Goal: Task Accomplishment & Management: Manage account settings

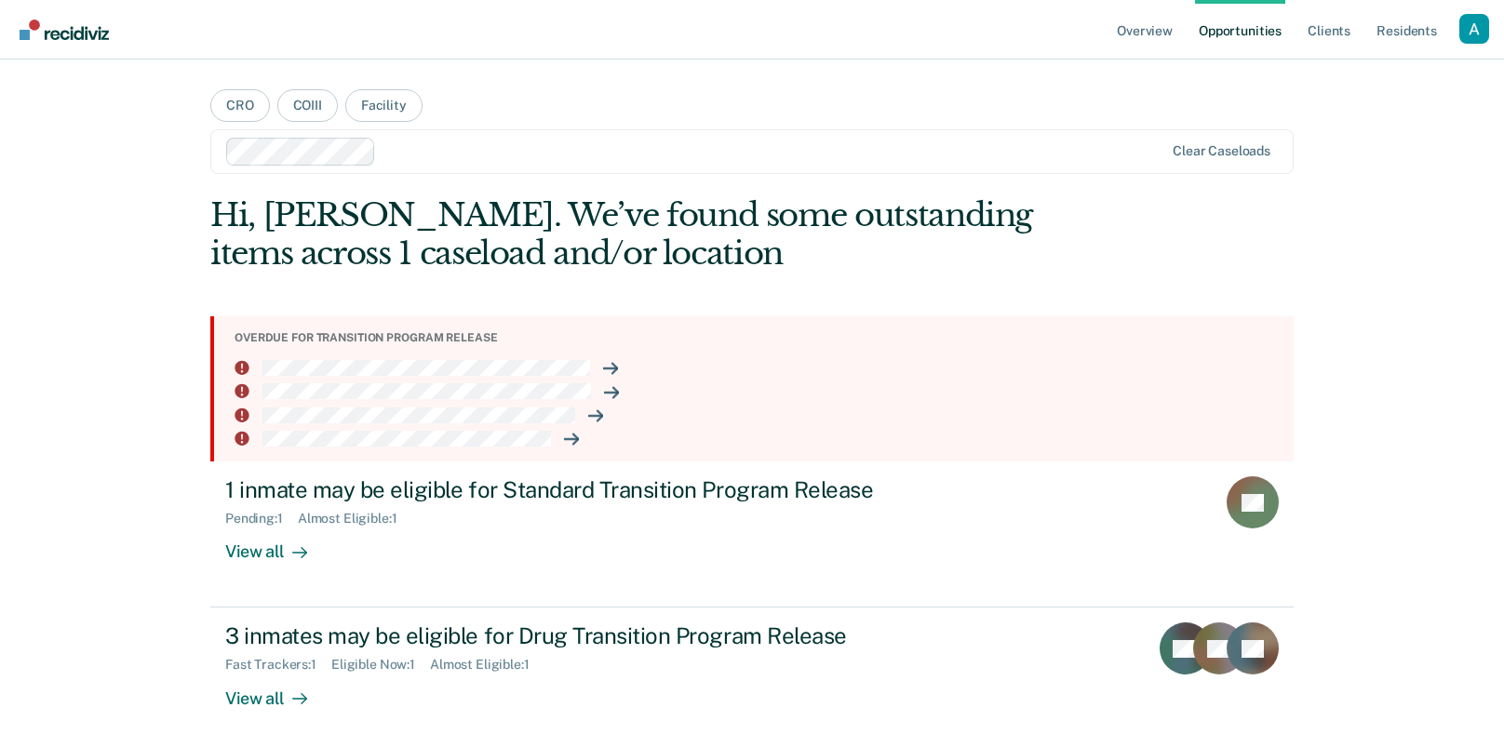
click at [687, 217] on div "Hi, [PERSON_NAME]. We’ve found some outstanding items across 1 caseload and/or …" at bounding box center [643, 234] width 867 height 76
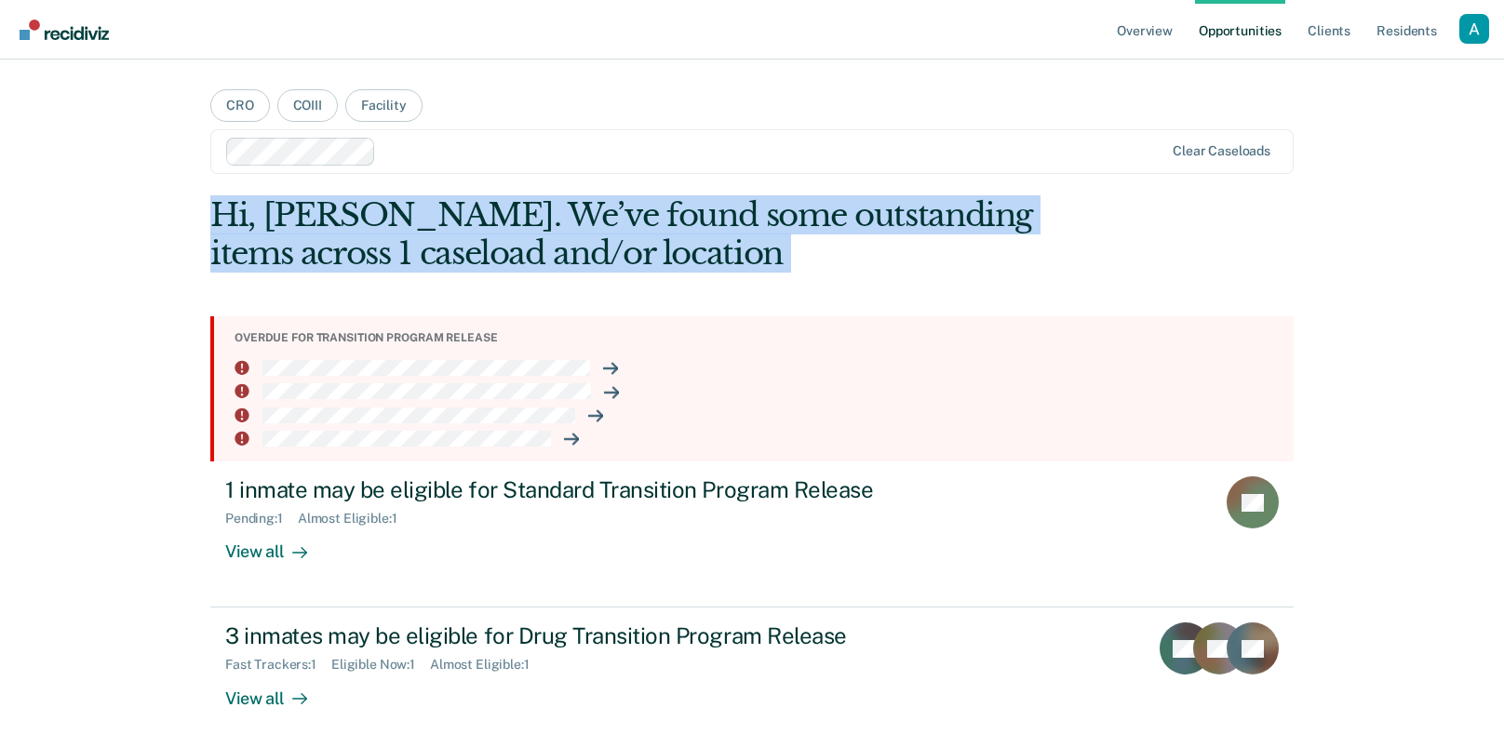
click at [687, 217] on div "Hi, [PERSON_NAME]. We’ve found some outstanding items across 1 caseload and/or …" at bounding box center [643, 234] width 867 height 76
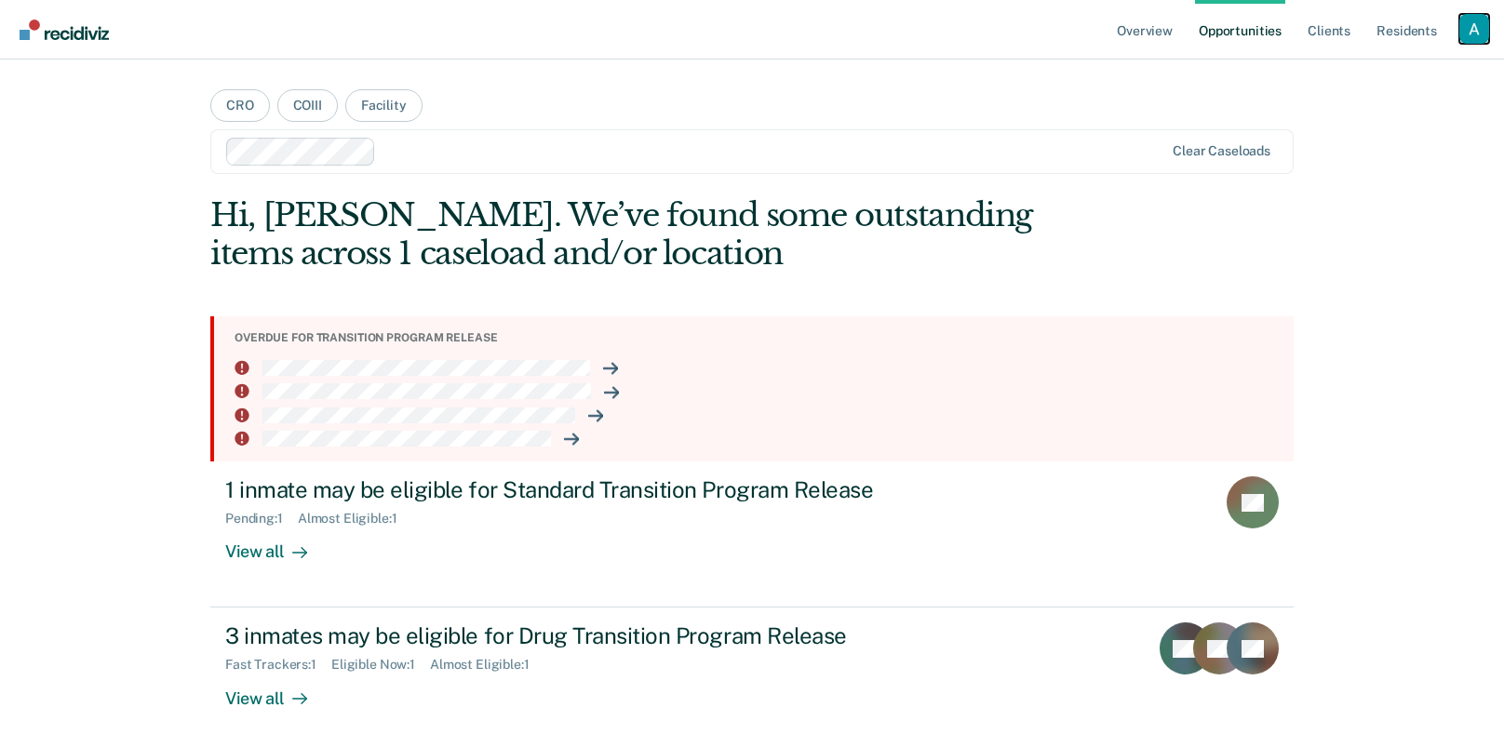
click at [1475, 40] on div "Profile dropdown button" at bounding box center [1475, 29] width 30 height 30
click at [1483, 16] on div "Profile dropdown button" at bounding box center [1475, 29] width 30 height 30
click at [1475, 26] on div "Profile dropdown button" at bounding box center [1475, 29] width 30 height 30
click at [1394, 75] on link "Profile" at bounding box center [1400, 76] width 150 height 16
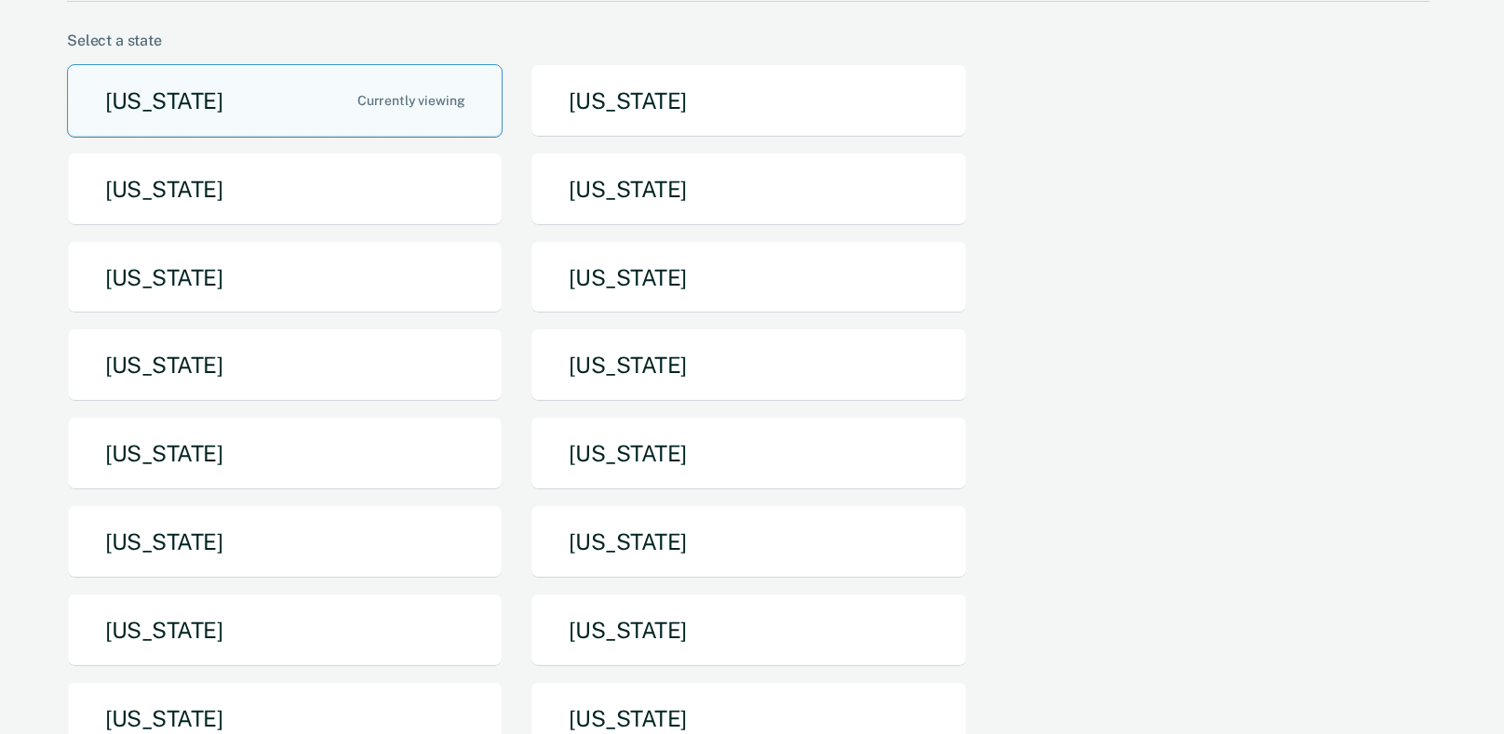
scroll to position [135, 0]
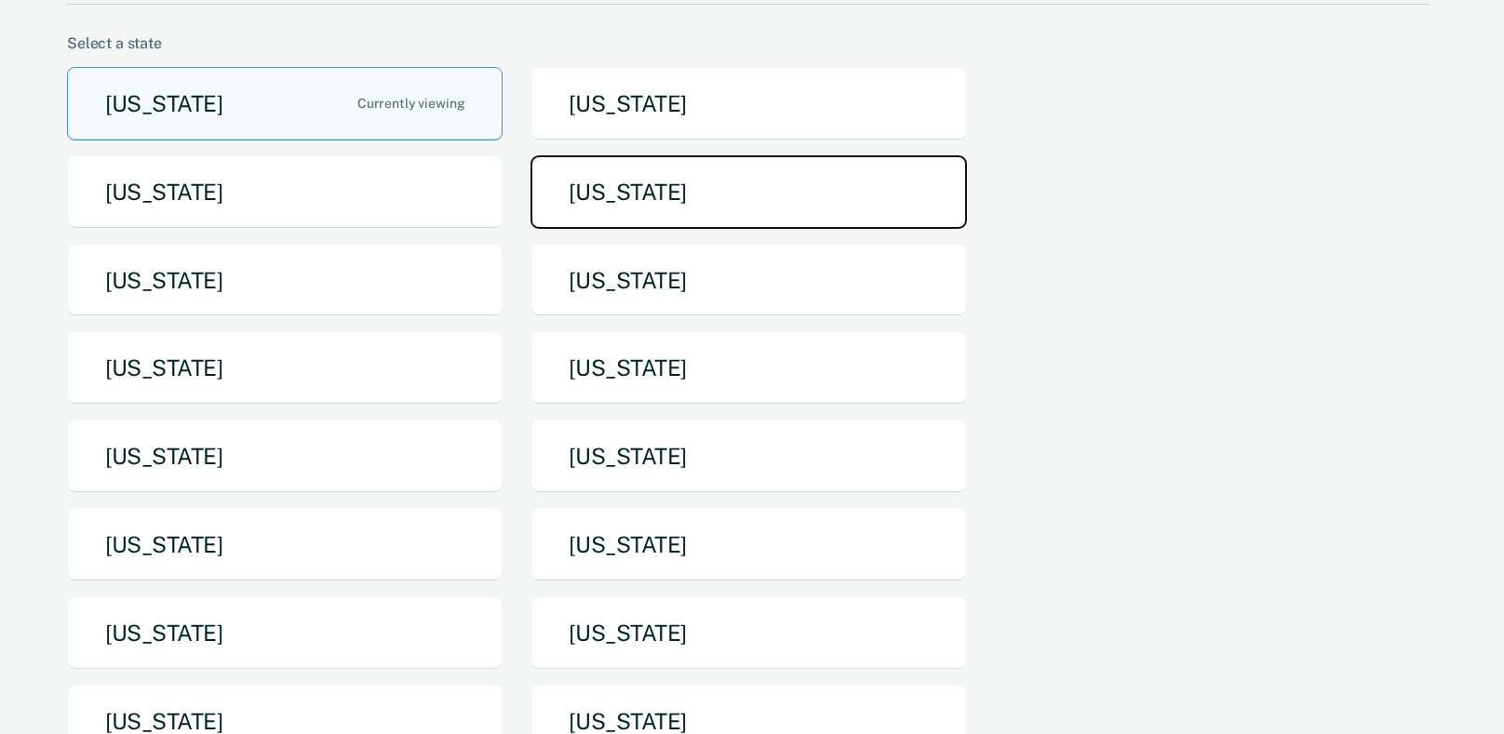
click at [890, 193] on button "[US_STATE]" at bounding box center [749, 192] width 436 height 74
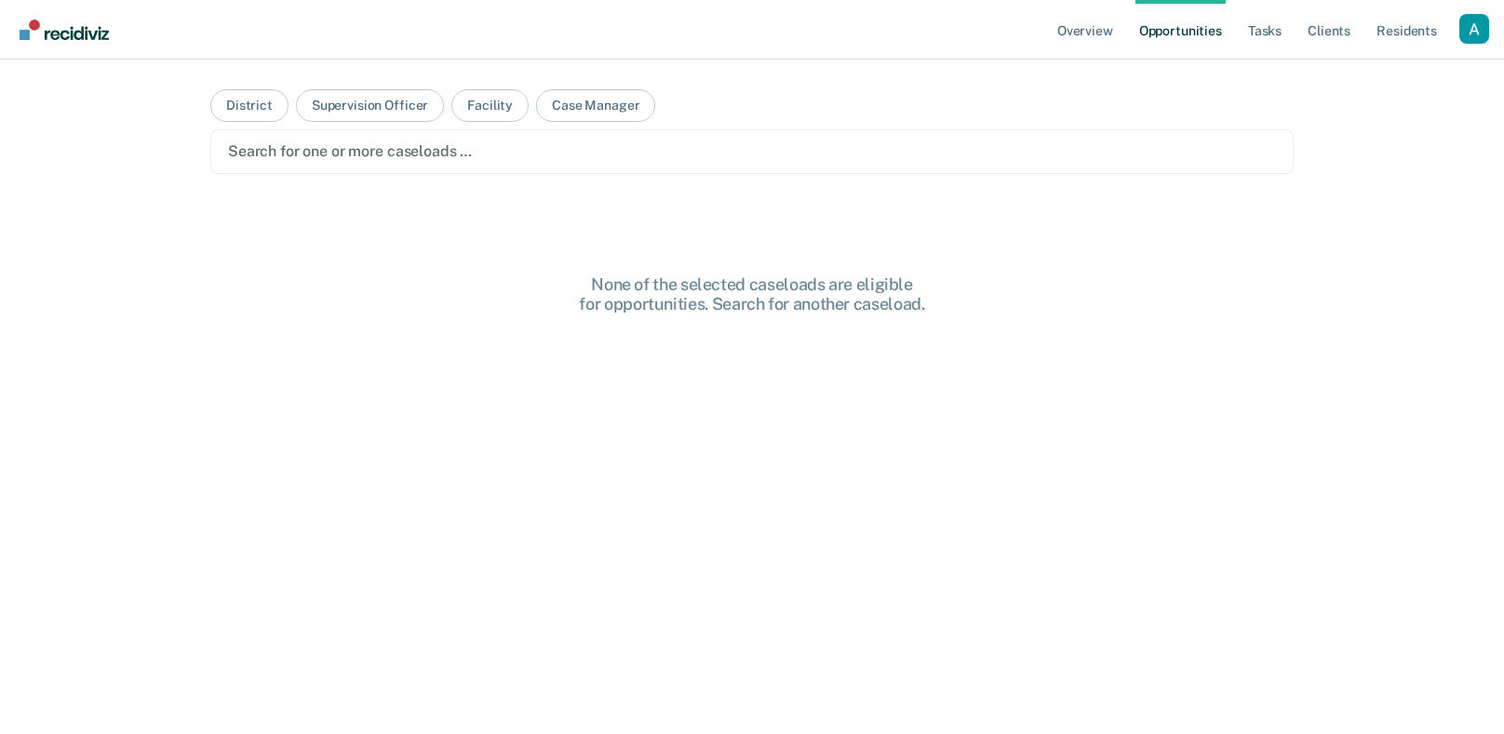
click at [1255, 199] on main "District Supervision Officer Facility Case Manager Search for one or more casel…" at bounding box center [752, 375] width 1128 height 630
click at [1473, 27] on div "Profile dropdown button" at bounding box center [1475, 29] width 30 height 30
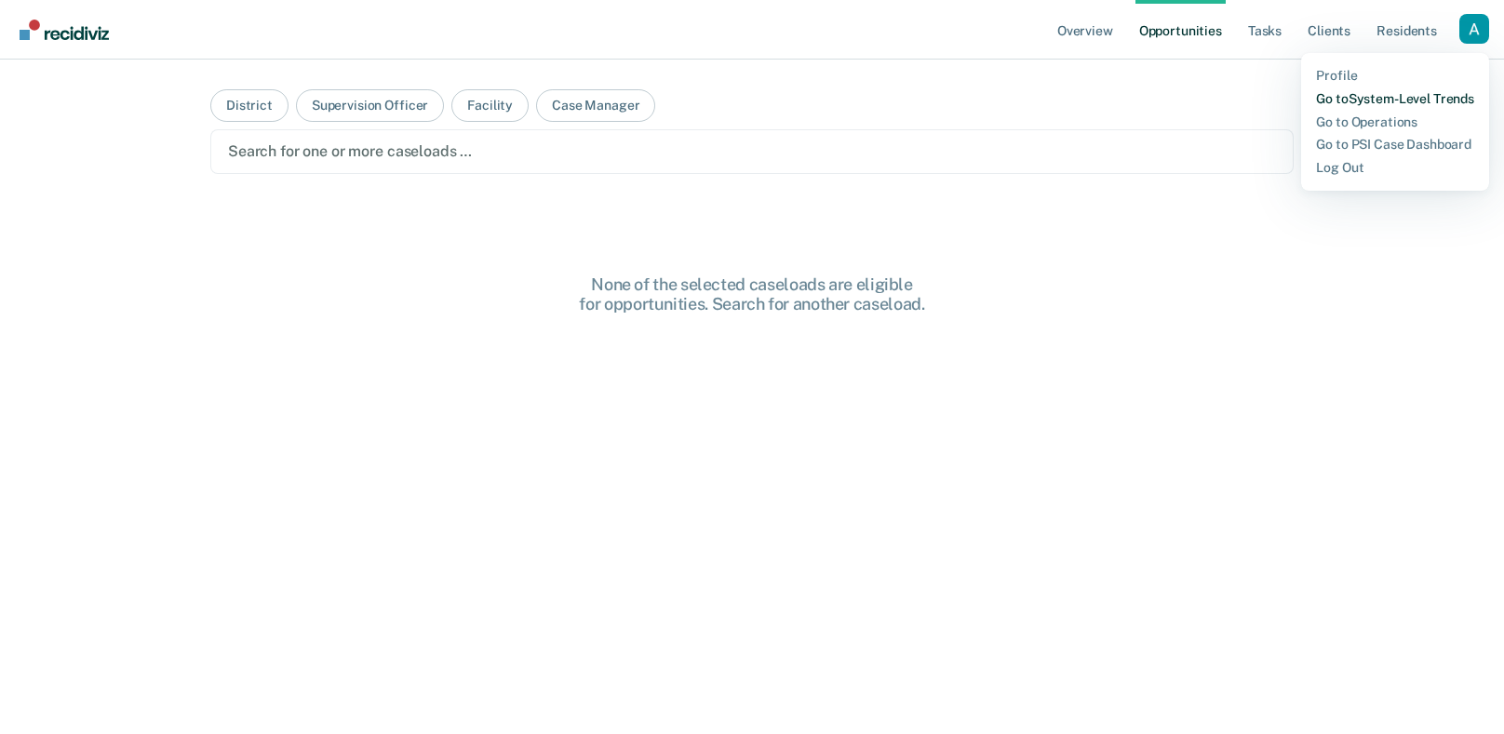
click at [1428, 102] on link "Go to System-Level Trends" at bounding box center [1395, 99] width 158 height 16
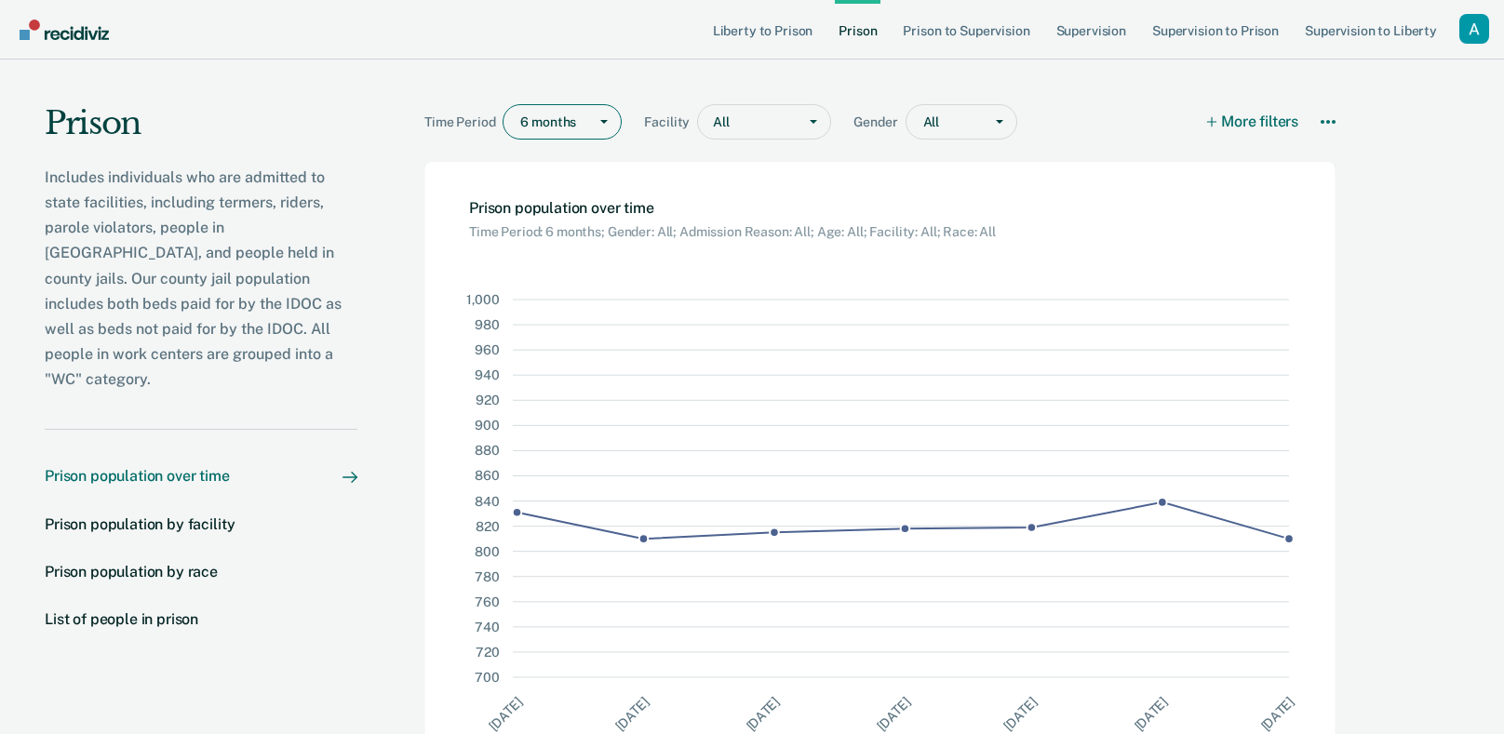
click at [599, 125] on div at bounding box center [604, 122] width 34 height 34
click at [715, 125] on div "All" at bounding box center [747, 122] width 99 height 27
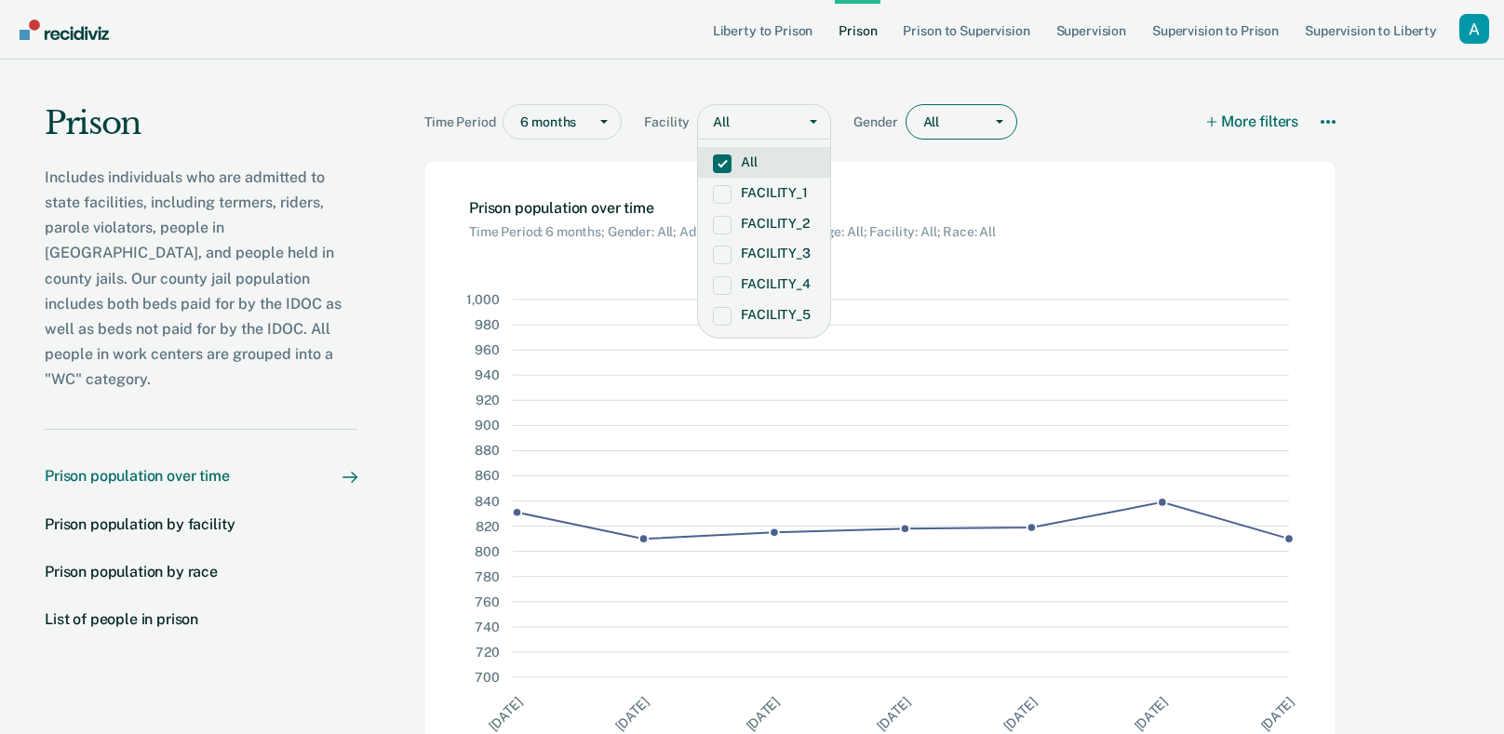
click at [953, 120] on div at bounding box center [948, 123] width 50 height 20
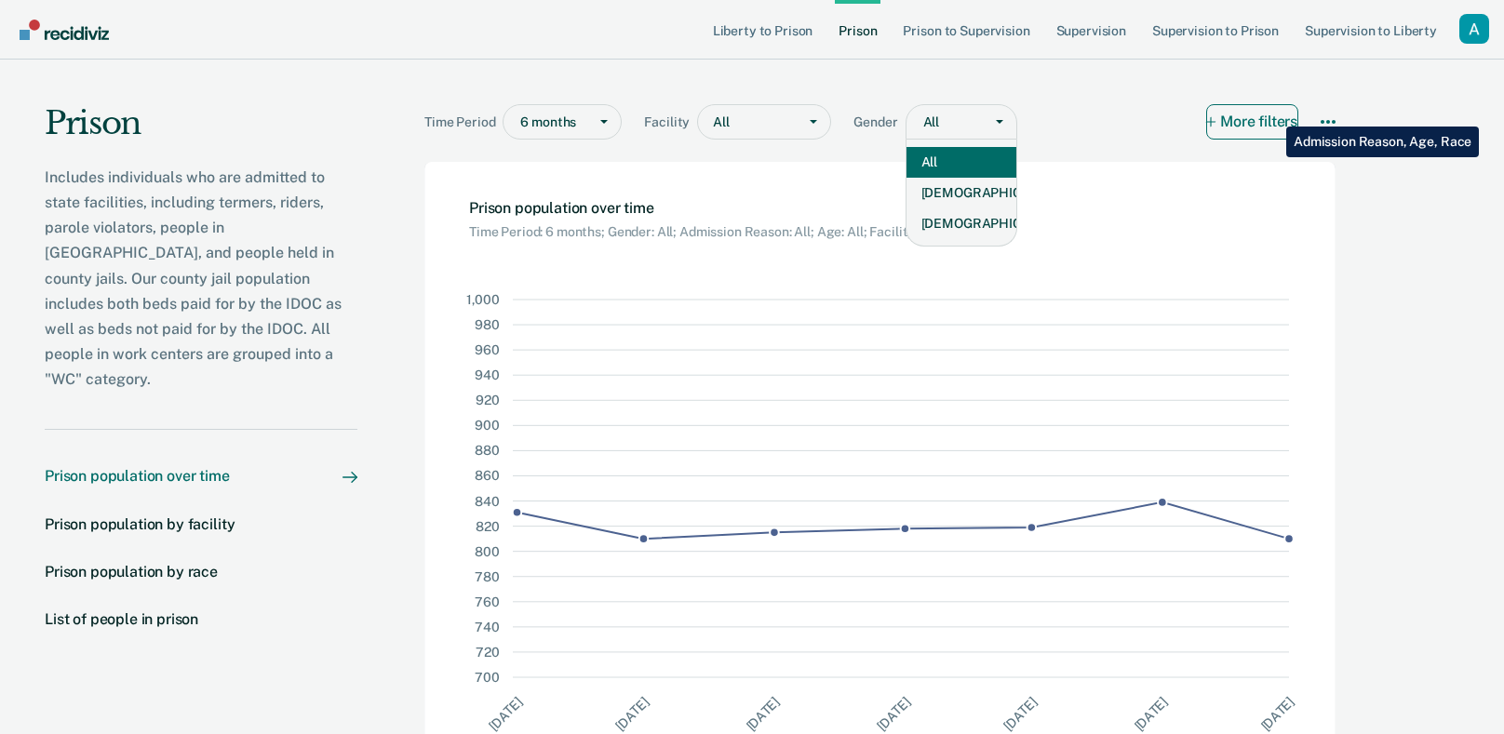
click at [1273, 113] on button "More filters" at bounding box center [1252, 121] width 93 height 35
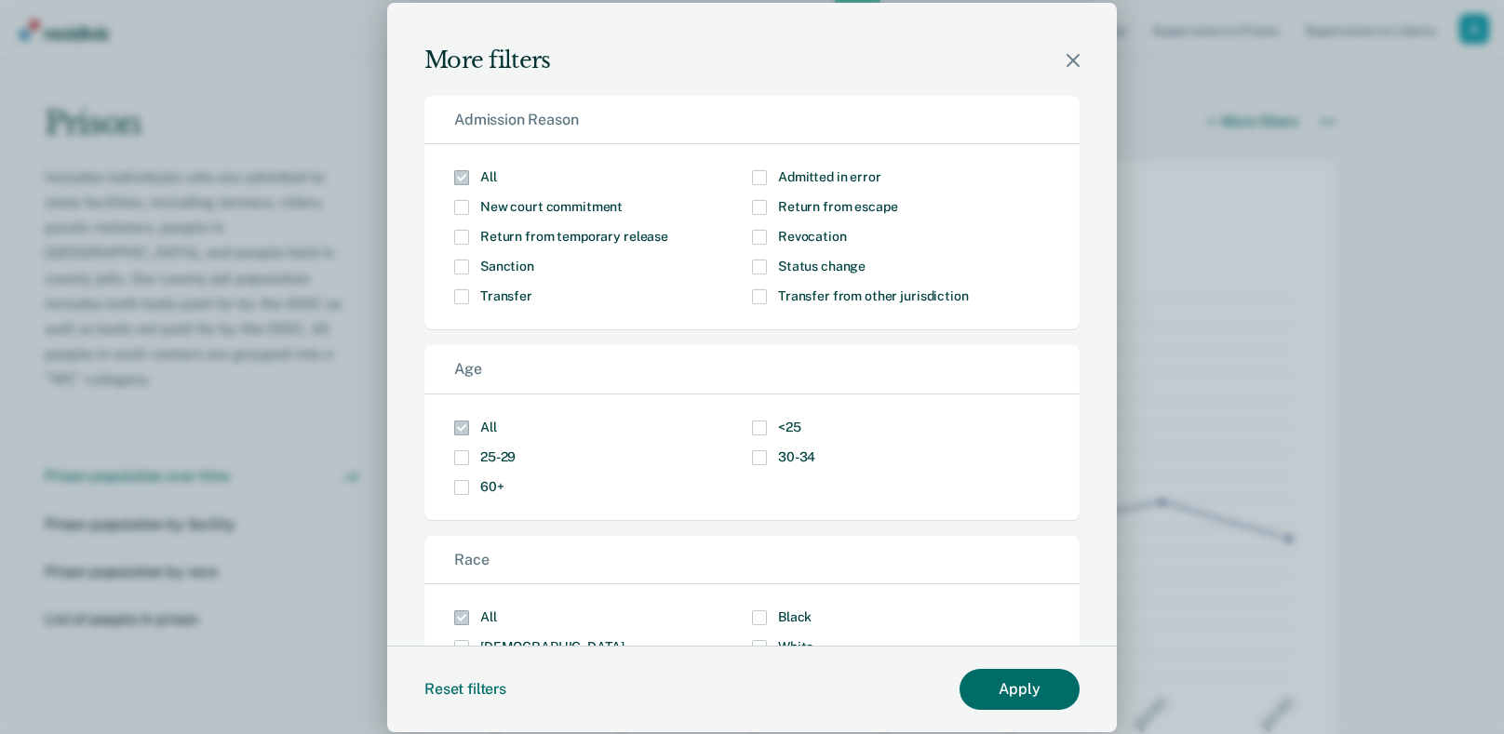
scroll to position [71, 0]
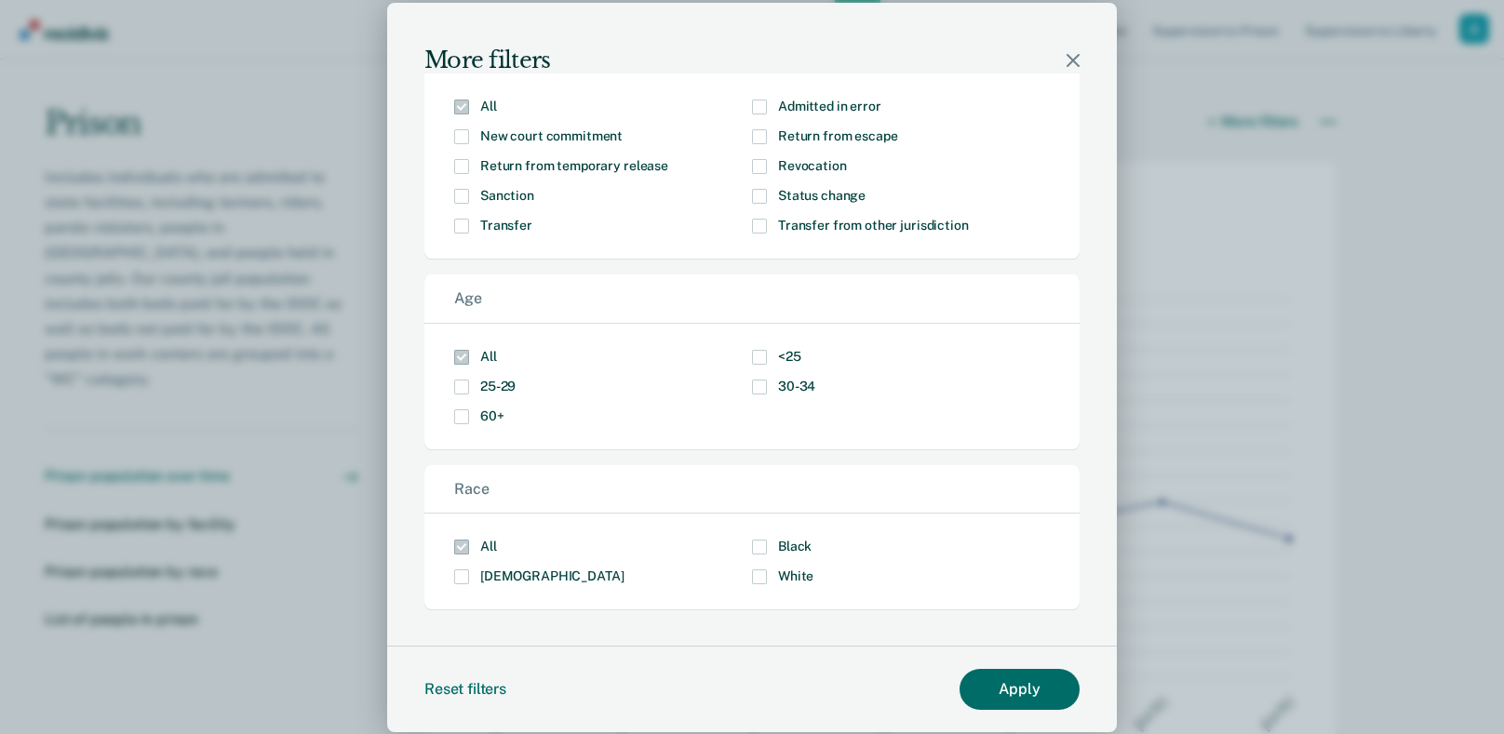
click at [1071, 61] on icon "Close modal" at bounding box center [1073, 60] width 13 height 13
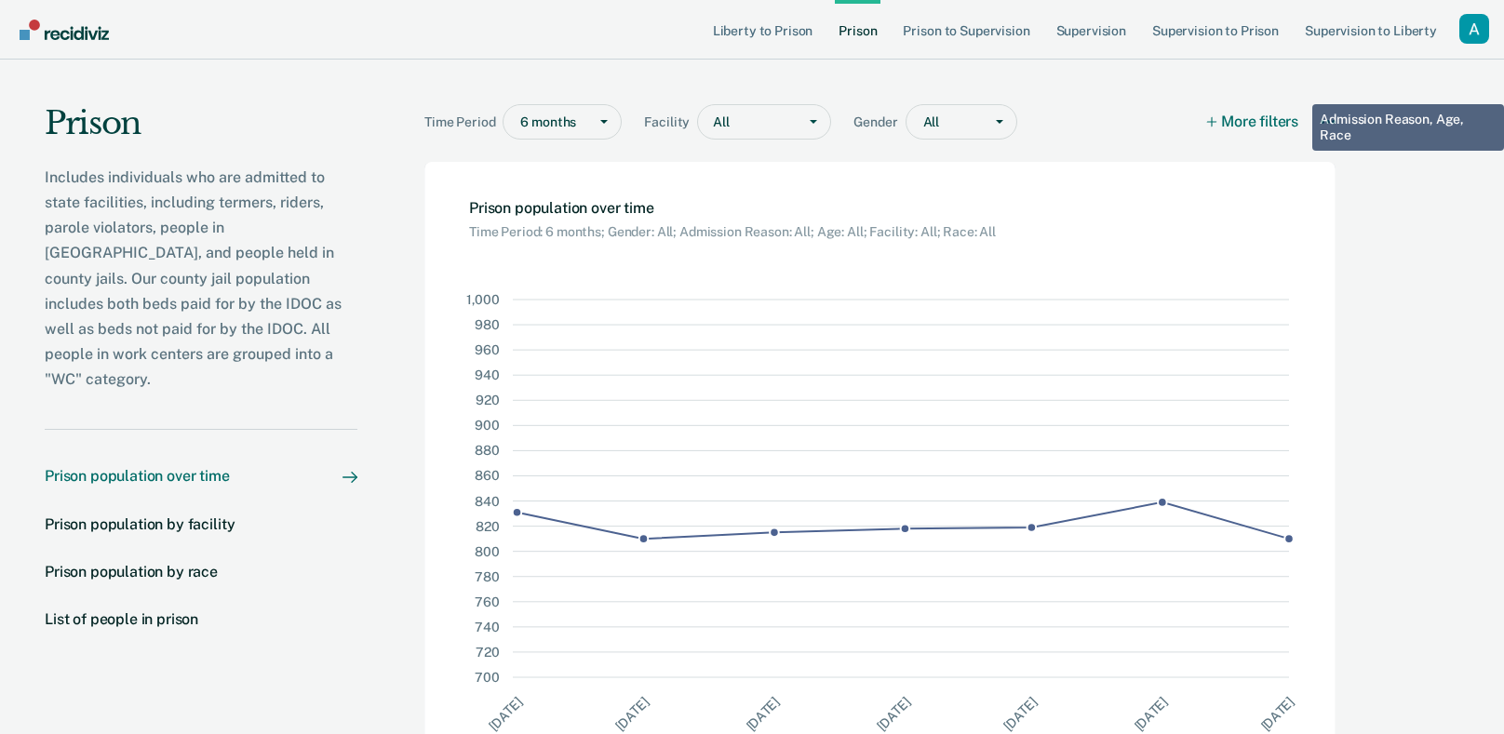
click at [1317, 101] on div "Time Period 6 months Facility All Gender All More filters Download Data How it …" at bounding box center [879, 111] width 911 height 102
click at [1324, 124] on icon "More options" at bounding box center [1328, 121] width 15 height 15
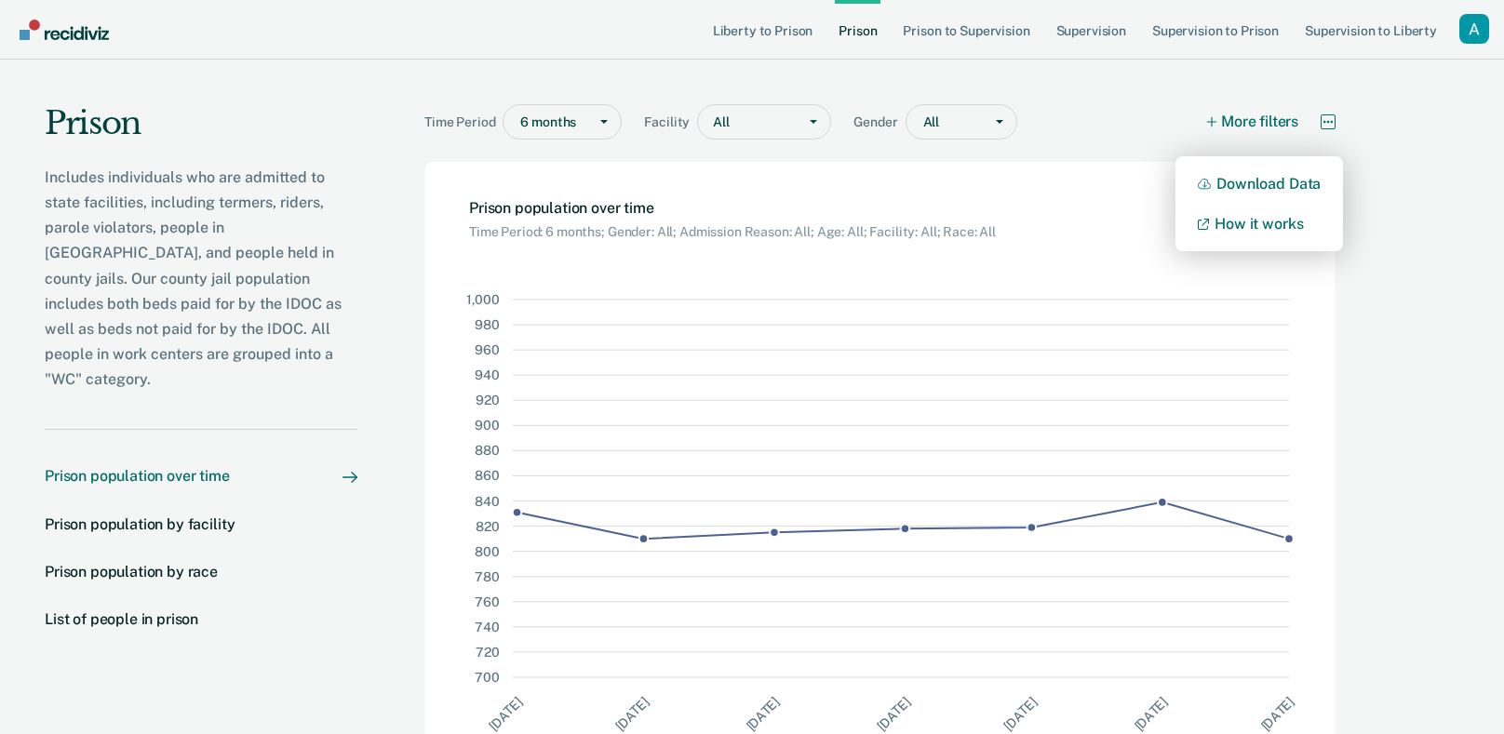
drag, startPoint x: 1324, startPoint y: 124, endPoint x: 1339, endPoint y: 147, distance: 27.6
click at [1339, 147] on main "Time Period 6 months Facility All Gender All More filters Download Data How it …" at bounding box center [883, 454] width 1053 height 789
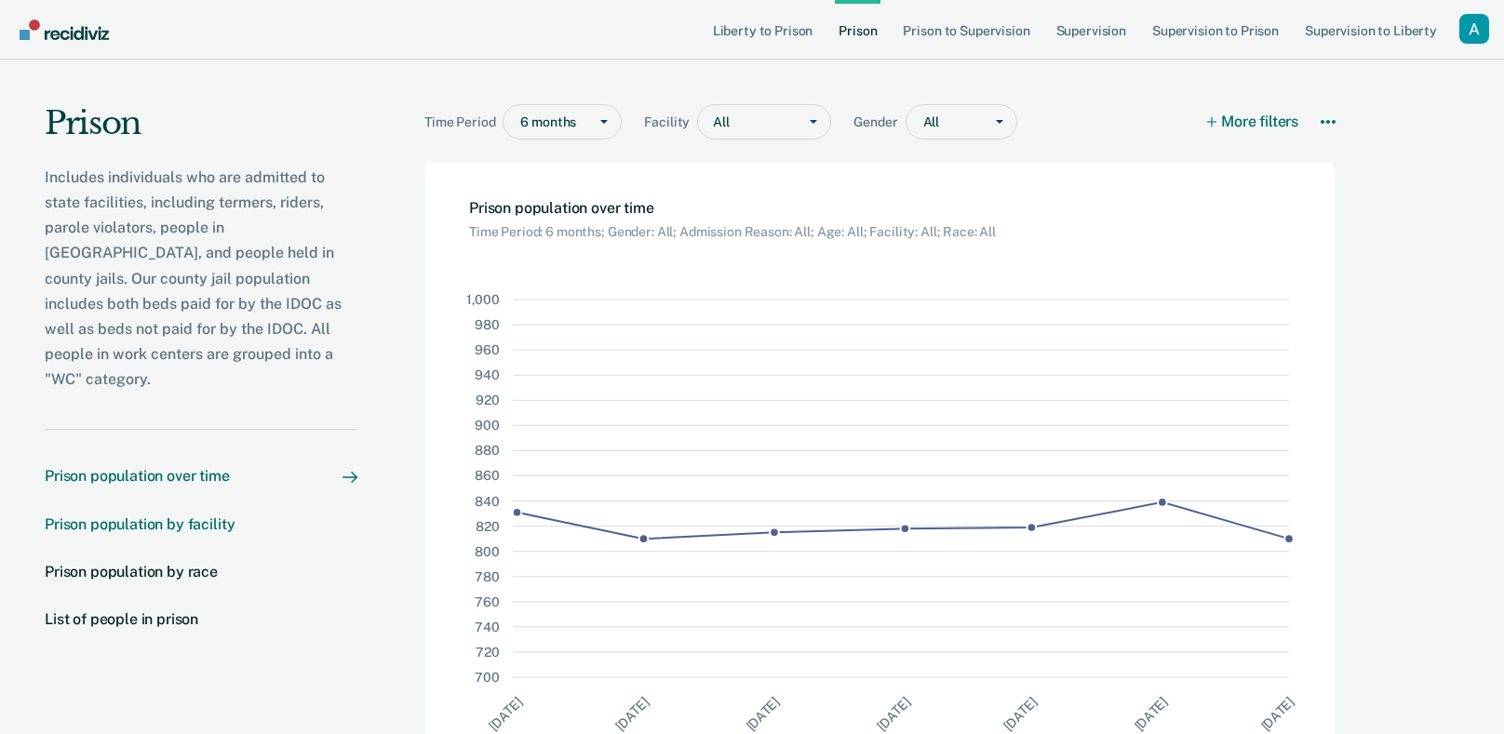
click at [233, 516] on div "Prison population by facility" at bounding box center [140, 525] width 190 height 18
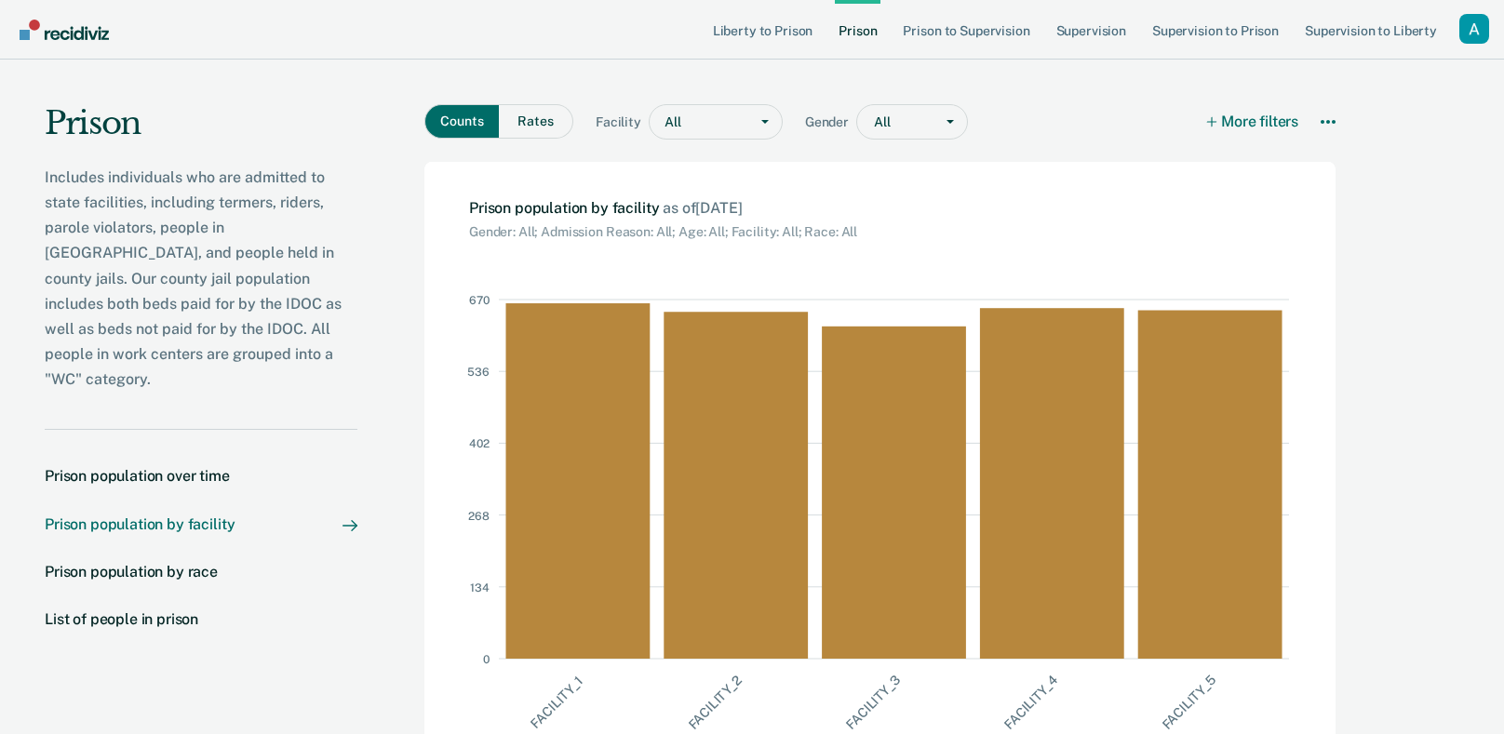
click at [626, 100] on div "Counts Rates Facility All Gender All More filters Download Data How it works" at bounding box center [879, 111] width 911 height 102
click at [558, 128] on button "Rates" at bounding box center [536, 121] width 74 height 34
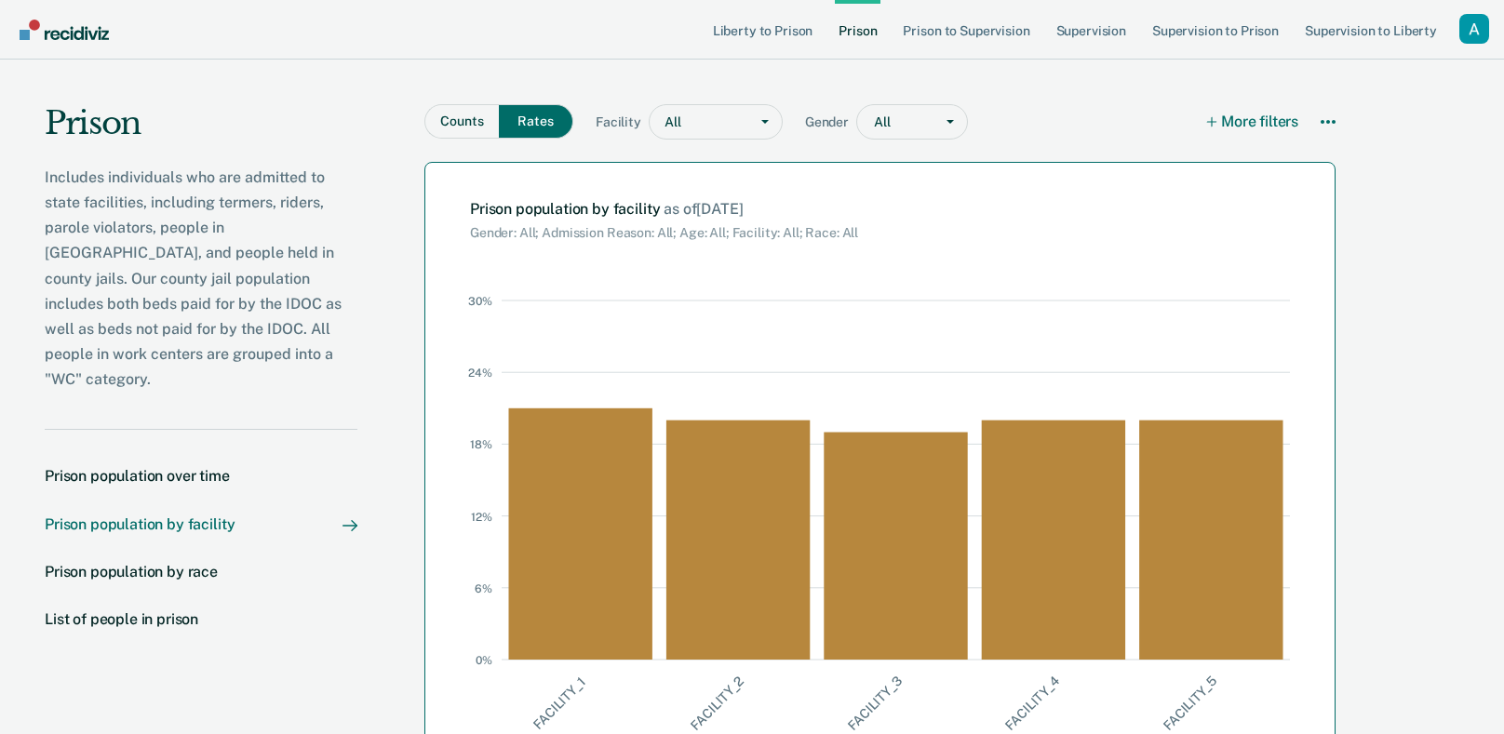
click at [541, 233] on div "Gender: All; Admission Reason: All; Age: All; Facility: All; Race: All" at bounding box center [664, 229] width 388 height 23
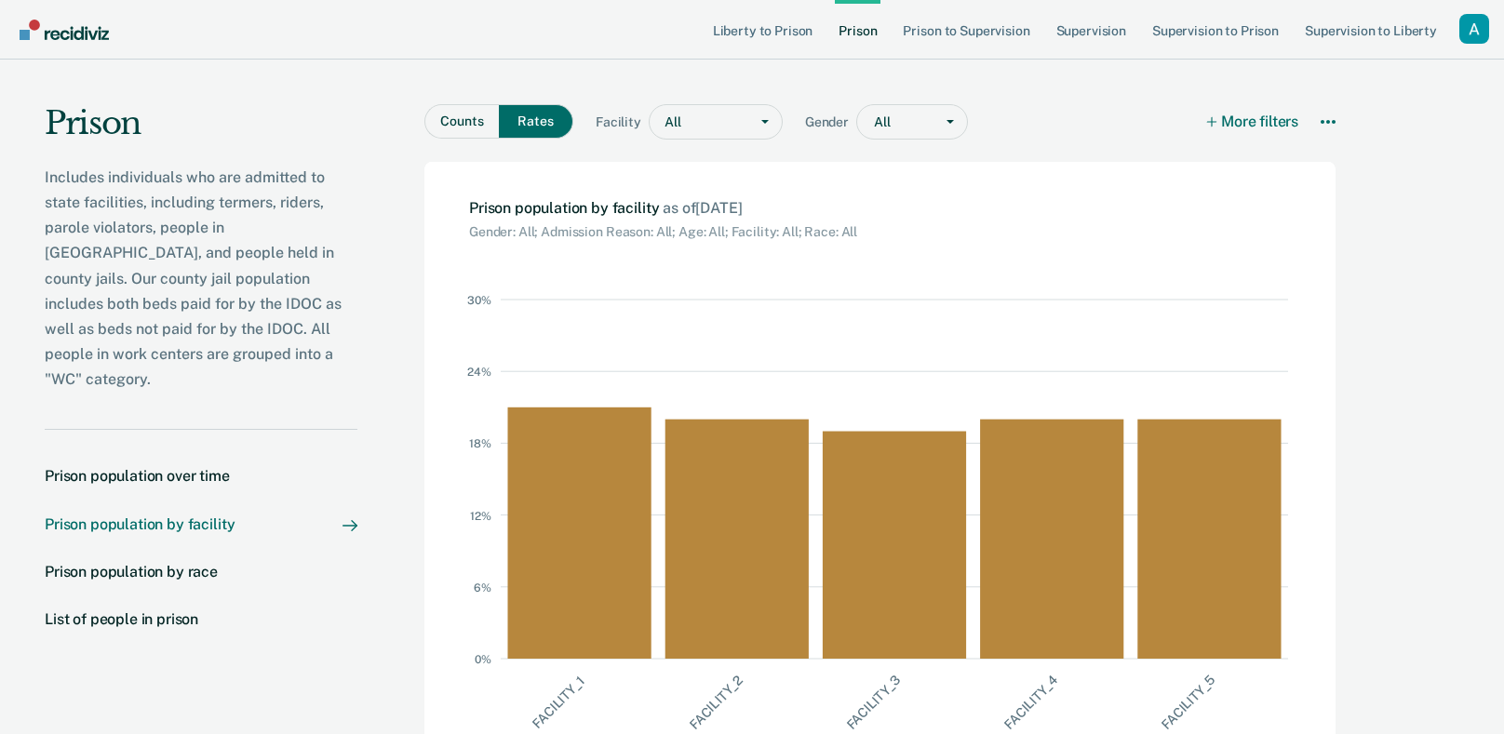
click at [146, 535] on nav "Prison population over time Prison population by facility Prison population by …" at bounding box center [201, 558] width 313 height 259
click at [159, 557] on nav "Prison population over time Prison population by facility Prison population by …" at bounding box center [201, 558] width 313 height 259
click at [177, 563] on div "Prison population by race" at bounding box center [131, 572] width 173 height 18
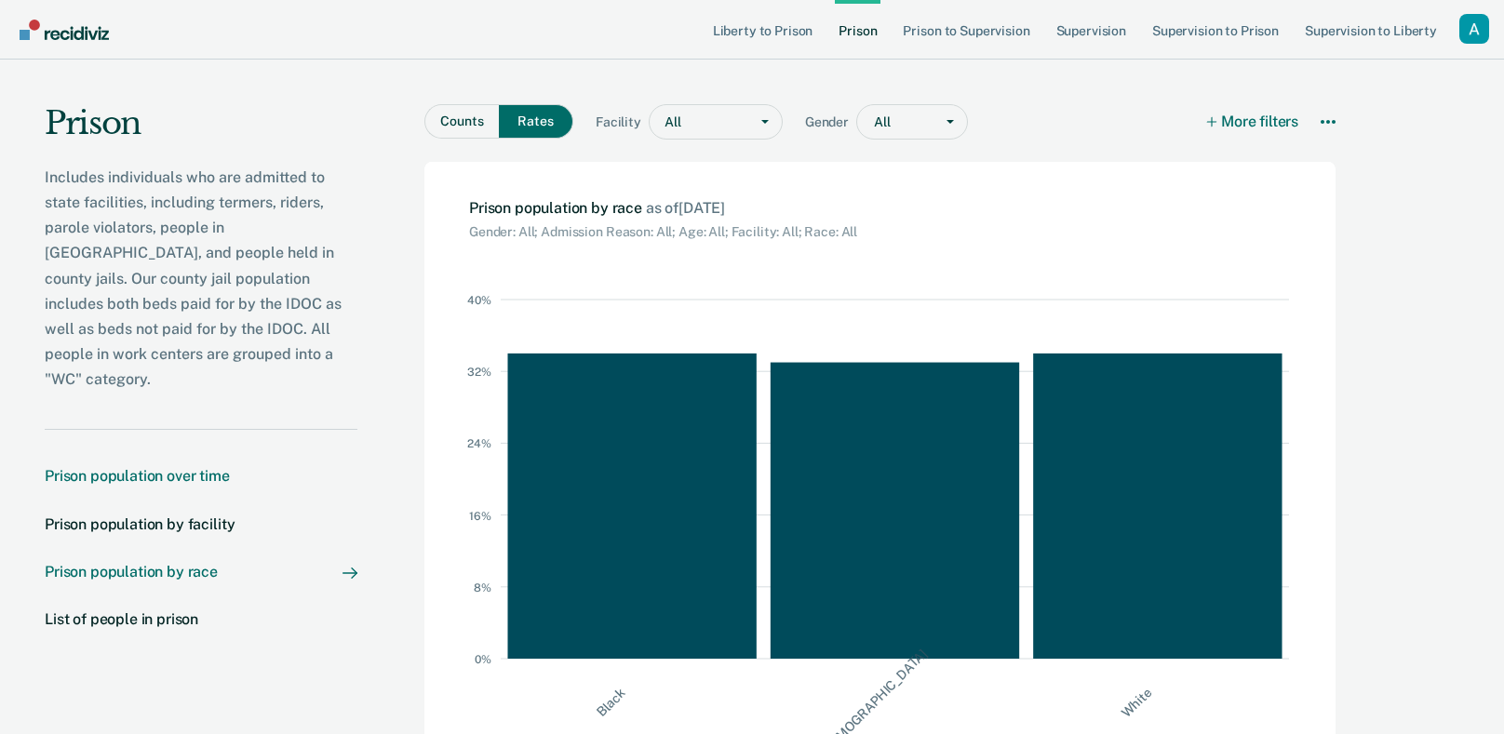
click at [175, 467] on div "Prison population over time" at bounding box center [137, 476] width 185 height 18
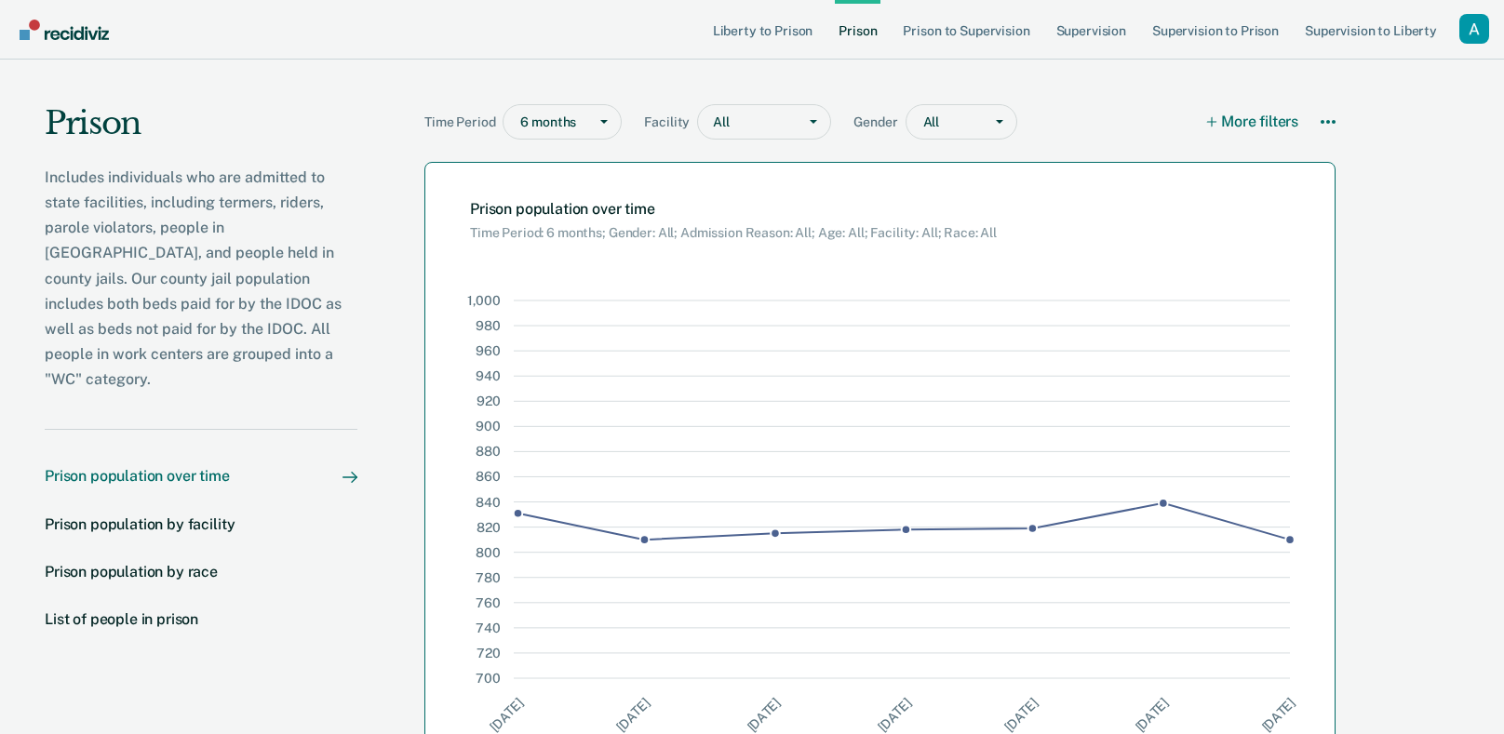
click at [885, 209] on h2 "Prison population over time Time Period: 6 months; Gender: All; Admission Reaso…" at bounding box center [733, 220] width 527 height 41
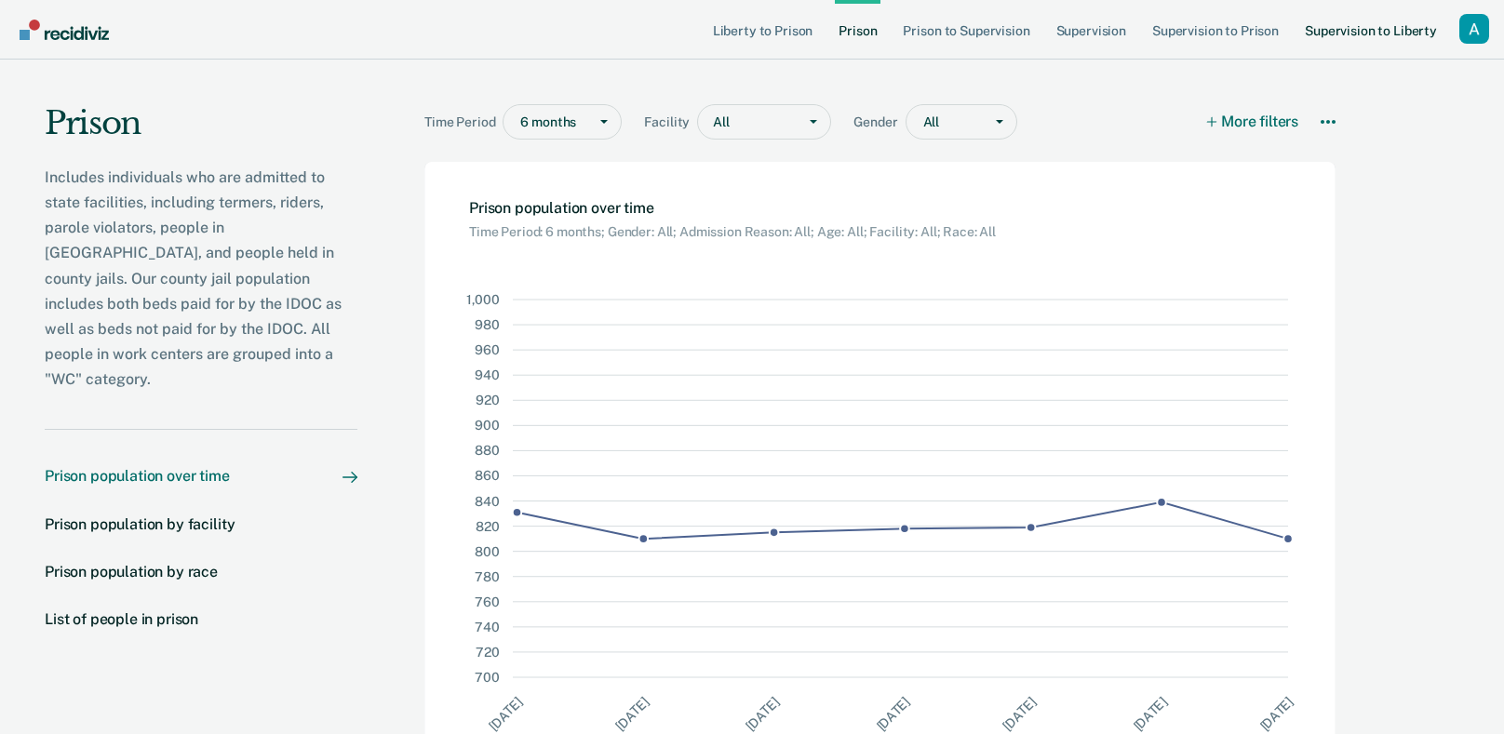
click at [1368, 43] on link "Supervision to Liberty" at bounding box center [1371, 30] width 140 height 60
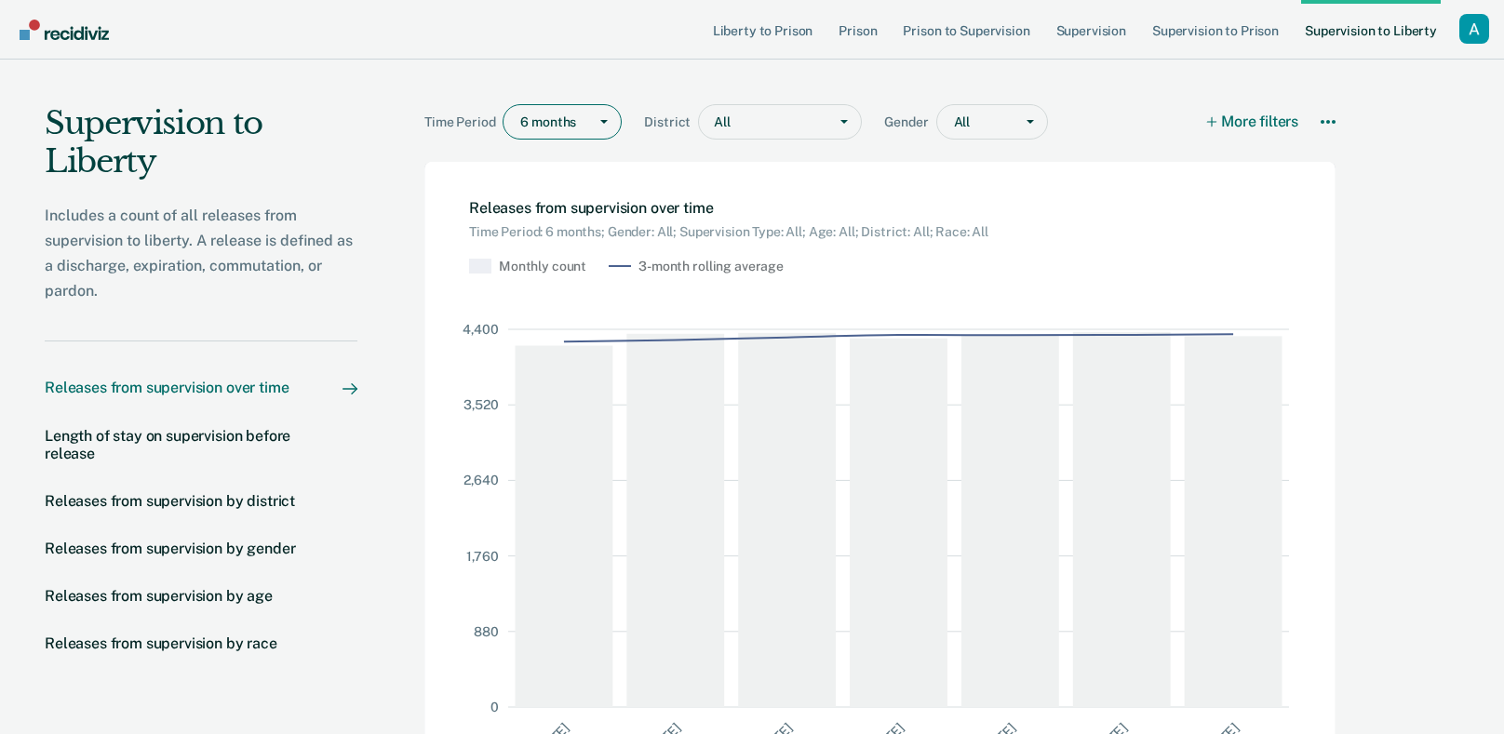
click at [588, 130] on div at bounding box center [604, 122] width 34 height 34
click at [580, 242] on div "5 years" at bounding box center [562, 253] width 117 height 31
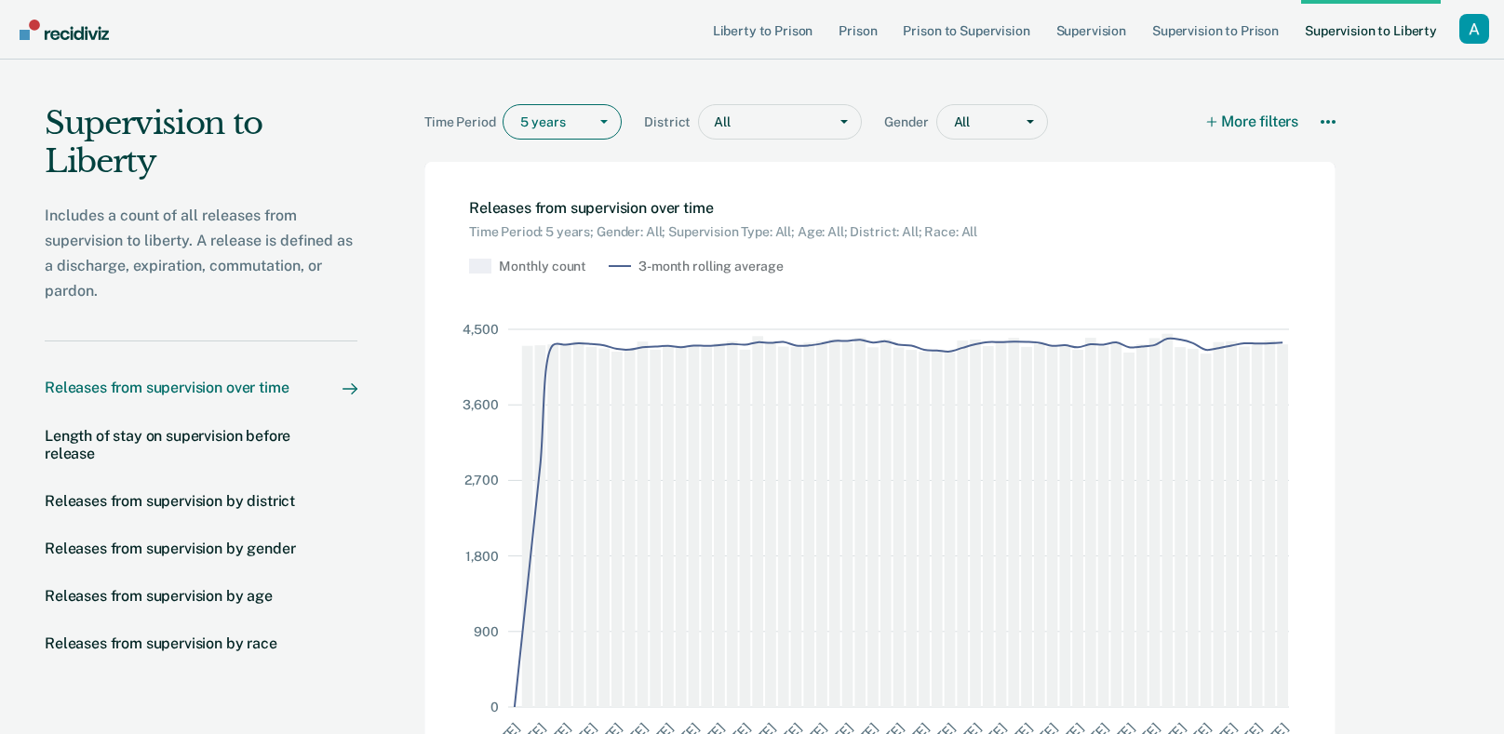
click at [1114, 225] on div "Releases from supervision over time Time Period: 5 years; Gender: All; Supervis…" at bounding box center [879, 219] width 911 height 115
click at [1233, 261] on div "Releases from supervision over time Time Period: 5 years; Gender: All; Supervis…" at bounding box center [879, 219] width 911 height 115
click at [801, 129] on div at bounding box center [776, 123] width 86 height 20
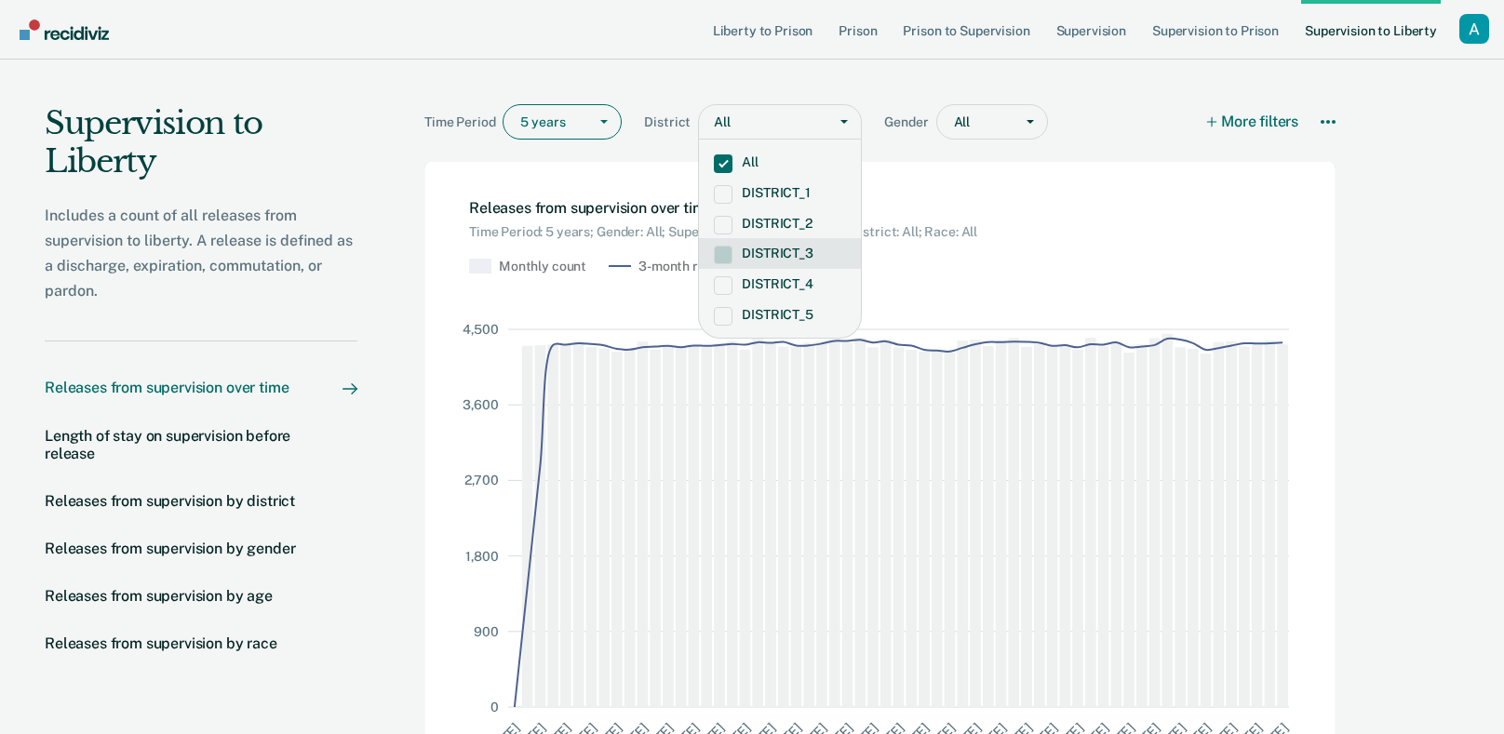
click at [910, 261] on div "Releases from supervision over time Time Period: 5 years; Gender: All; Supervis…" at bounding box center [879, 219] width 911 height 115
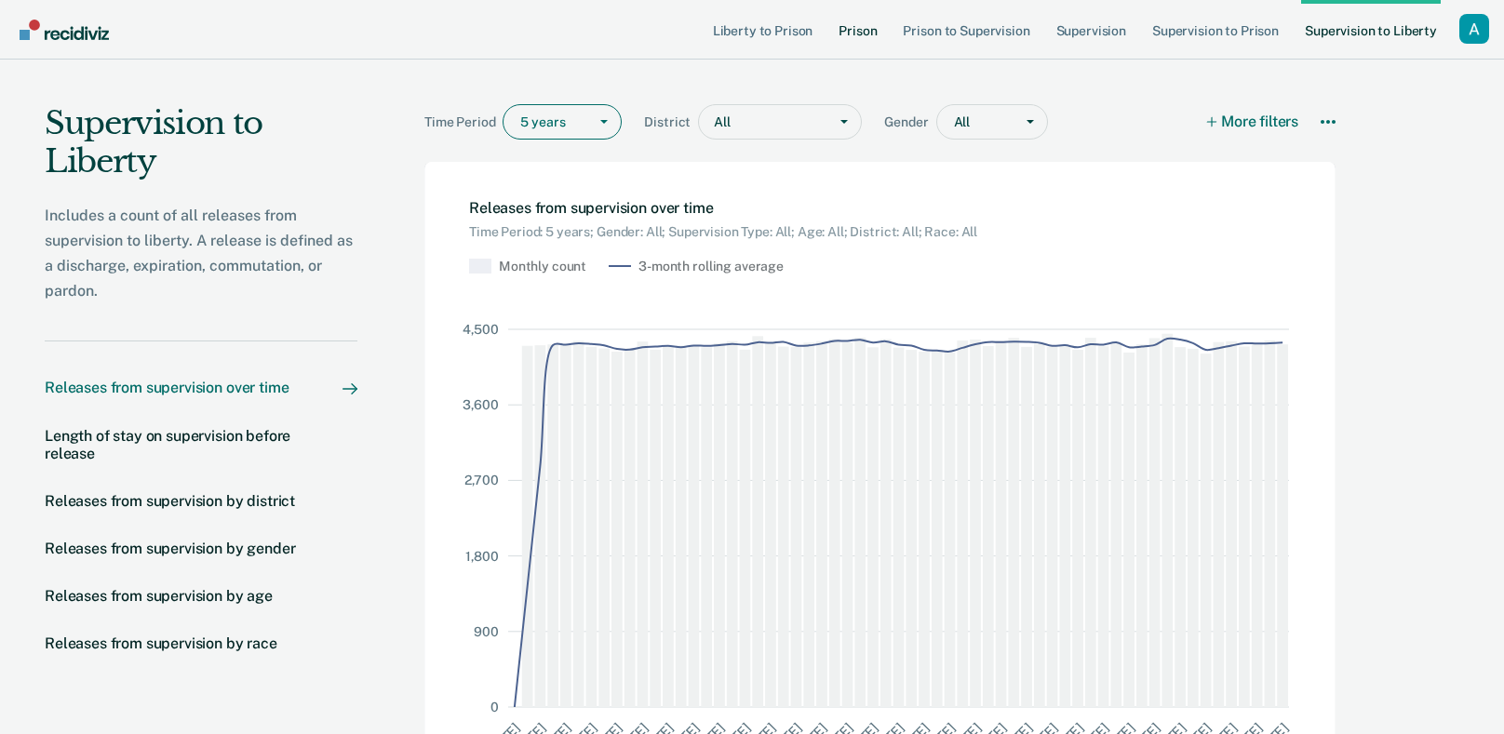
click at [880, 32] on link "Prison" at bounding box center [858, 30] width 46 height 60
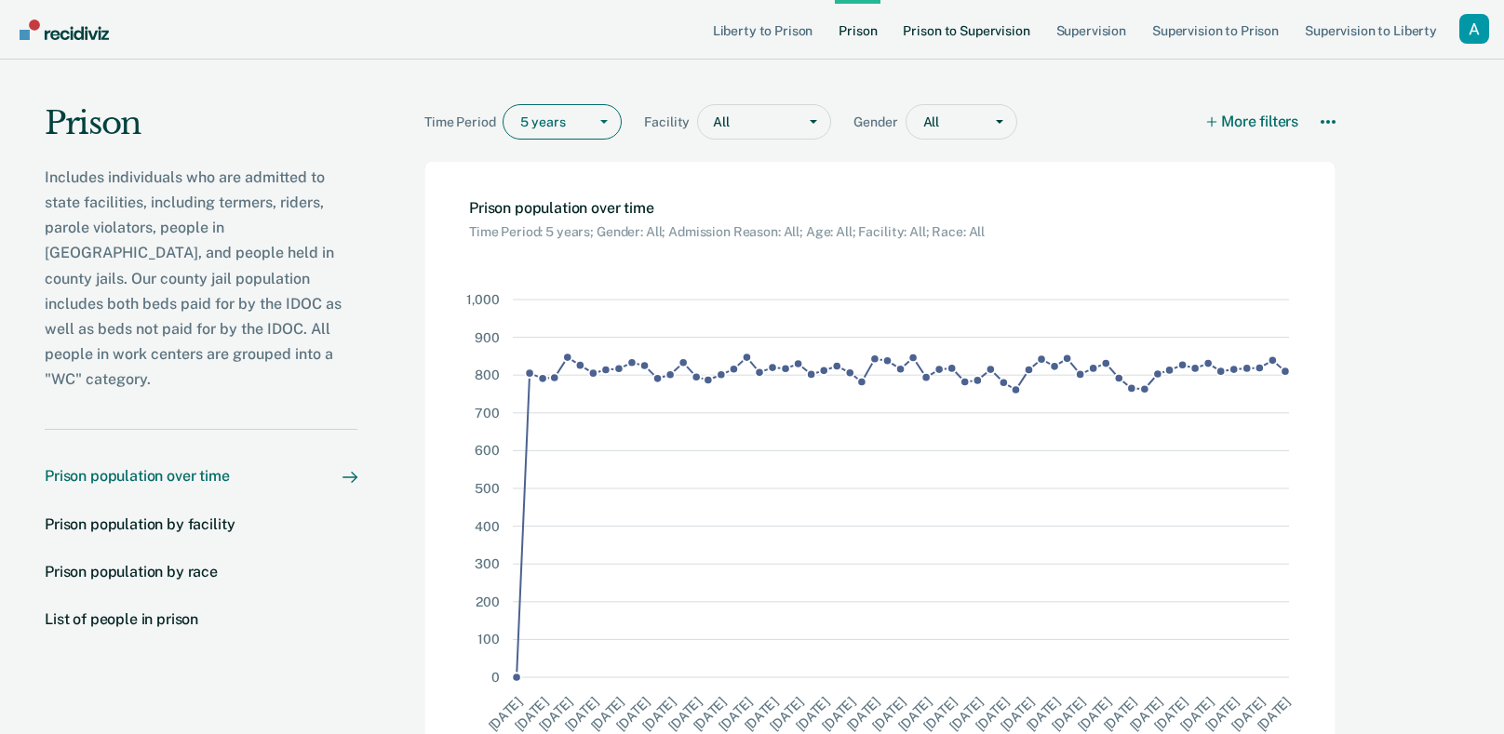
click at [914, 32] on link "Prison to Supervision" at bounding box center [966, 30] width 134 height 60
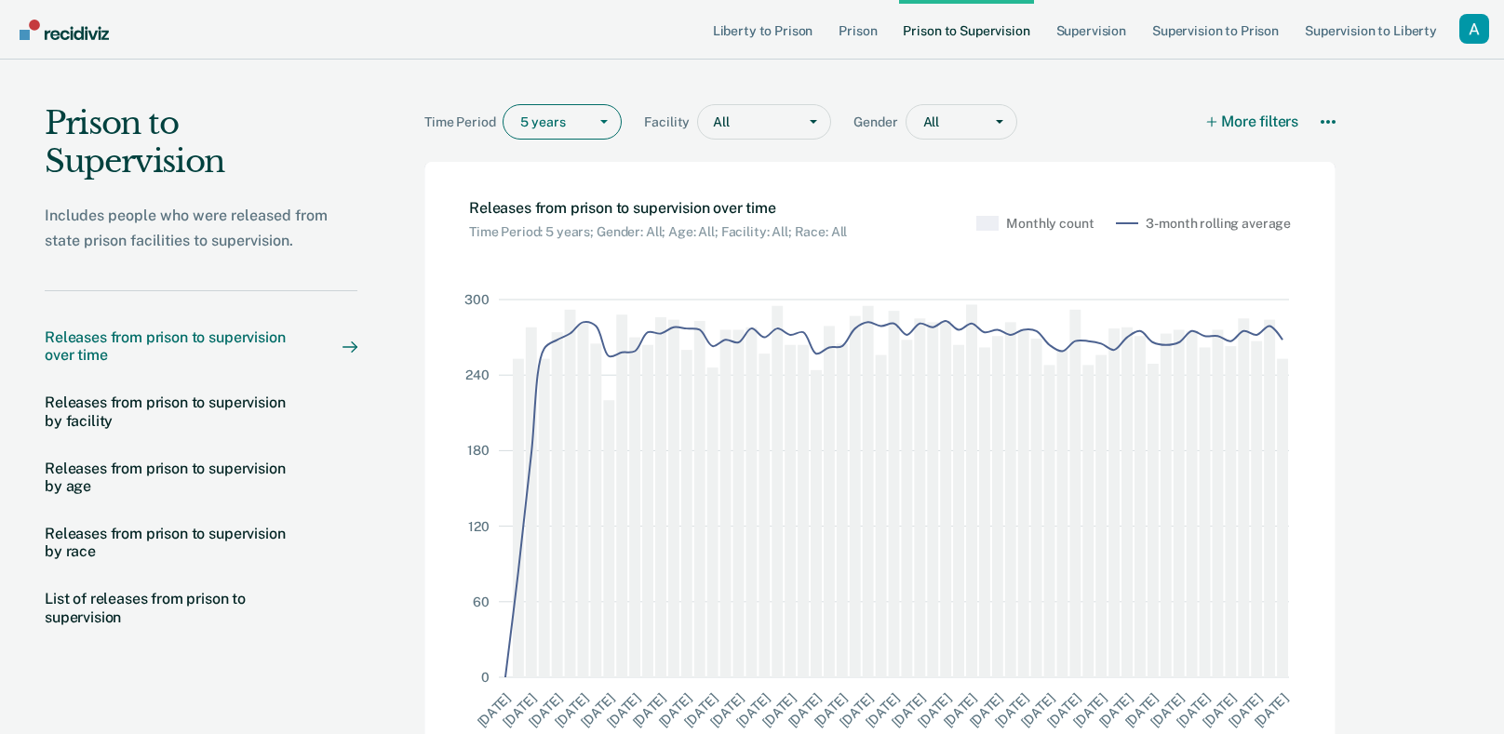
click at [1394, 151] on main "Time Period 5 years Facility All Gender All More filters Download Data How it w…" at bounding box center [883, 454] width 1053 height 789
click at [810, 31] on link "Liberty to Prison" at bounding box center [763, 30] width 108 height 60
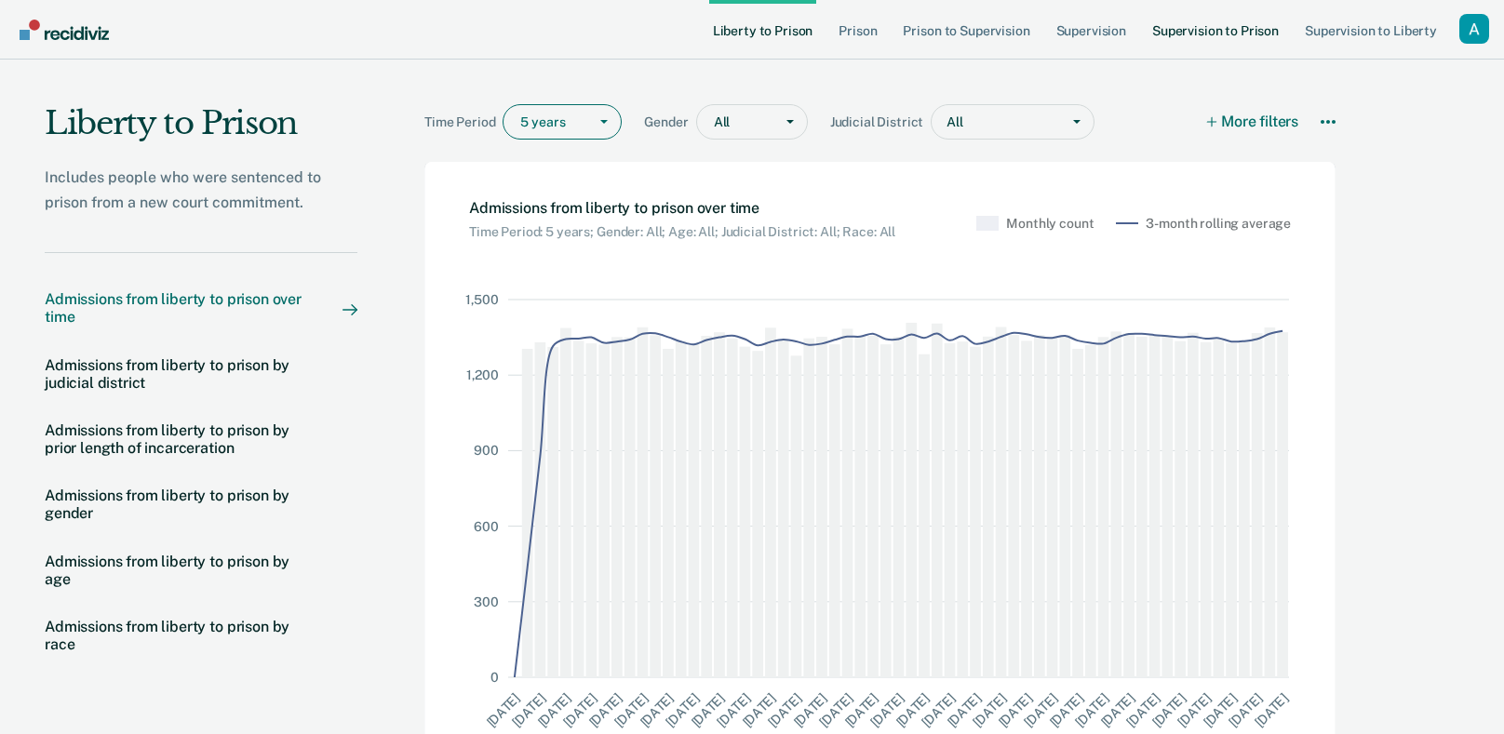
click at [1255, 19] on link "Supervision to Prison" at bounding box center [1216, 30] width 134 height 60
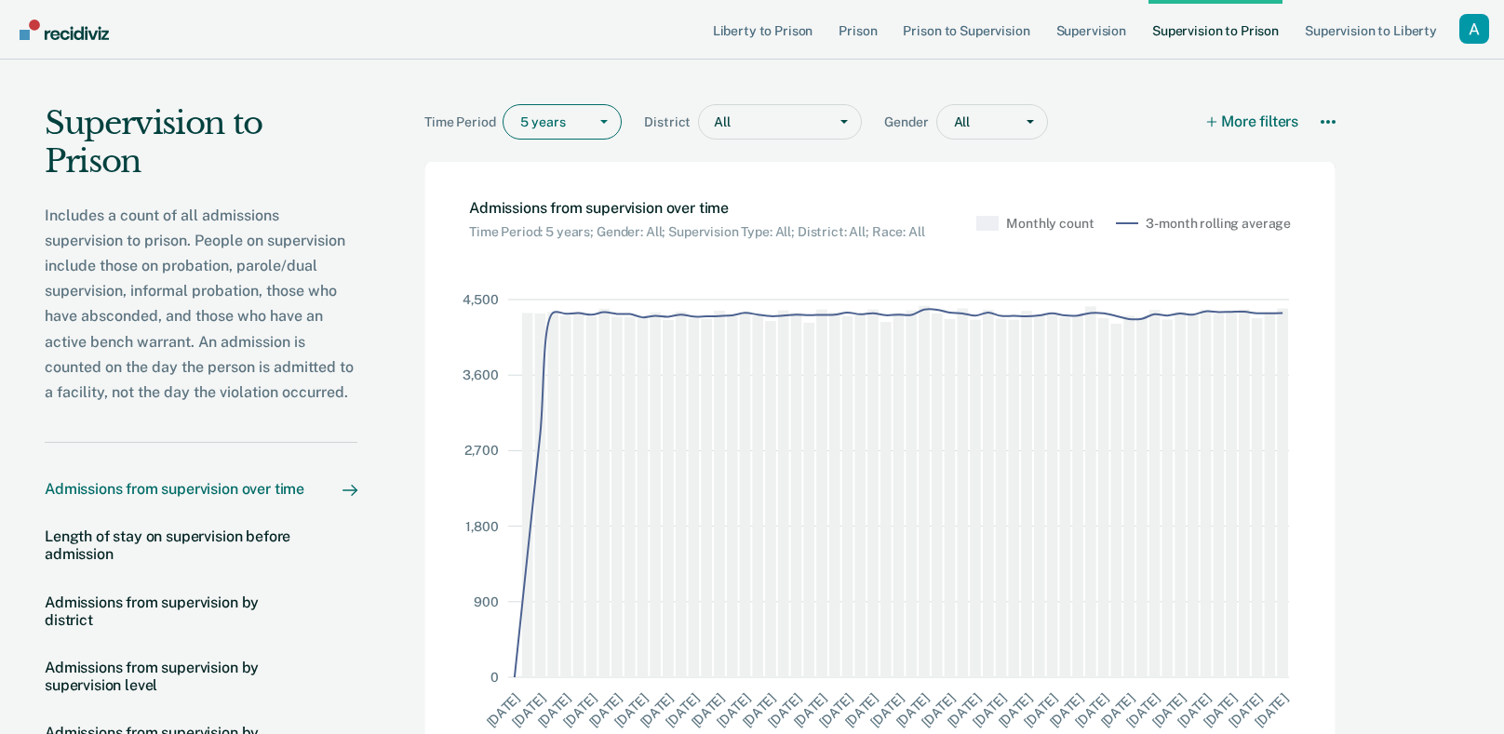
click at [1293, 261] on icon "0 900 1,800 2,700 3,600 4,500 Dec '16 Feb '17 Apr '17 Jun '17 Aug '17 Oct '17 D…" at bounding box center [899, 507] width 874 height 519
click at [1404, 164] on main "Time Period 5 years District All Gender All More filters Download Data How it w…" at bounding box center [883, 486] width 1053 height 853
click at [1343, 218] on div "Admissions from supervision over time Time Period: 5 years; Gender: All; Superv…" at bounding box center [880, 498] width 930 height 691
click at [1484, 25] on div "Profile dropdown button" at bounding box center [1475, 29] width 30 height 30
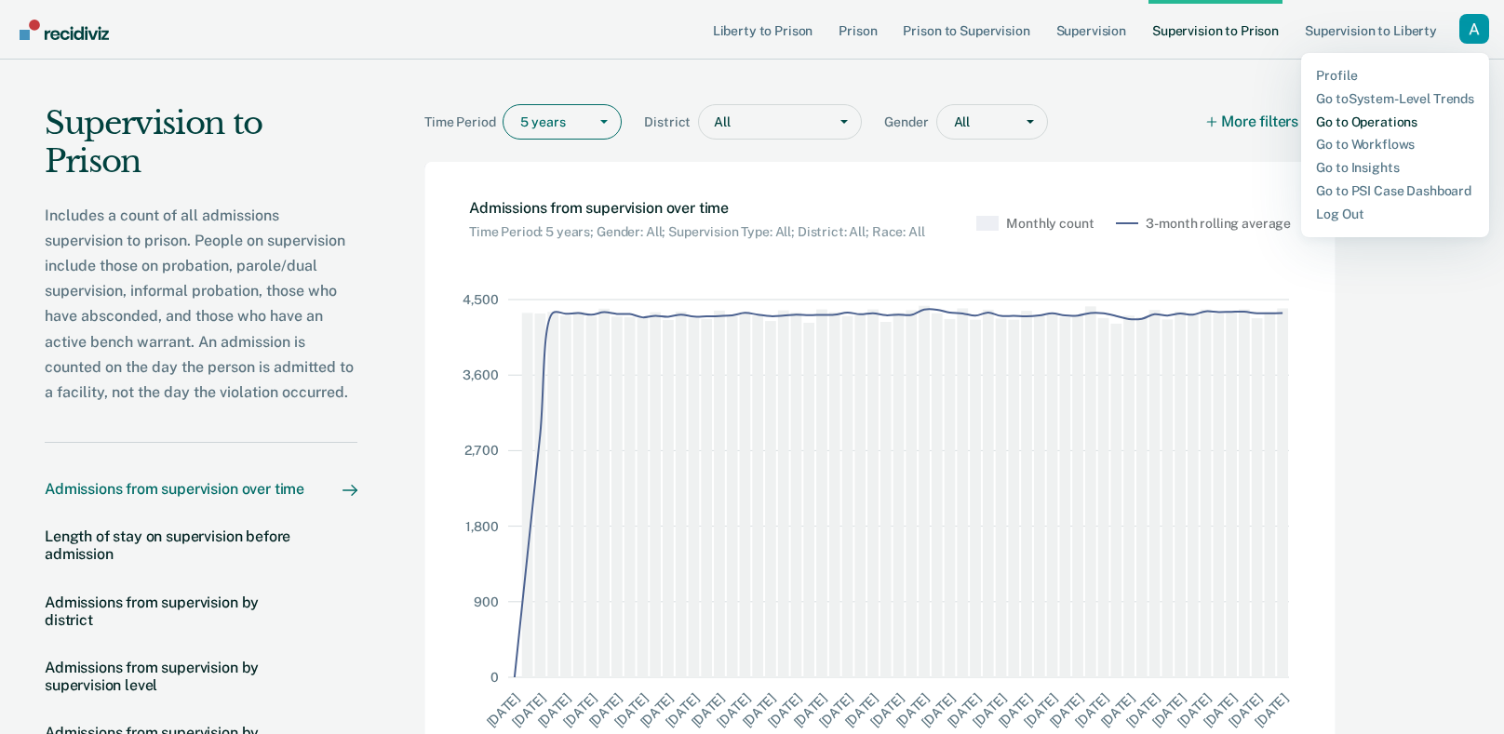
click at [1434, 119] on link "Go to Operations" at bounding box center [1395, 122] width 158 height 16
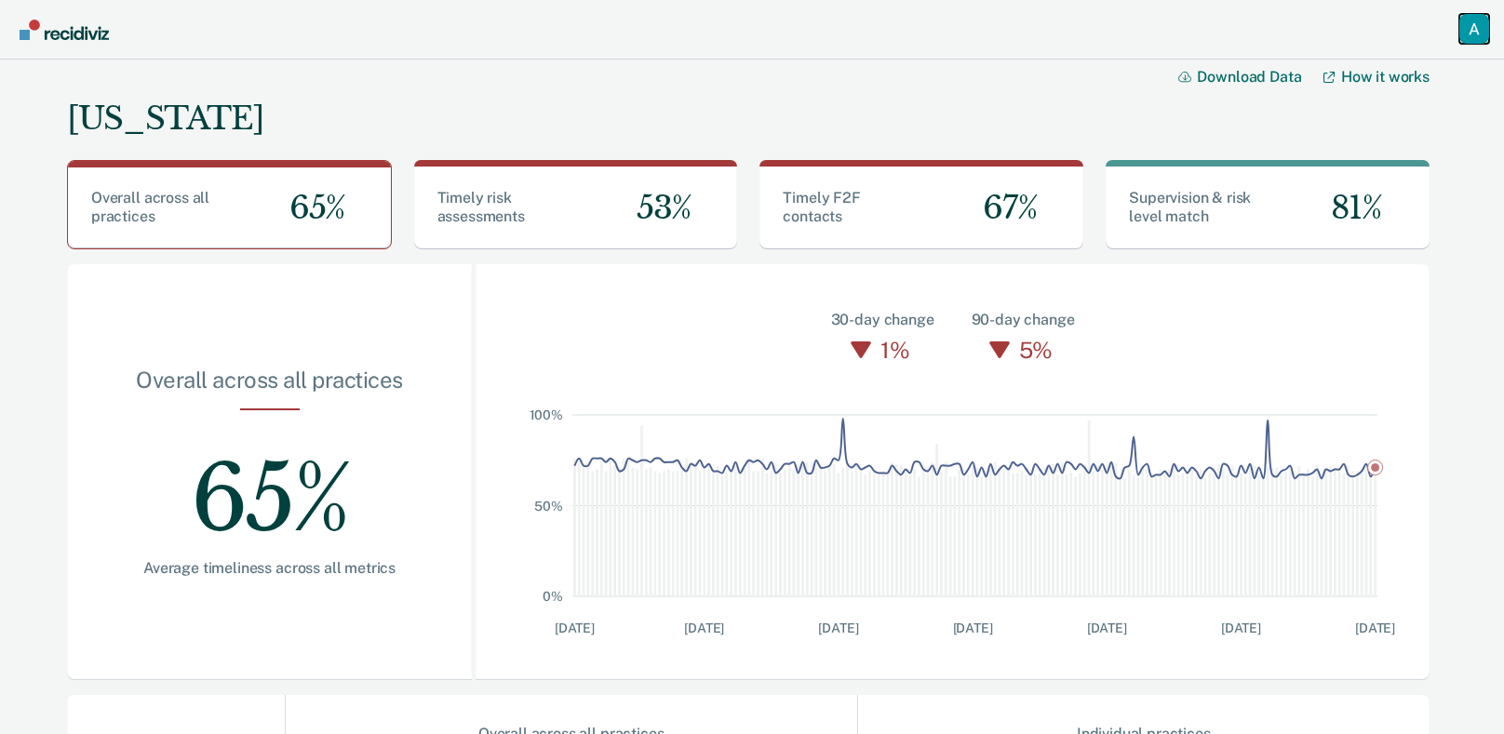
click at [1466, 27] on div "Profile dropdown button" at bounding box center [1475, 29] width 30 height 30
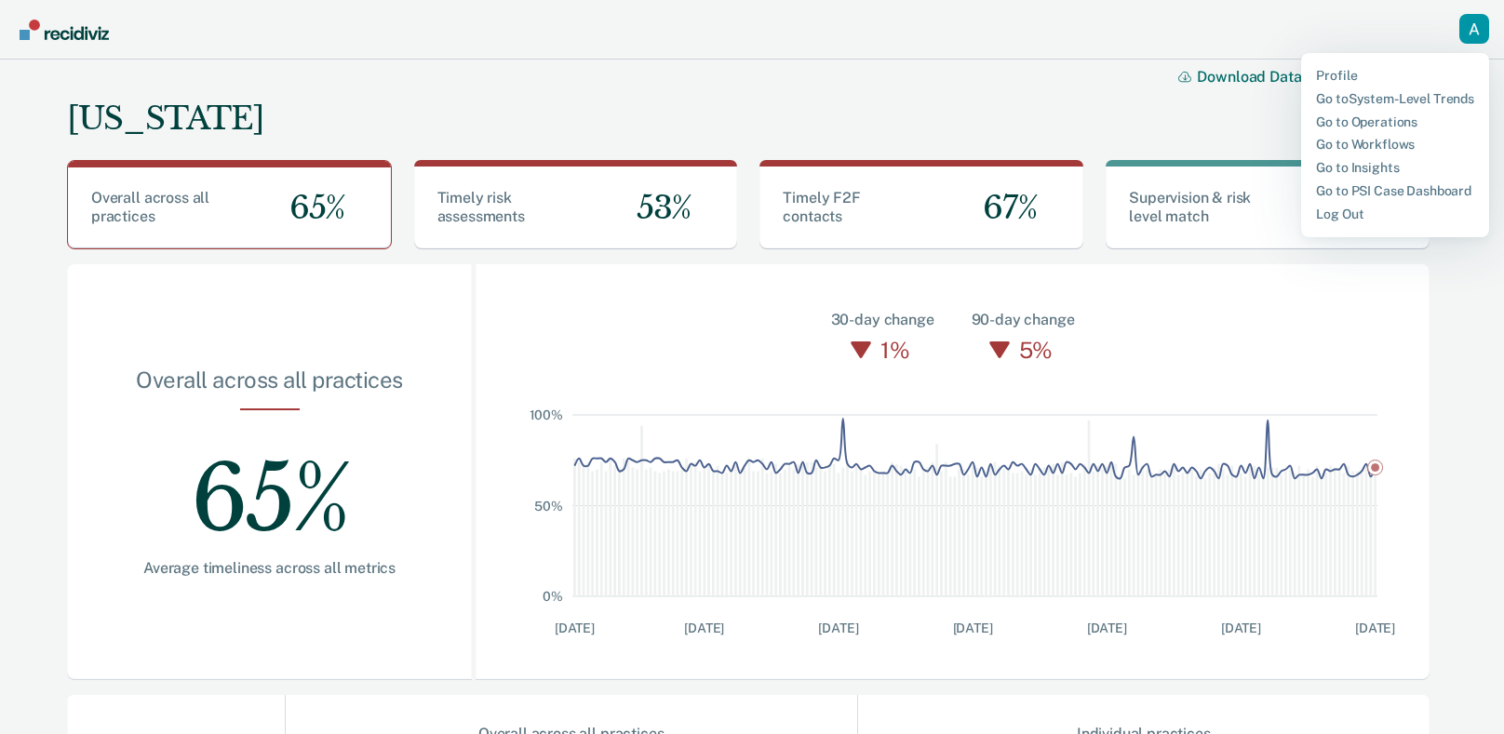
click at [788, 66] on div "Idaho Download Data How it works" at bounding box center [748, 103] width 1363 height 86
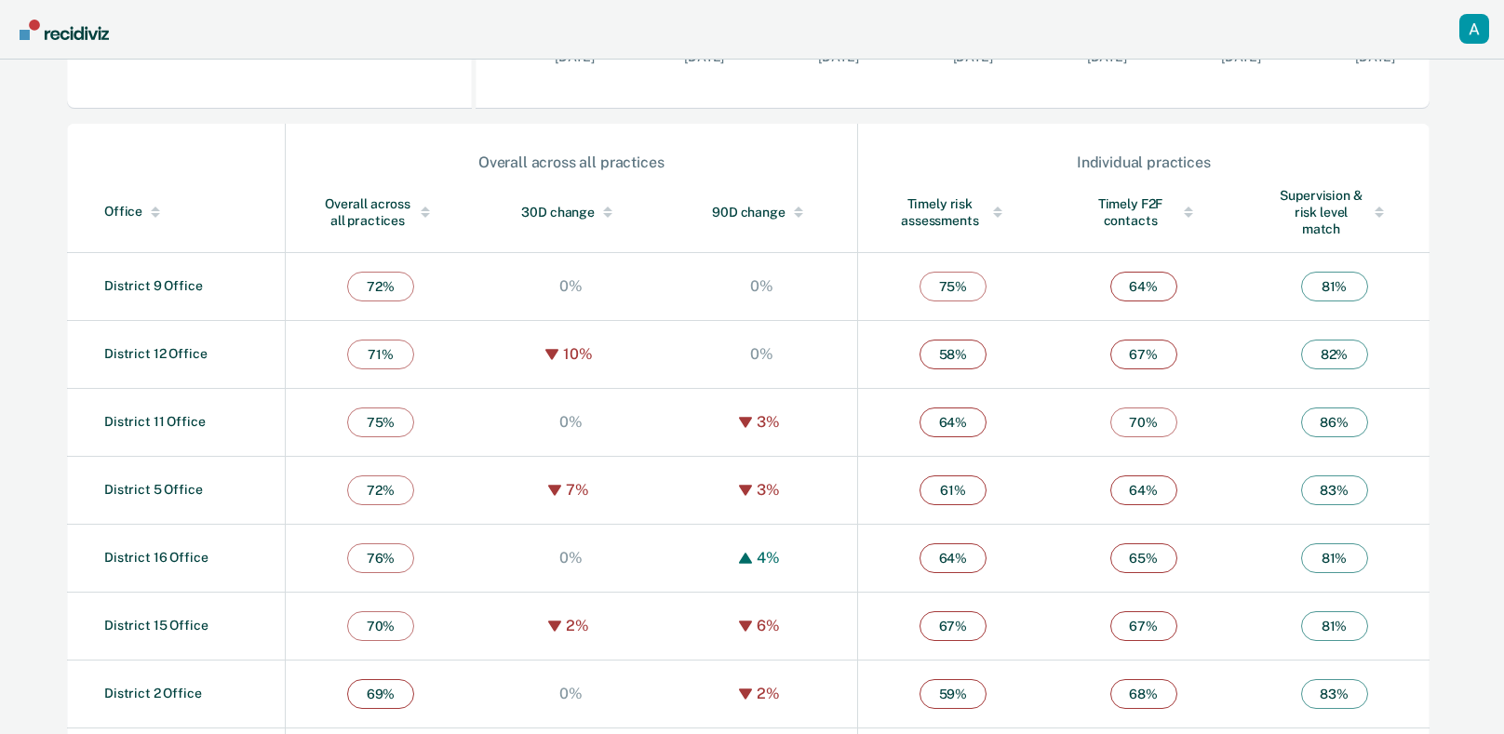
scroll to position [577, 0]
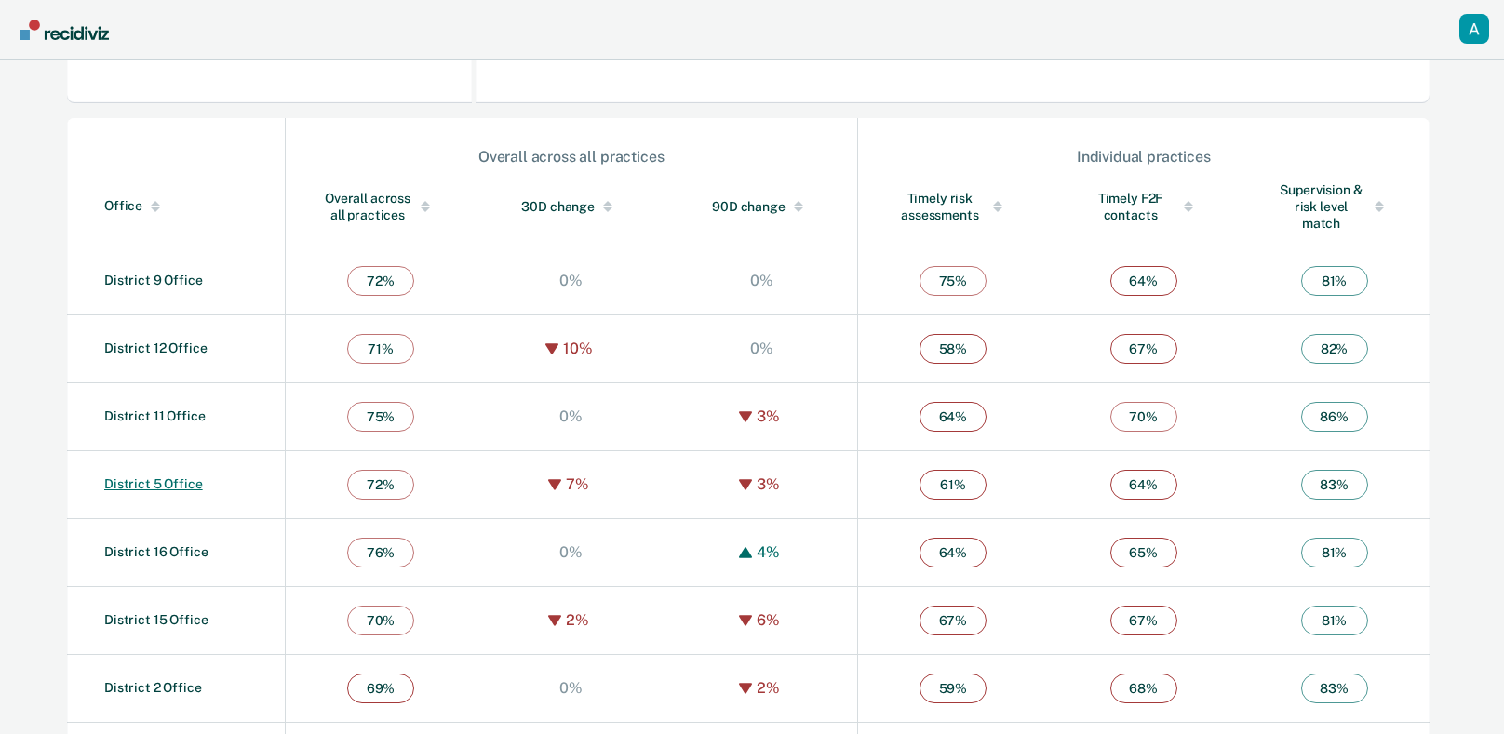
click at [163, 481] on link "District 5 Office" at bounding box center [153, 484] width 99 height 15
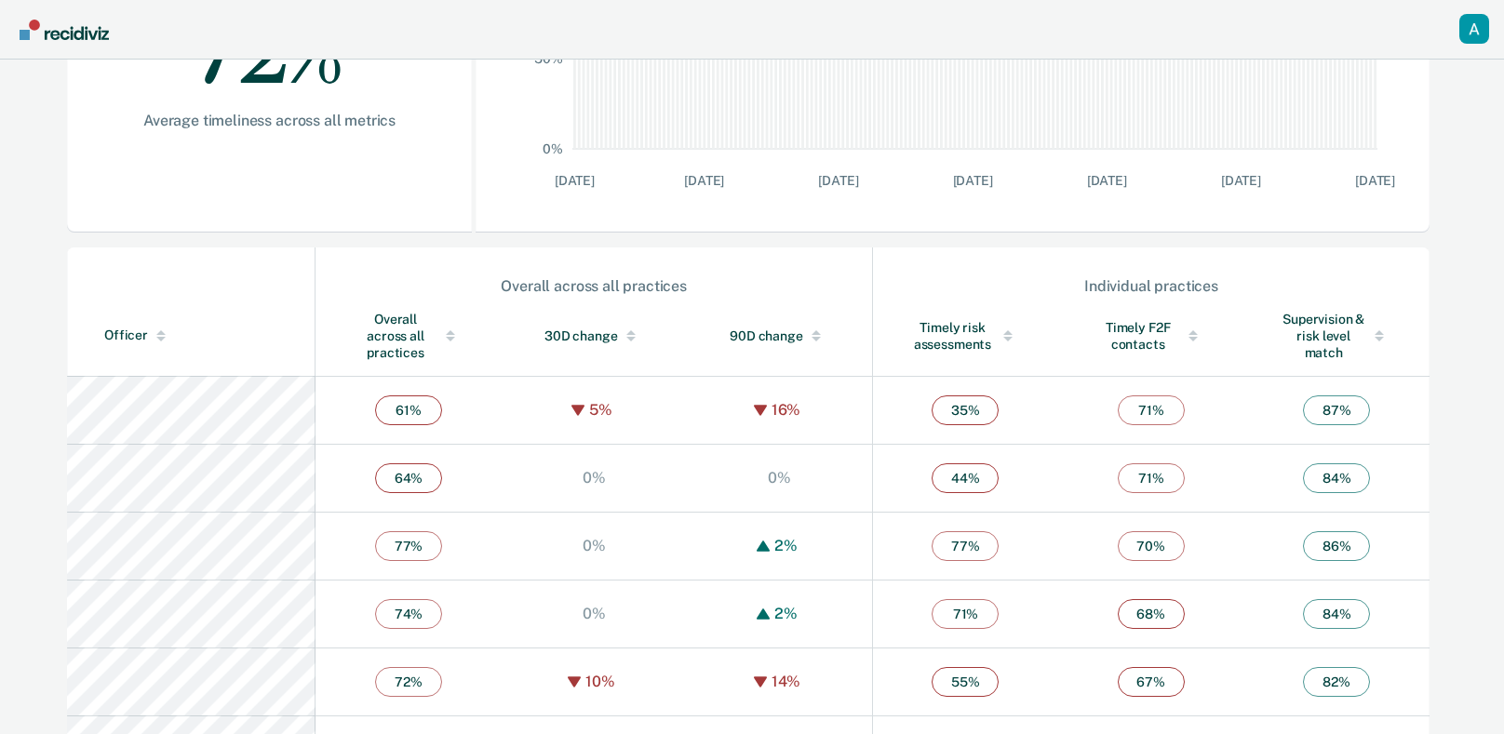
scroll to position [453, 0]
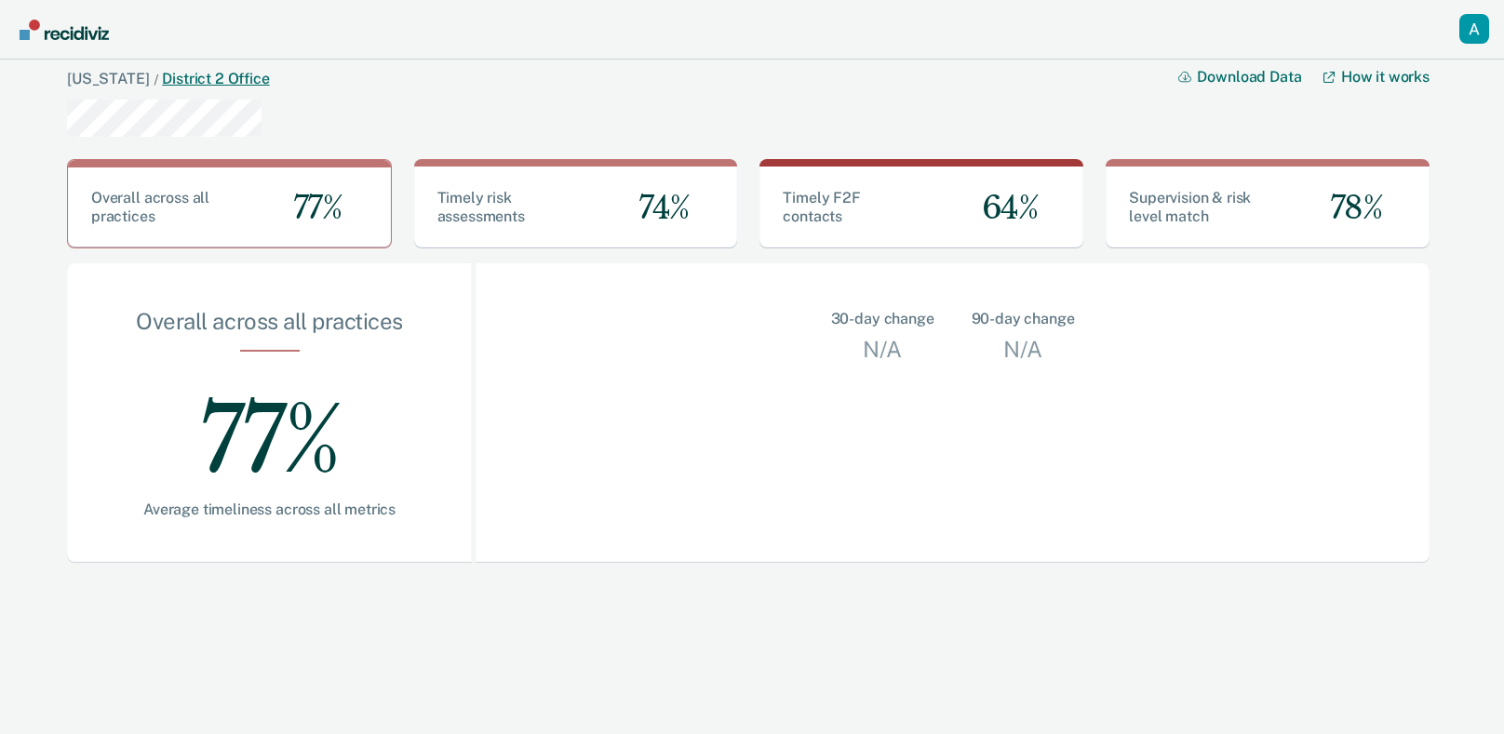
click at [175, 83] on link "District 2 Office" at bounding box center [215, 79] width 107 height 18
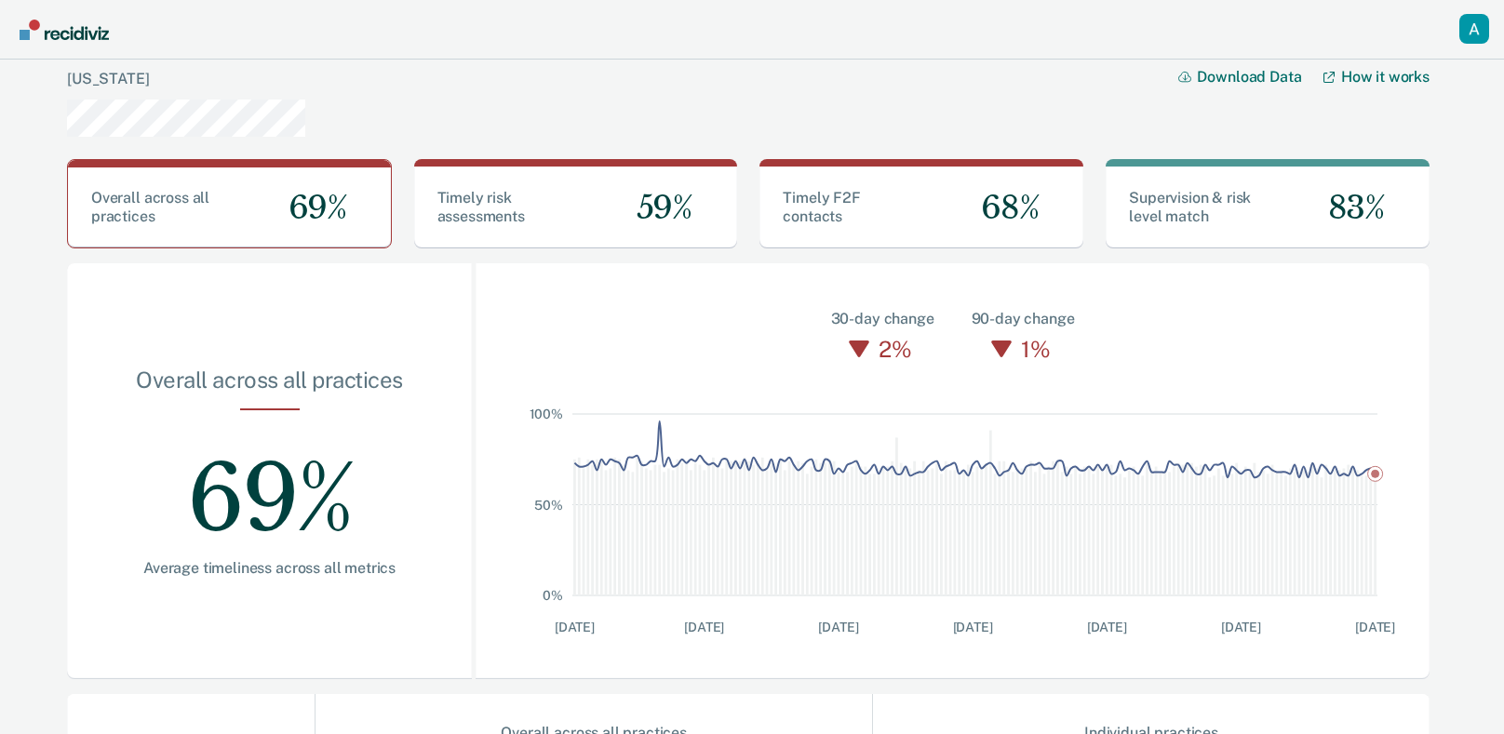
click at [273, 383] on div "Overall across all practices" at bounding box center [270, 388] width 286 height 42
click at [76, 82] on link "Idaho" at bounding box center [108, 79] width 82 height 18
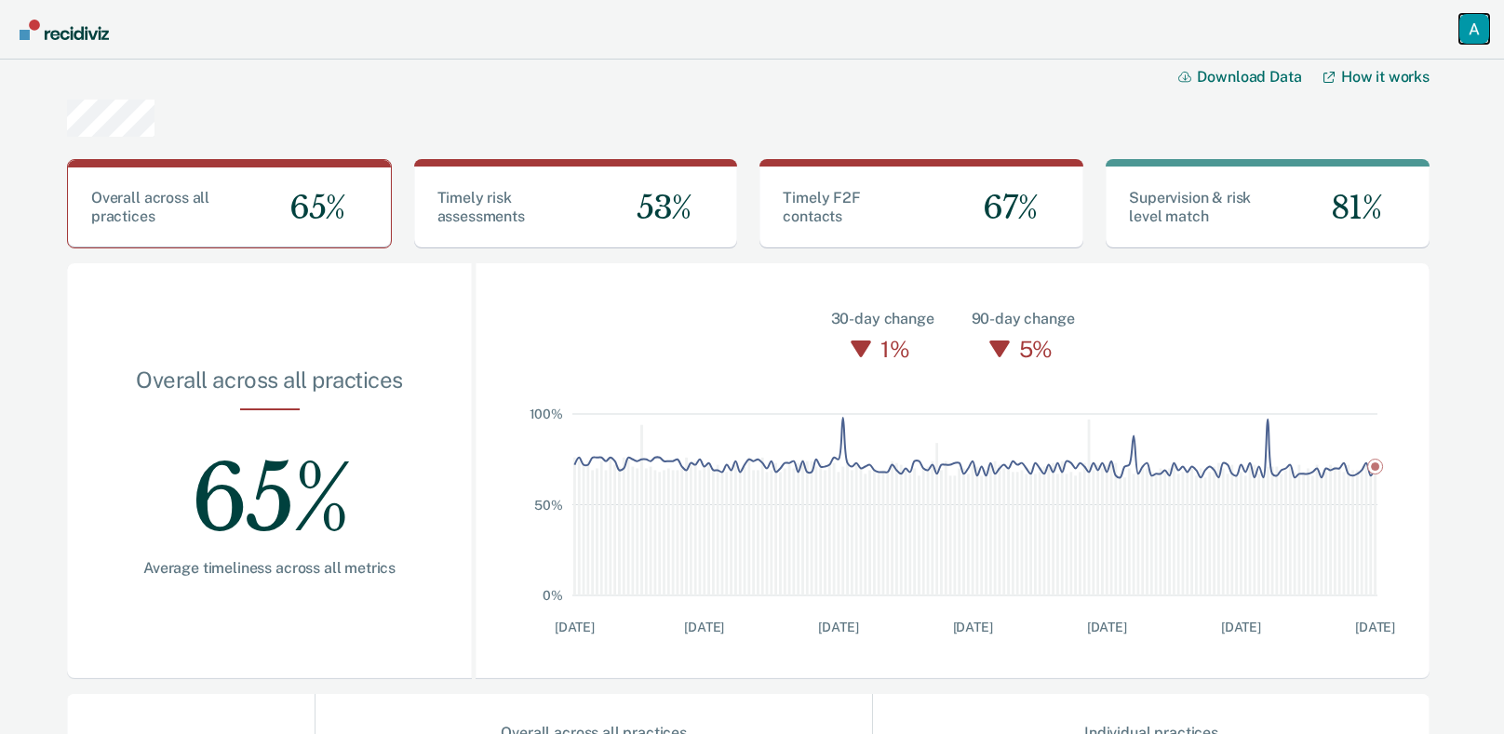
click at [1472, 18] on div "Profile dropdown button" at bounding box center [1475, 29] width 30 height 30
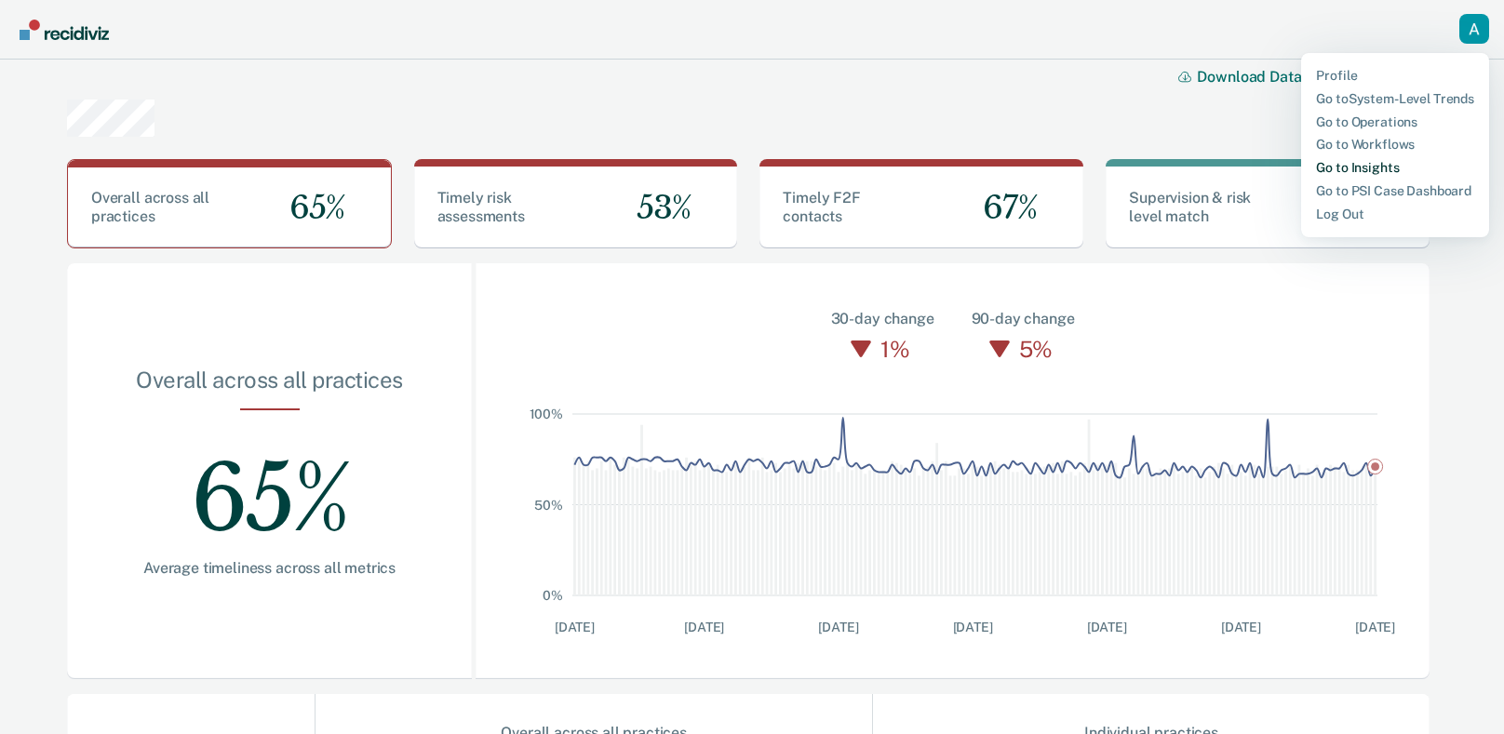
click at [1373, 170] on link "Go to Insights" at bounding box center [1395, 168] width 158 height 16
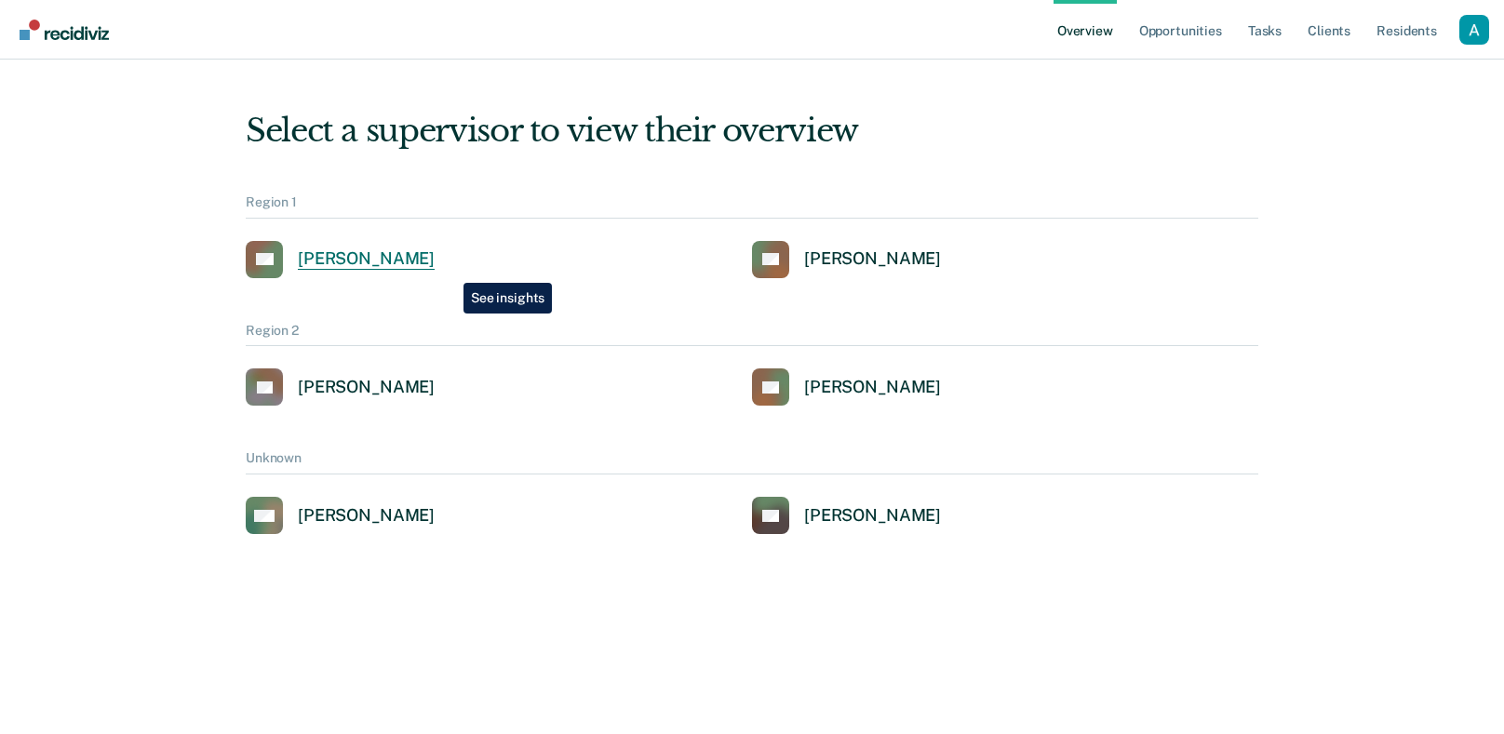
click at [435, 269] on div "Alejandro D Gonzalez" at bounding box center [366, 259] width 137 height 21
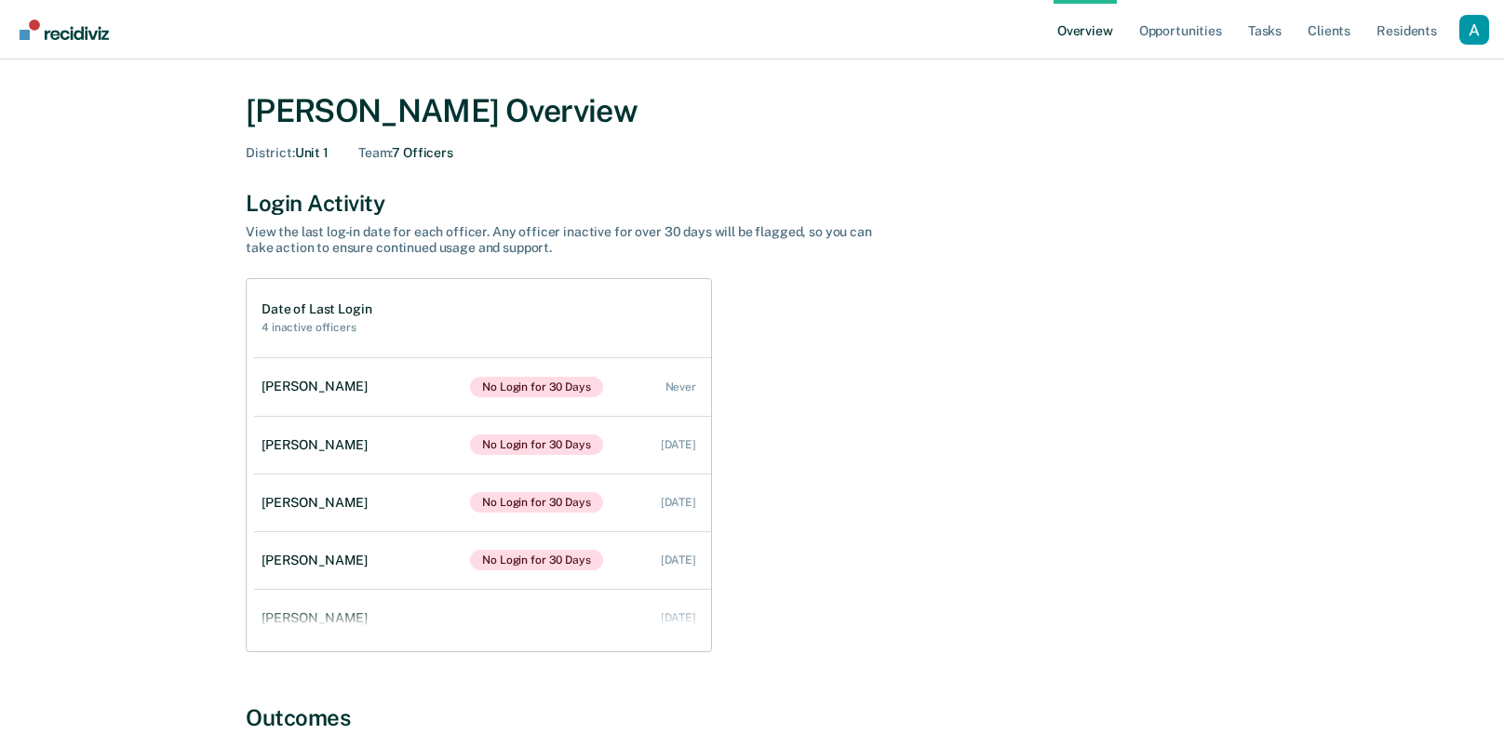
scroll to position [20, 0]
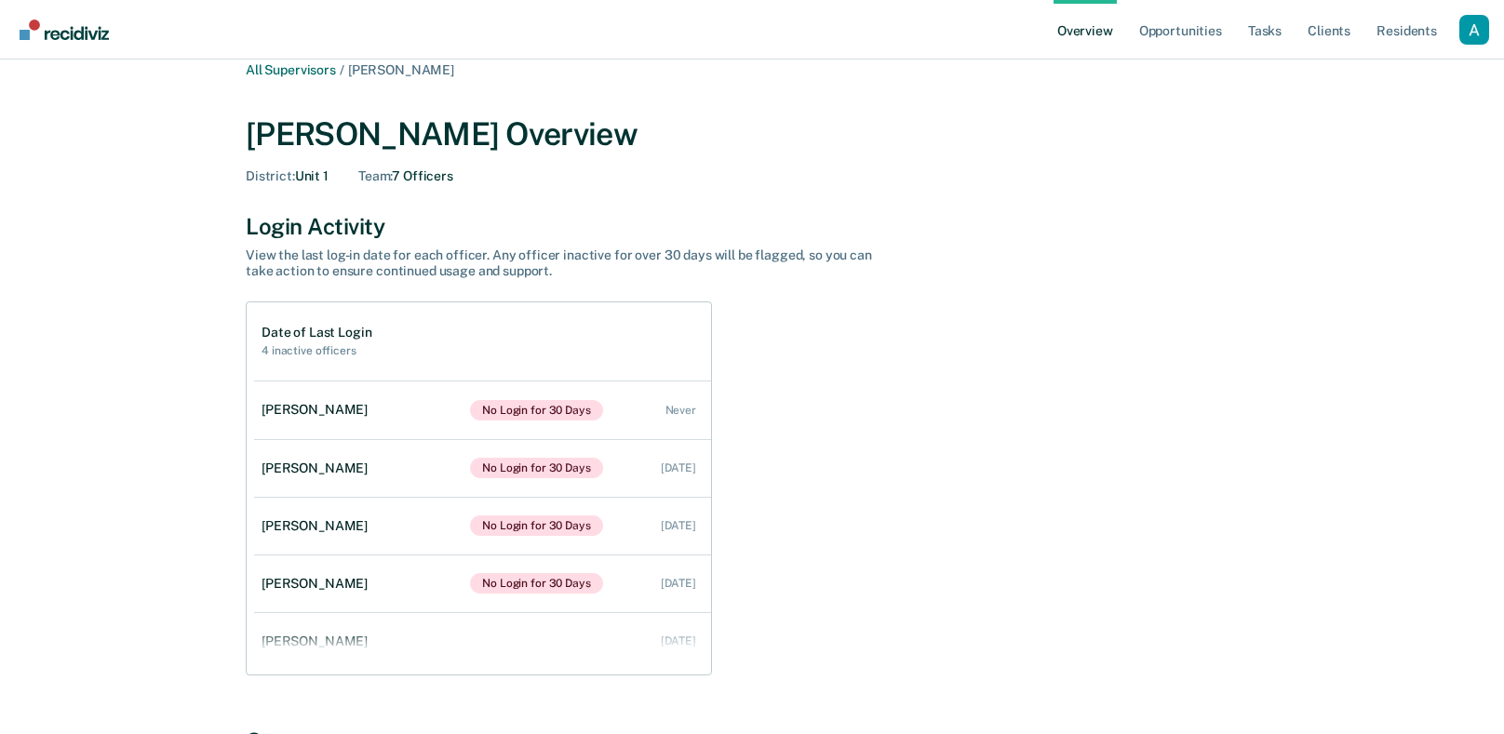
click at [777, 571] on div "Date of Last Login 4 inactive officers Jason Nelson No Login for 30 Days Never …" at bounding box center [752, 489] width 1013 height 374
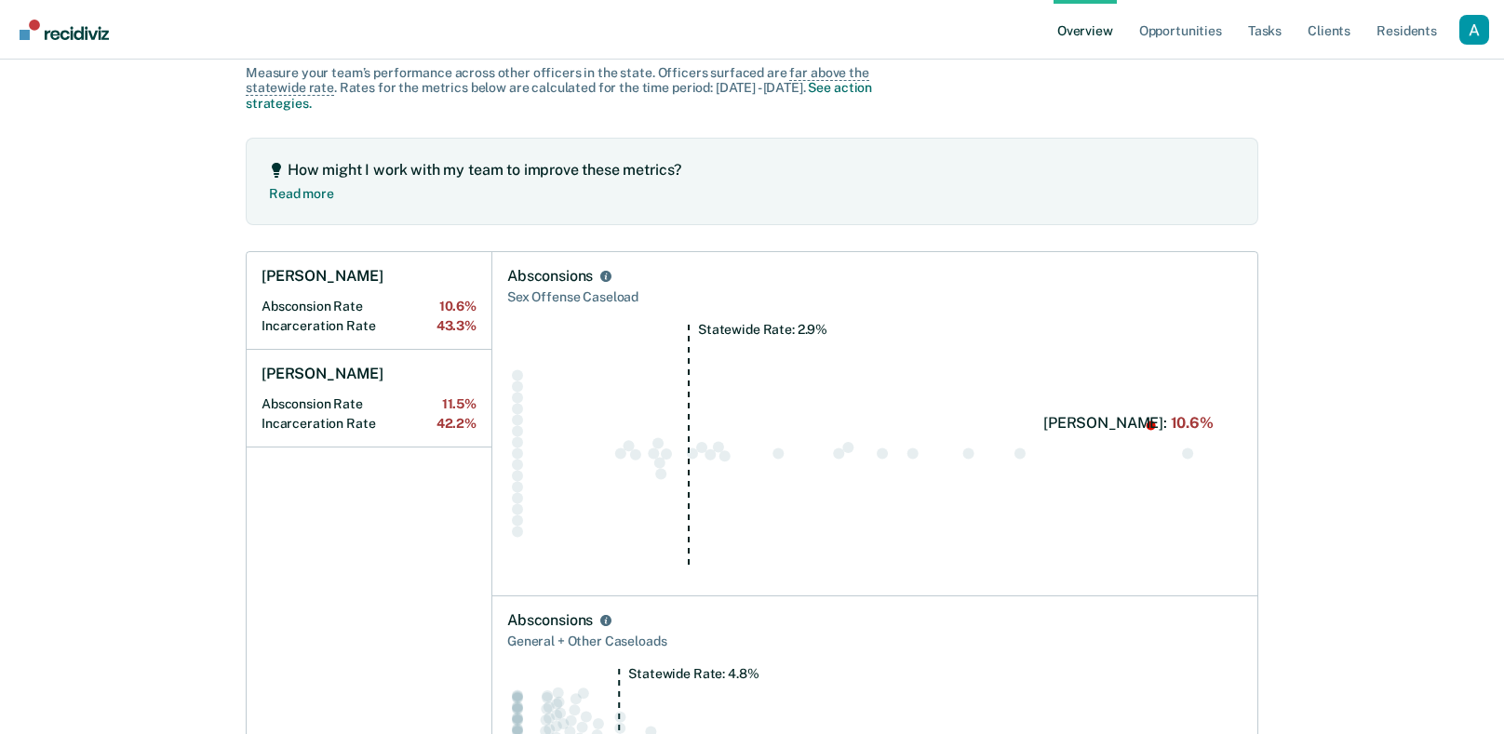
scroll to position [729, 0]
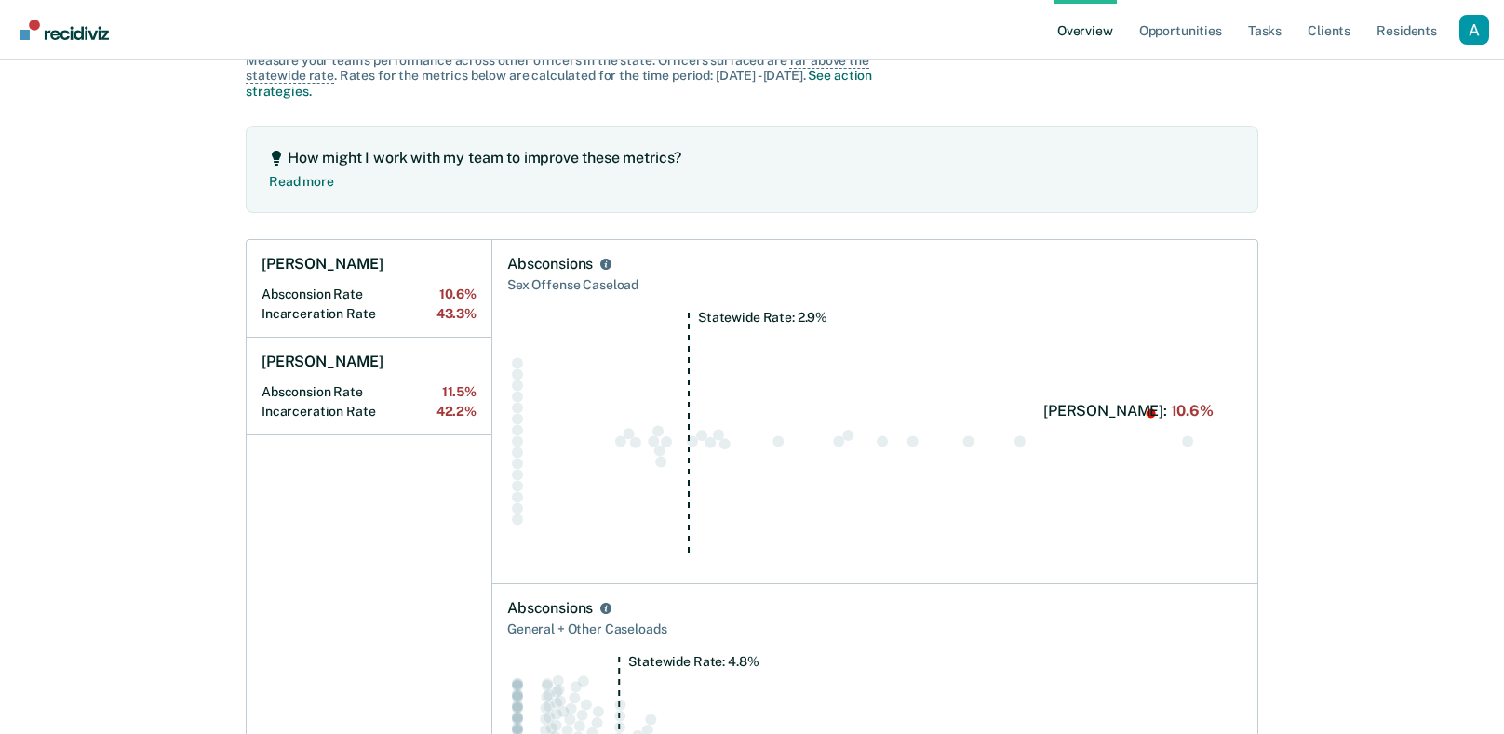
click at [586, 282] on div "Sex Offense Caseload" at bounding box center [874, 285] width 735 height 23
click at [304, 182] on link "Read more" at bounding box center [301, 178] width 65 height 22
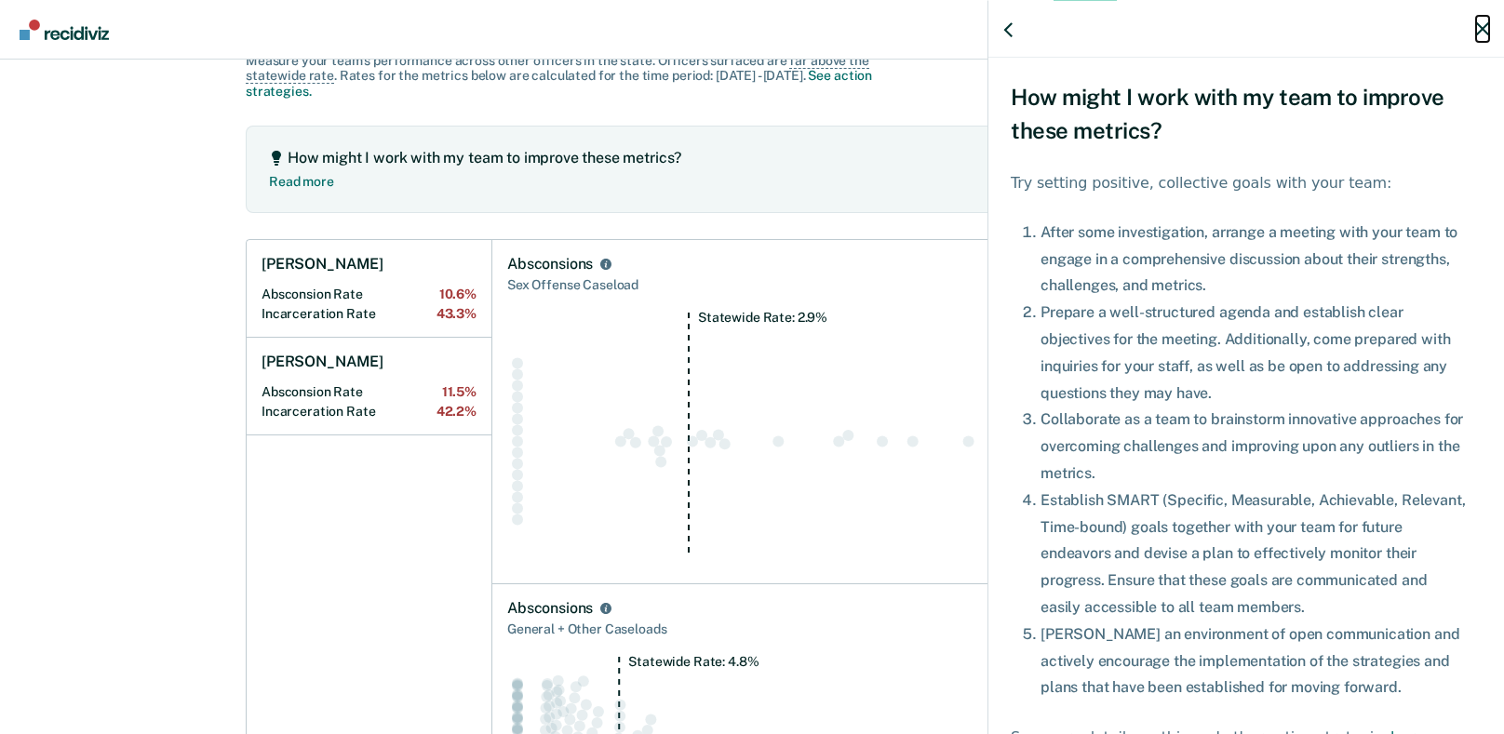
click at [1476, 34] on button "button" at bounding box center [1482, 28] width 13 height 26
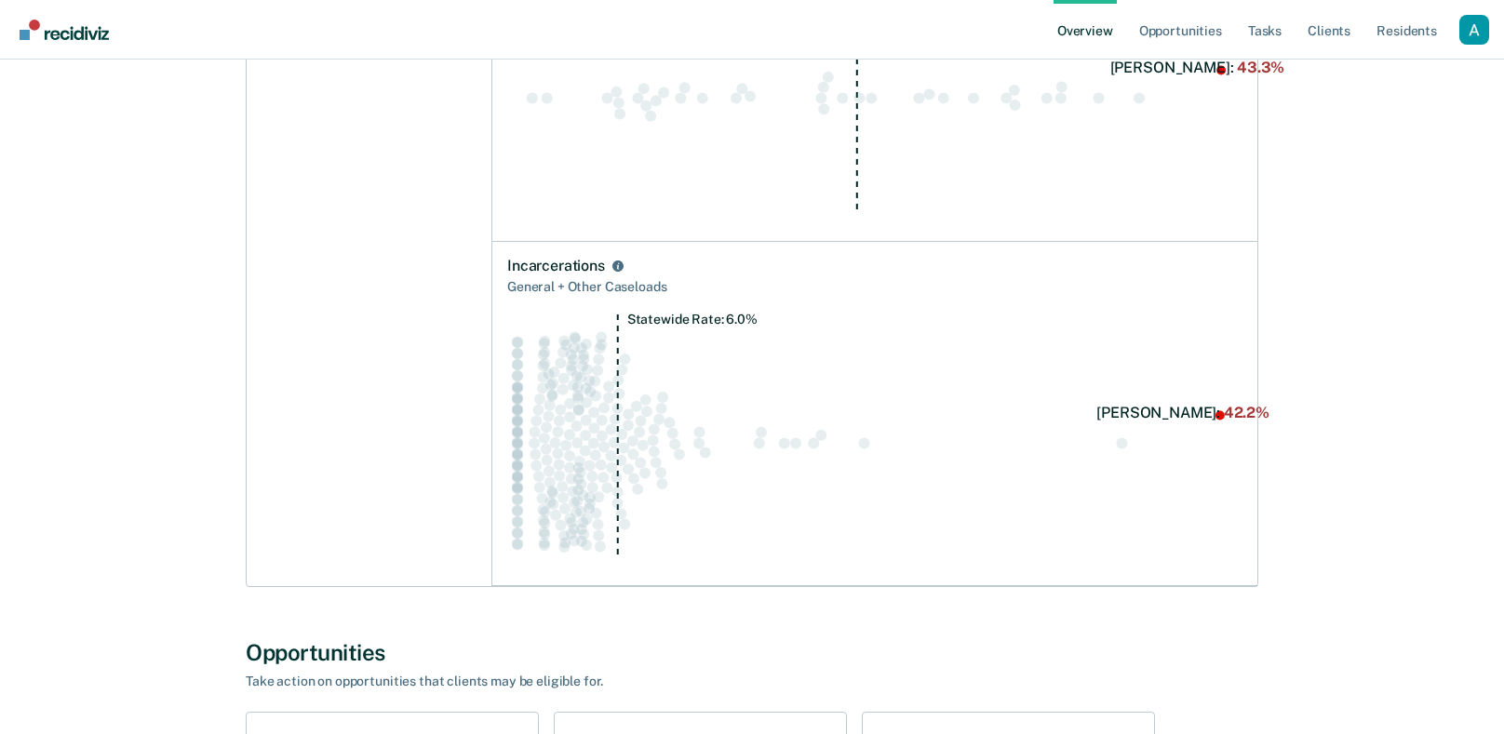
scroll to position [1742, 0]
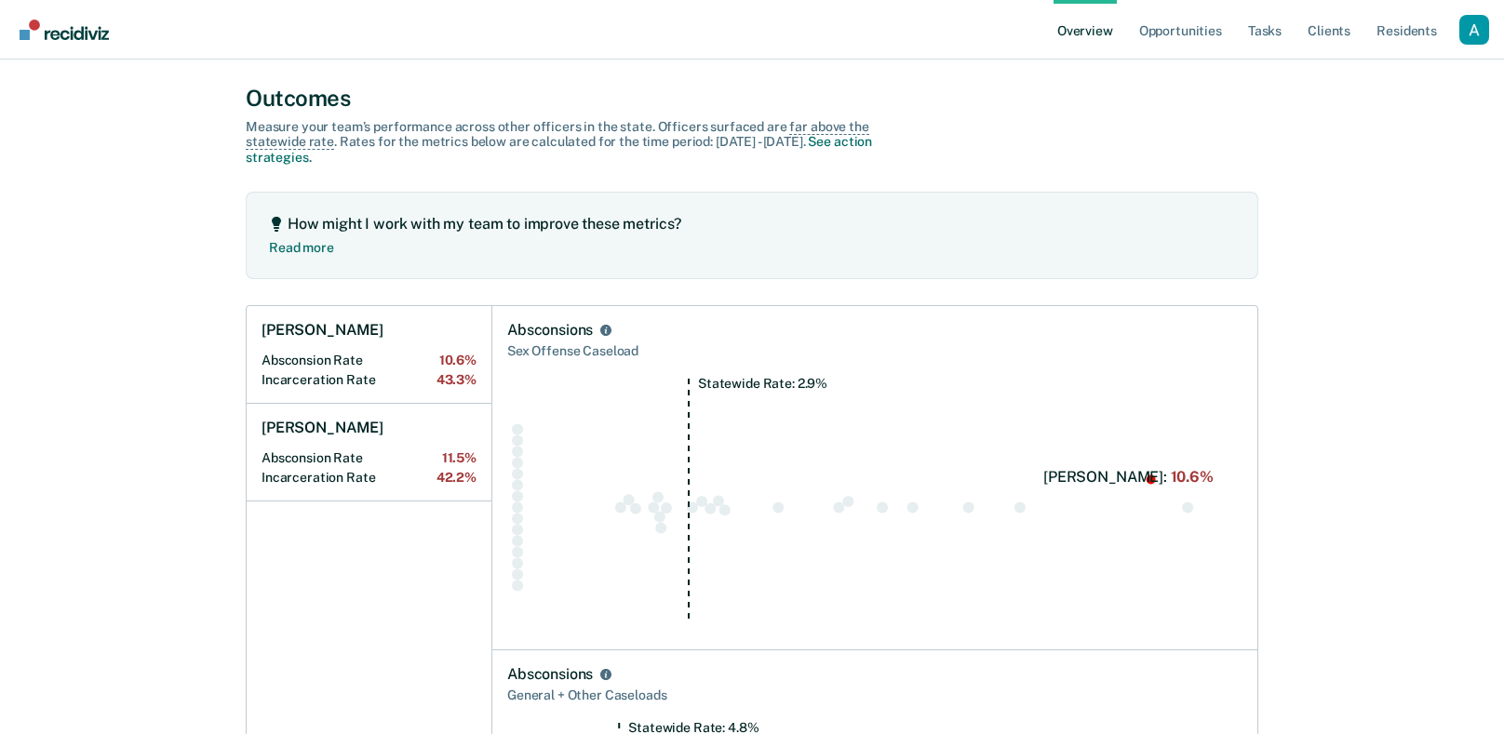
scroll to position [667, 0]
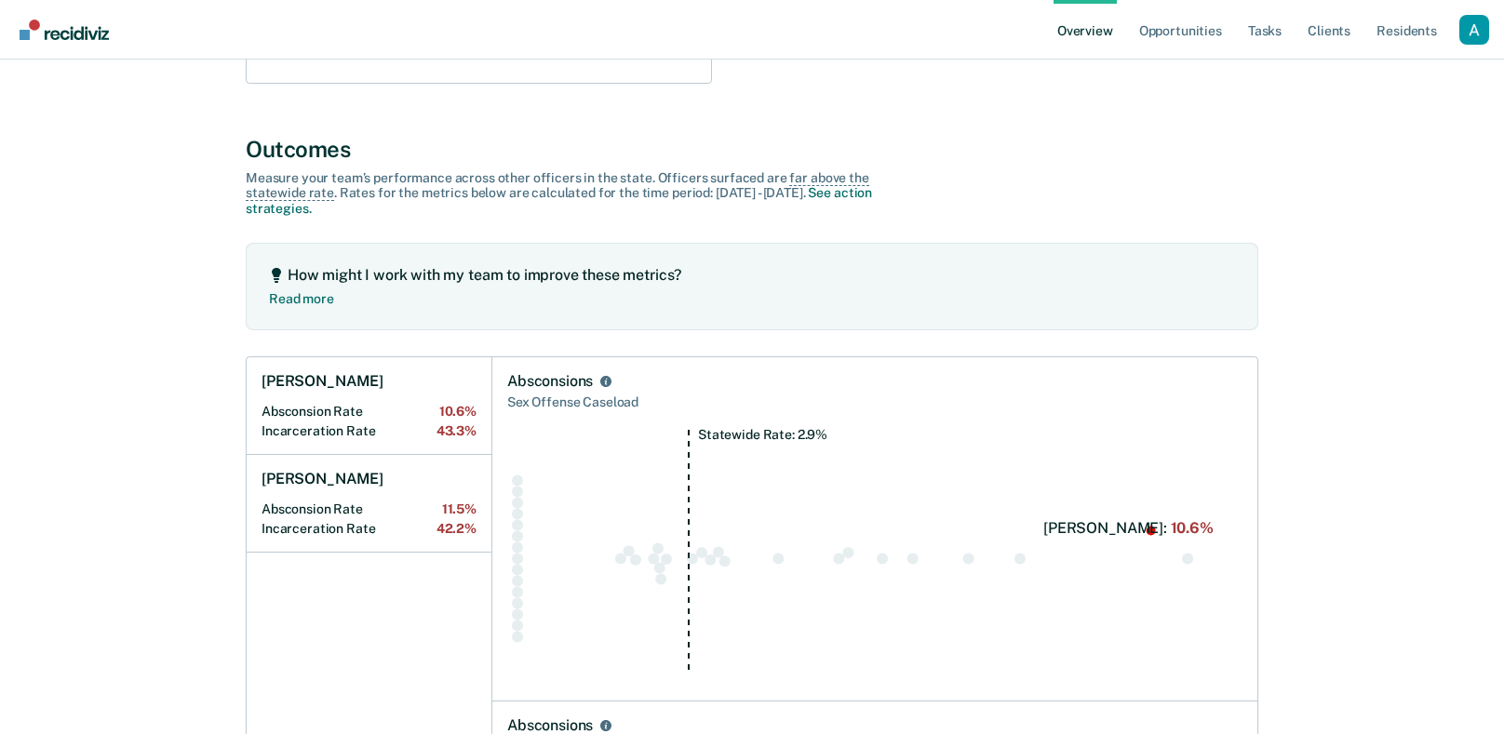
scroll to position [609, 0]
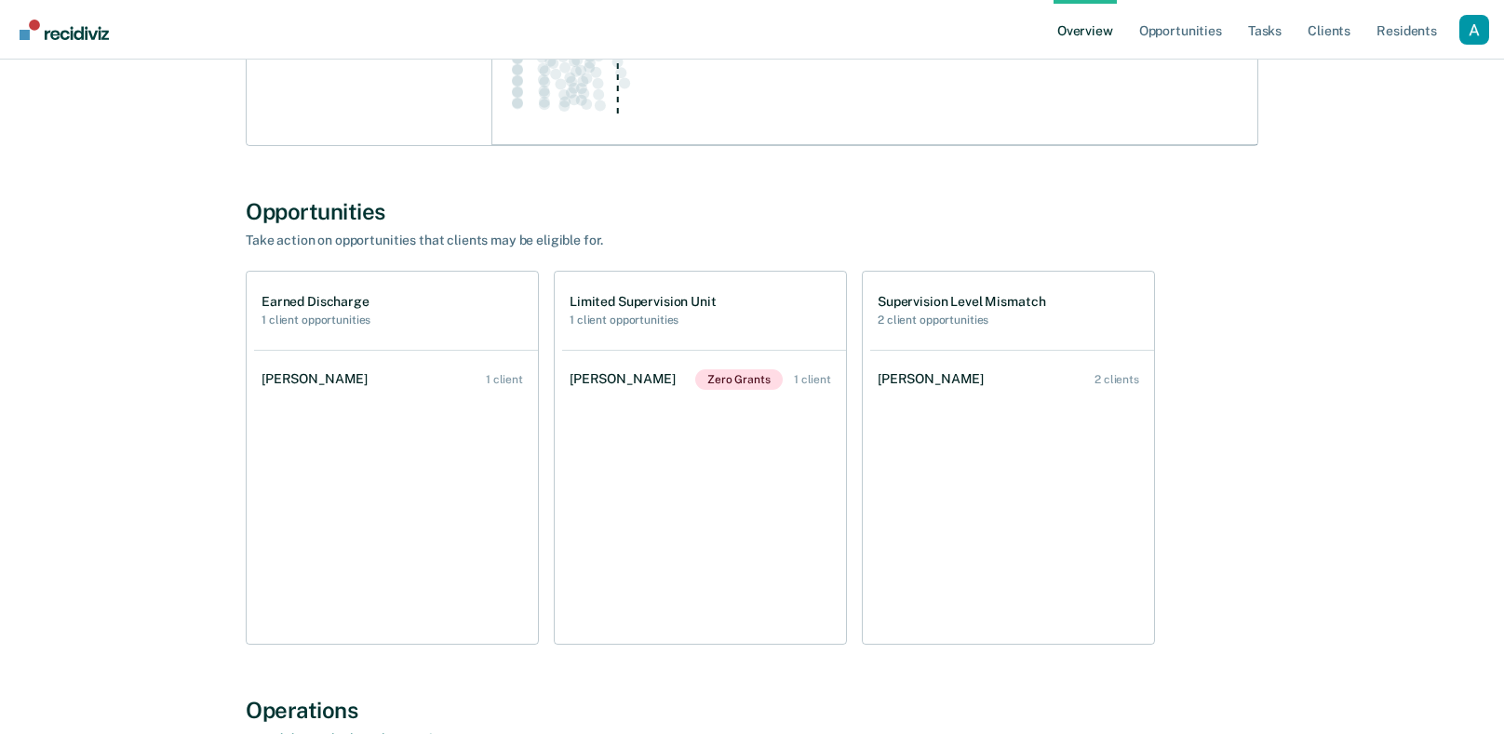
scroll to position [2204, 0]
click at [644, 411] on ul "Walter Harris Zero Grants 1 client" at bounding box center [704, 495] width 284 height 294
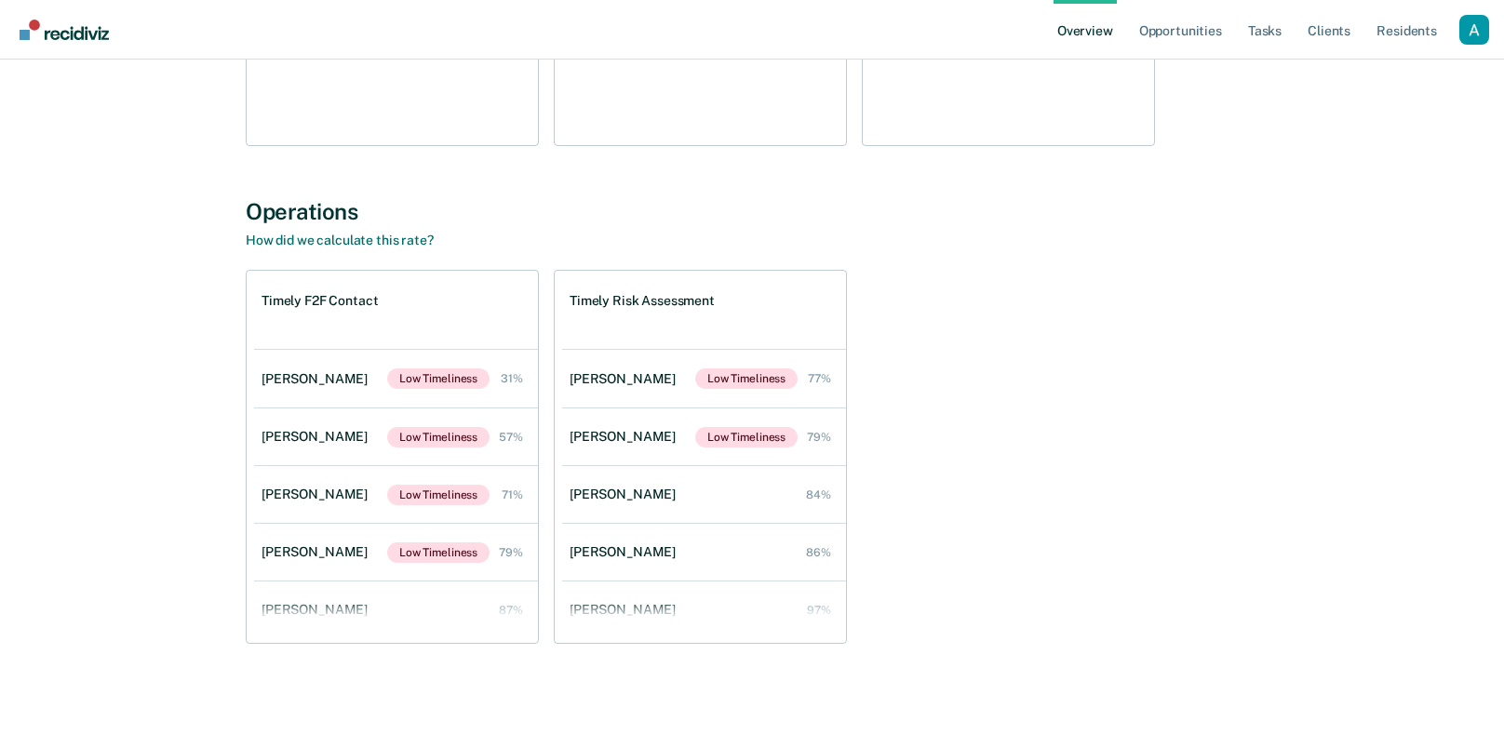
scroll to position [2706, 0]
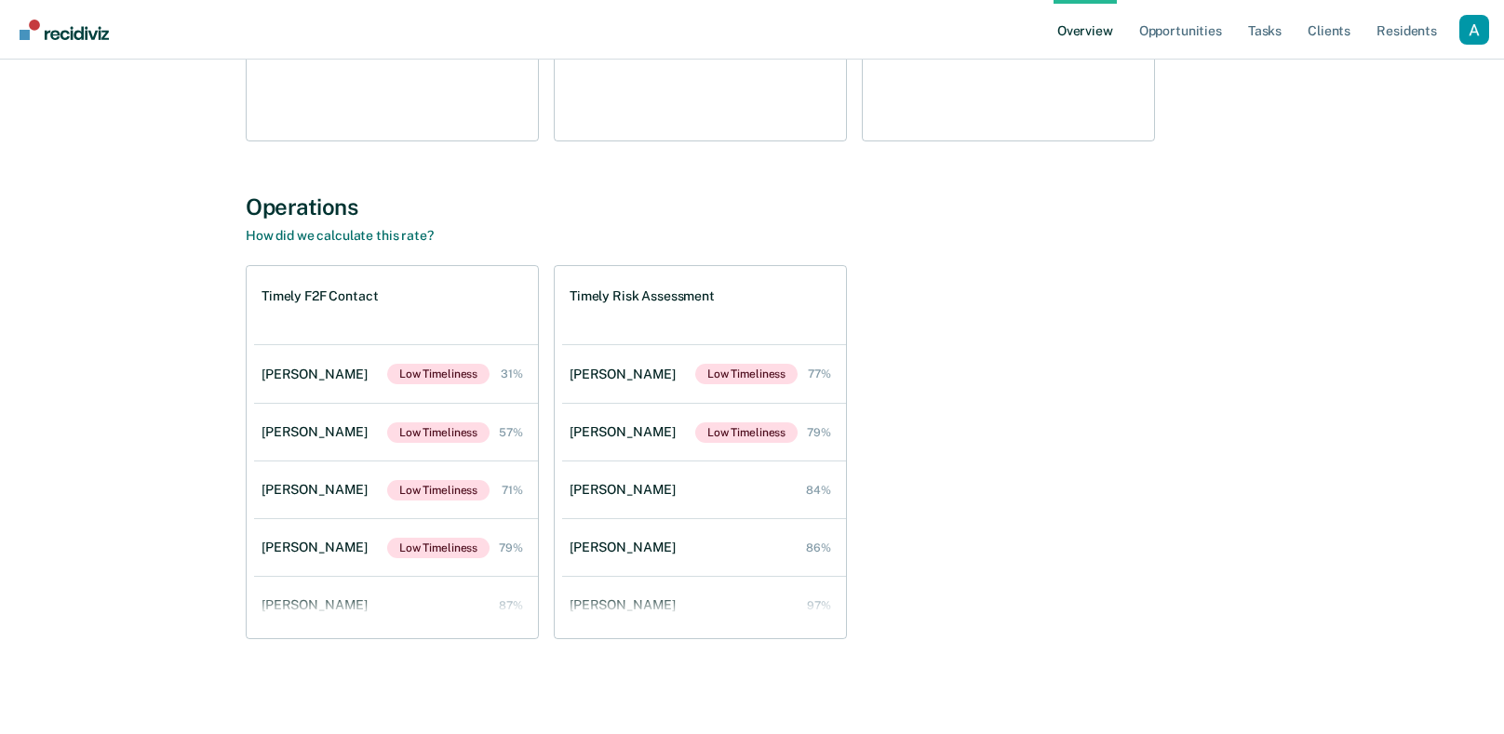
click at [899, 602] on div "Timely F2F Contact Jason Nelson Low Timeliness 31% Jack Hernandez Low Timelines…" at bounding box center [752, 452] width 1013 height 374
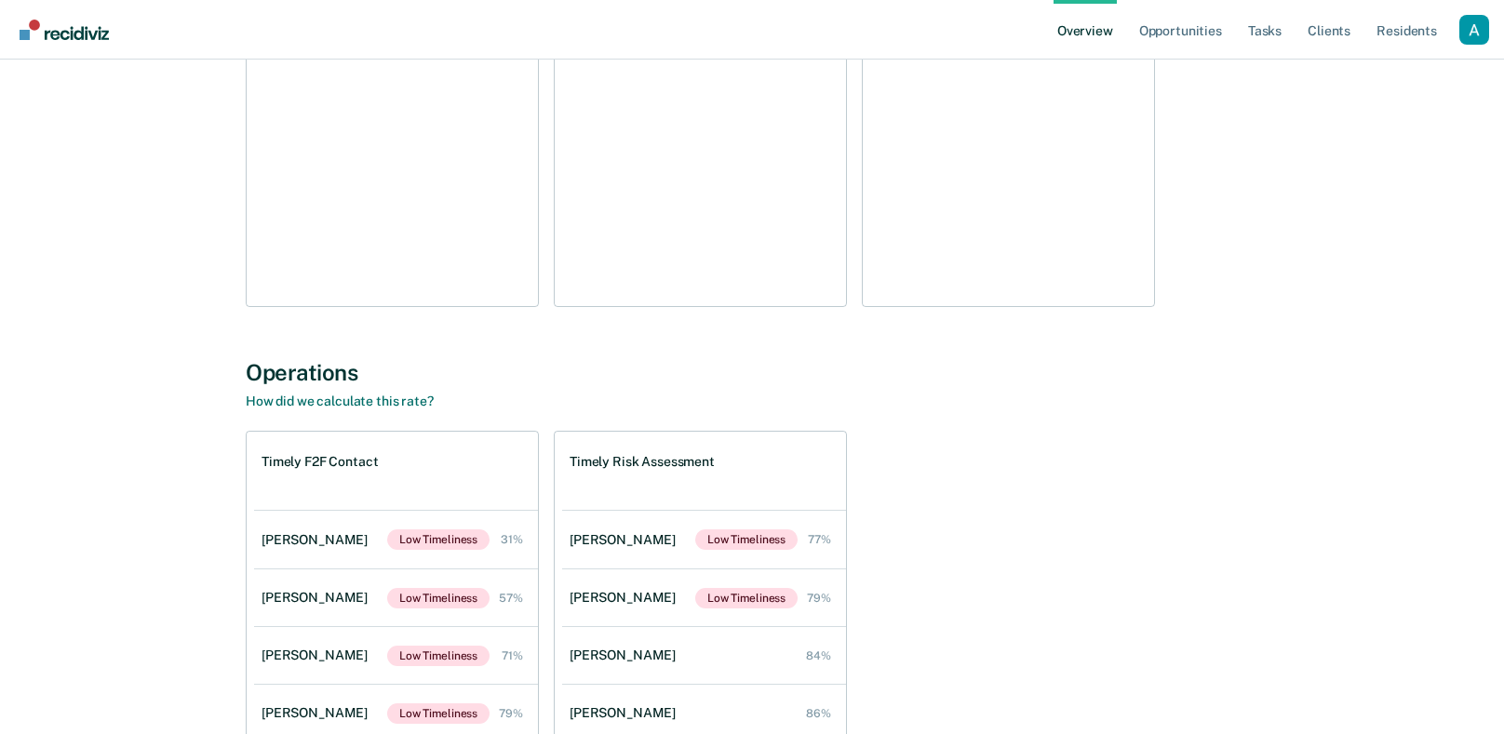
scroll to position [2539, 0]
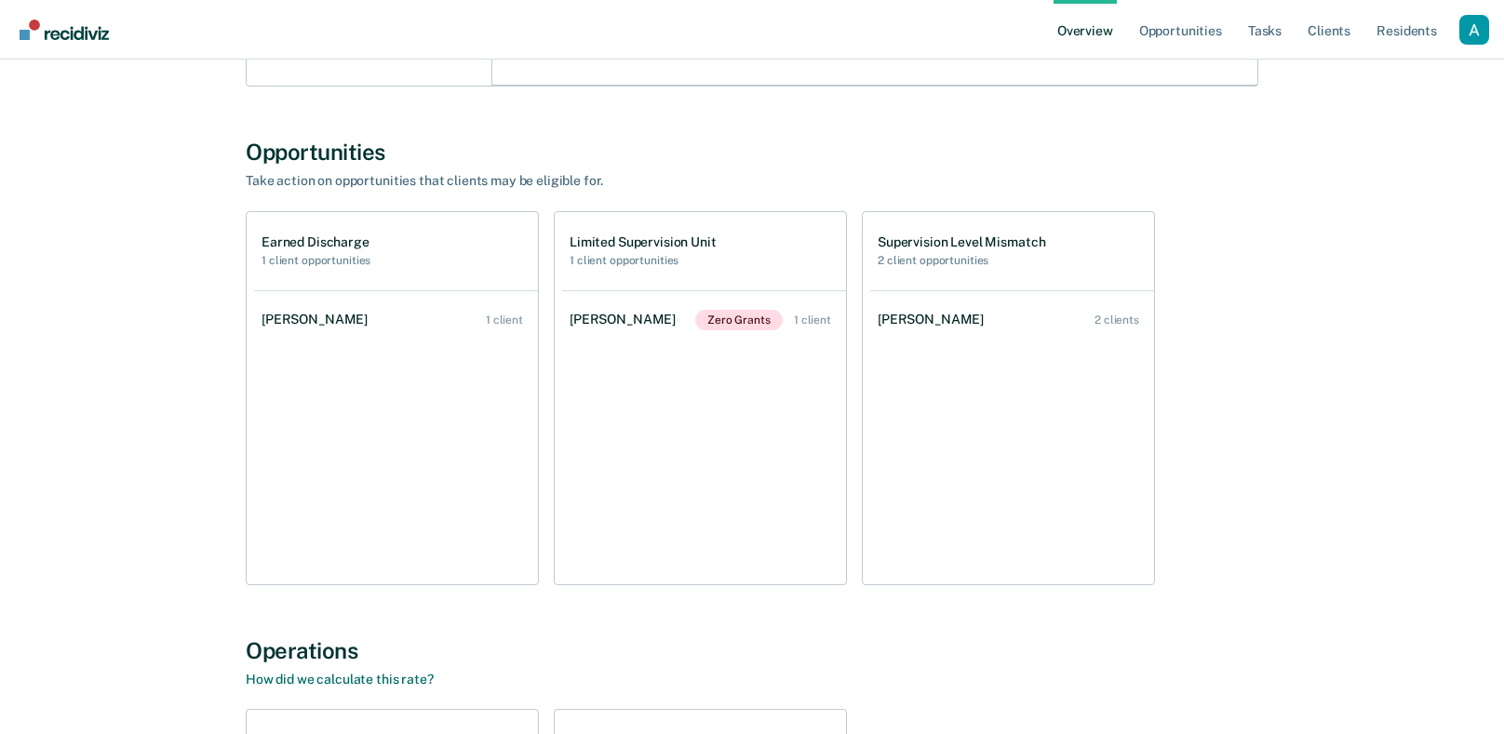
scroll to position [2210, 0]
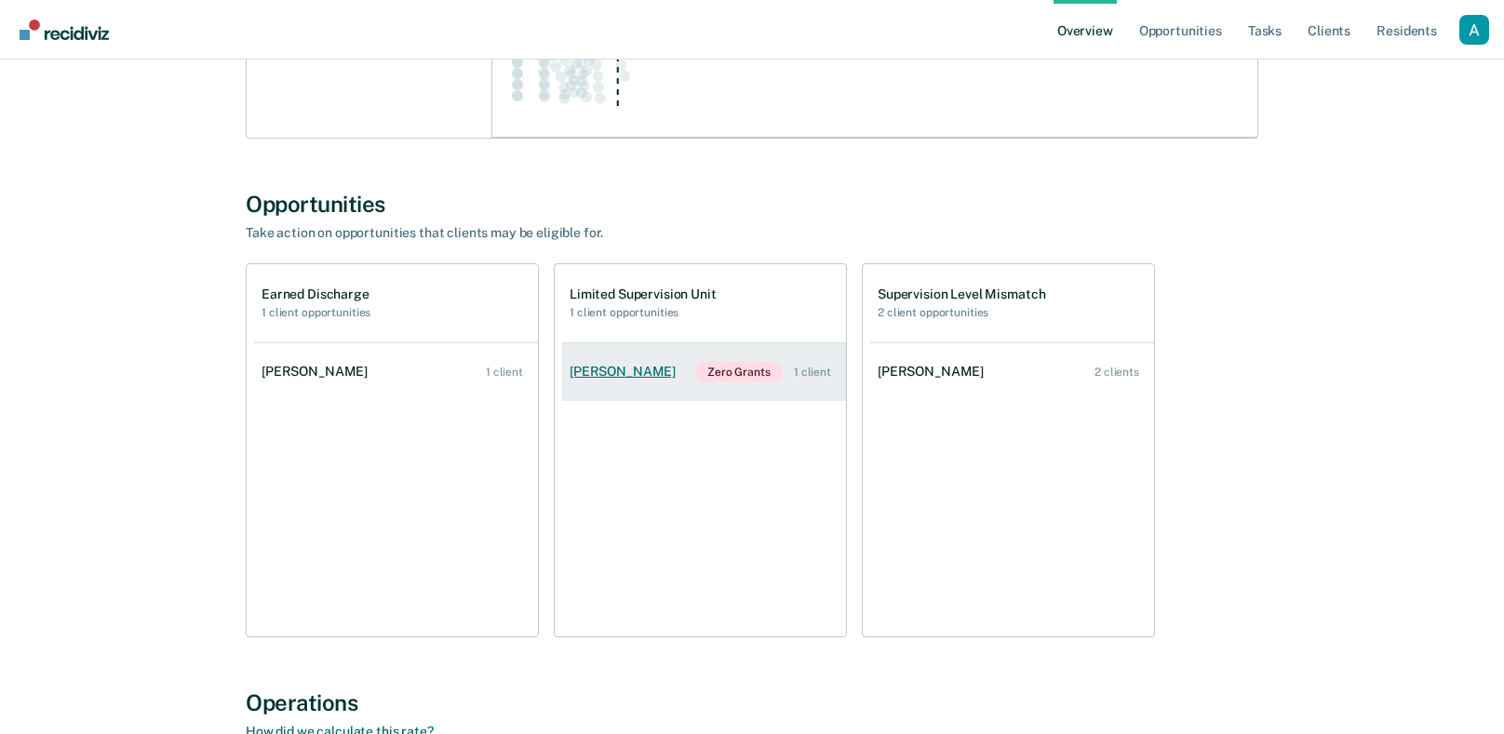
click at [586, 393] on link "Walter Harris Zero Grants 1 client" at bounding box center [704, 372] width 284 height 58
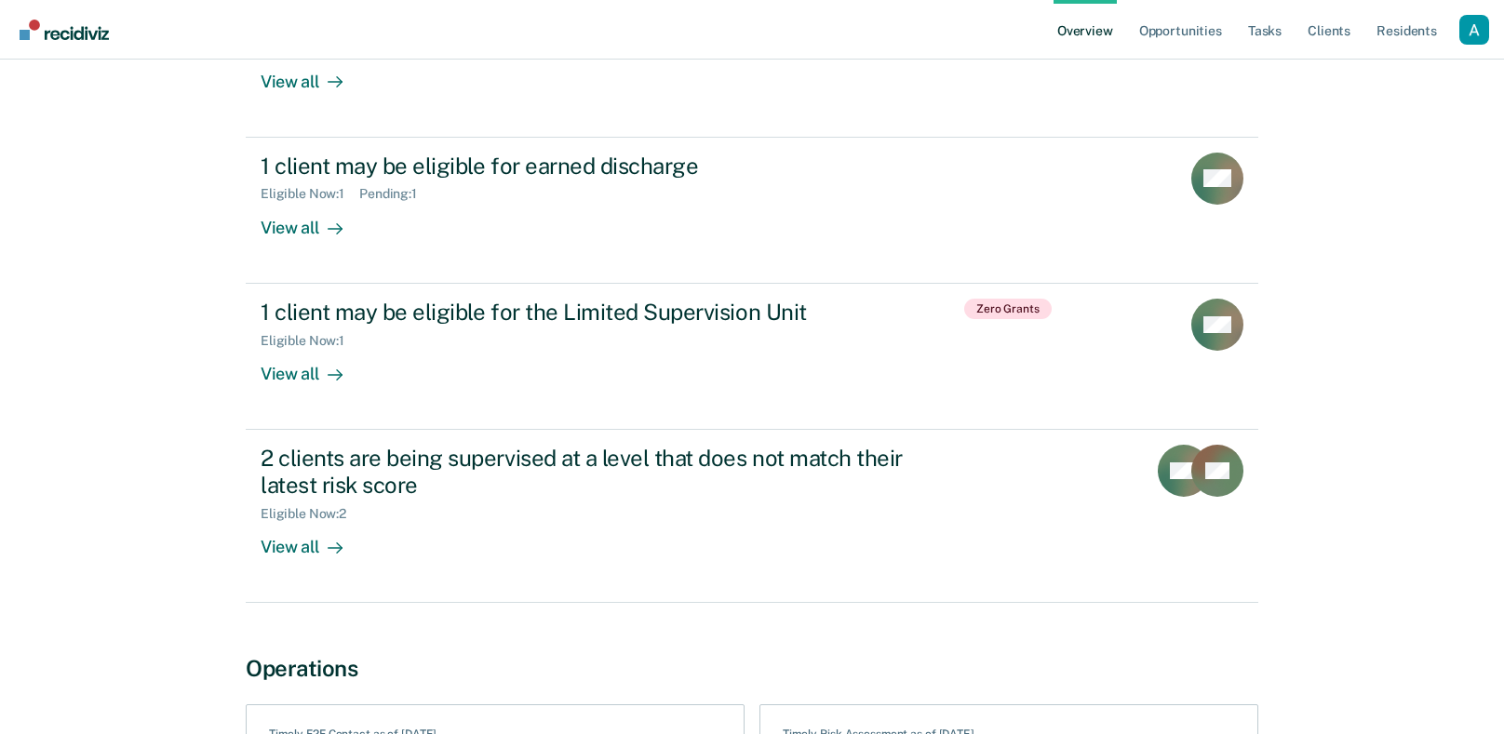
scroll to position [708, 0]
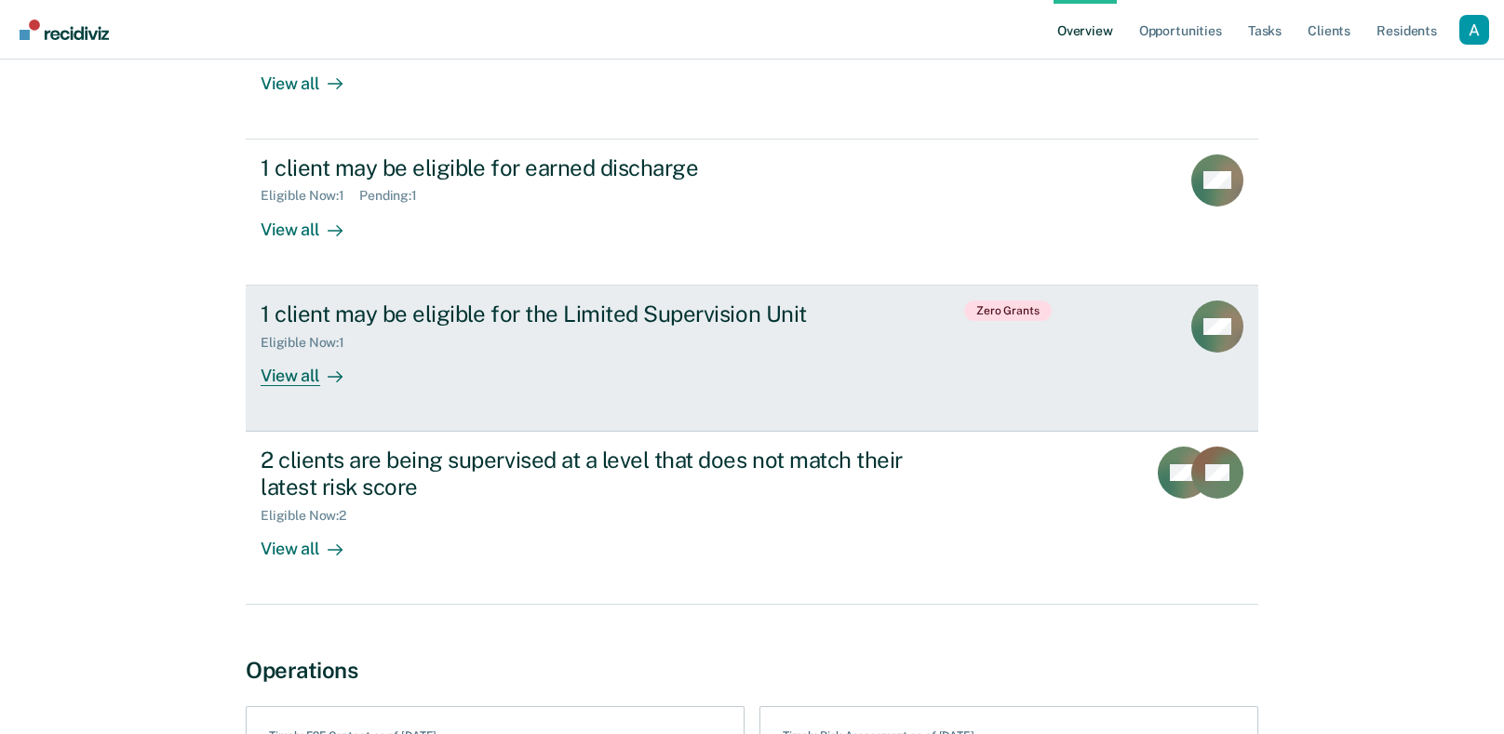
click at [295, 374] on div "View all" at bounding box center [313, 368] width 104 height 36
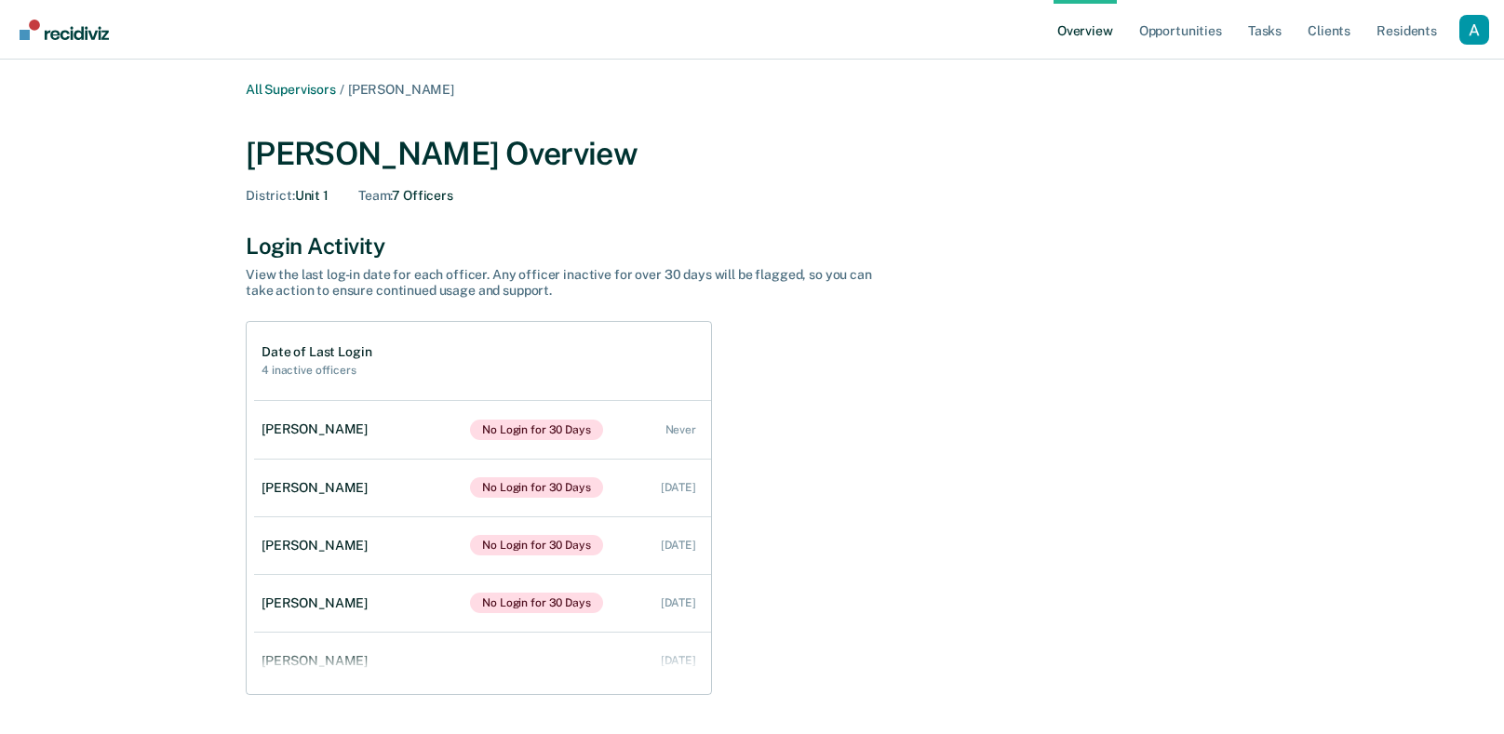
click at [307, 90] on link "All Supervisors" at bounding box center [291, 90] width 90 height 16
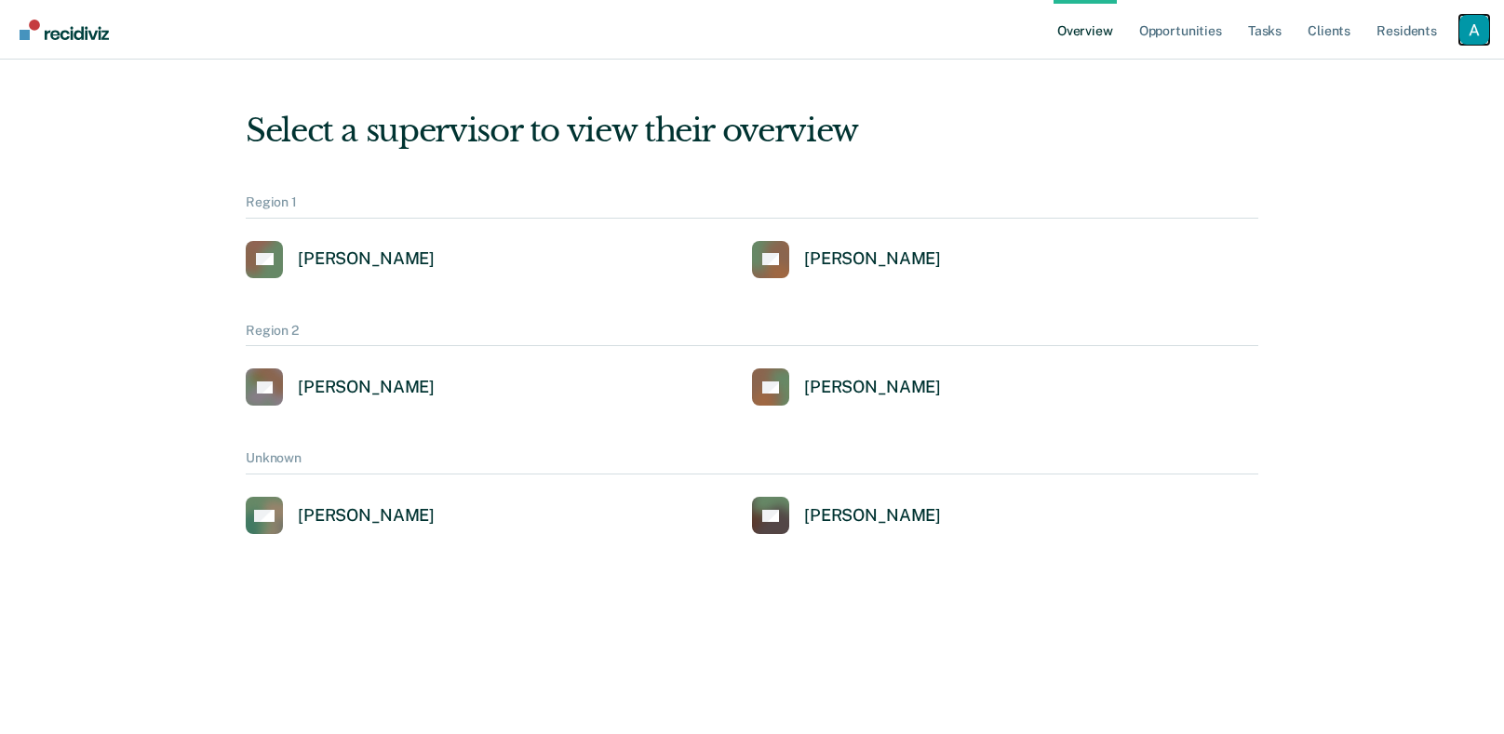
click at [1483, 32] on div "Profile dropdown button" at bounding box center [1475, 30] width 30 height 30
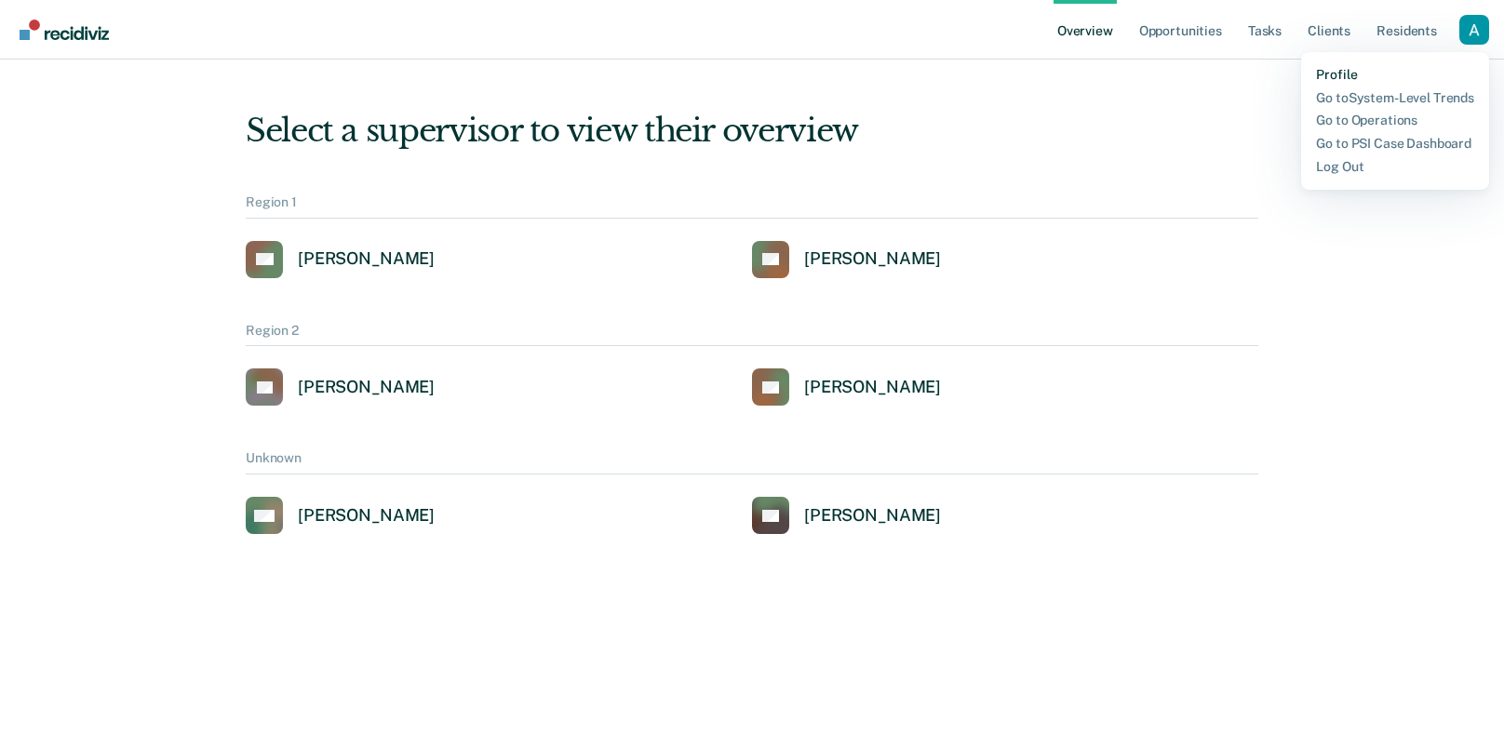
click at [1326, 73] on link "Profile" at bounding box center [1395, 75] width 158 height 16
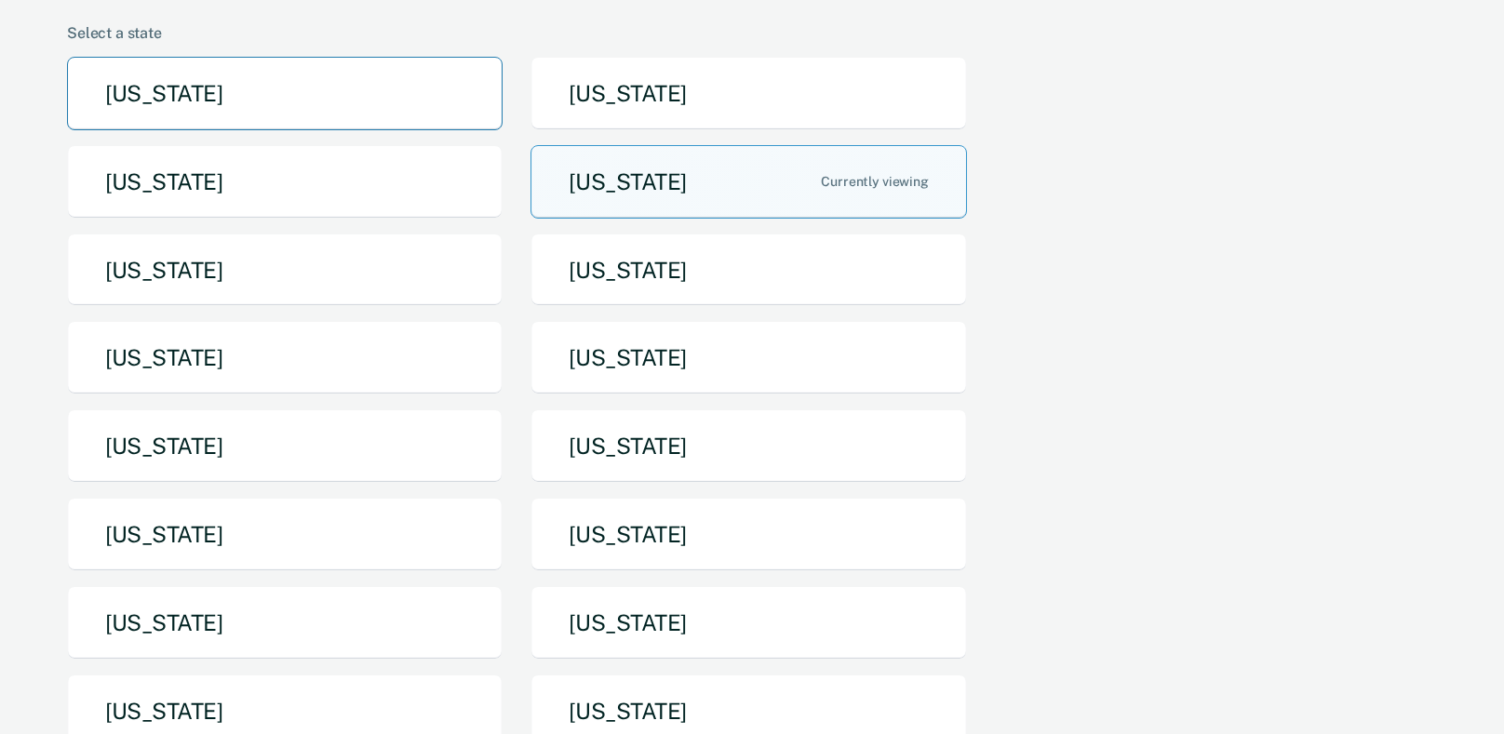
scroll to position [155, 0]
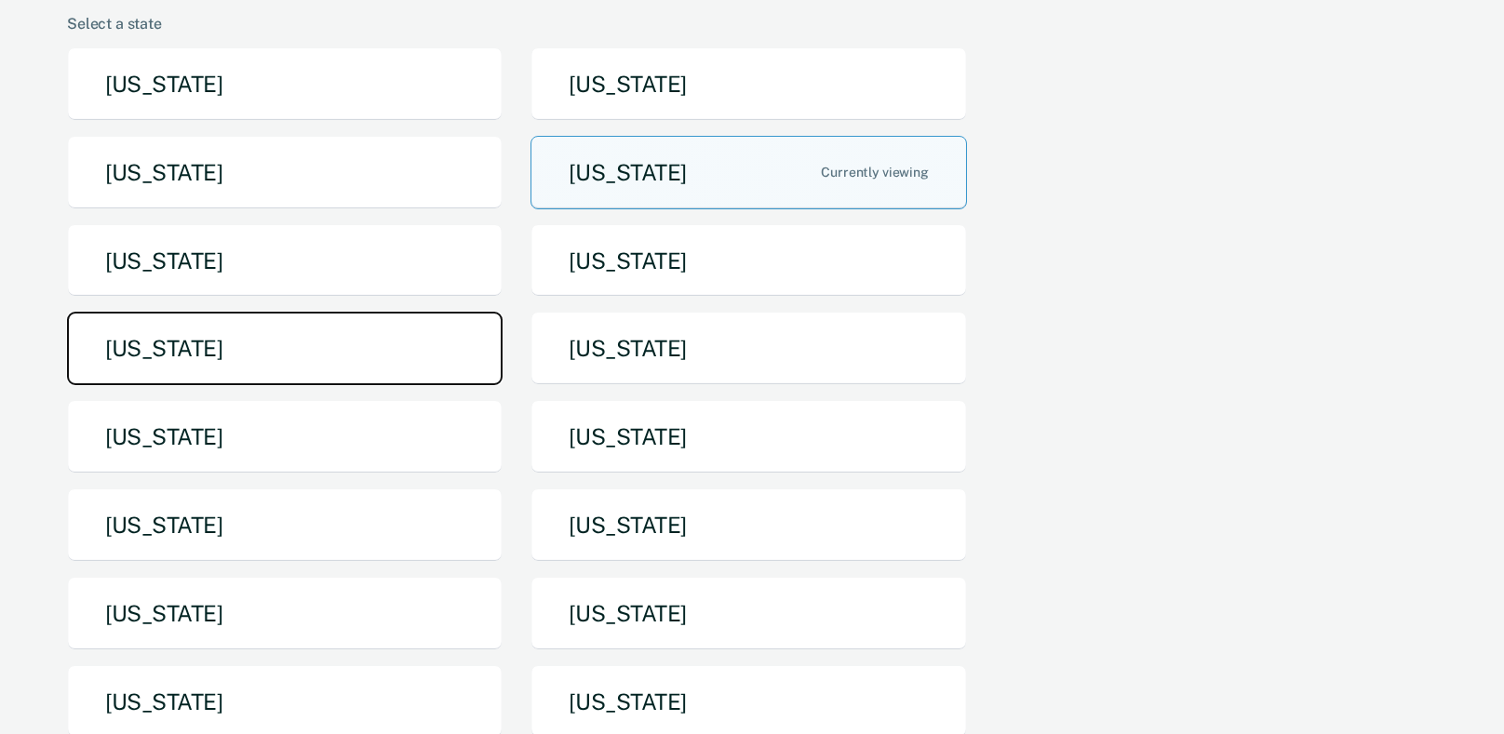
click at [407, 328] on button "Michigan" at bounding box center [285, 349] width 436 height 74
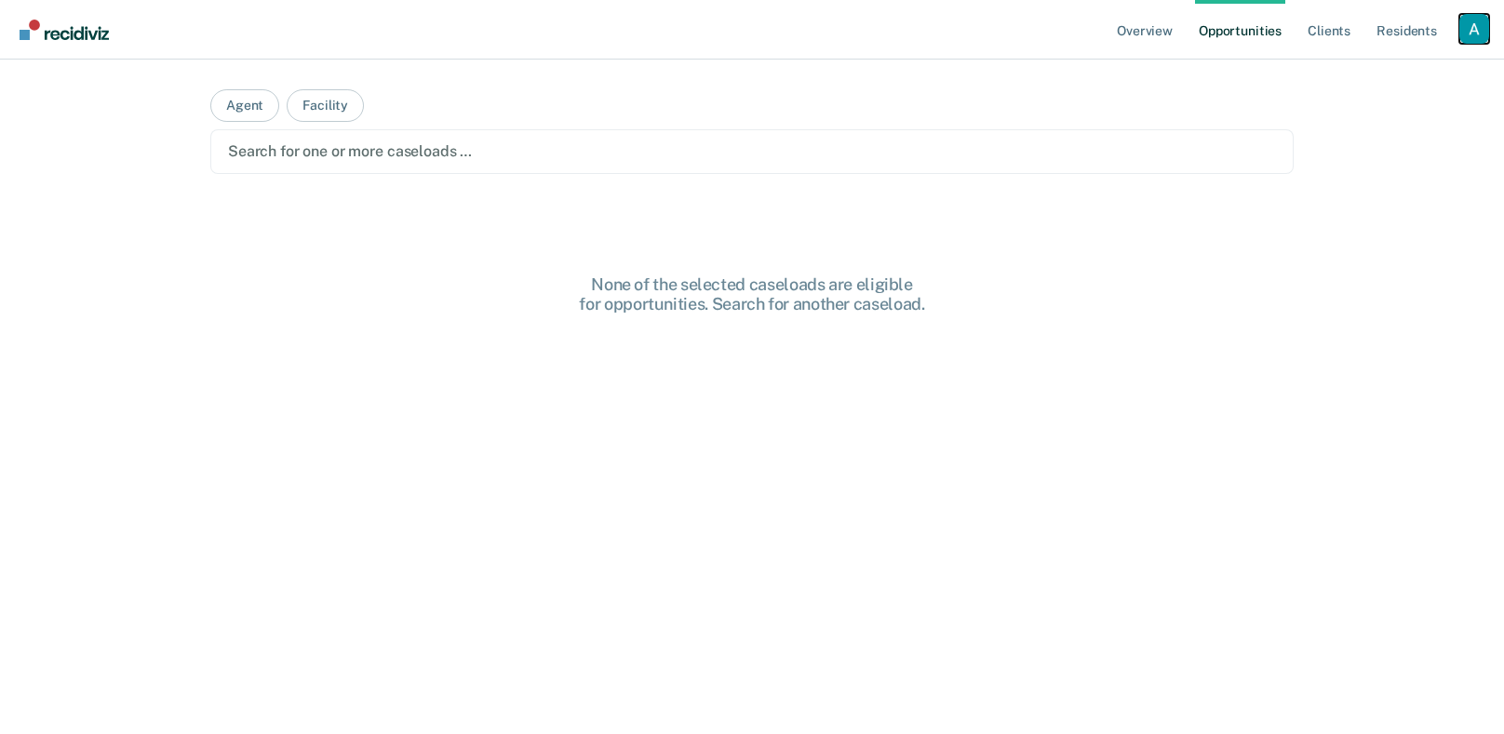
click at [1466, 30] on div "Profile dropdown button" at bounding box center [1475, 29] width 30 height 30
click at [1347, 78] on link "Profile" at bounding box center [1400, 76] width 150 height 16
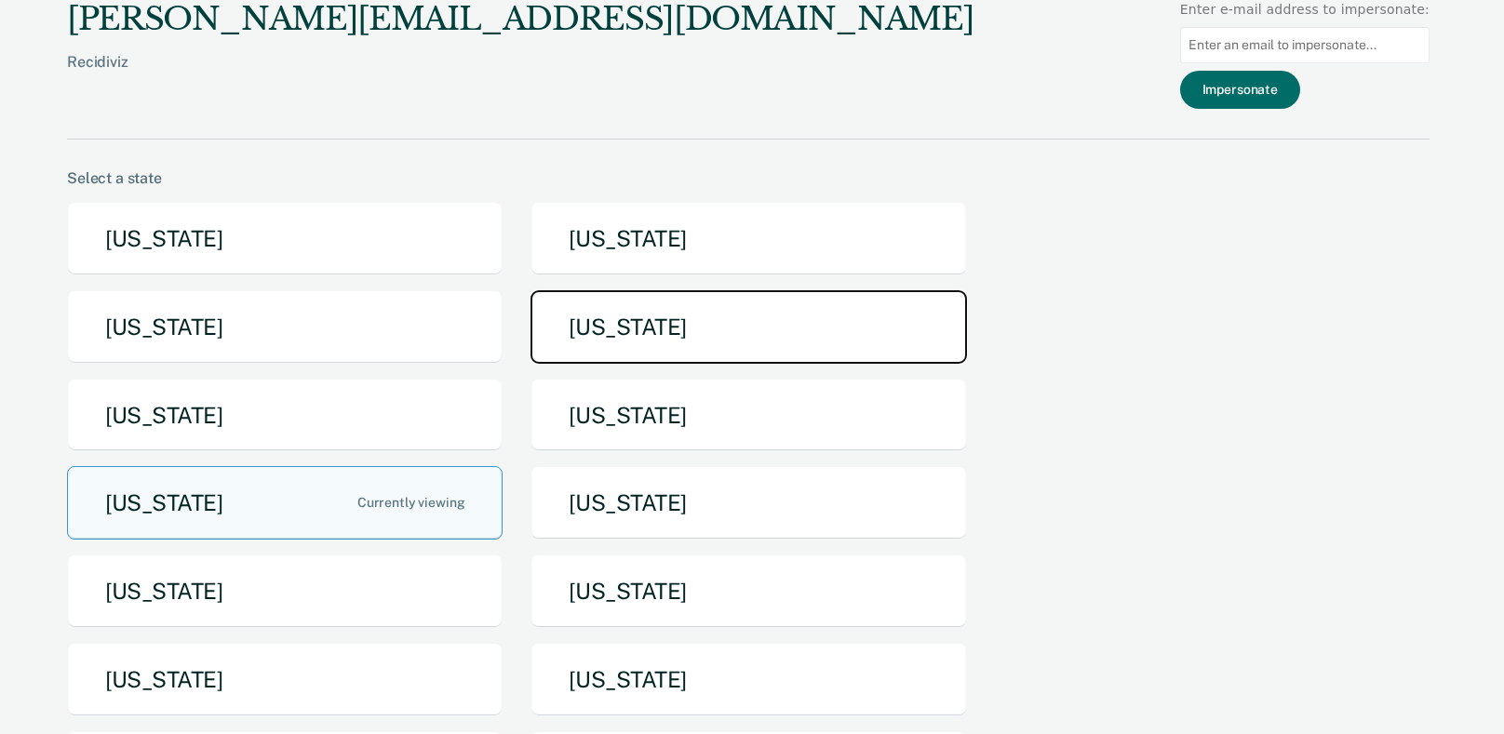
click at [666, 355] on button "Idaho" at bounding box center [749, 327] width 436 height 74
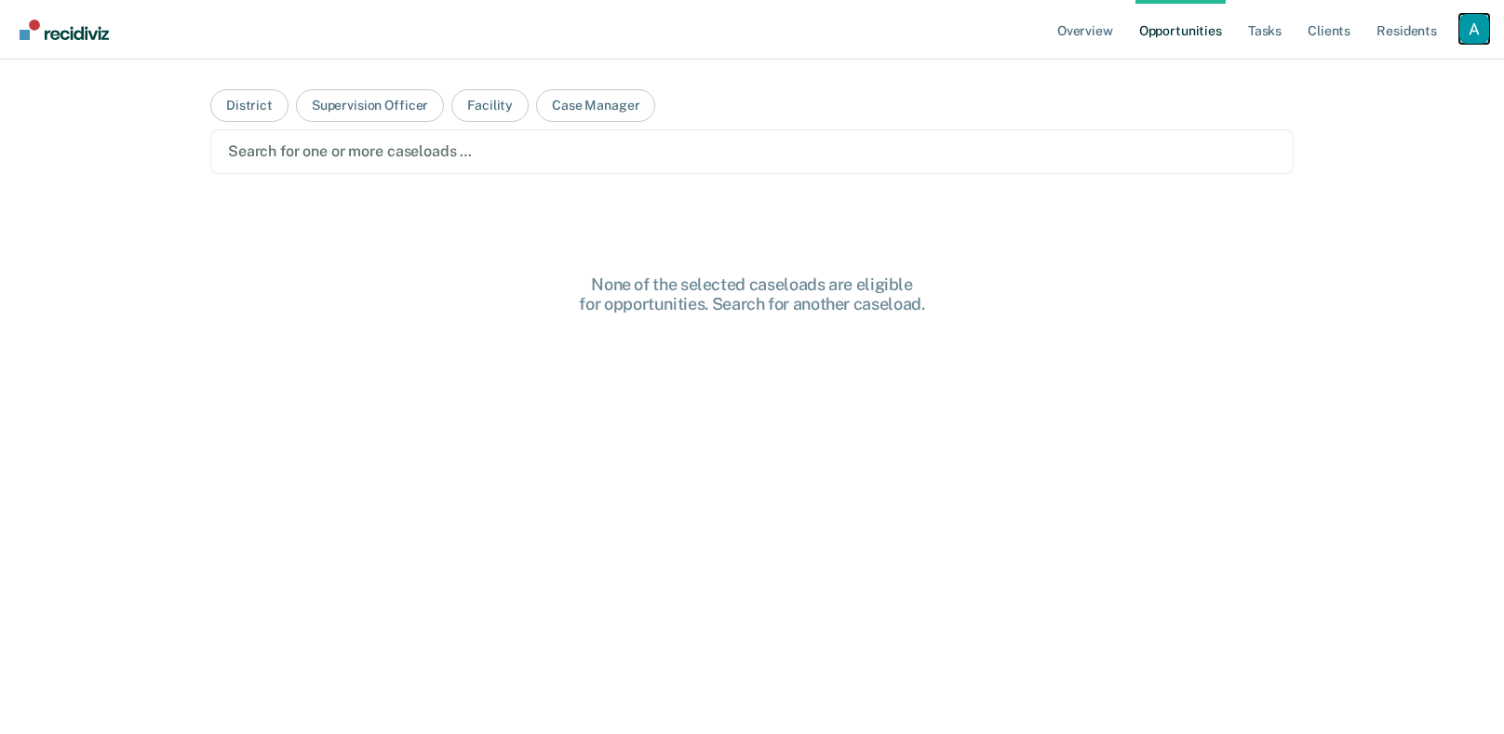
click at [1460, 24] on div "Profile dropdown button" at bounding box center [1475, 29] width 30 height 30
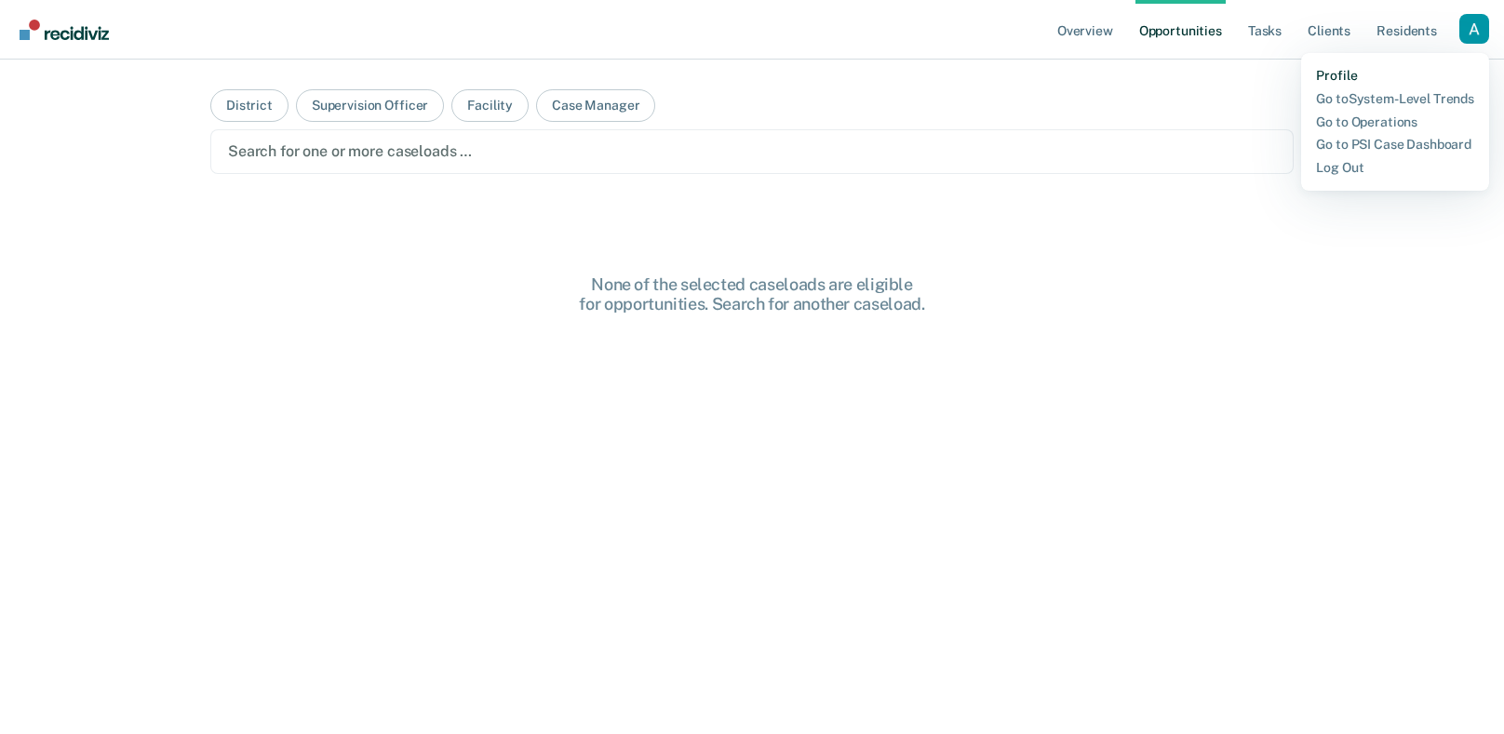
click at [1339, 69] on link "Profile" at bounding box center [1395, 76] width 158 height 16
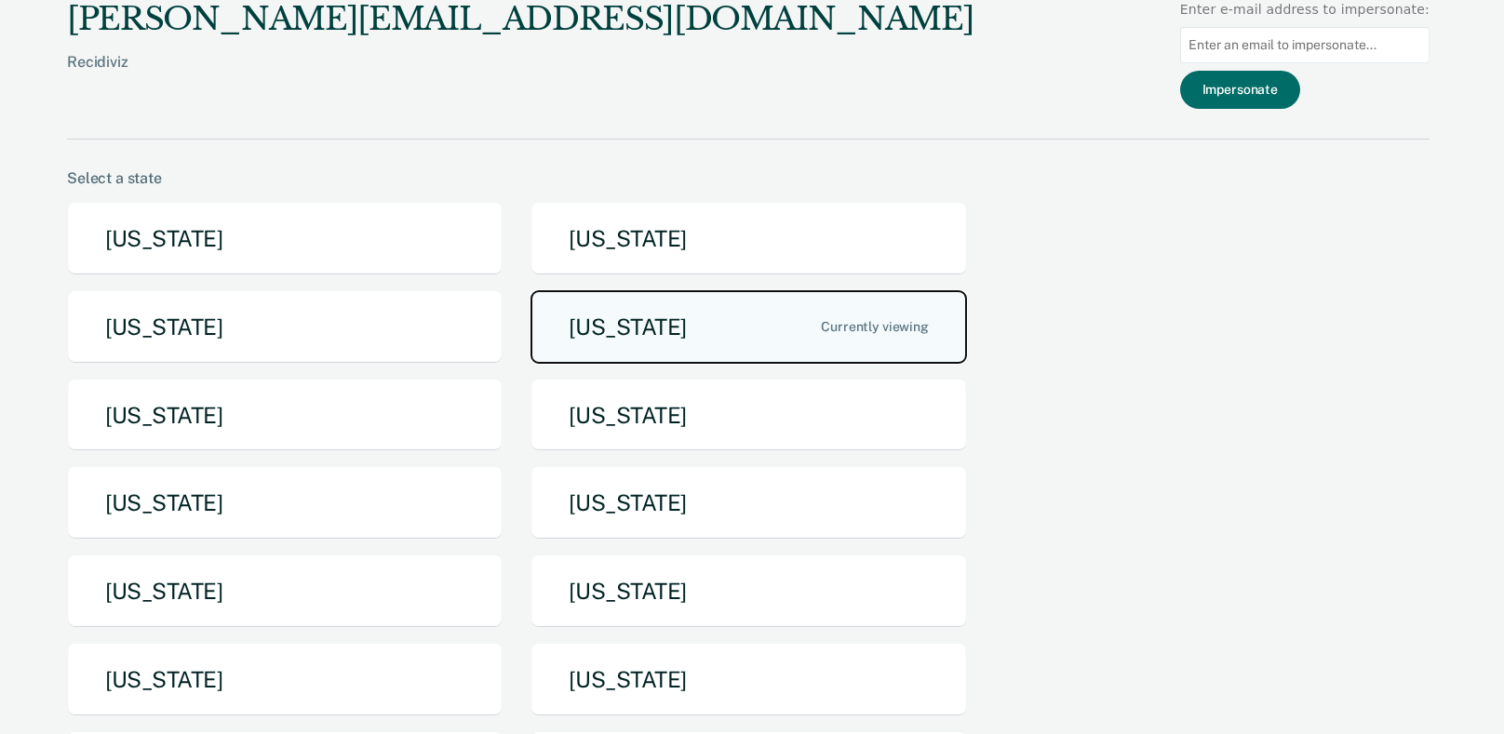
click at [672, 318] on button "Idaho" at bounding box center [749, 327] width 436 height 74
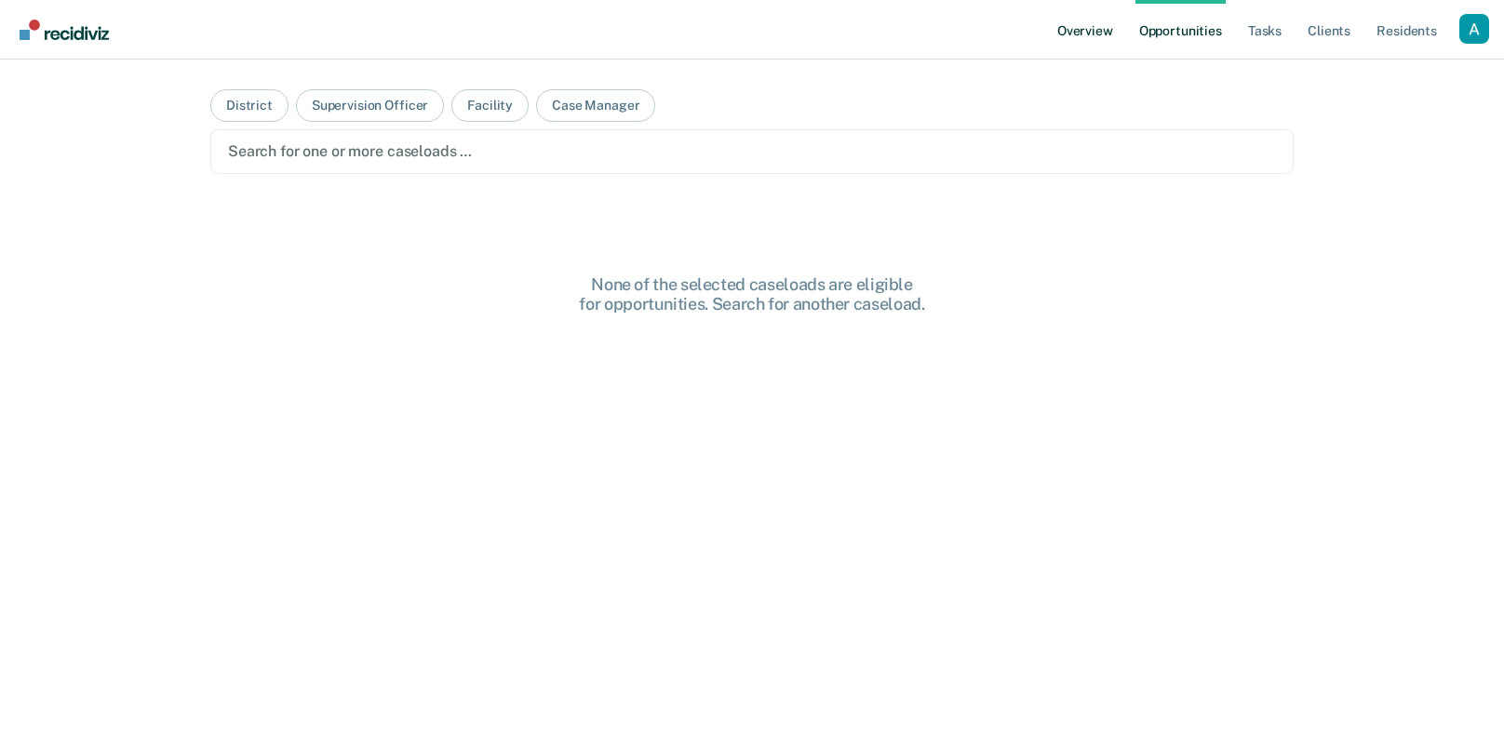
click at [1063, 42] on link "Overview" at bounding box center [1085, 30] width 63 height 60
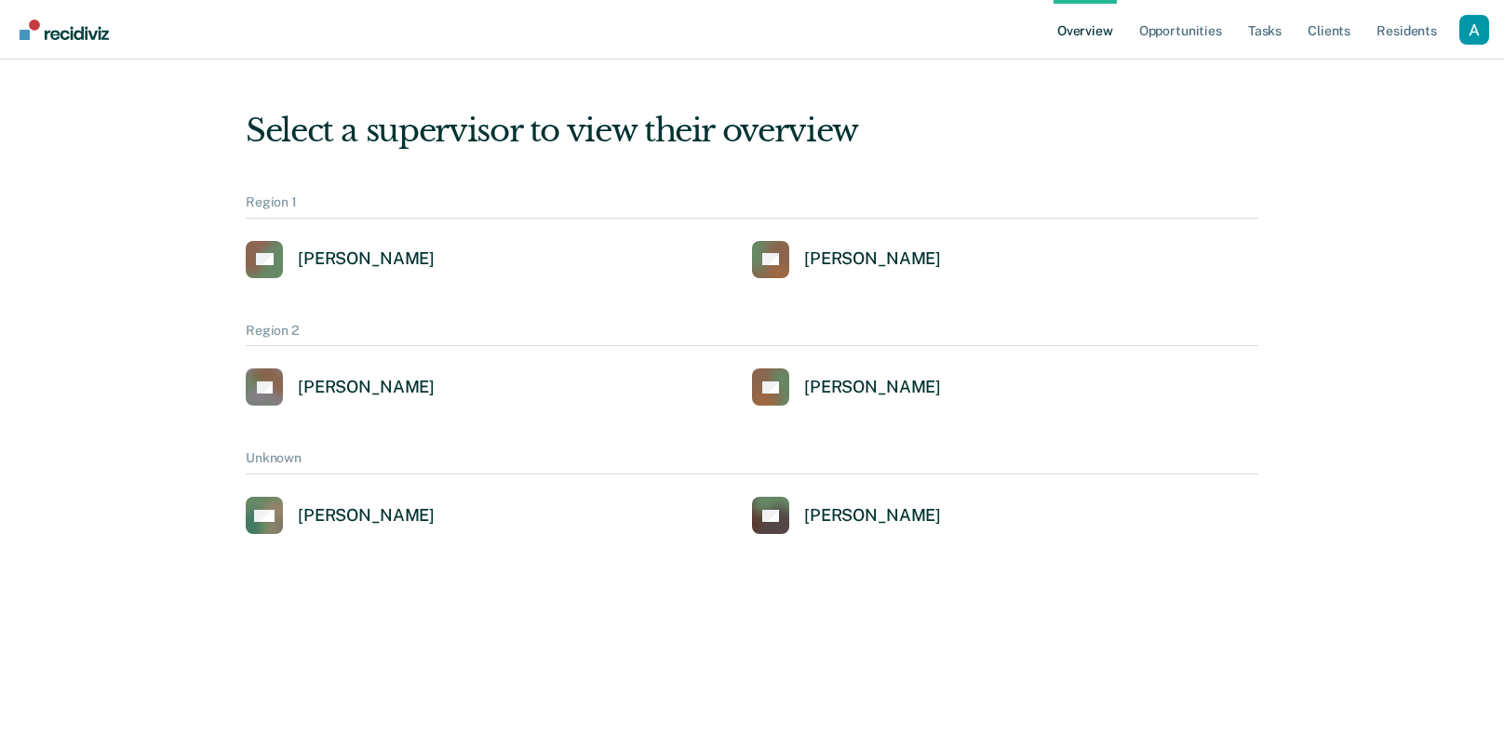
click at [1168, 79] on main "Select a supervisor to view their overview Region 1 AG Alejandro D Gonzalez RS …" at bounding box center [752, 397] width 1504 height 675
click at [1165, 28] on link "Opportunities" at bounding box center [1181, 30] width 90 height 60
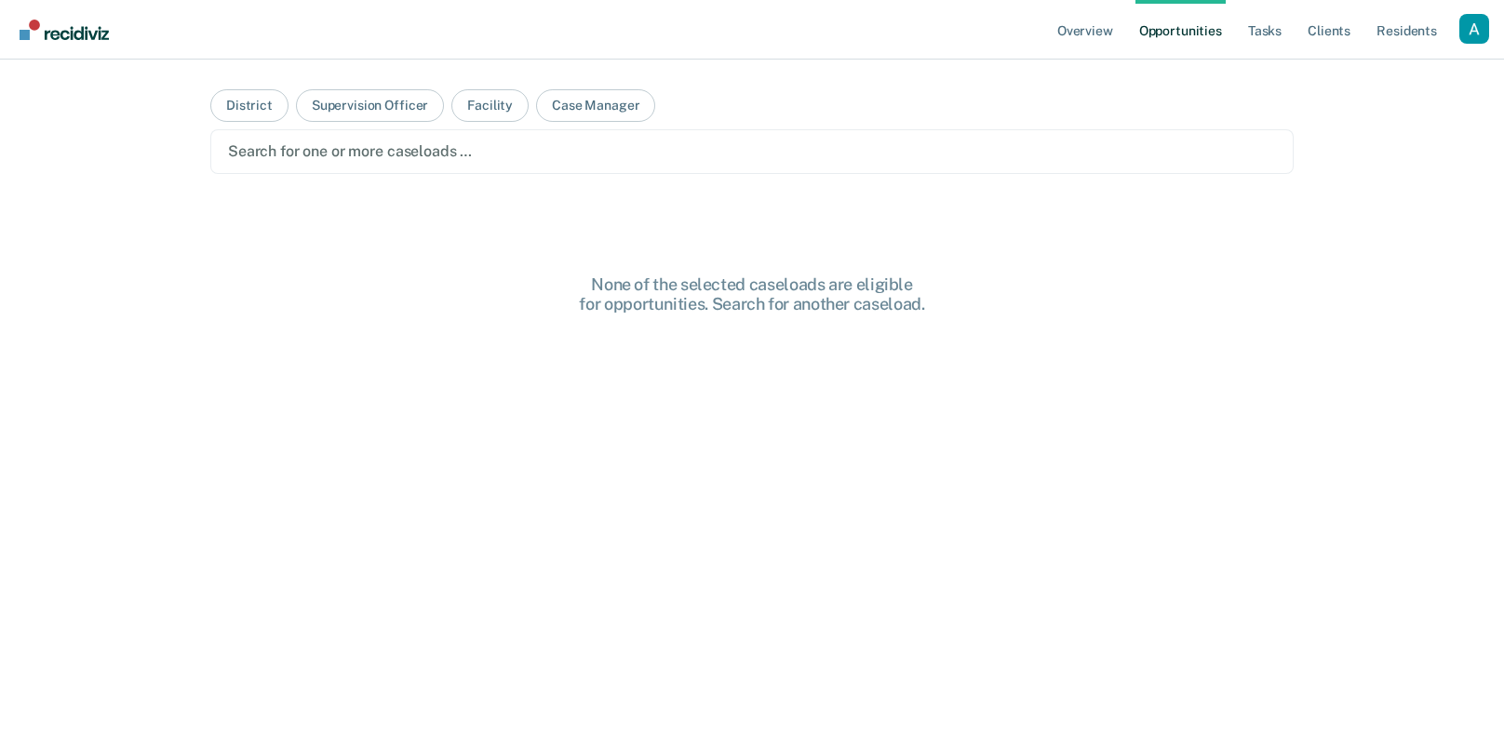
click at [1139, 77] on main "District Supervision Officer Facility Case Manager Search for one or more casel…" at bounding box center [752, 375] width 1128 height 630
click at [1203, 95] on main "District Supervision Officer Facility Case Manager Search for one or more casel…" at bounding box center [752, 375] width 1128 height 630
click at [776, 148] on div at bounding box center [752, 151] width 1048 height 21
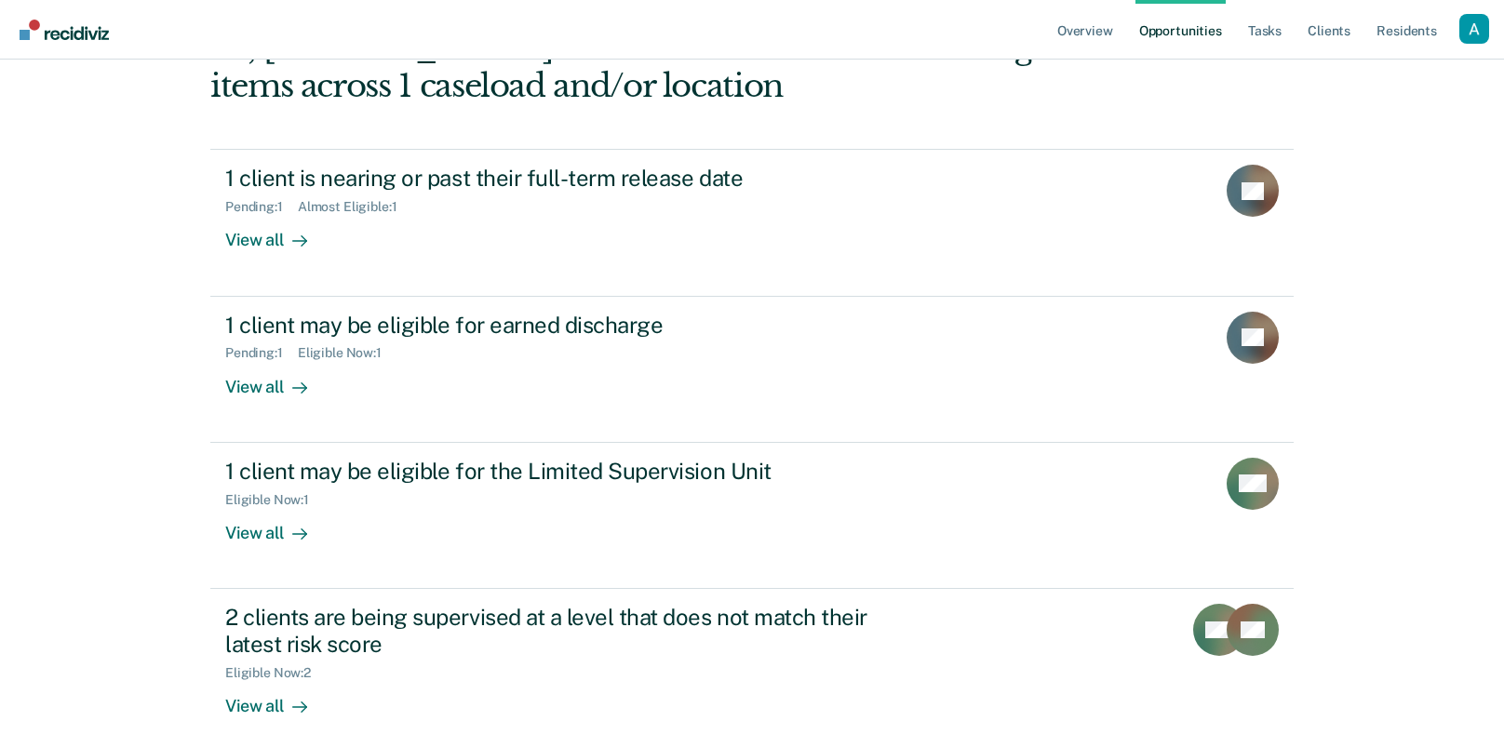
scroll to position [165, 0]
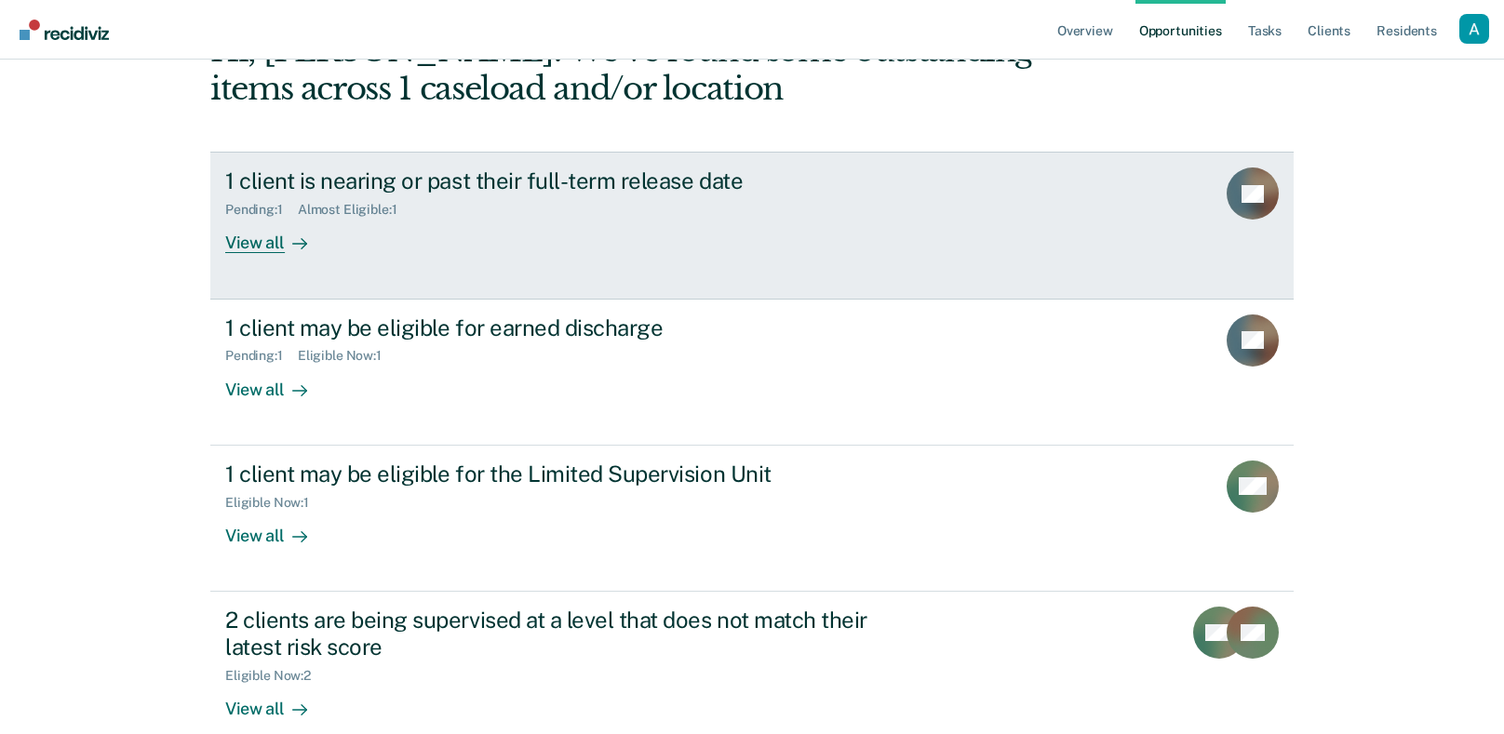
click at [477, 216] on div "Pending : 1 Almost Eligible : 1" at bounding box center [551, 206] width 653 height 23
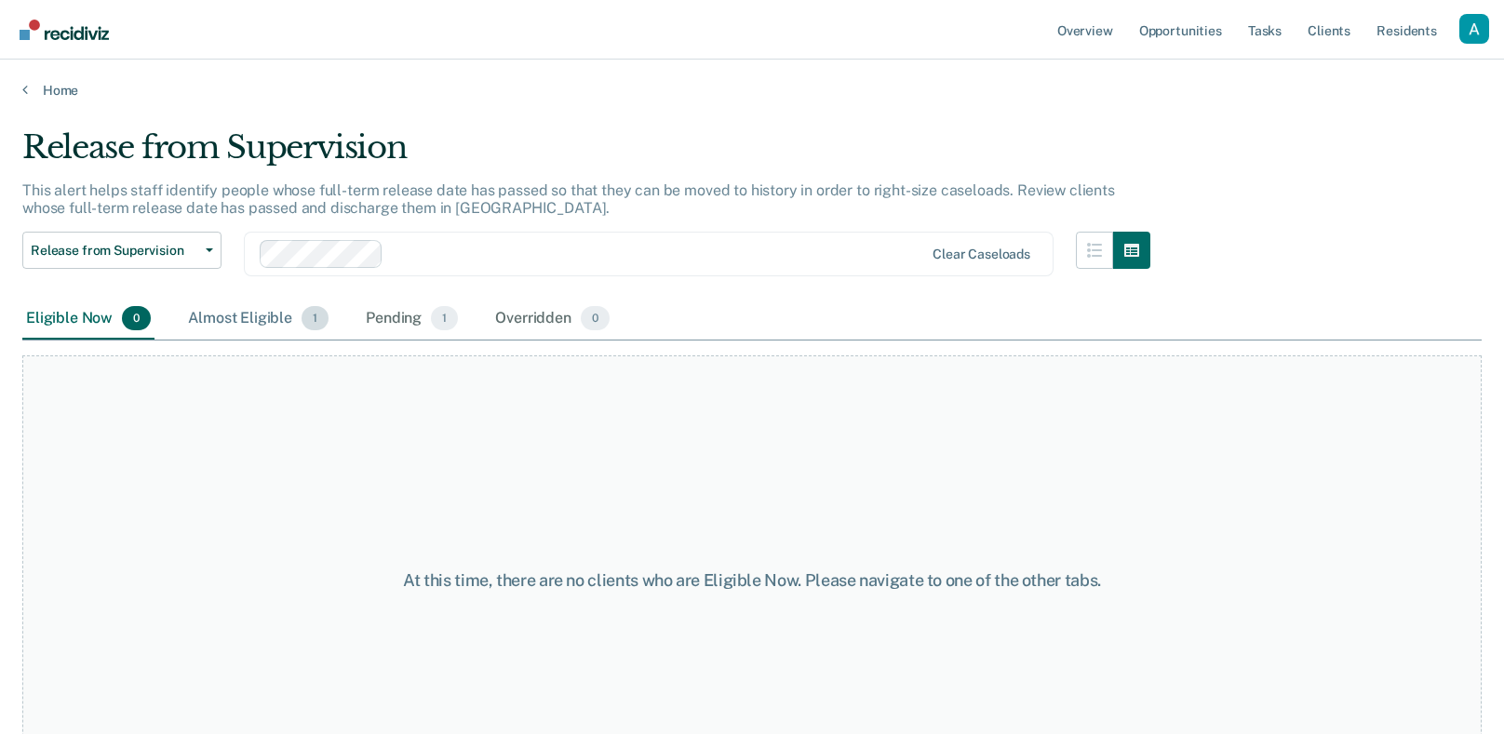
click at [307, 316] on span "1" at bounding box center [315, 318] width 27 height 24
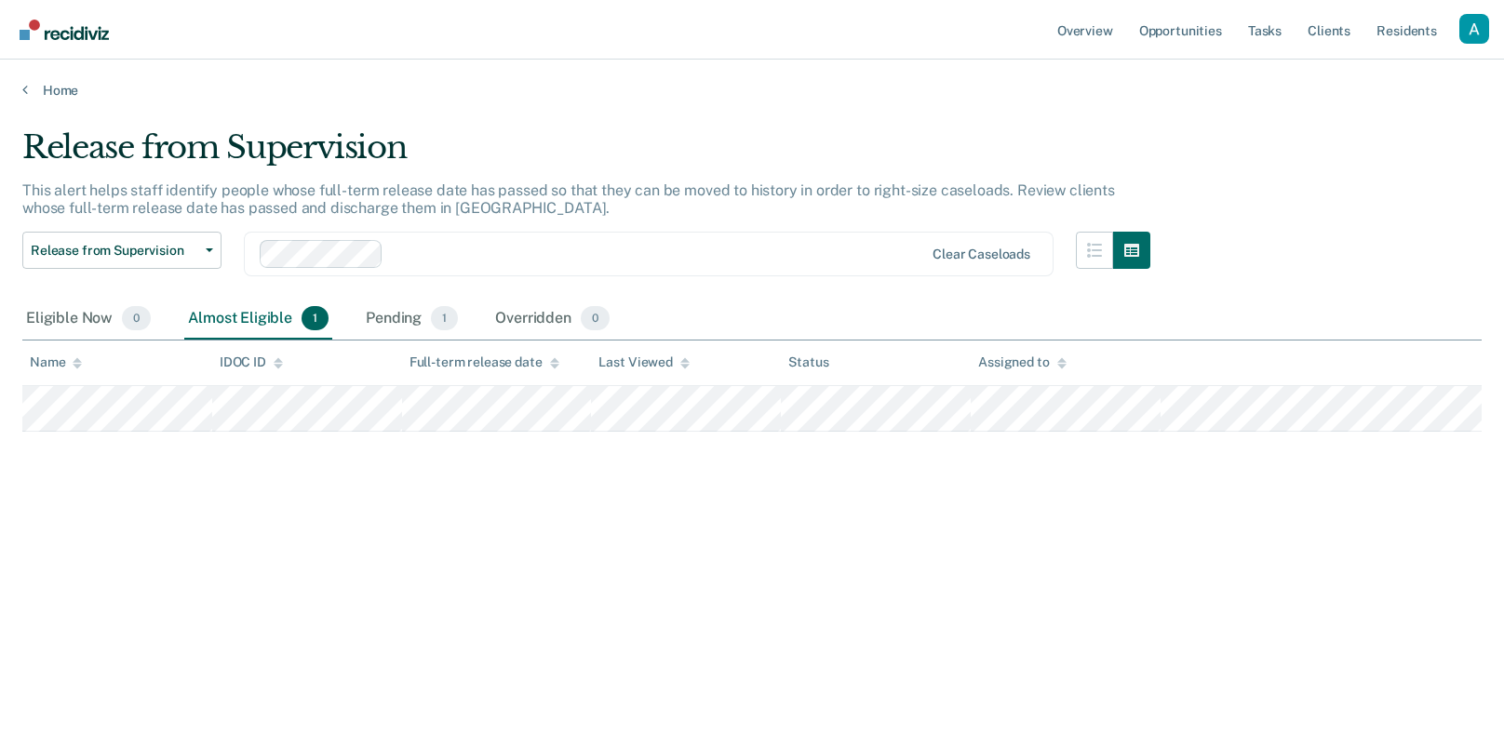
click at [858, 455] on div "Release from Supervision This alert helps staff identify people whose full-term…" at bounding box center [752, 361] width 1460 height 466
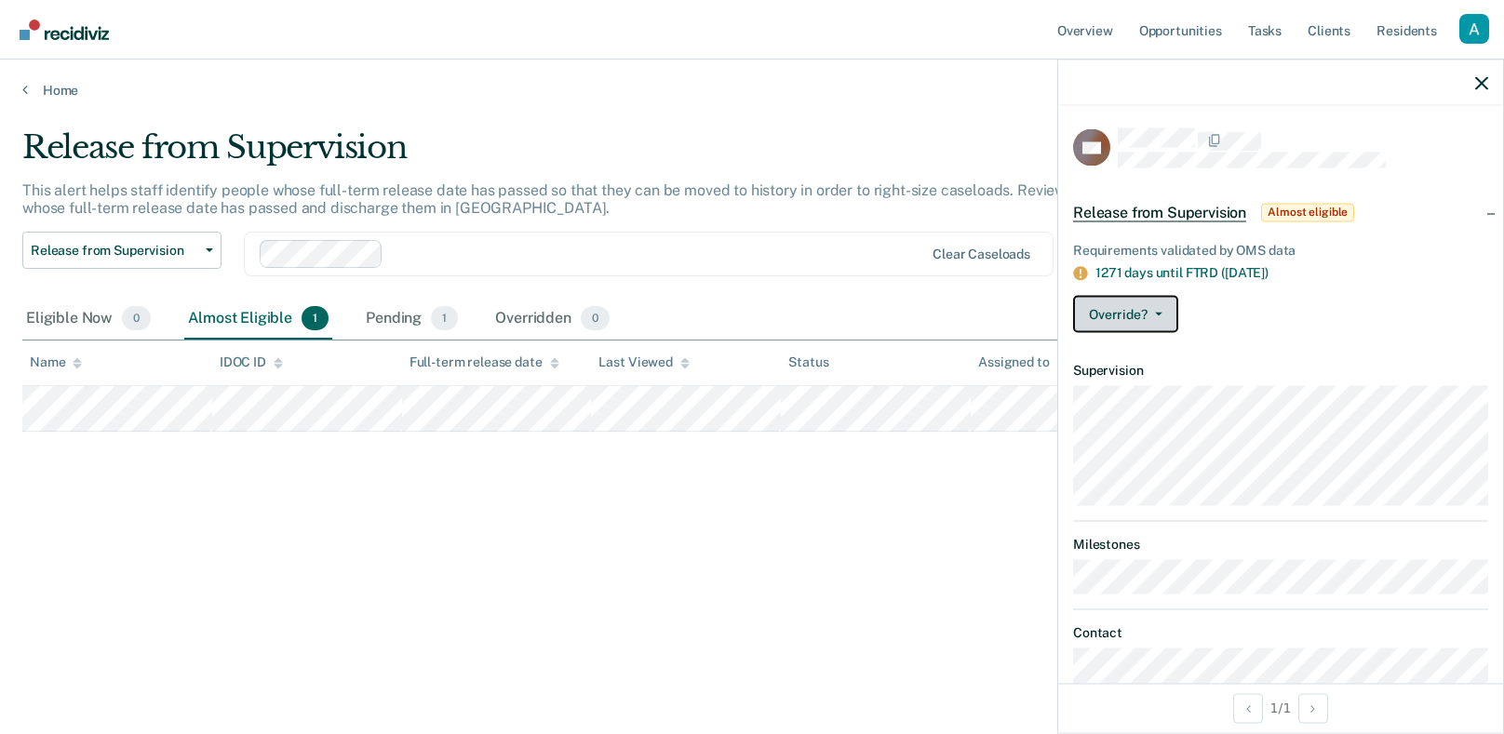
click at [1166, 320] on button "Override?" at bounding box center [1125, 314] width 105 height 37
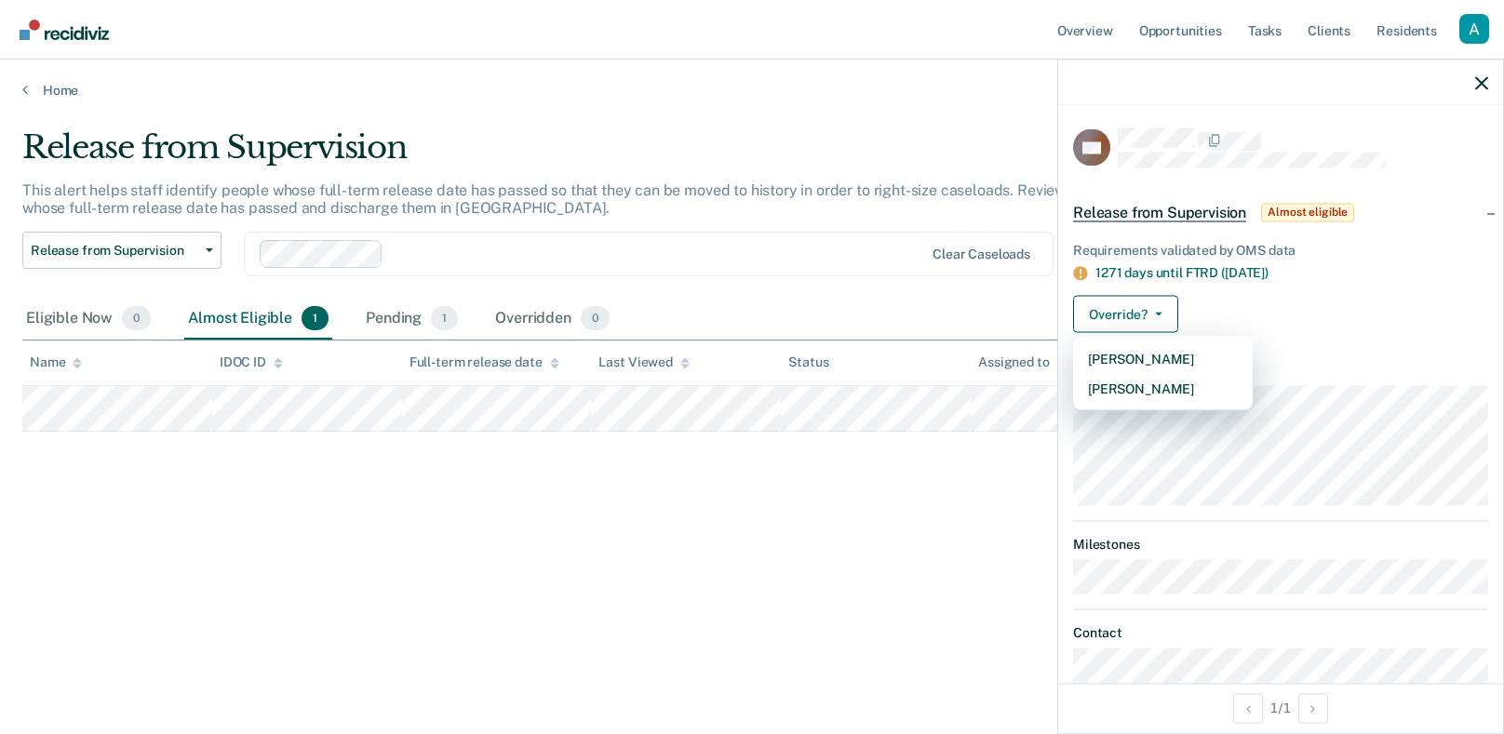
click at [1251, 310] on div "Override? Mark Pending Mark Overridden" at bounding box center [1280, 314] width 415 height 37
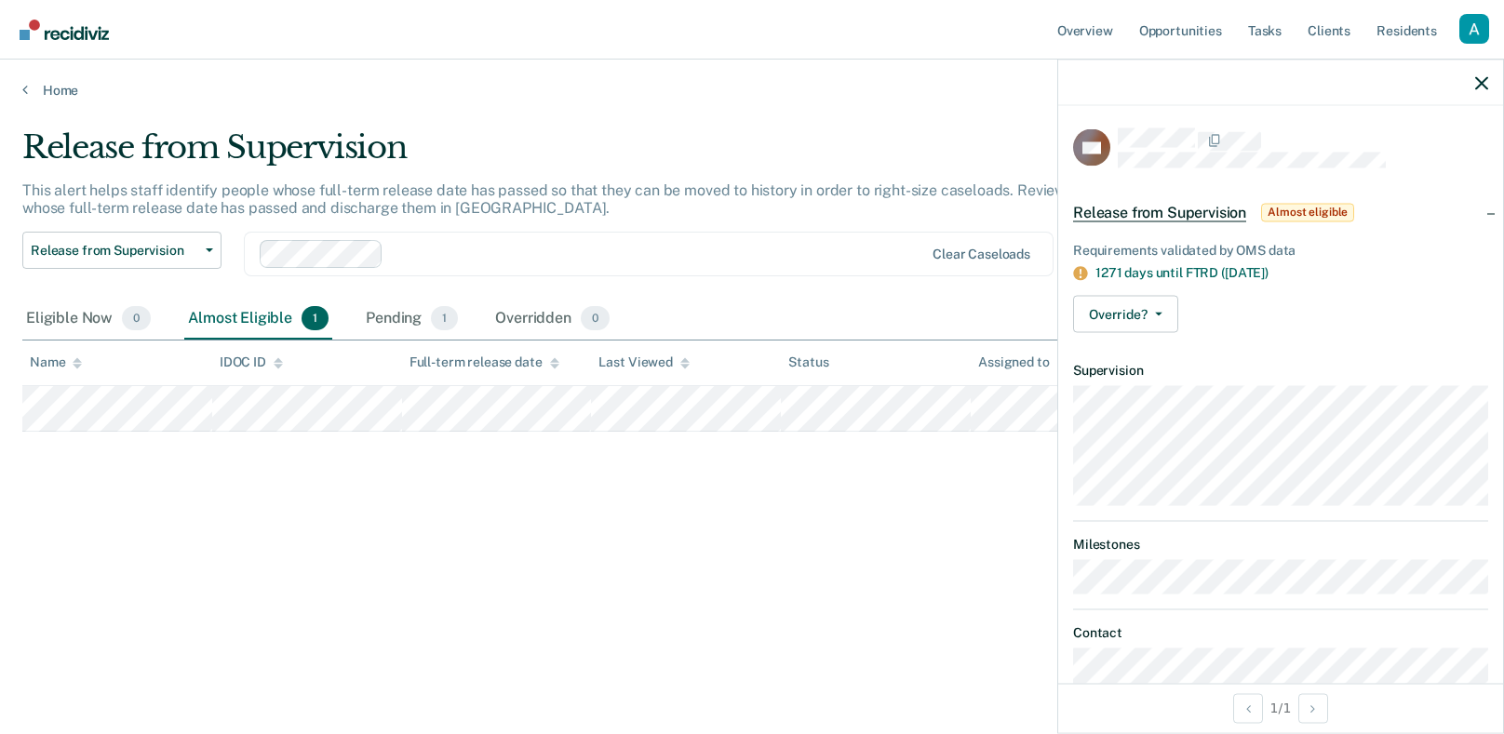
click at [1473, 86] on div at bounding box center [1280, 83] width 445 height 47
click at [1477, 85] on icon "button" at bounding box center [1481, 82] width 13 height 13
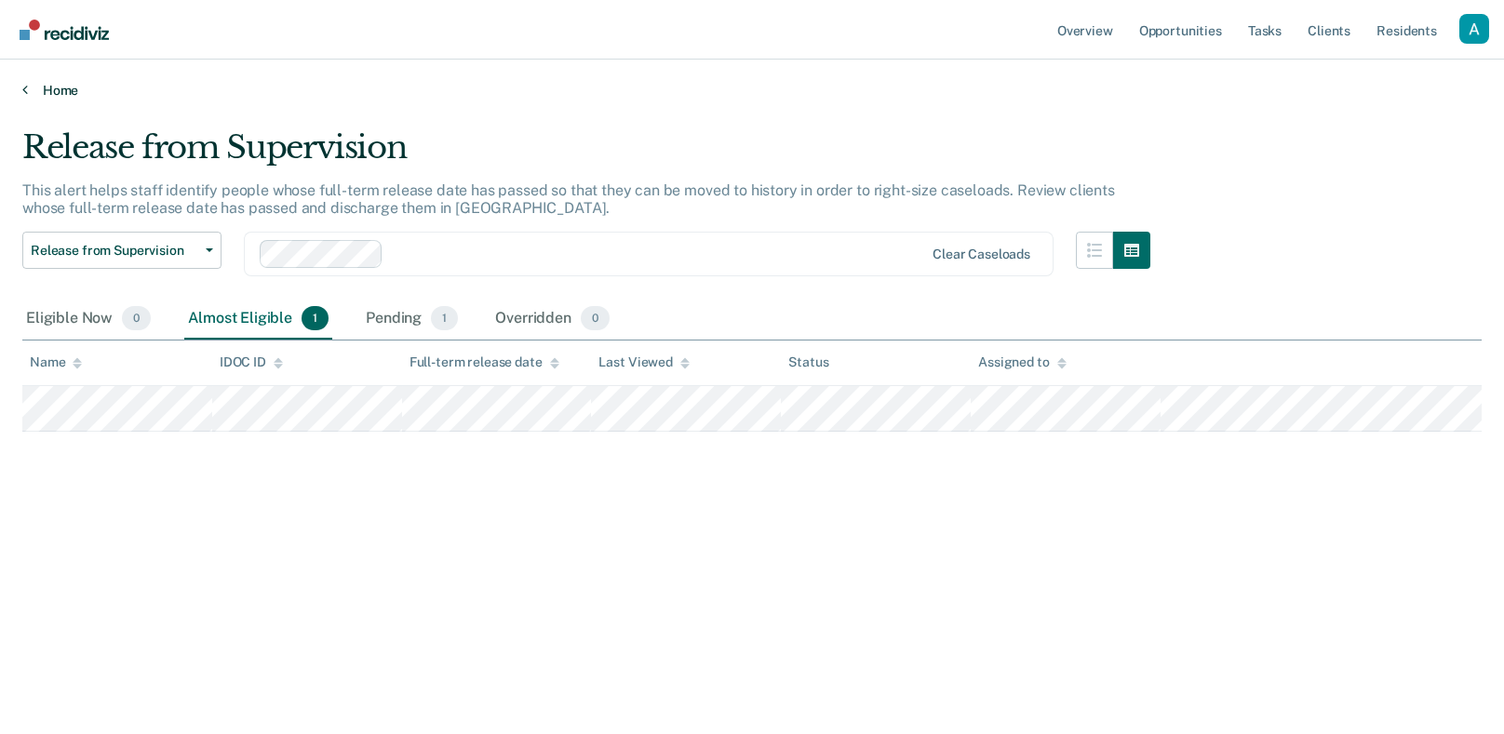
click at [58, 94] on link "Home" at bounding box center [752, 90] width 1460 height 17
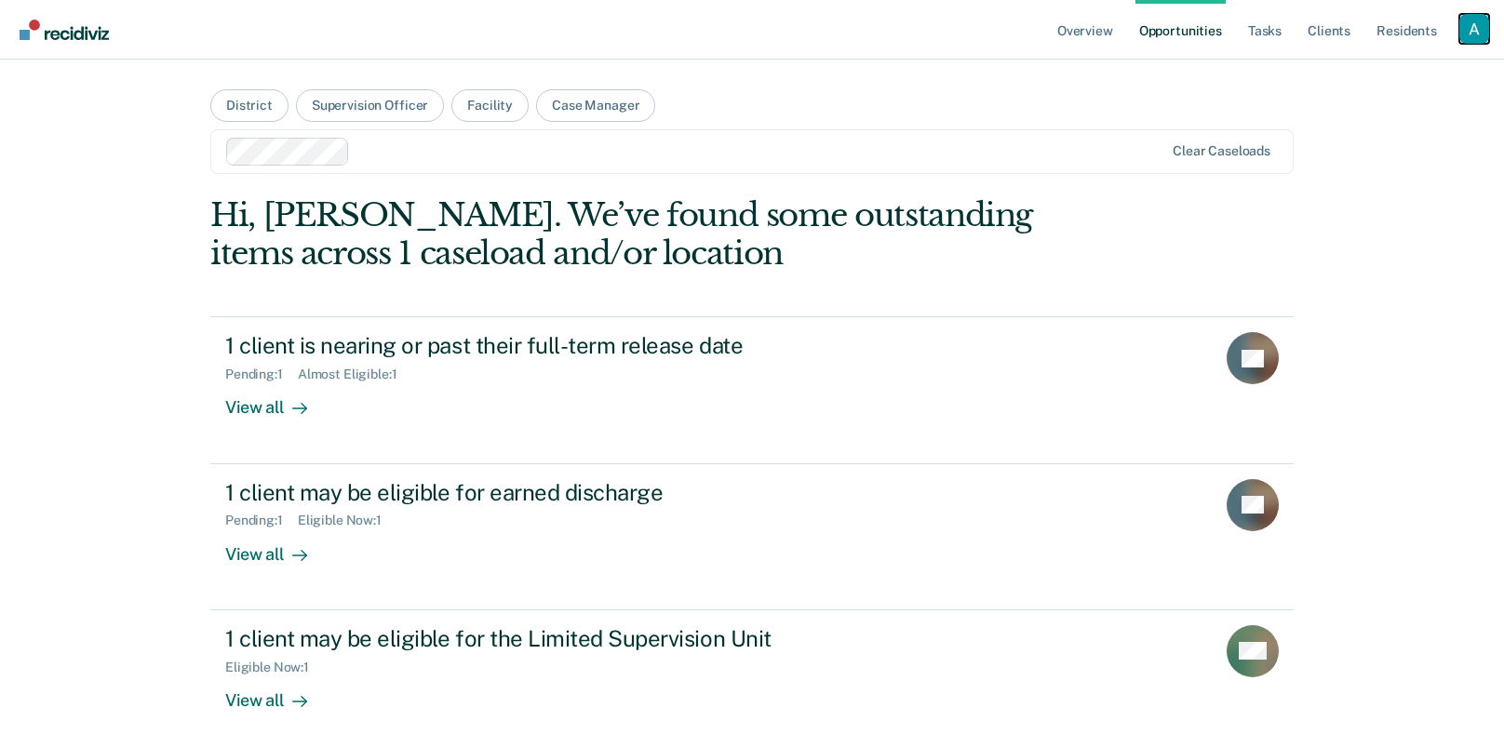
click at [1470, 37] on div "Profile dropdown button" at bounding box center [1475, 29] width 30 height 30
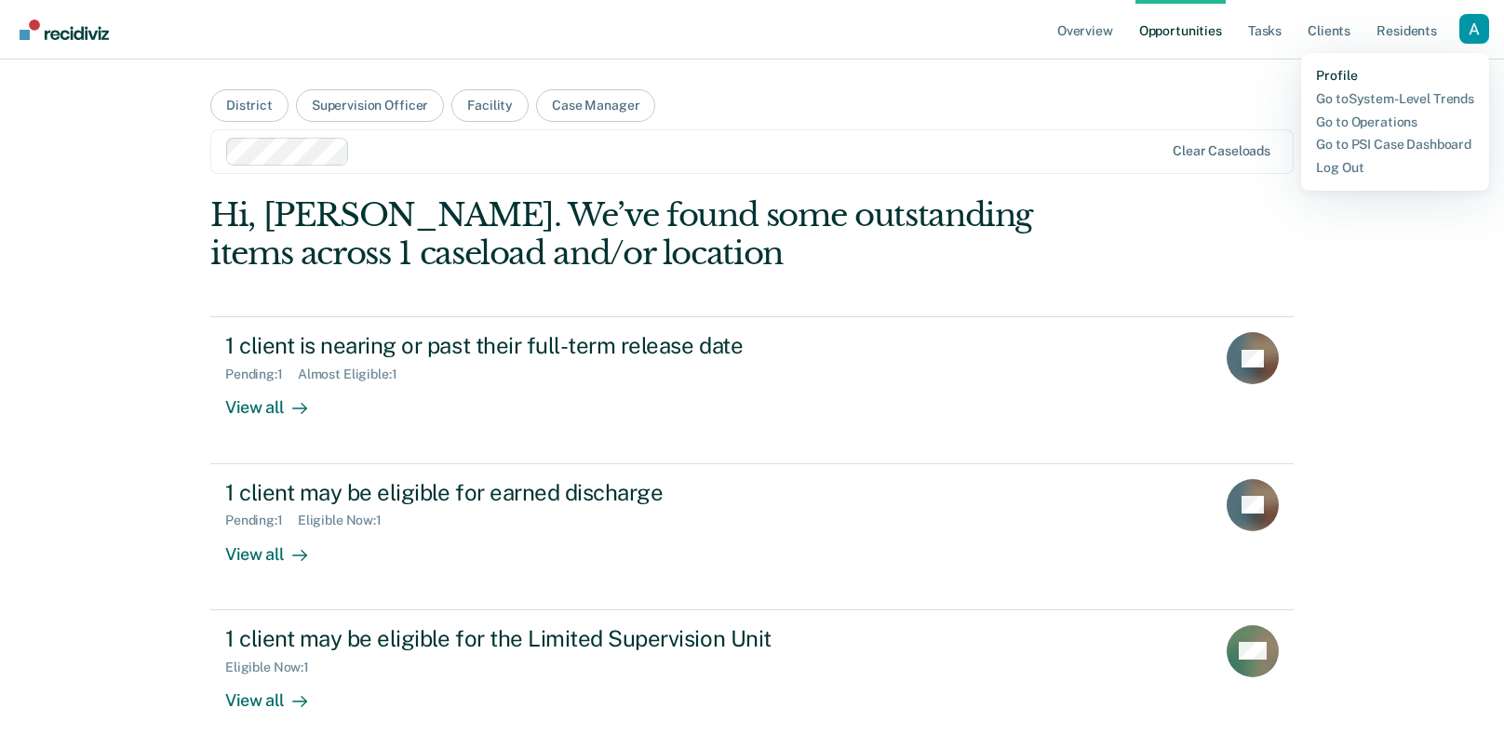
click at [1454, 71] on link "Profile" at bounding box center [1395, 76] width 158 height 16
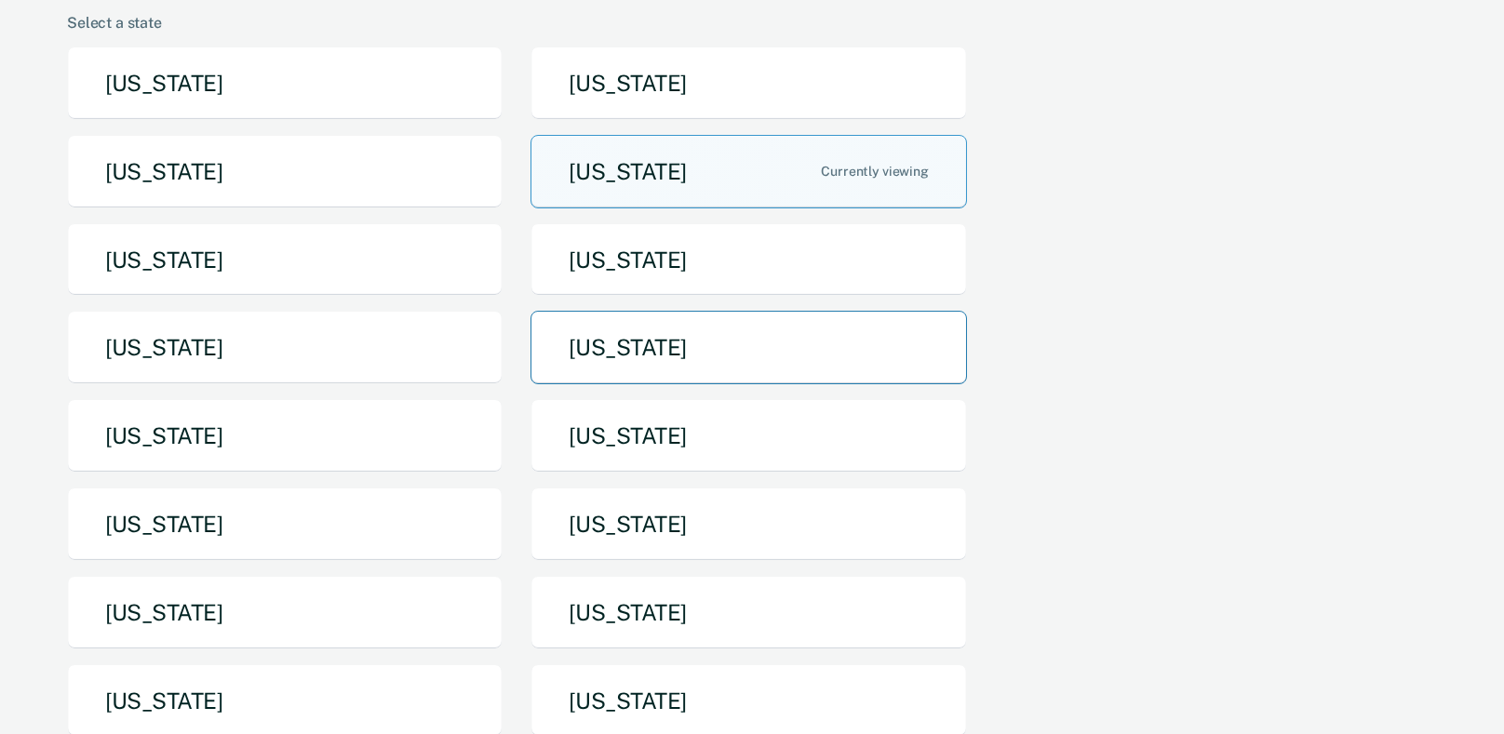
scroll to position [159, 0]
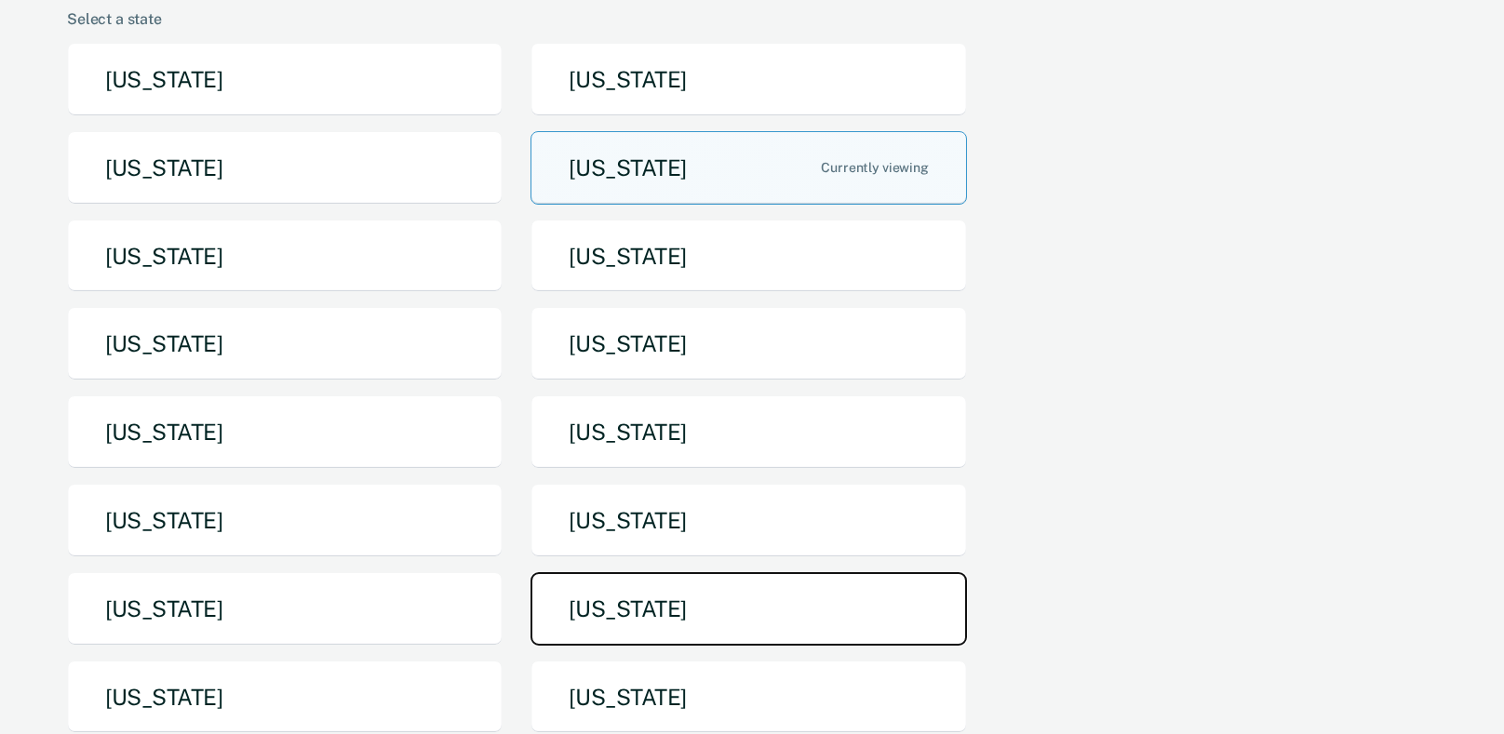
click at [667, 579] on button "Tennessee" at bounding box center [749, 609] width 436 height 74
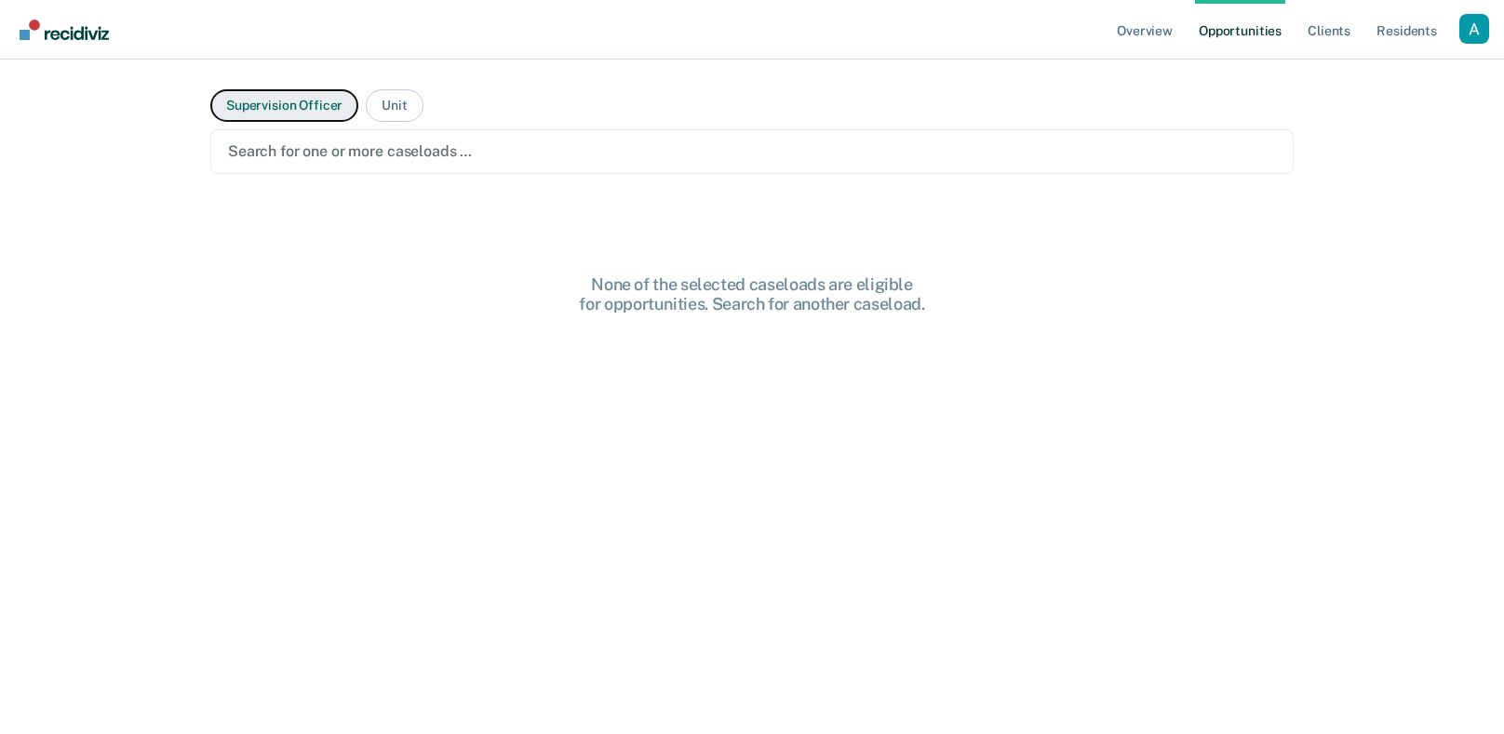
click at [338, 111] on button "Supervision Officer" at bounding box center [284, 105] width 148 height 33
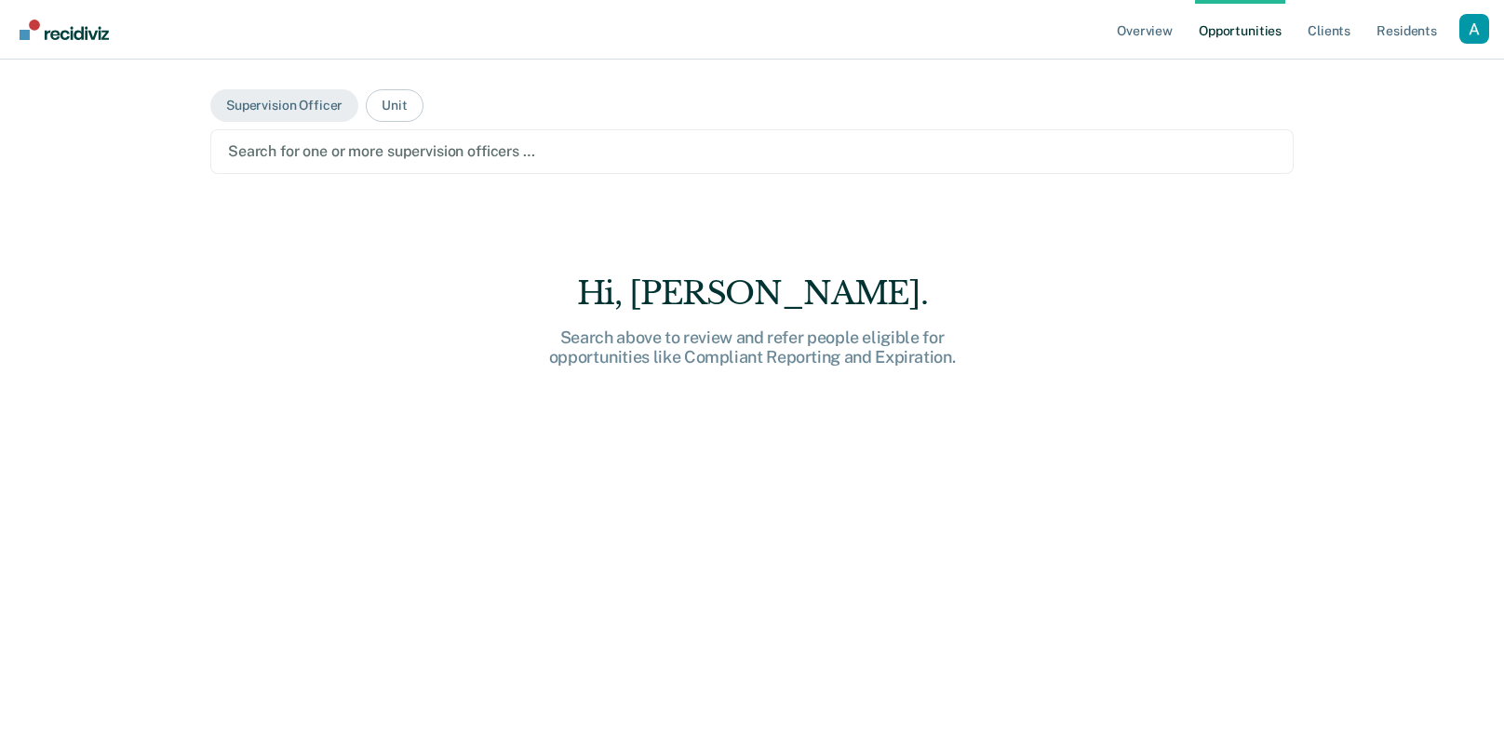
click at [397, 146] on div at bounding box center [752, 151] width 1048 height 21
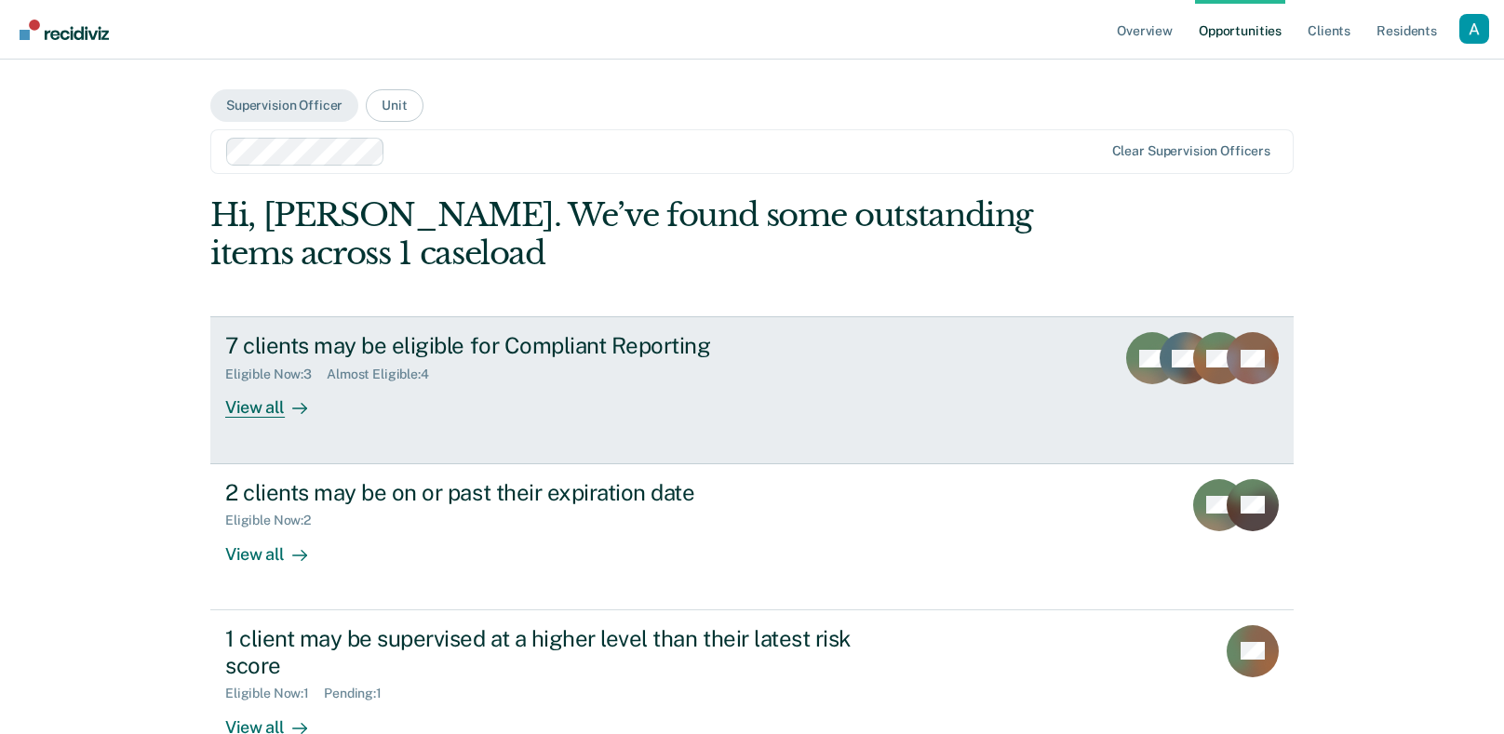
click at [282, 413] on div "View all" at bounding box center [277, 401] width 104 height 36
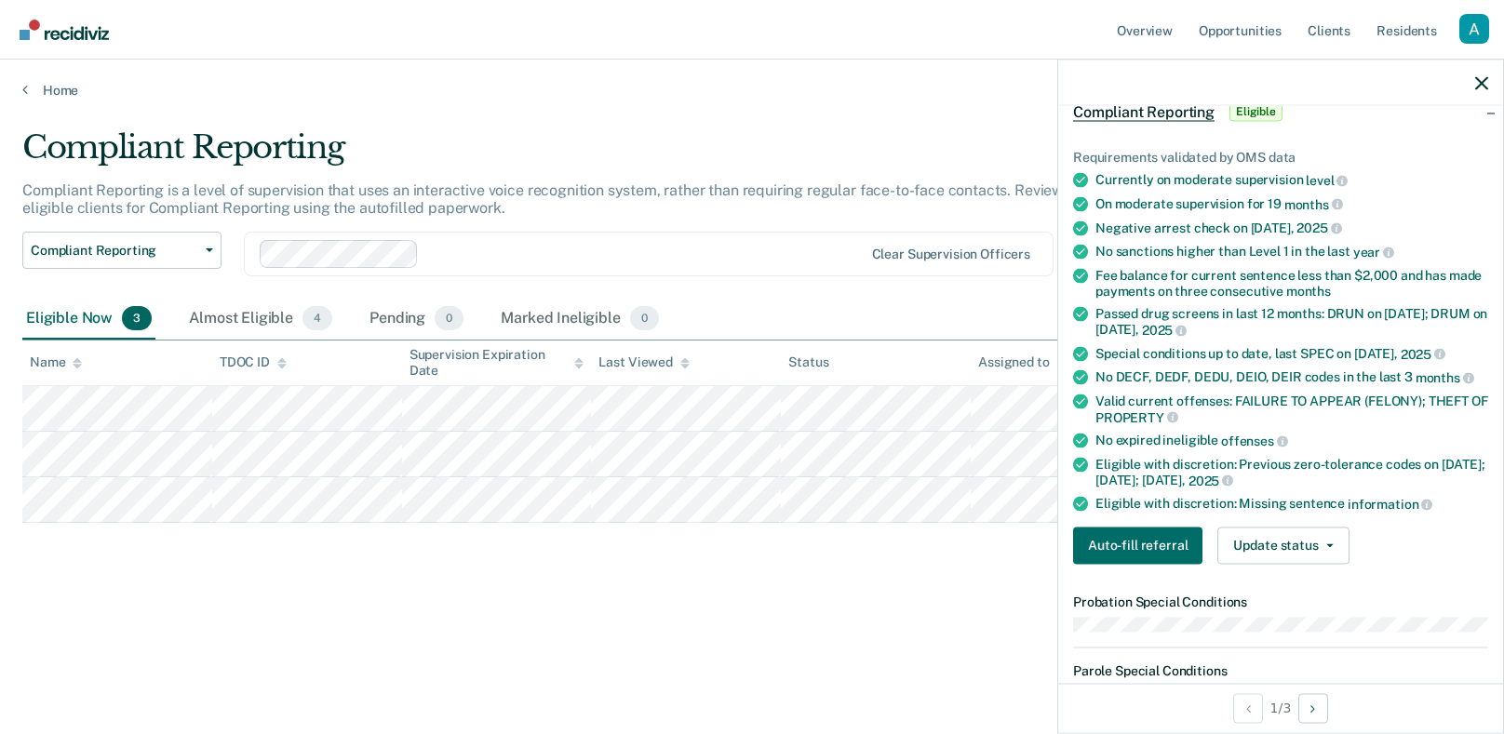
scroll to position [100, 0]
click at [1252, 224] on div "Negative arrest check on Jul 15, 2025" at bounding box center [1292, 229] width 393 height 17
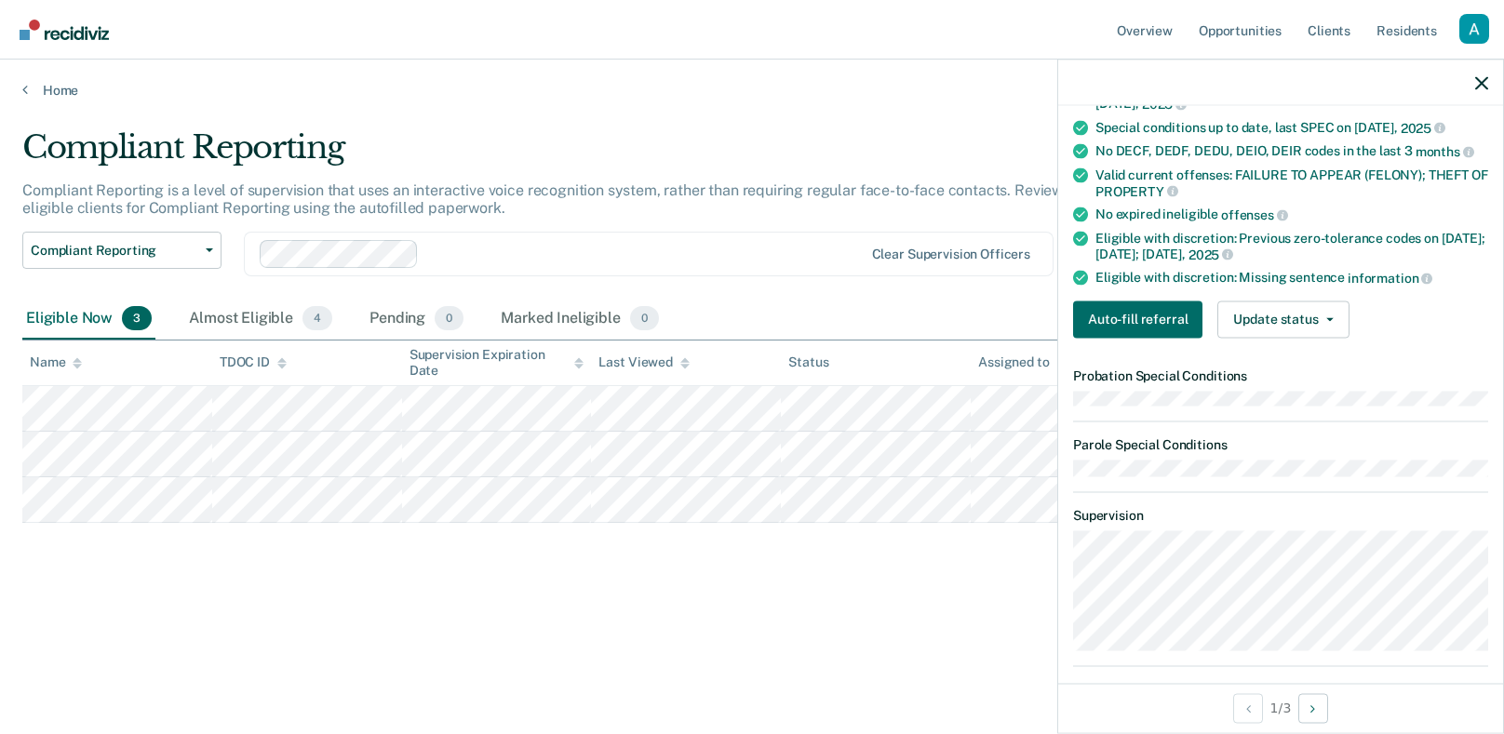
scroll to position [331, 0]
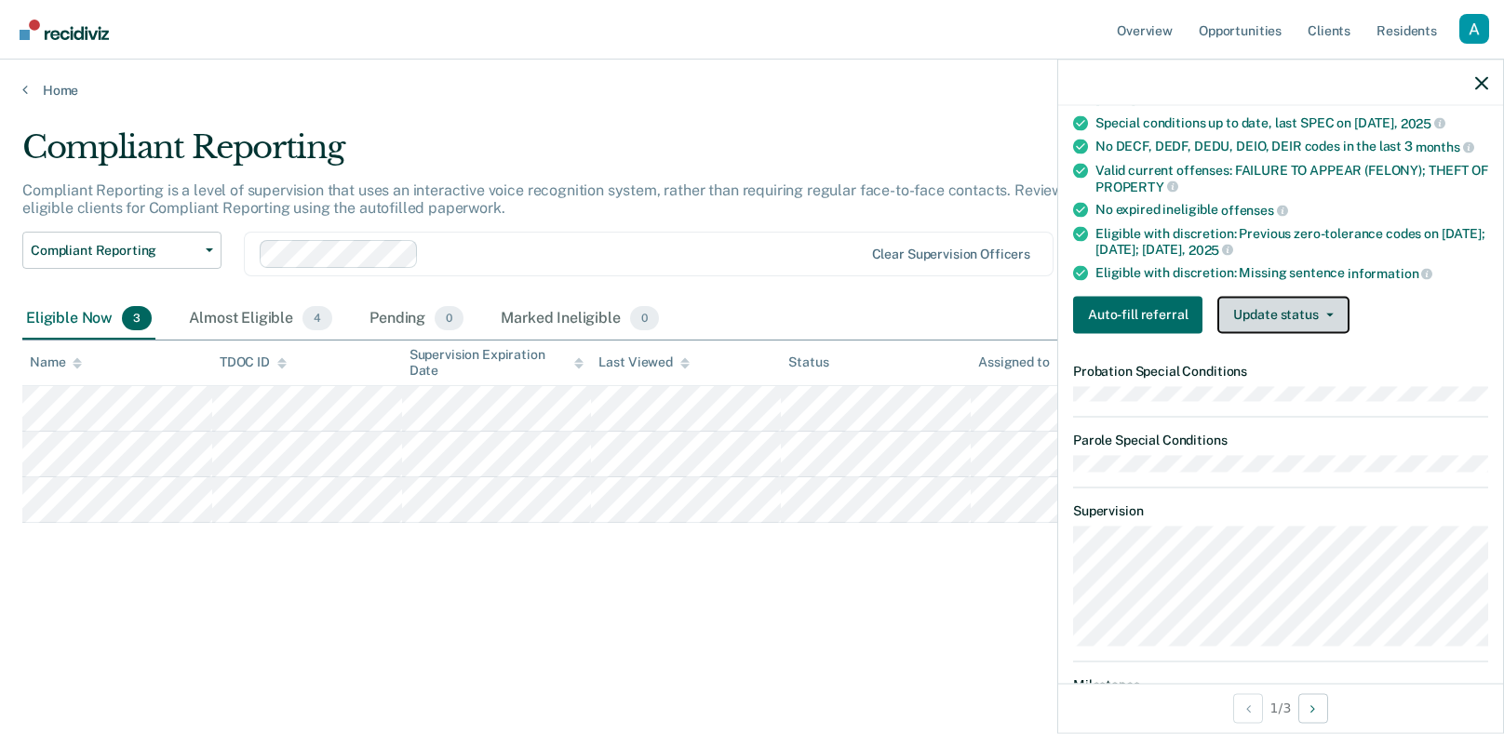
click at [1328, 303] on button "Update status" at bounding box center [1283, 314] width 131 height 37
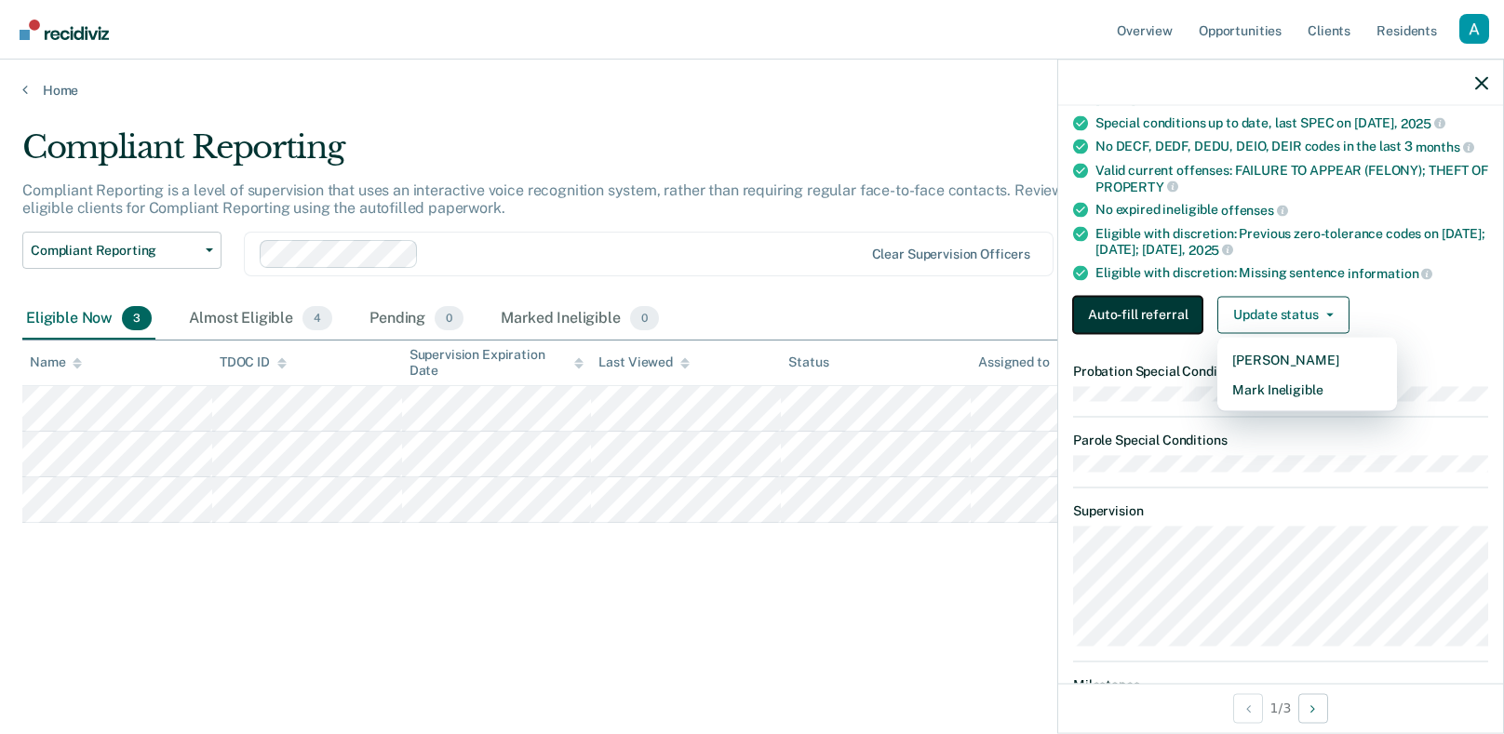
click at [1138, 308] on button "Auto-fill referral" at bounding box center [1137, 314] width 129 height 37
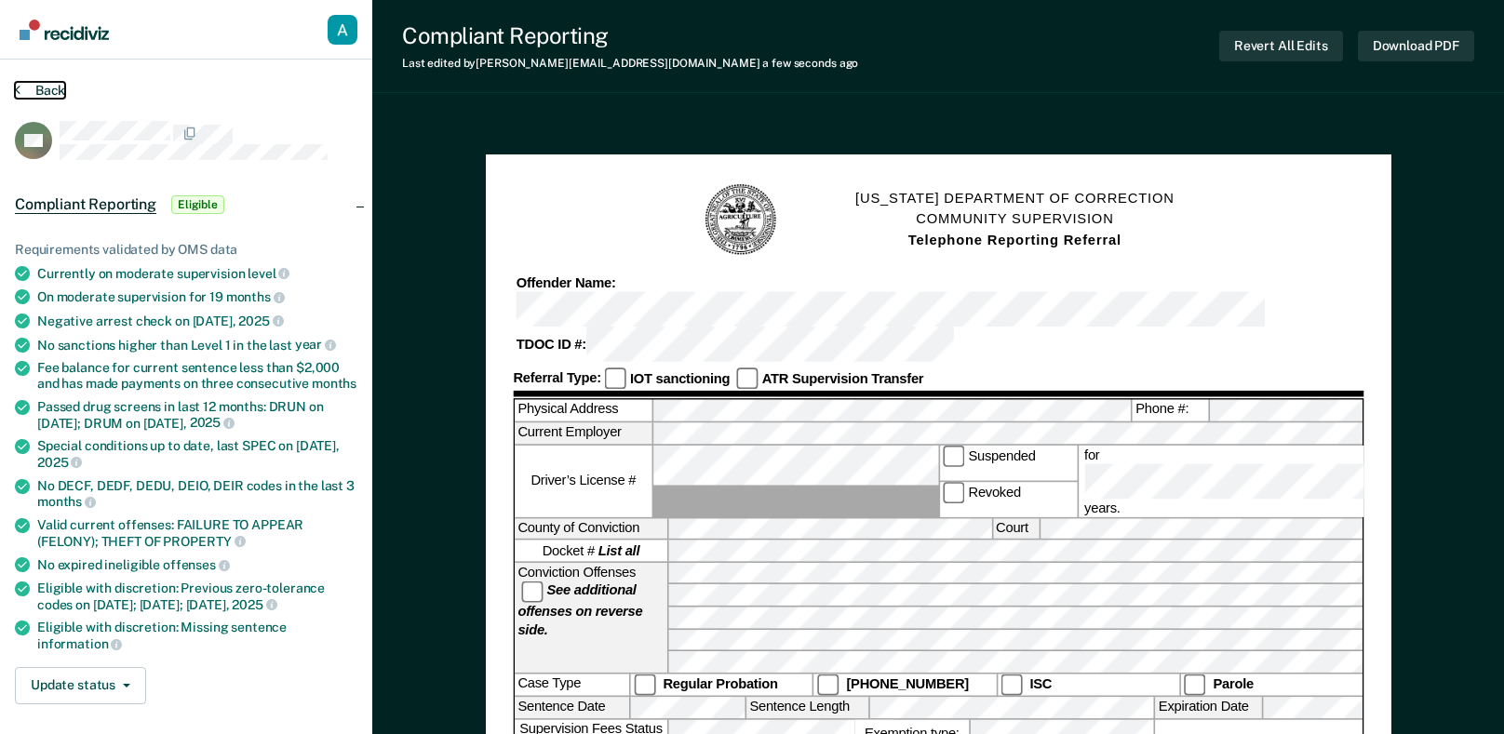
click at [39, 93] on button "Back" at bounding box center [40, 90] width 50 height 17
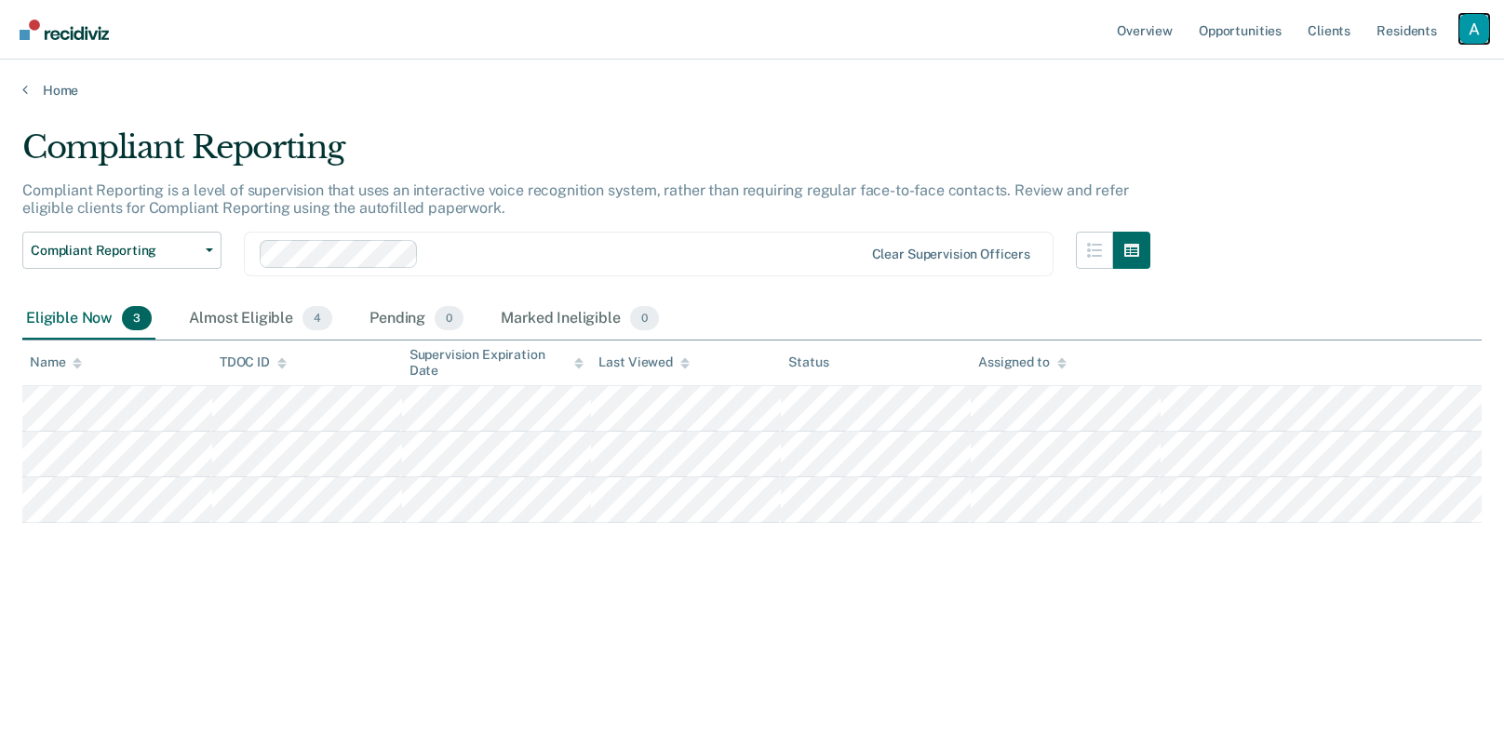
click at [1477, 27] on div "Profile dropdown button" at bounding box center [1475, 29] width 30 height 30
click at [1416, 72] on link "Profile" at bounding box center [1400, 76] width 150 height 16
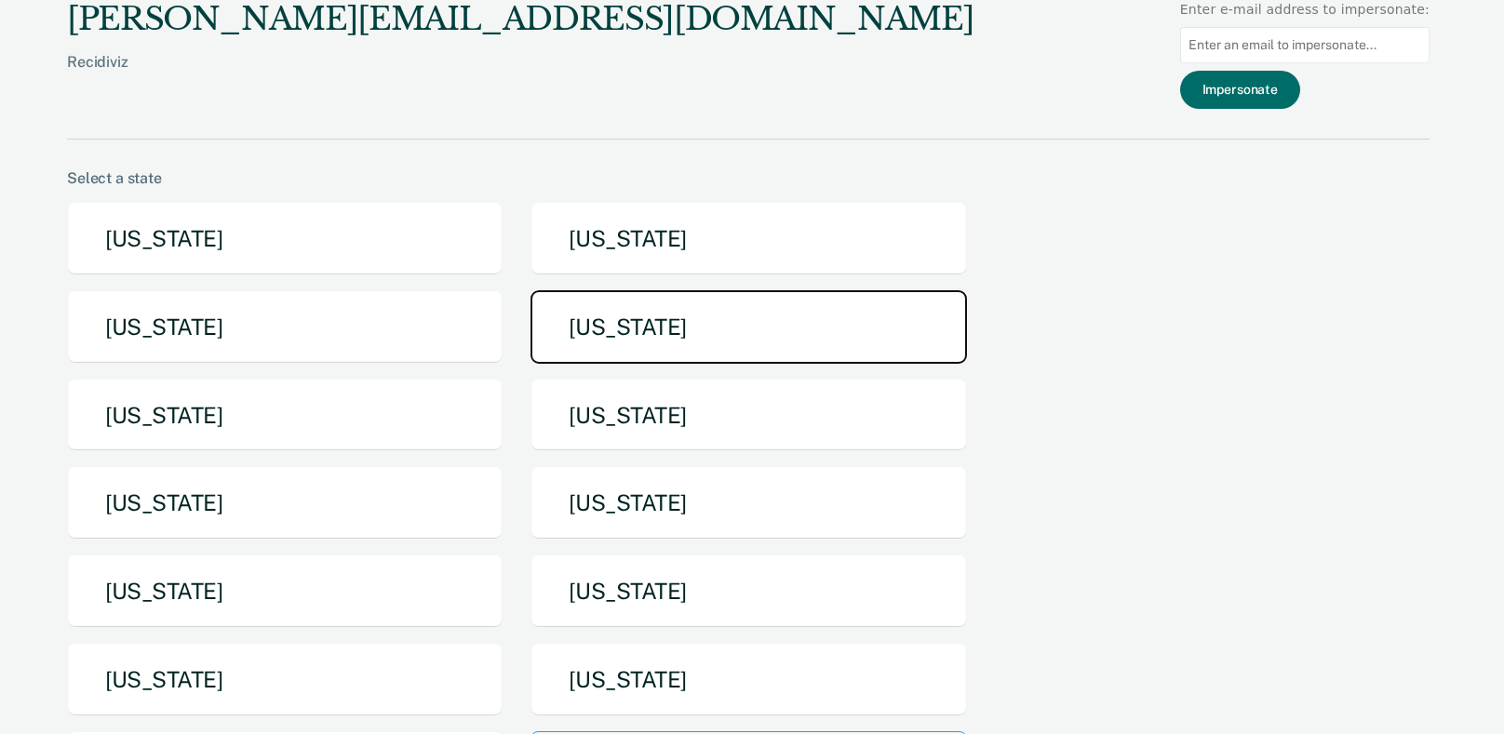
click at [573, 340] on button "Idaho" at bounding box center [749, 327] width 436 height 74
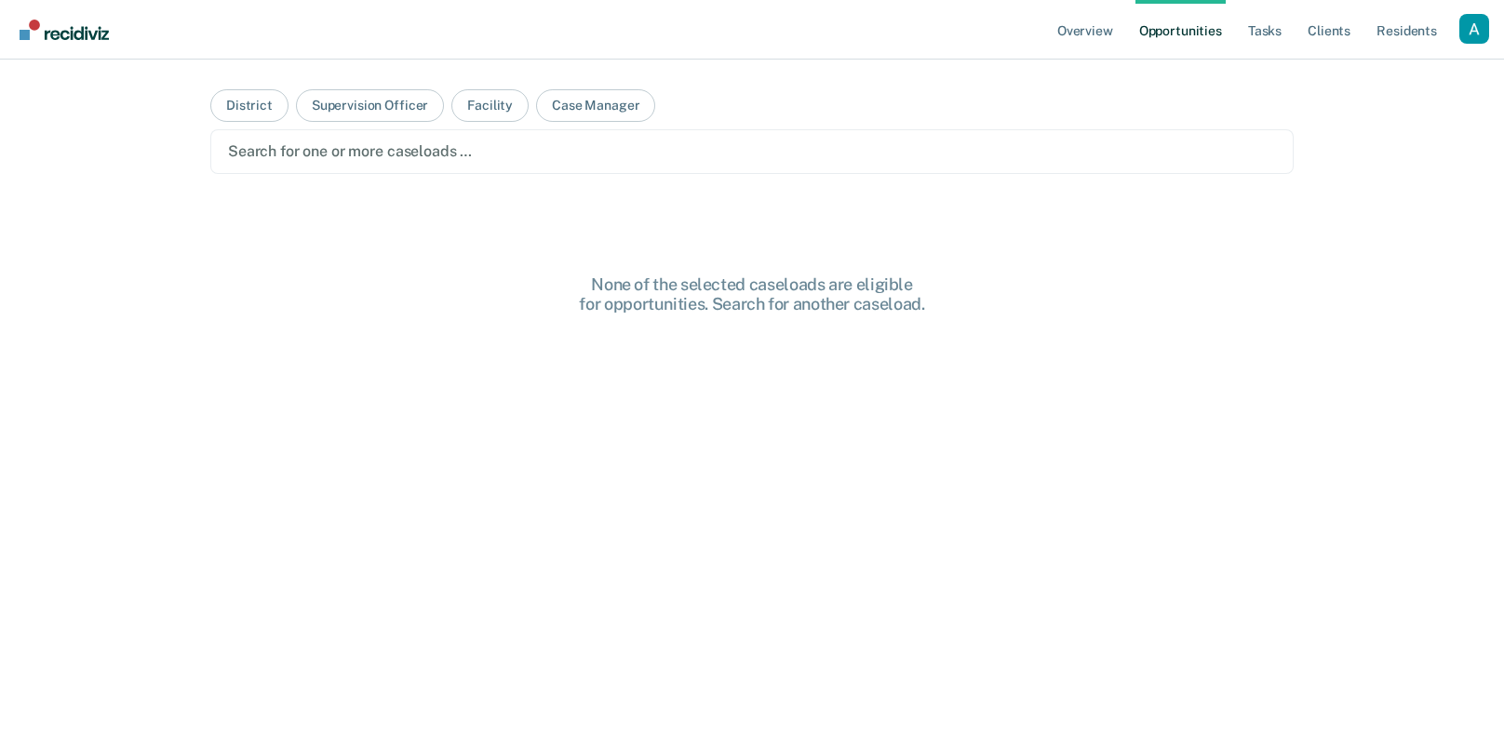
click at [1026, 193] on main "District Supervision Officer Facility Case Manager Search for one or more casel…" at bounding box center [752, 375] width 1128 height 630
click at [499, 114] on button "Facility" at bounding box center [489, 105] width 77 height 33
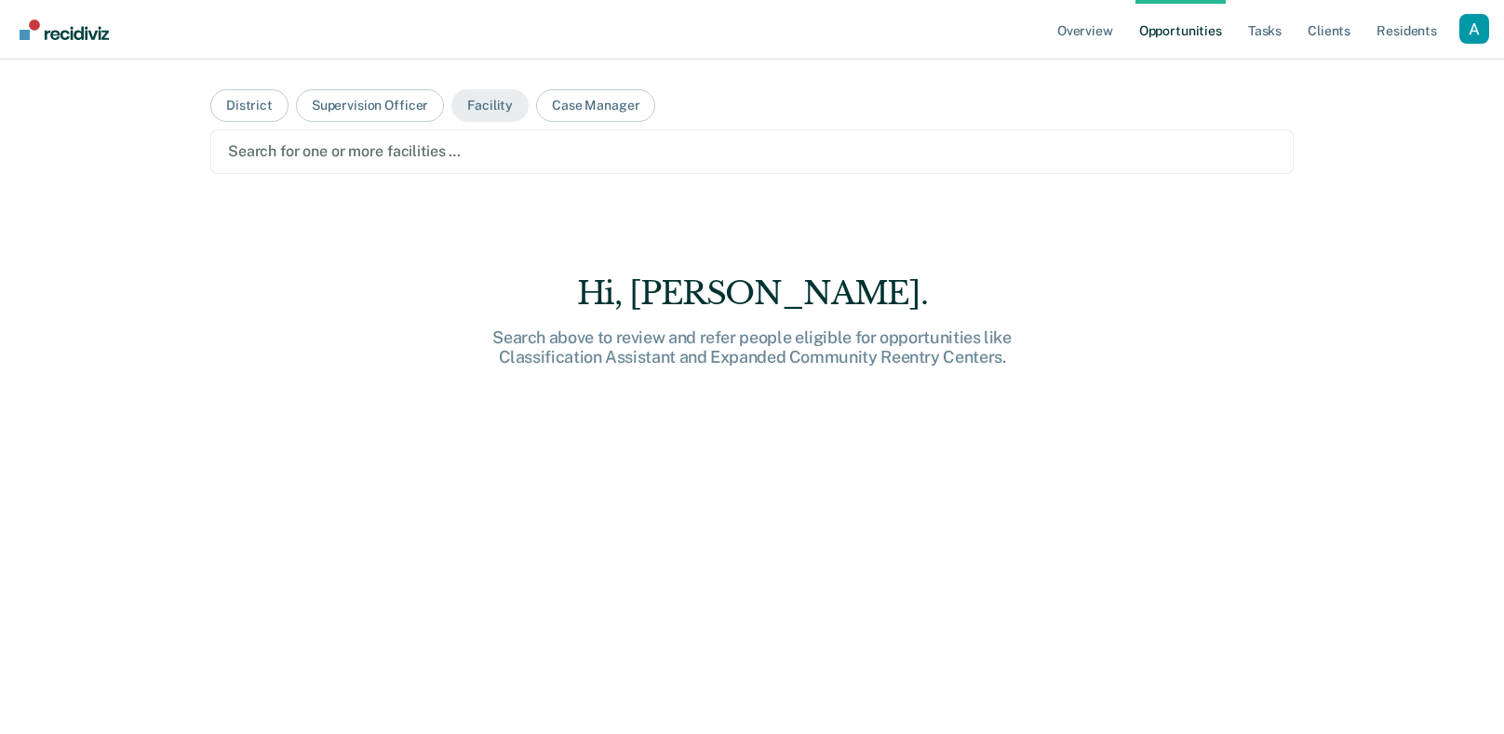
click at [512, 145] on div at bounding box center [752, 151] width 1048 height 21
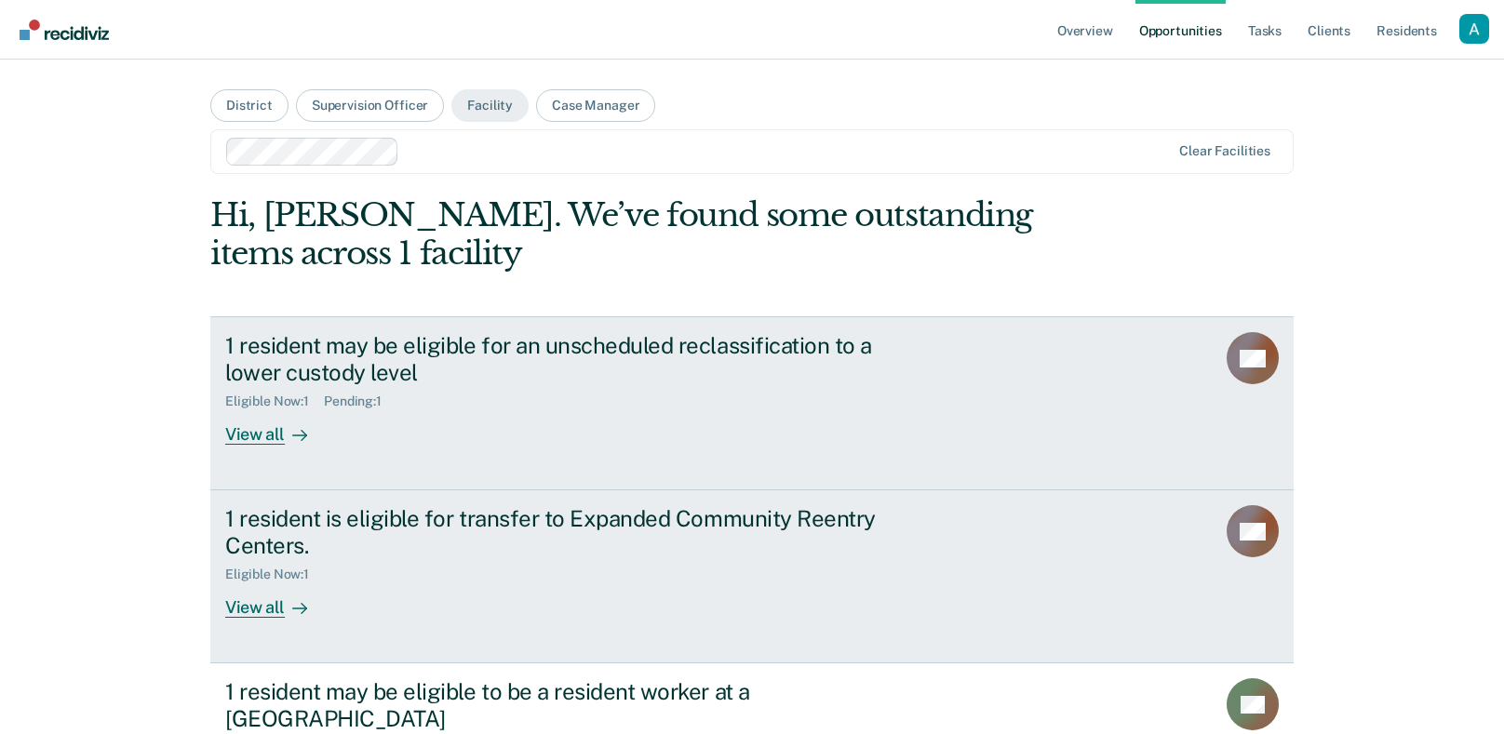
click at [686, 399] on div "Eligible Now : 1 Pending : 1" at bounding box center [551, 397] width 653 height 23
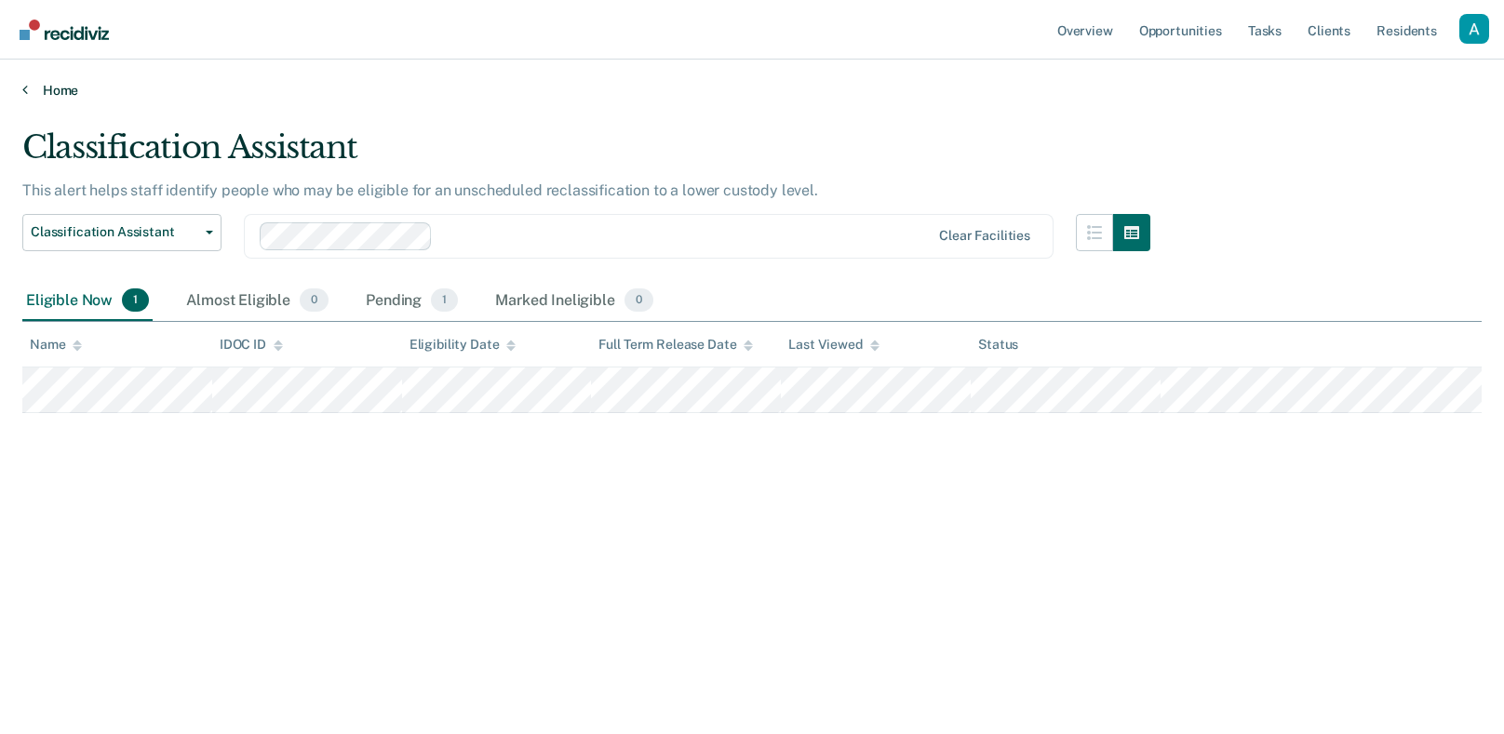
click at [67, 88] on link "Home" at bounding box center [752, 90] width 1460 height 17
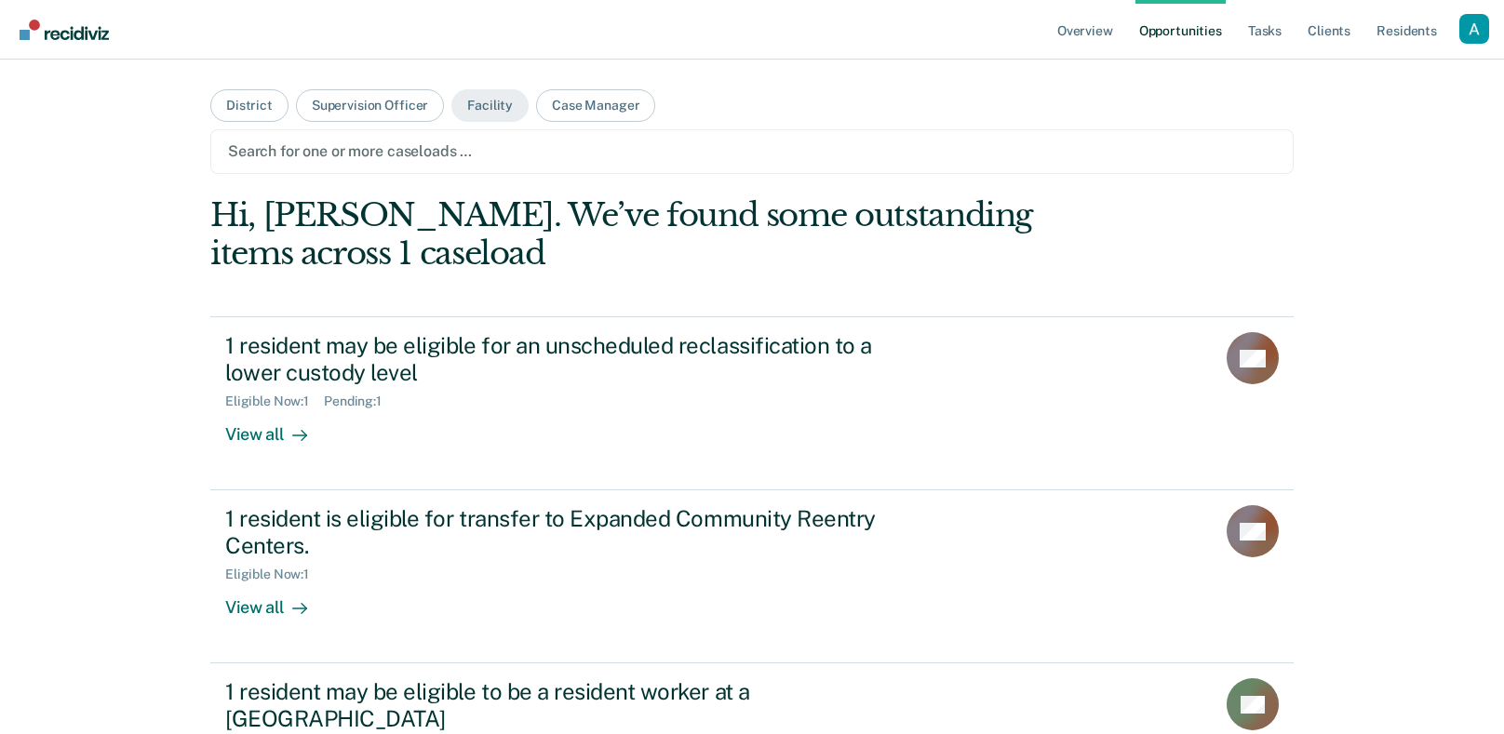
click at [1301, 82] on main "District Supervision Officer Facility Case Manager Search for one or more casel…" at bounding box center [752, 550] width 1128 height 980
click at [1164, 112] on main "District Supervision Officer Facility Case Manager Search for one or more casel…" at bounding box center [752, 550] width 1128 height 980
click at [1280, 212] on div "Hi, Andrew. We’ve found some outstanding items across 1 caseload 1 resident may…" at bounding box center [752, 603] width 1084 height 815
click at [902, 227] on div "Hi, Andrew. We’ve found some outstanding items across 1 caseload" at bounding box center [643, 234] width 867 height 76
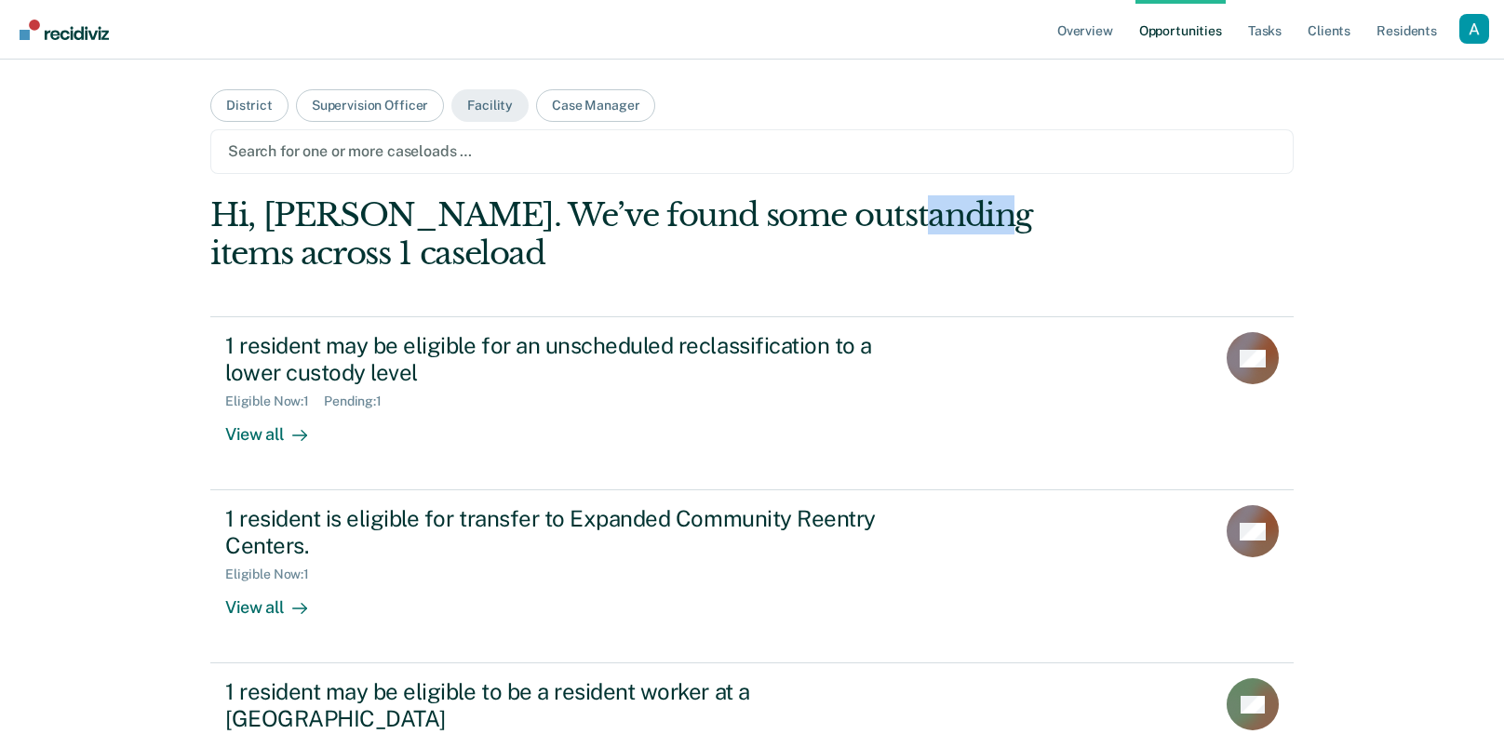
click at [902, 227] on div "Hi, Andrew. We’ve found some outstanding items across 1 caseload" at bounding box center [643, 234] width 867 height 76
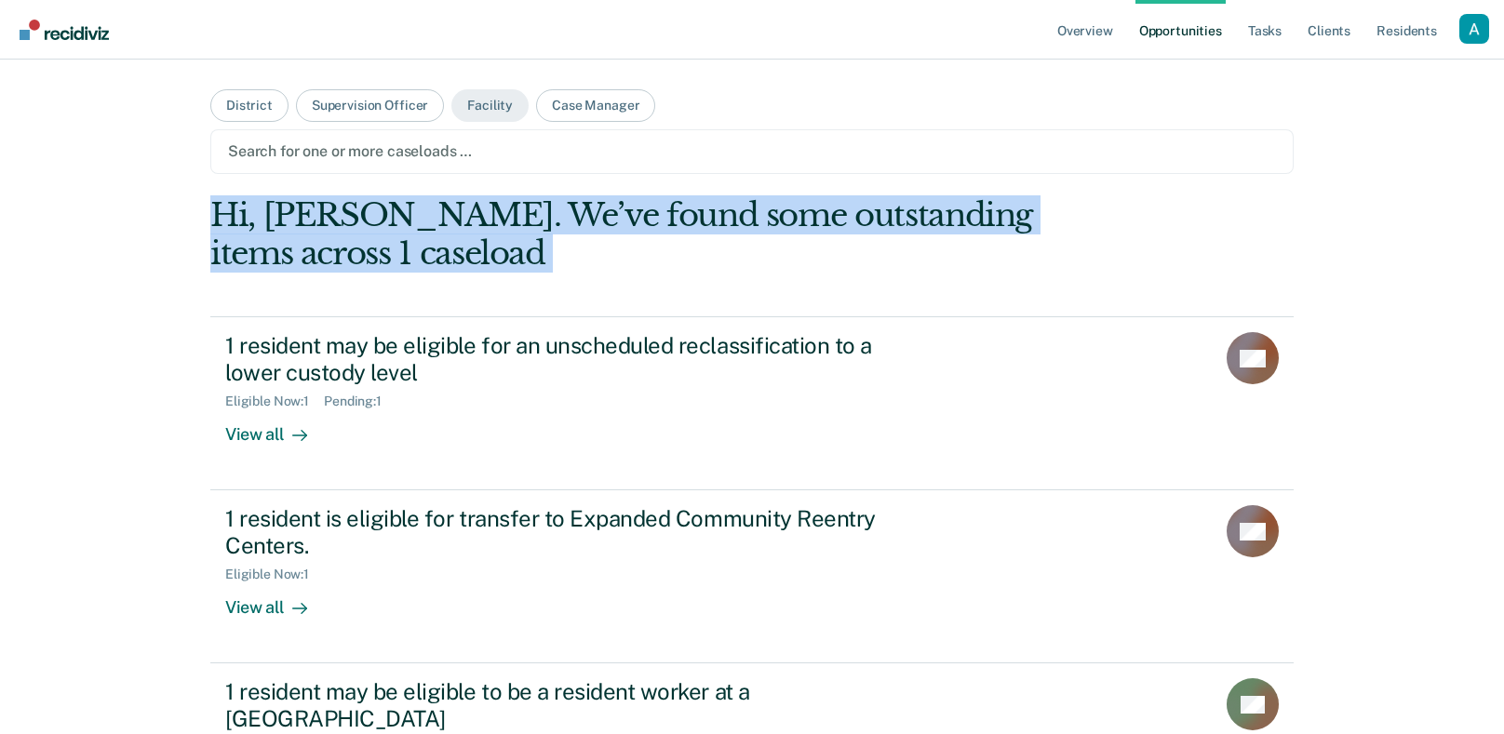
click at [902, 227] on div "Hi, Andrew. We’ve found some outstanding items across 1 caseload" at bounding box center [643, 234] width 867 height 76
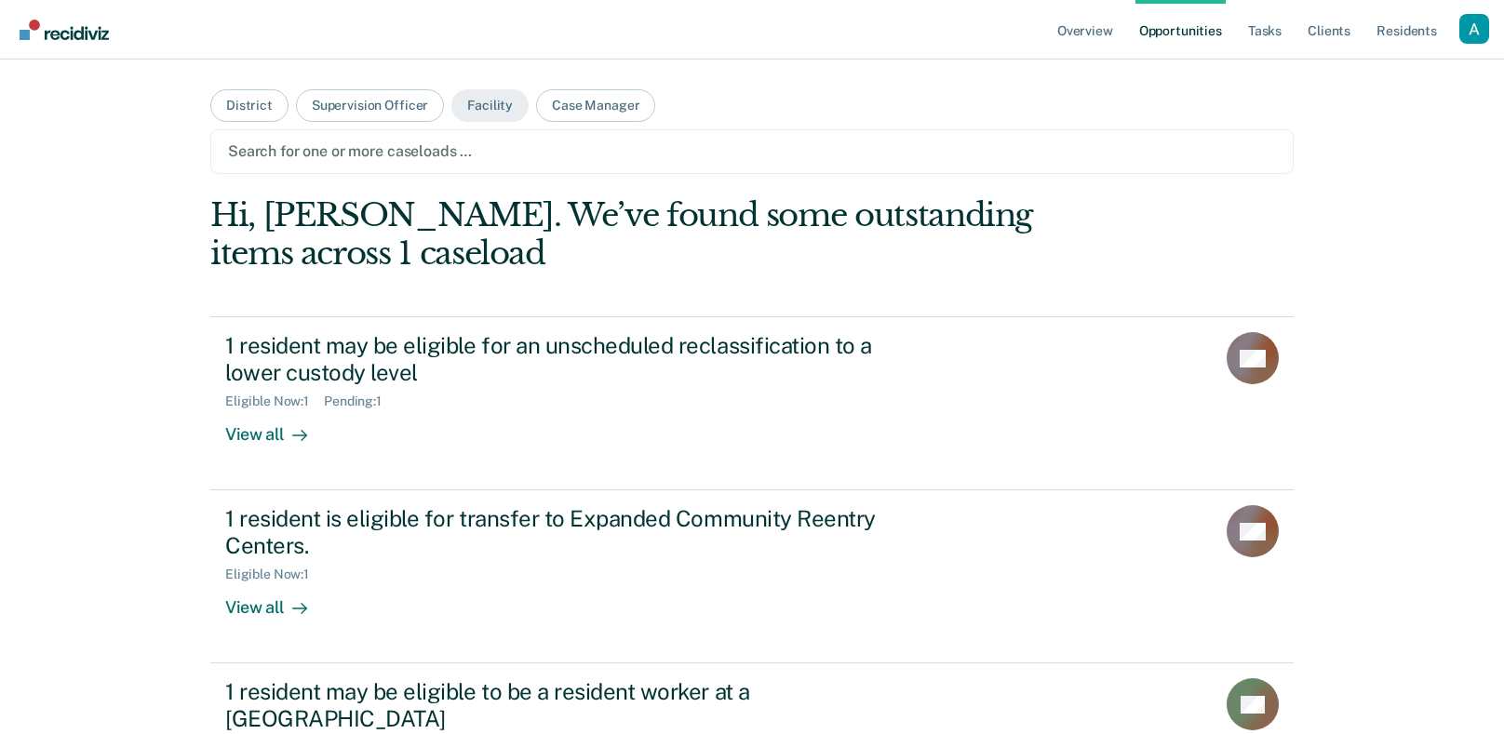
click at [622, 231] on div "Hi, Andrew. We’ve found some outstanding items across 1 caseload" at bounding box center [643, 234] width 867 height 76
click at [1266, 38] on link "Tasks" at bounding box center [1265, 30] width 41 height 60
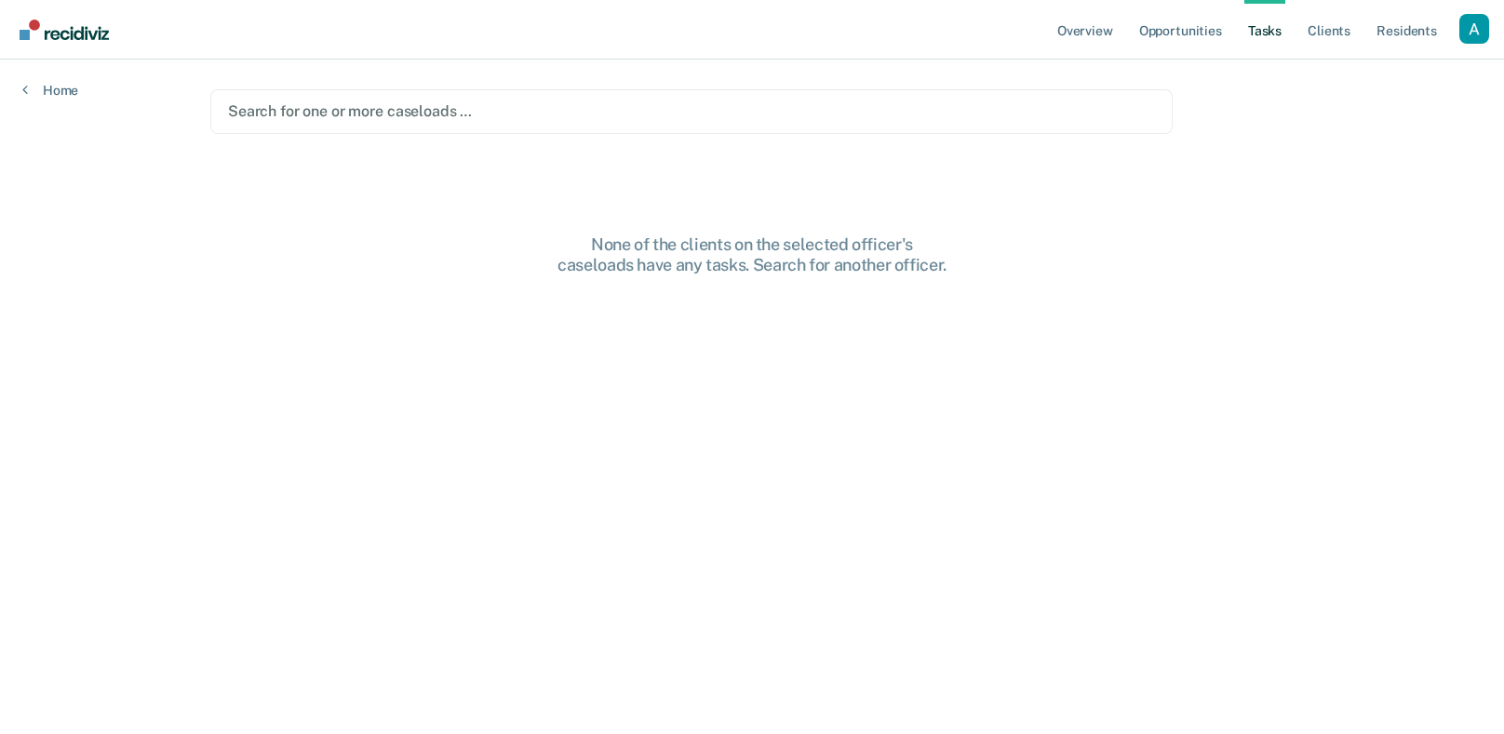
click at [1007, 101] on div at bounding box center [691, 111] width 927 height 21
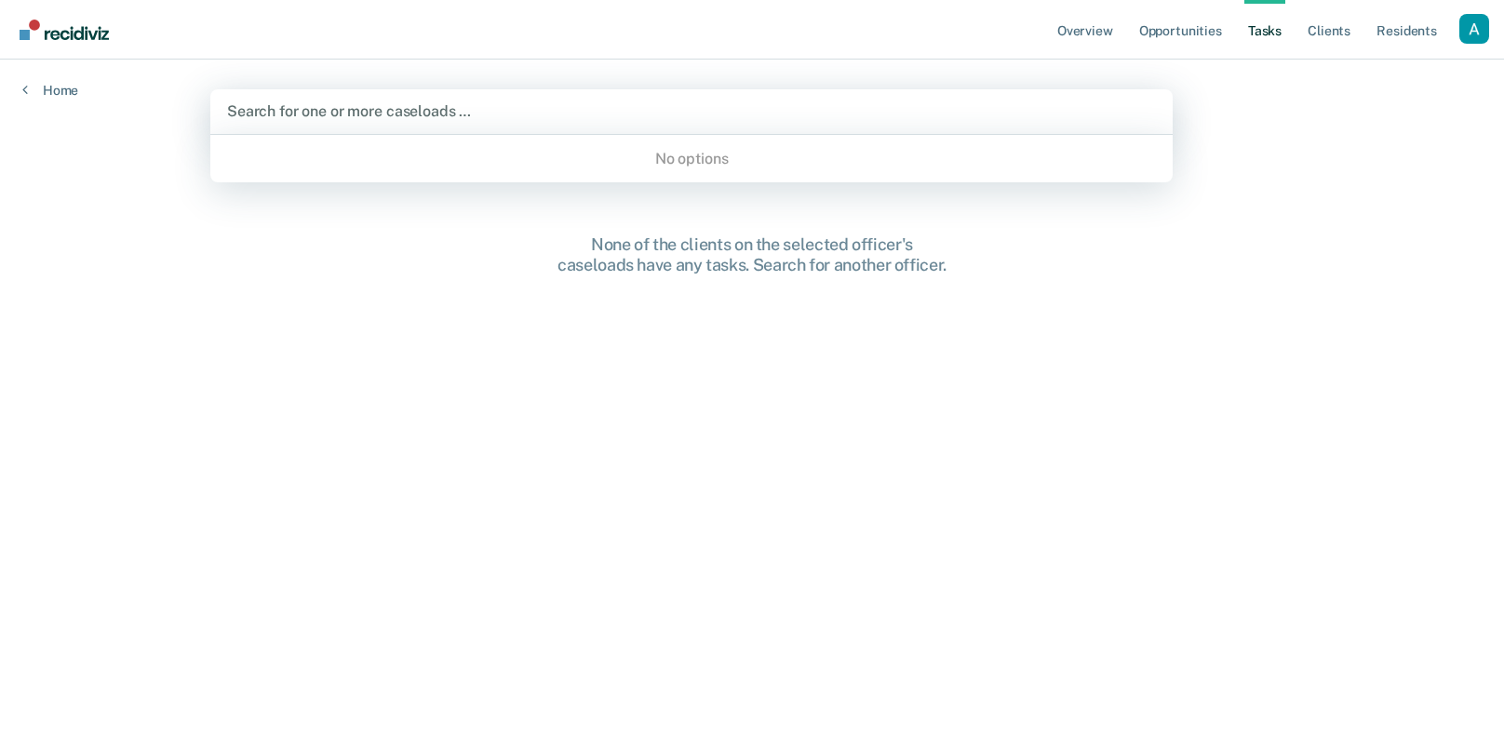
click at [869, 104] on div at bounding box center [691, 111] width 929 height 21
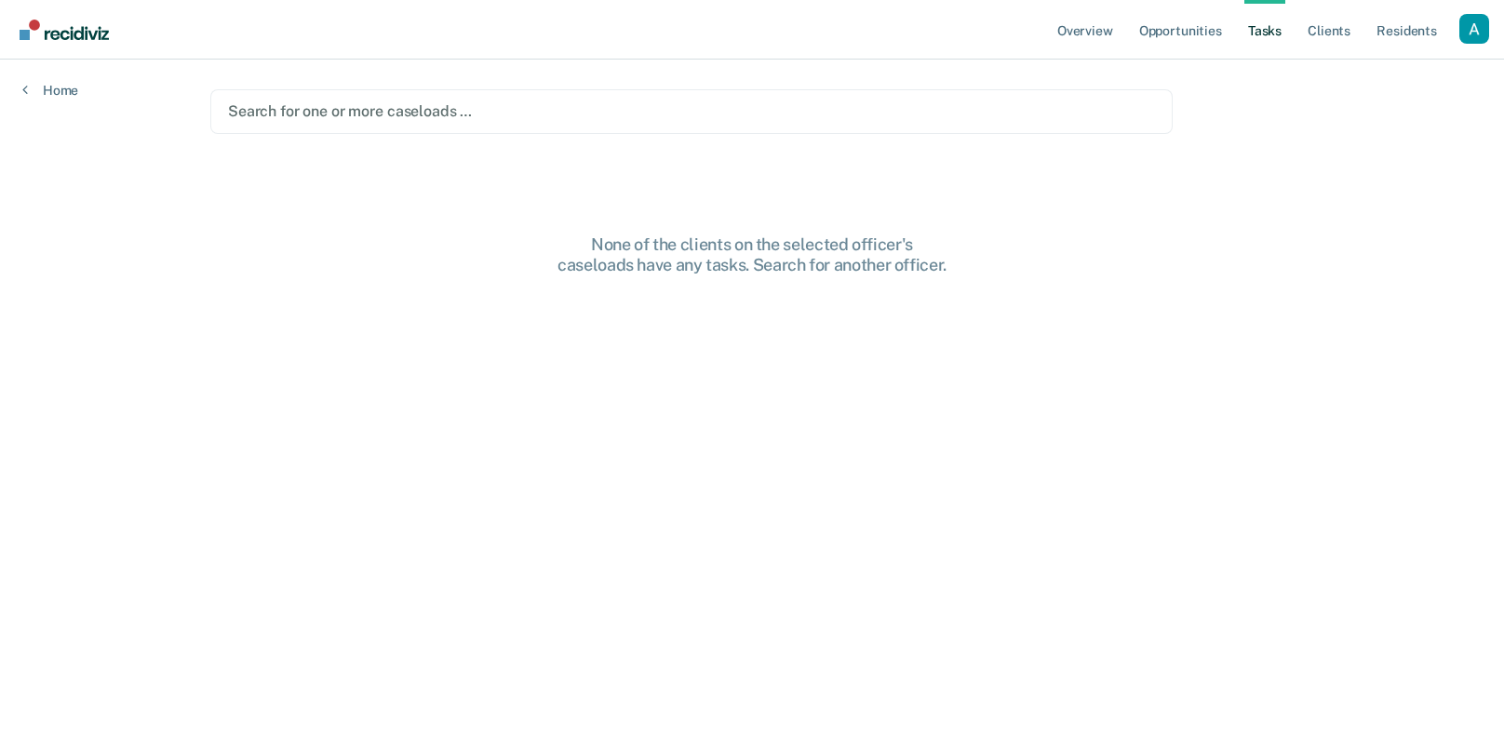
click at [869, 104] on div at bounding box center [691, 111] width 927 height 21
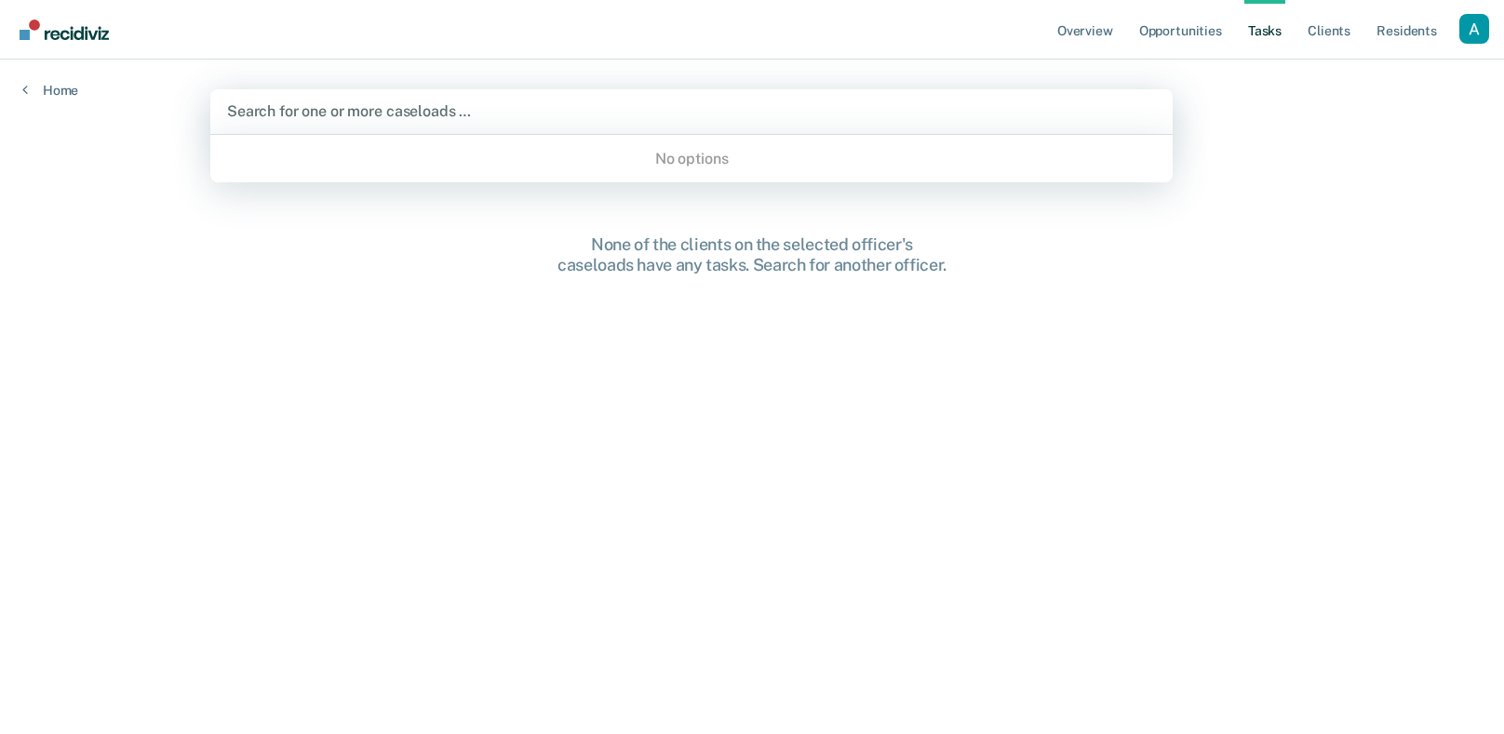
click at [869, 104] on div at bounding box center [691, 111] width 929 height 21
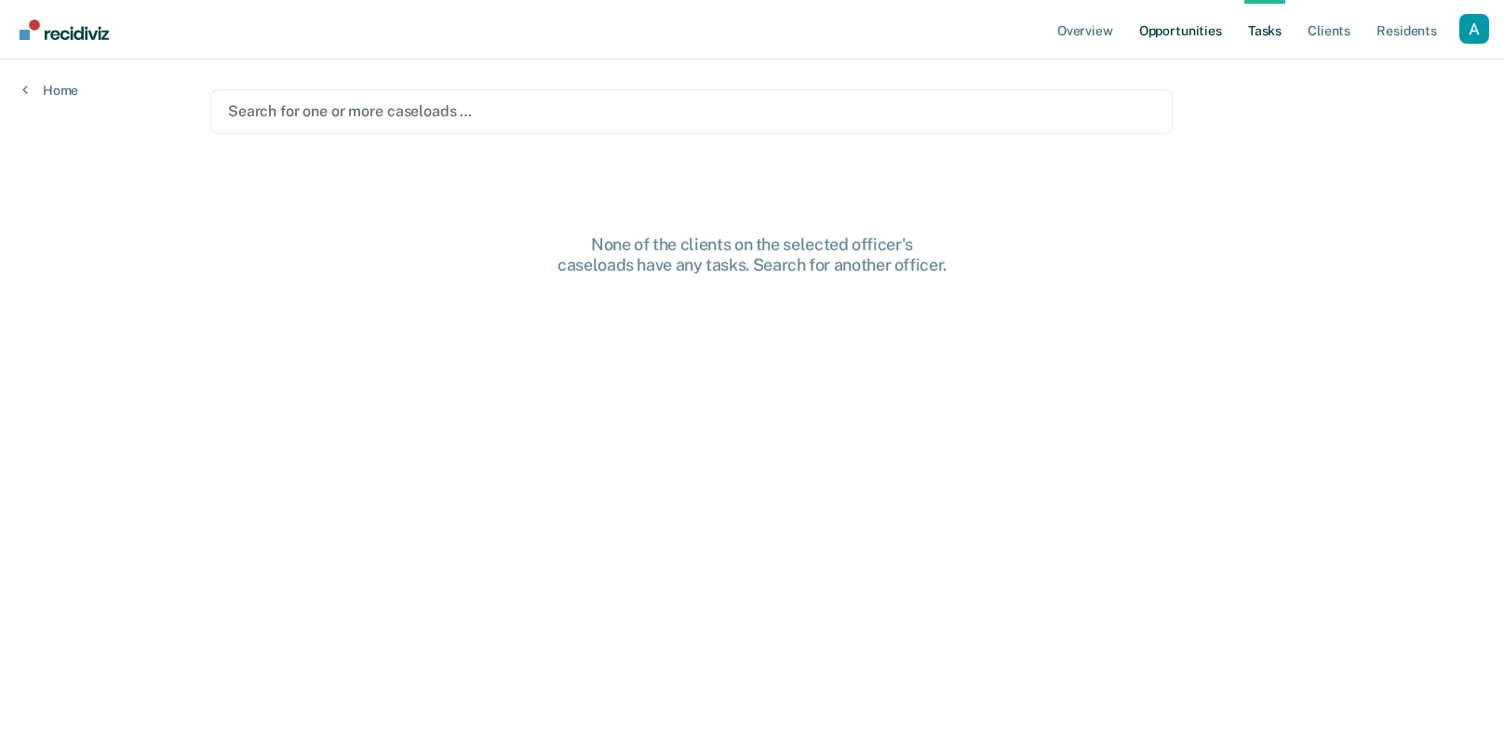
click at [1190, 28] on link "Opportunities" at bounding box center [1181, 30] width 90 height 60
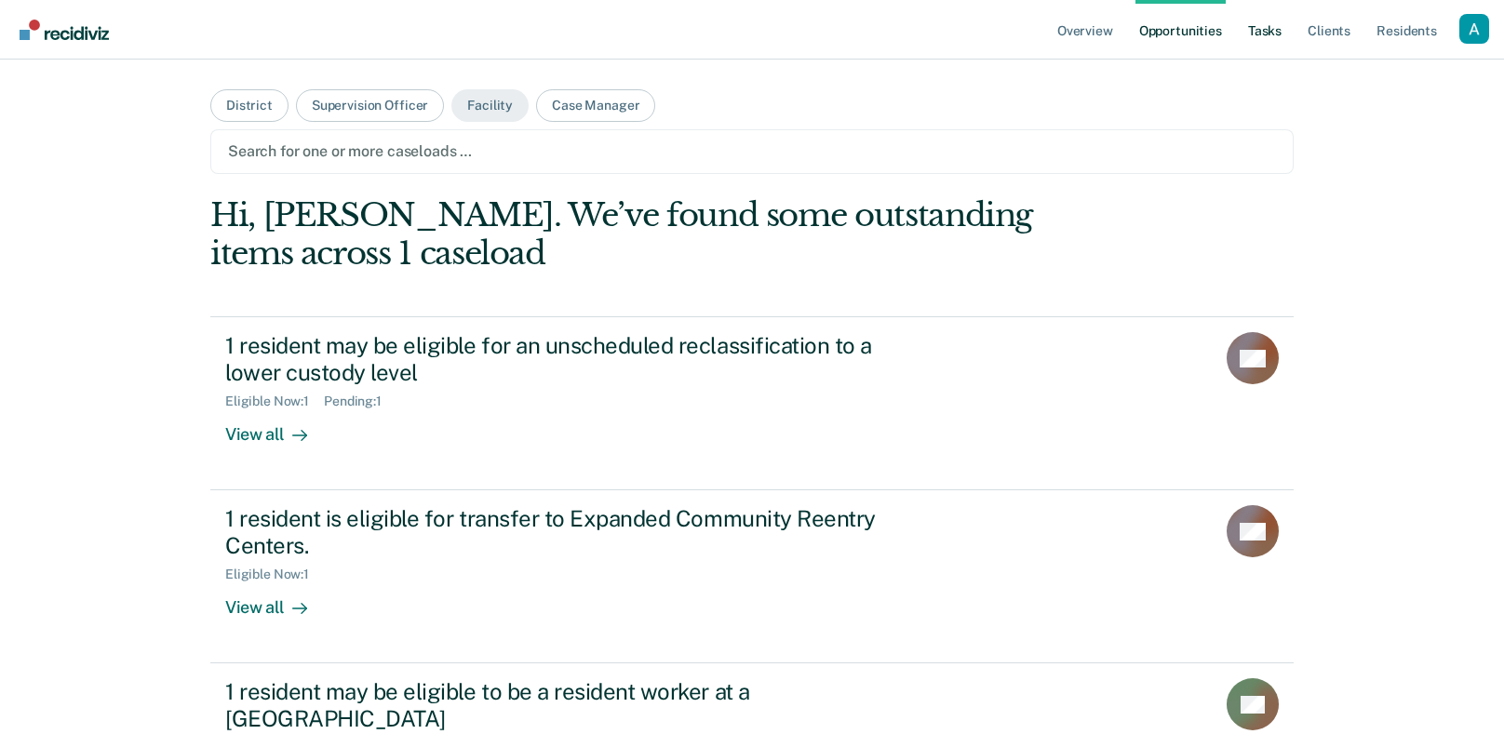
click at [1279, 42] on link "Tasks" at bounding box center [1265, 30] width 41 height 60
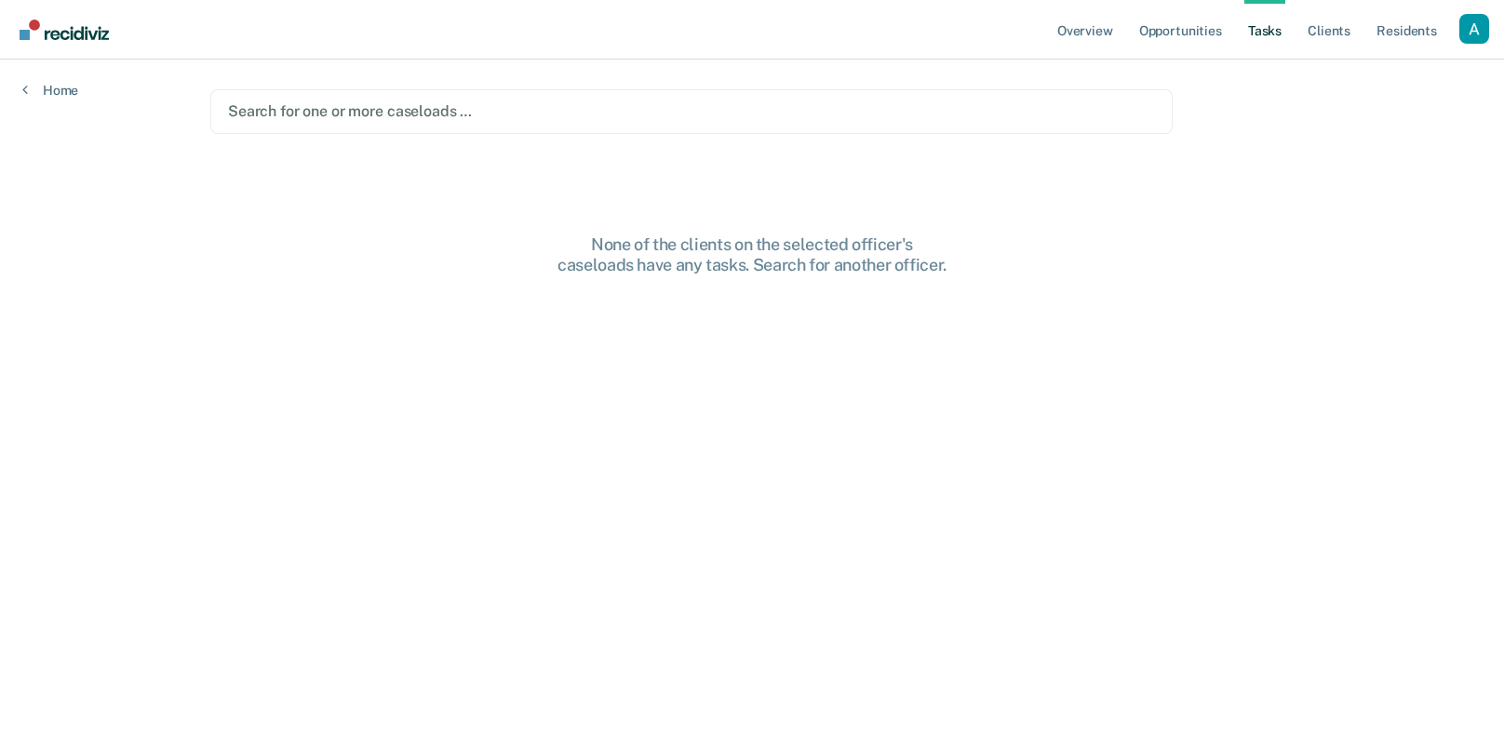
click at [1158, 224] on main "Search for one or more caseloads … None of the clients on the selected officer'…" at bounding box center [752, 375] width 1128 height 630
click at [1204, 154] on main "Search for one or more caseloads … None of the clients on the selected officer'…" at bounding box center [752, 375] width 1128 height 630
click at [1192, 101] on main "Search for one or more caseloads … None of the clients on the selected officer'…" at bounding box center [752, 375] width 1128 height 630
click at [1116, 113] on div at bounding box center [691, 111] width 927 height 21
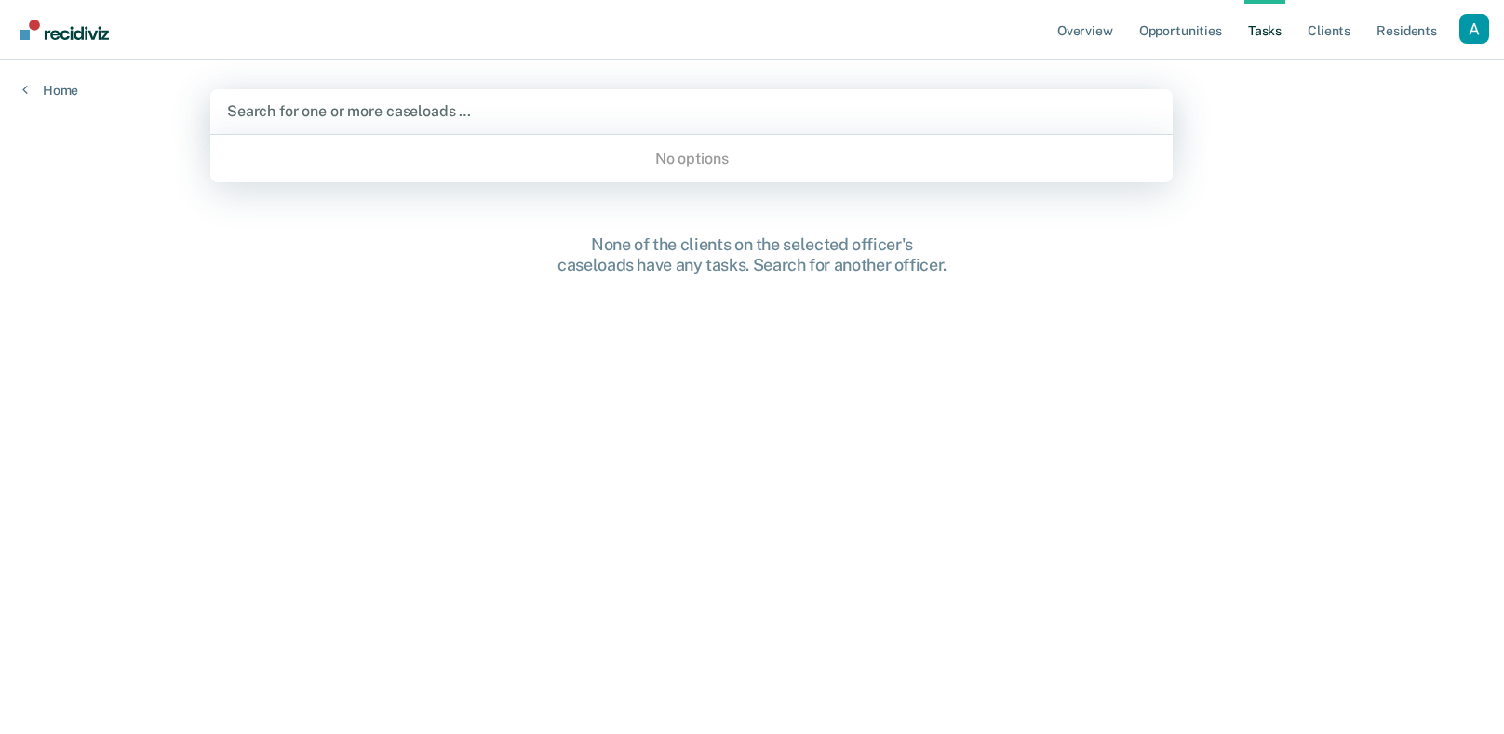
click at [1173, 117] on div "Use Up and Down to choose options, press Enter to select the currently focused …" at bounding box center [691, 111] width 963 height 45
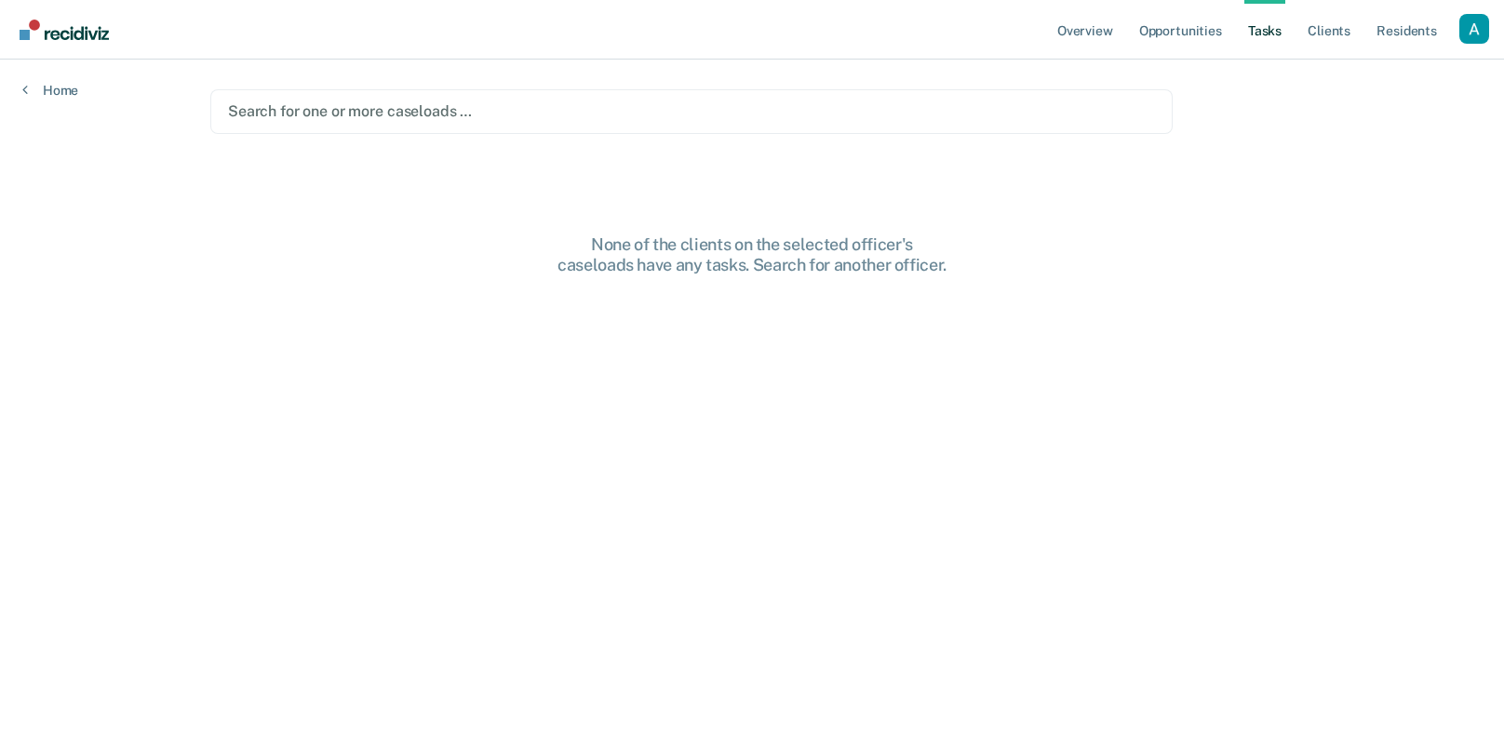
click at [819, 343] on main "Search for one or more caseloads … None of the clients on the selected officer'…" at bounding box center [752, 375] width 1128 height 630
click at [1084, 223] on main "Search for one or more caseloads … None of the clients on the selected officer'…" at bounding box center [752, 375] width 1128 height 630
click at [944, 260] on div "None of the clients on the selected officer's caseloads have any tasks. Search …" at bounding box center [752, 255] width 596 height 40
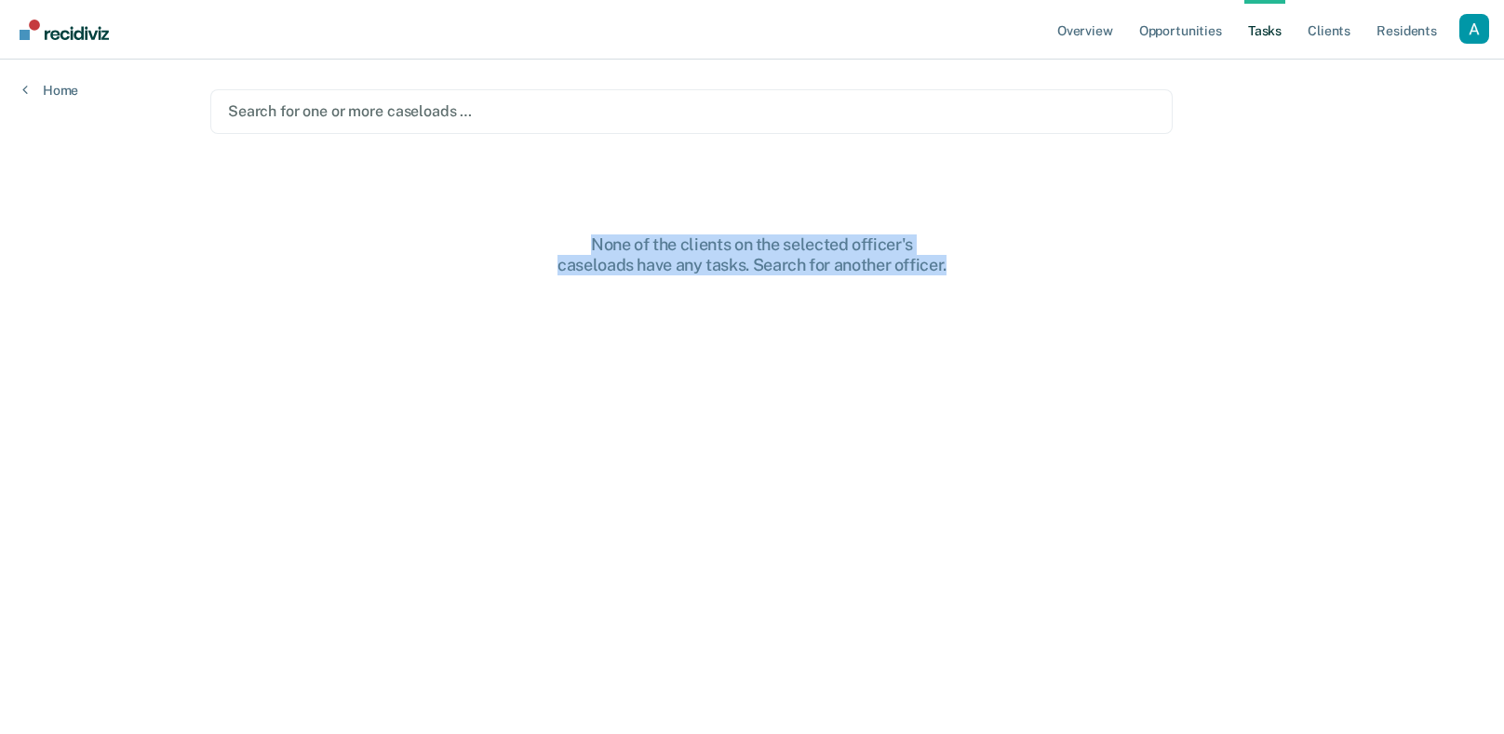
click at [944, 260] on div "None of the clients on the selected officer's caseloads have any tasks. Search …" at bounding box center [752, 255] width 596 height 40
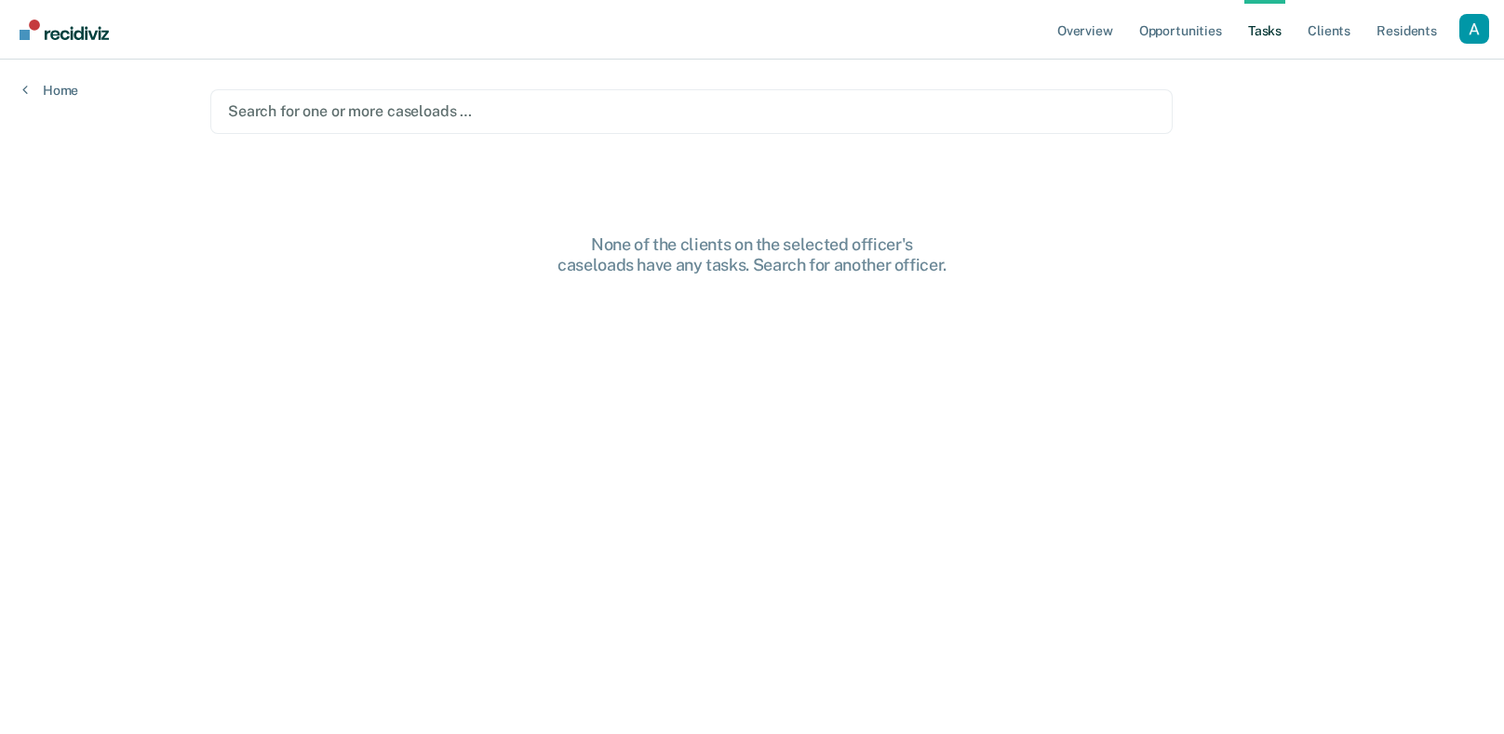
click at [944, 260] on div "None of the clients on the selected officer's caseloads have any tasks. Search …" at bounding box center [752, 255] width 596 height 40
click at [1084, 23] on link "Overview" at bounding box center [1085, 30] width 63 height 60
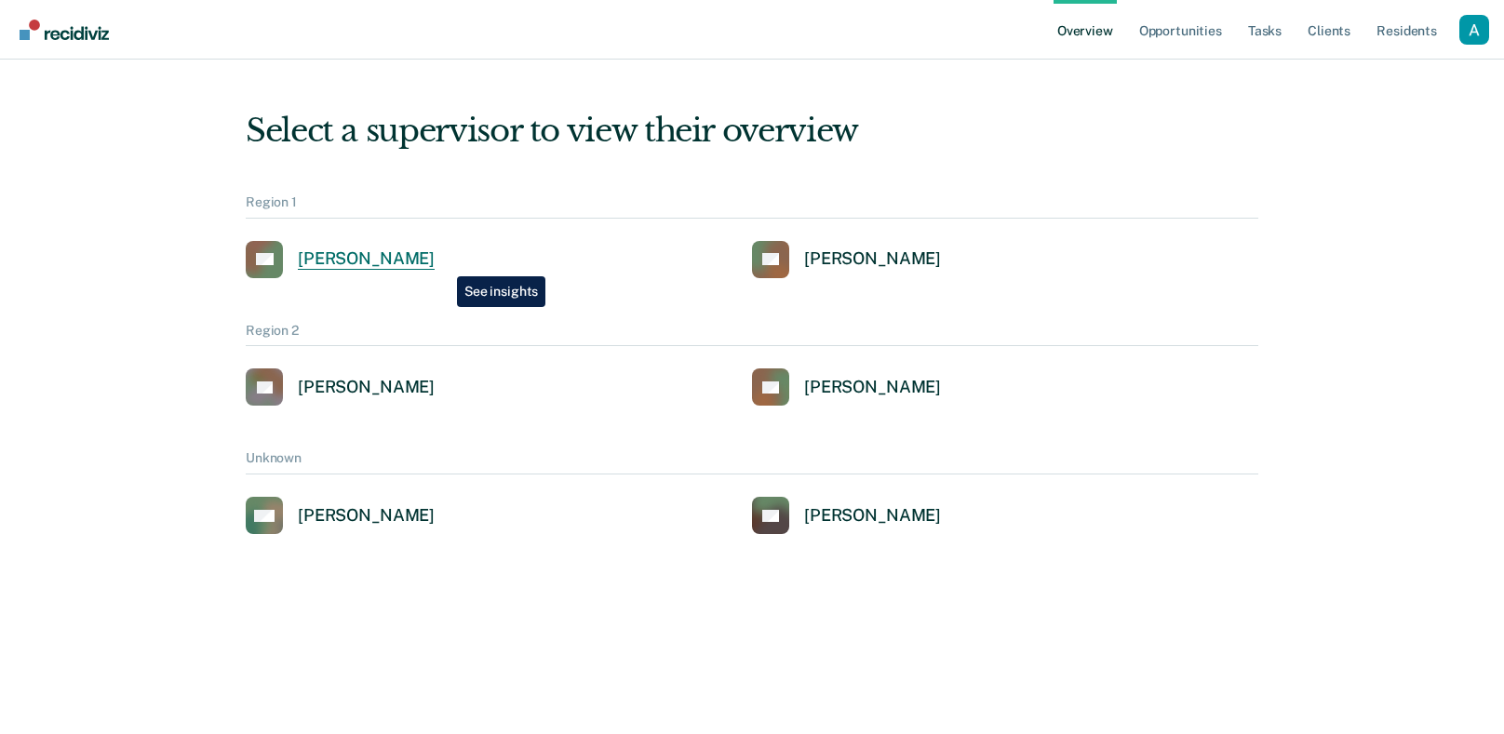
click at [435, 263] on div "Alejandro D Gonzalez" at bounding box center [366, 259] width 137 height 21
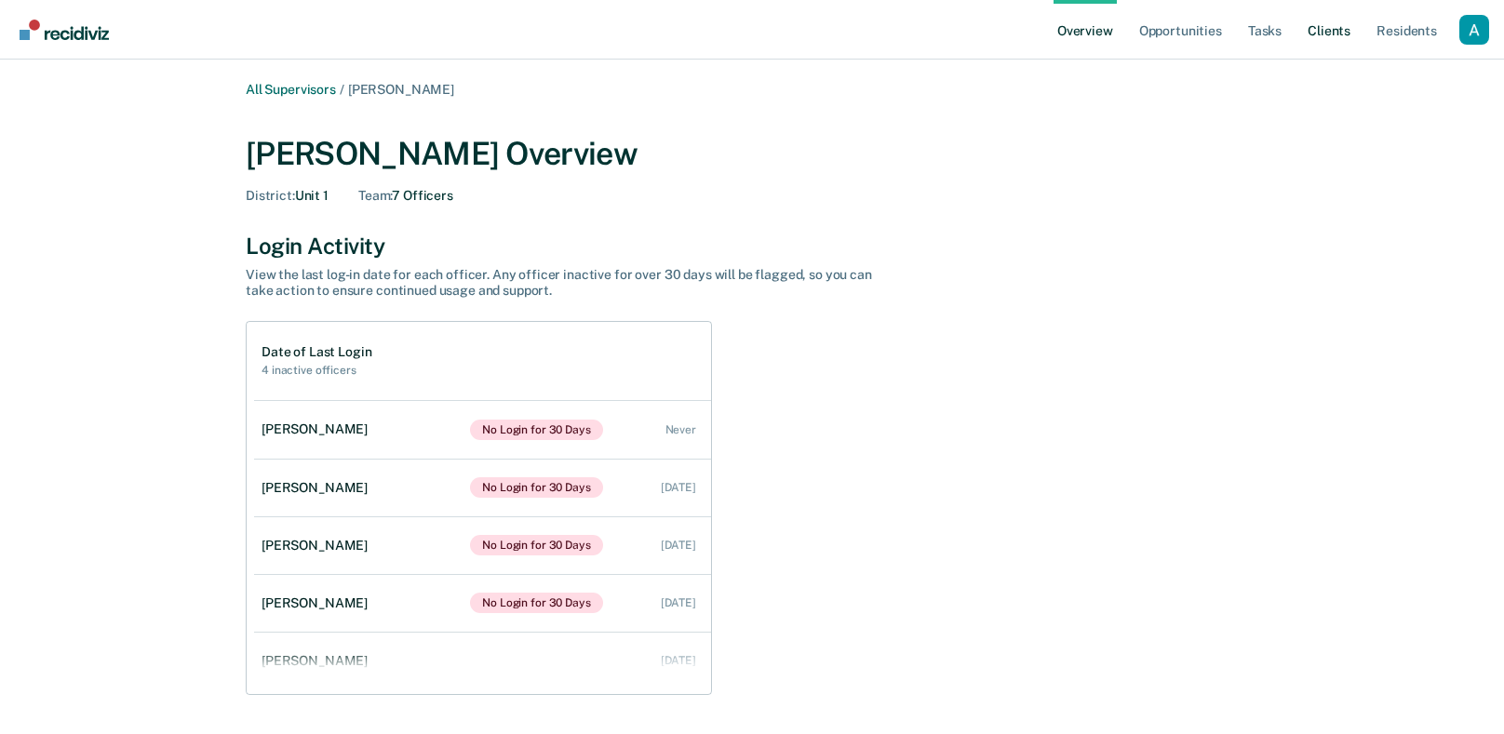
click at [1319, 51] on link "Client s" at bounding box center [1329, 30] width 50 height 60
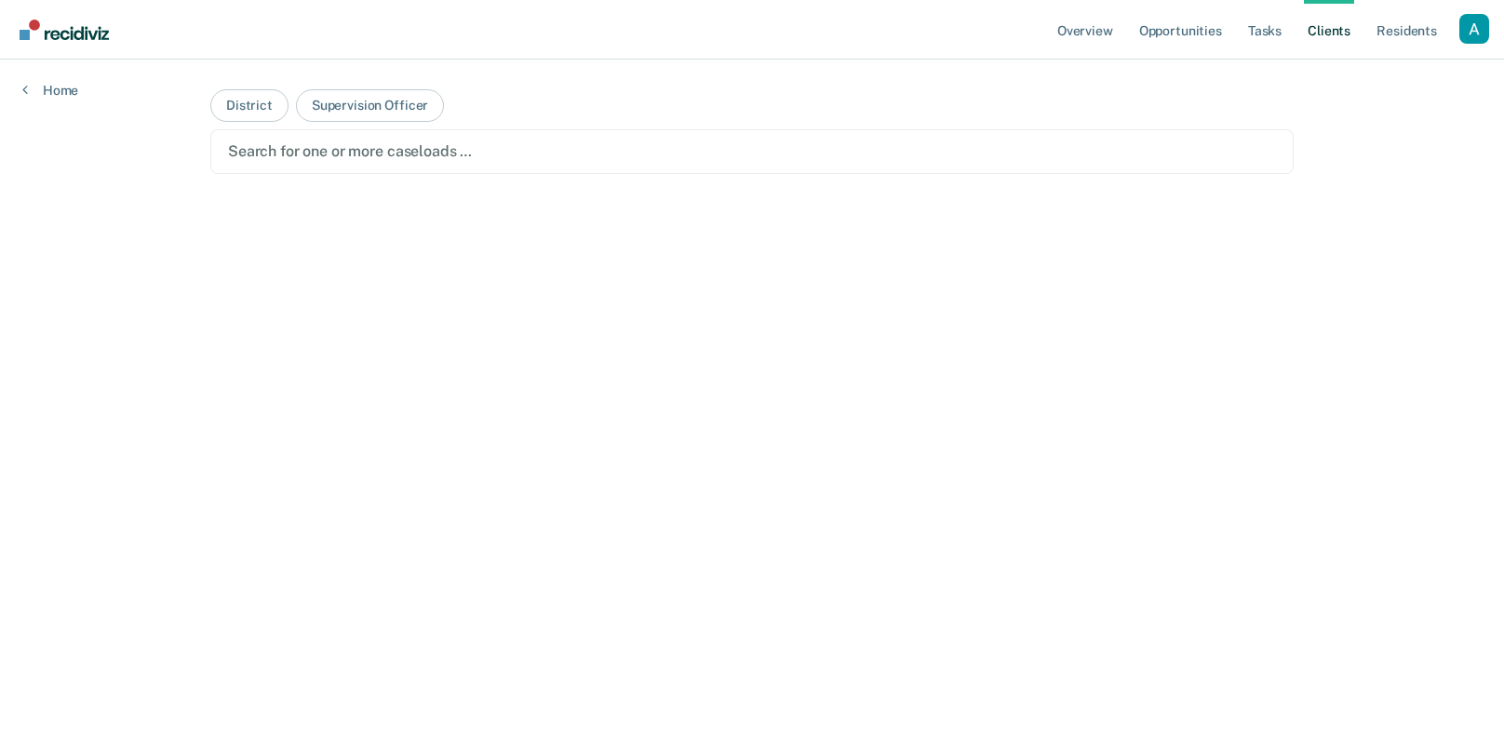
click at [744, 139] on div "Search for one or more caseloads …" at bounding box center [752, 151] width 1052 height 25
click at [477, 132] on div "Search for one or more caseloads …" at bounding box center [752, 151] width 1084 height 45
click at [415, 114] on button "Supervision Officer" at bounding box center [370, 105] width 148 height 33
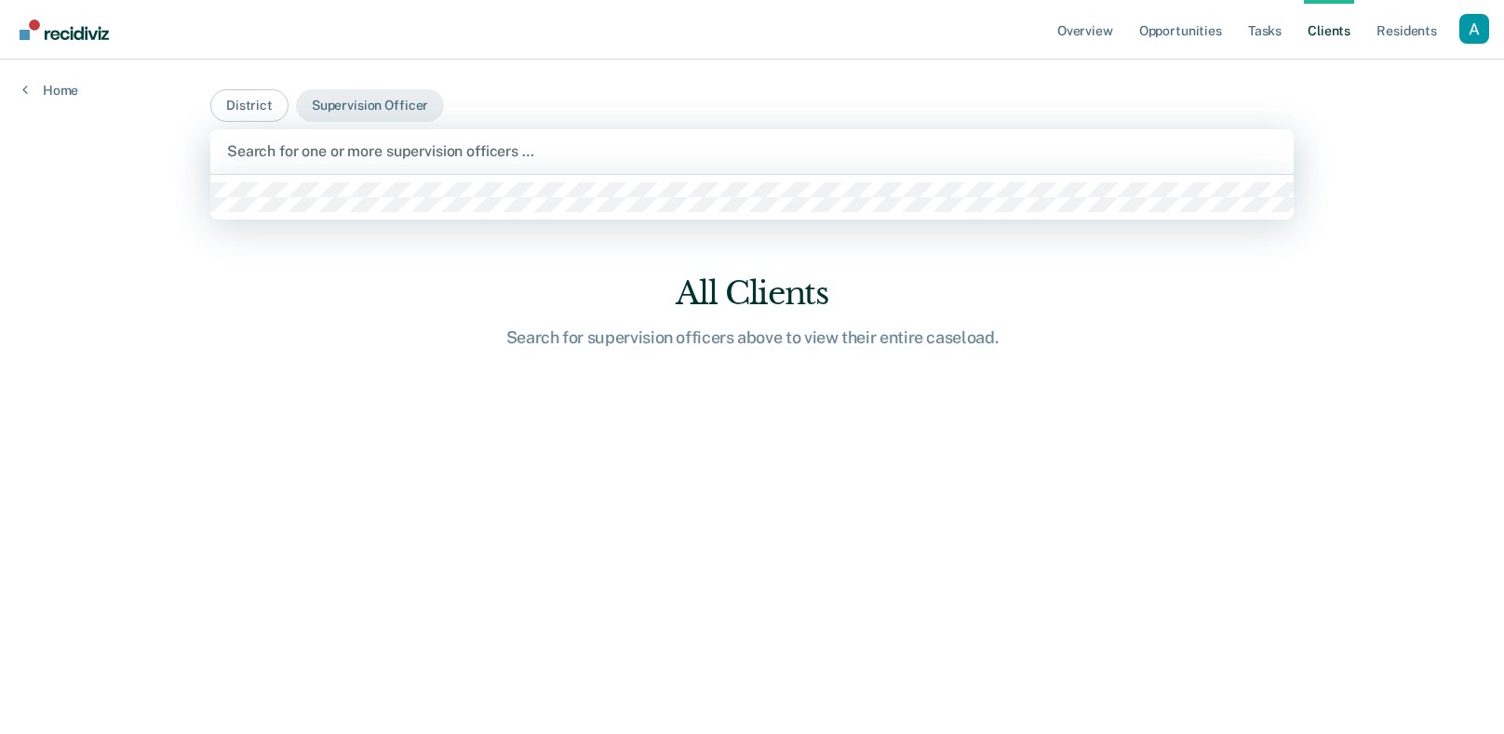
click at [425, 147] on div at bounding box center [752, 151] width 1050 height 21
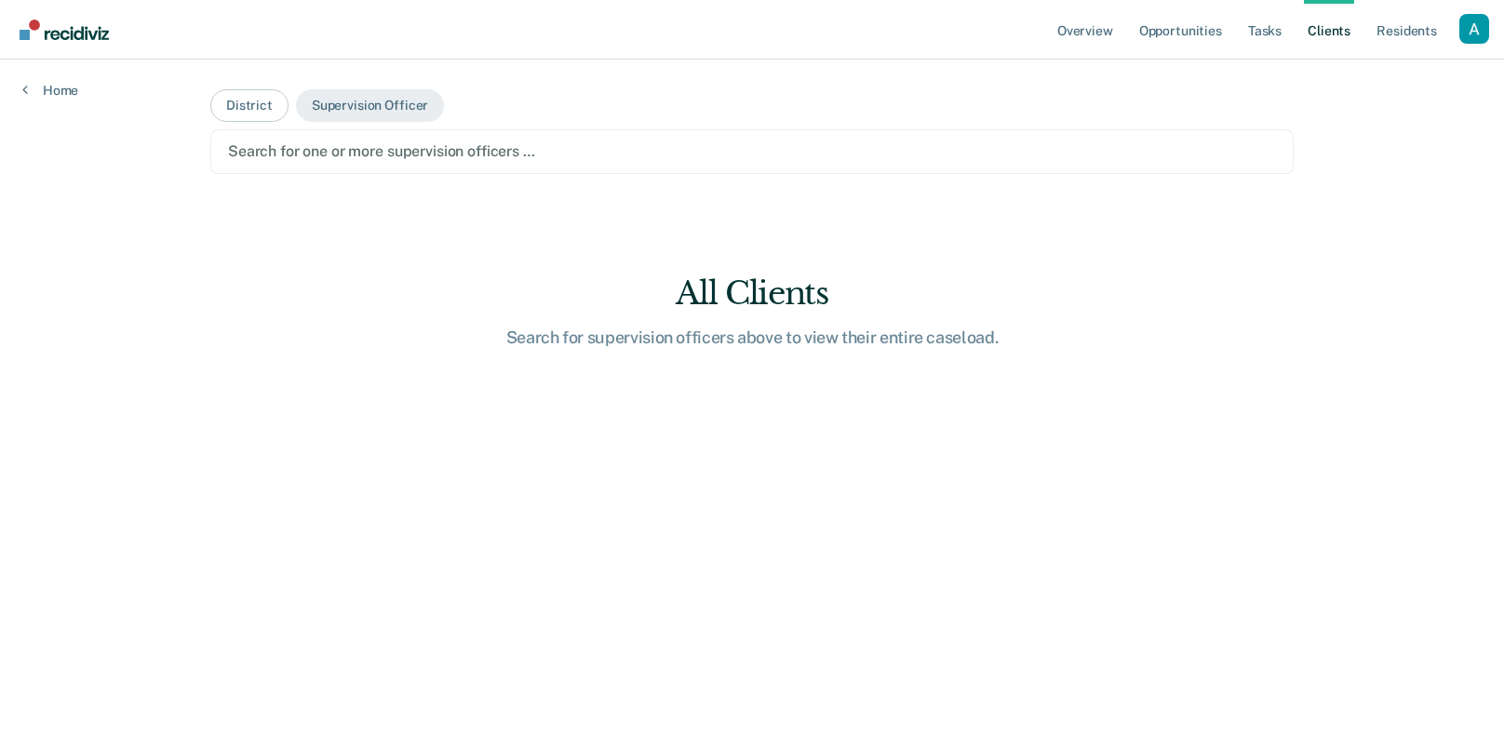
click at [425, 147] on div at bounding box center [752, 151] width 1048 height 21
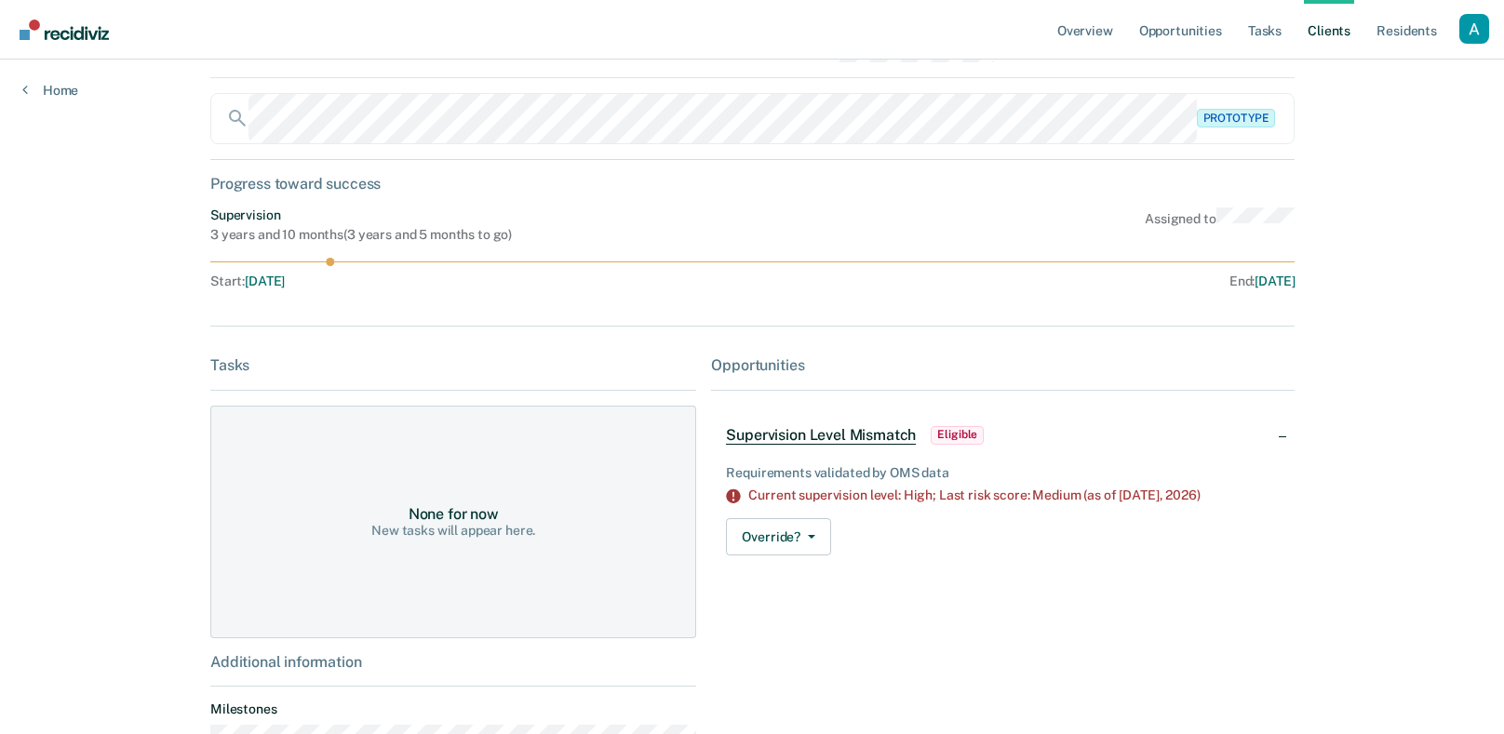
scroll to position [20, 0]
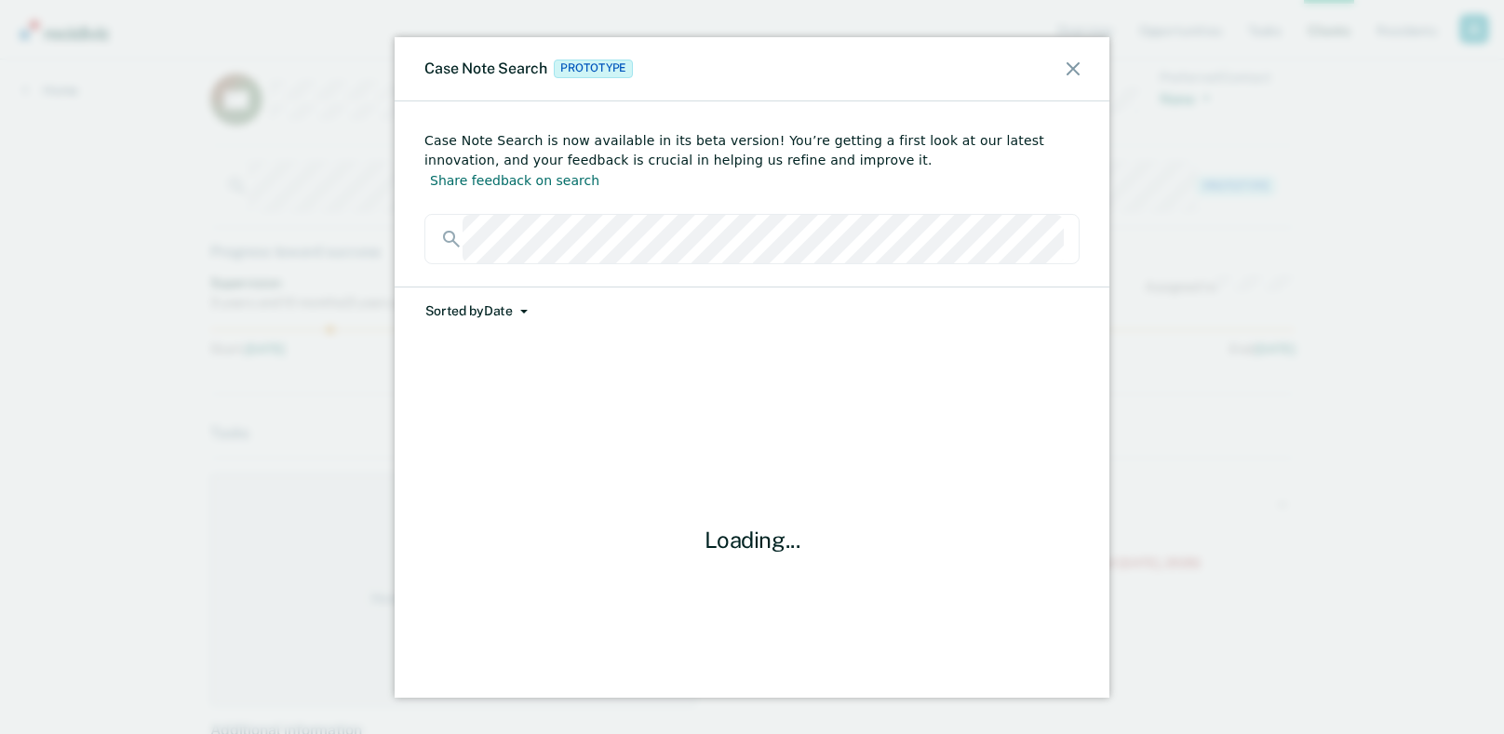
click at [1069, 72] on icon at bounding box center [1073, 67] width 13 height 13
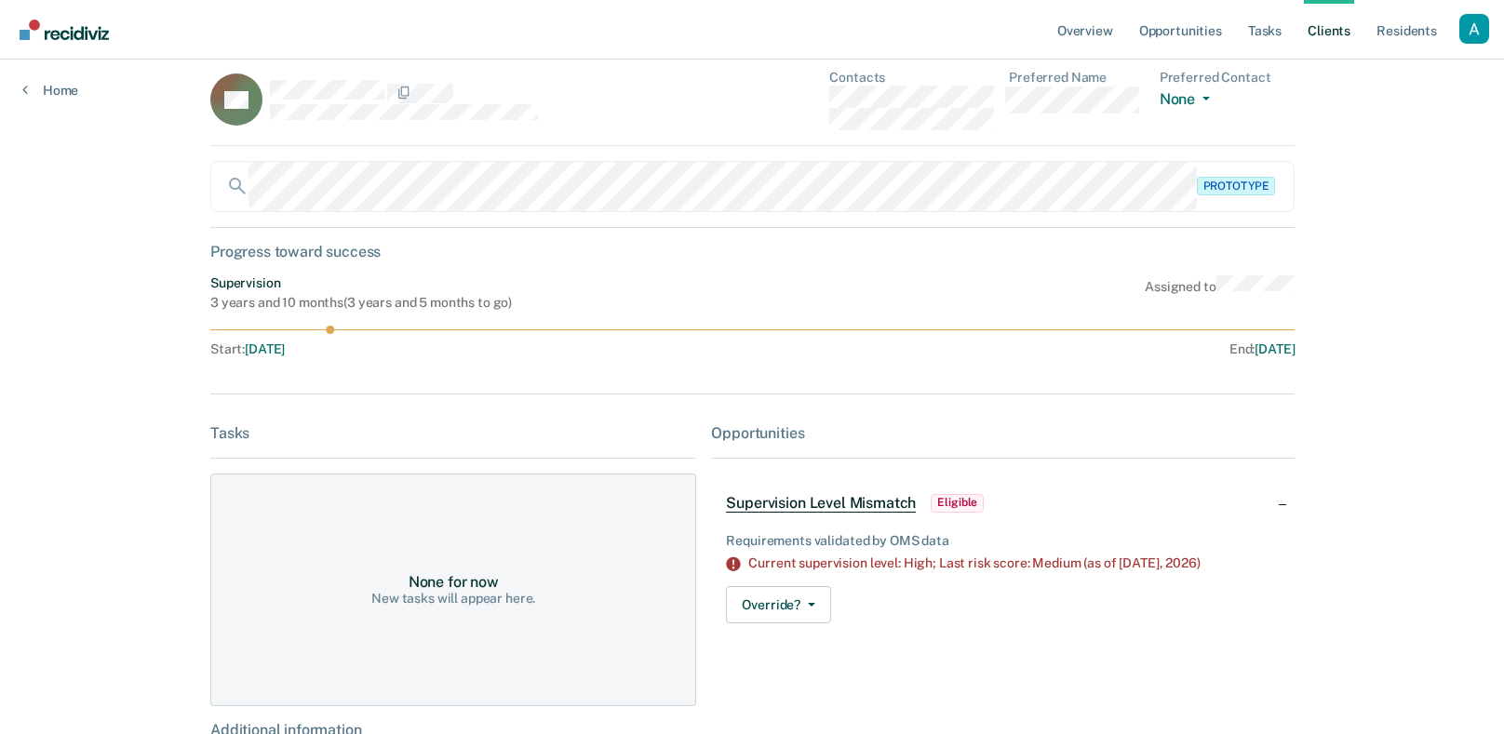
click at [1041, 265] on div "SA Contacts Preferred Name Preferred Contact None Call Text Email None Prototyp…" at bounding box center [752, 630] width 1084 height 1120
click at [1286, 169] on div "Prototype" at bounding box center [752, 186] width 1084 height 51
click at [671, 141] on div "SA Contacts Preferred Name Preferred Contact None Call Text Email None" at bounding box center [752, 108] width 1084 height 76
click at [613, 49] on nav "Overview Opportunities Tasks Client s Resident s Profile Go to System-Level Tre…" at bounding box center [752, 30] width 1504 height 60
click at [698, 85] on div "SA Contacts Preferred Name Preferred Contact None Call Text Email None" at bounding box center [752, 108] width 1084 height 76
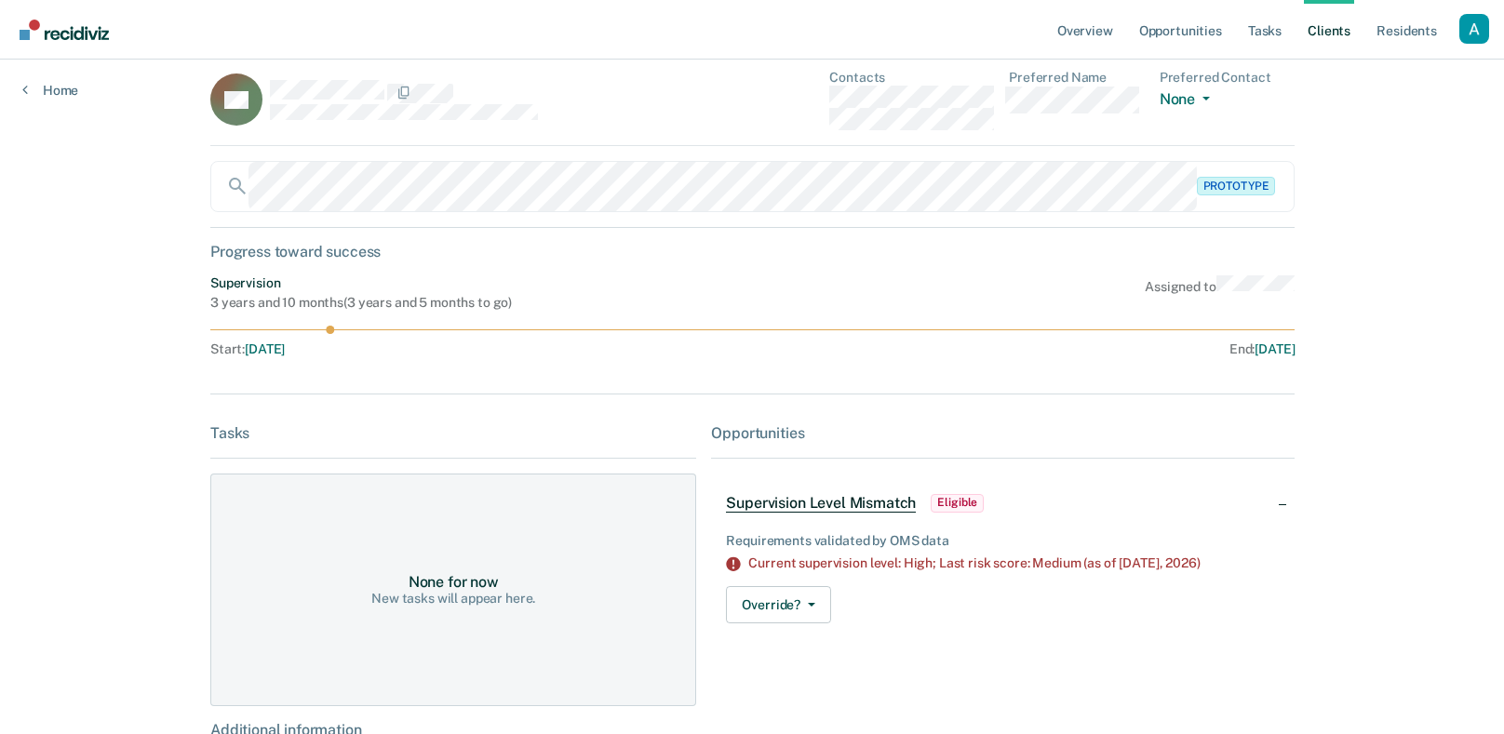
click at [1086, 243] on div "Progress toward success" at bounding box center [752, 252] width 1084 height 18
click at [1351, 177] on div "Overview Opportunities Tasks Client s Resident s Profile Go to System-Level Tre…" at bounding box center [752, 622] width 1504 height 1284
click at [1312, 230] on main "SA Contacts Preferred Name Preferred Contact None Call Text Email None Prototyp…" at bounding box center [752, 629] width 1128 height 1179
click at [1409, 29] on link "Resident s" at bounding box center [1407, 30] width 68 height 60
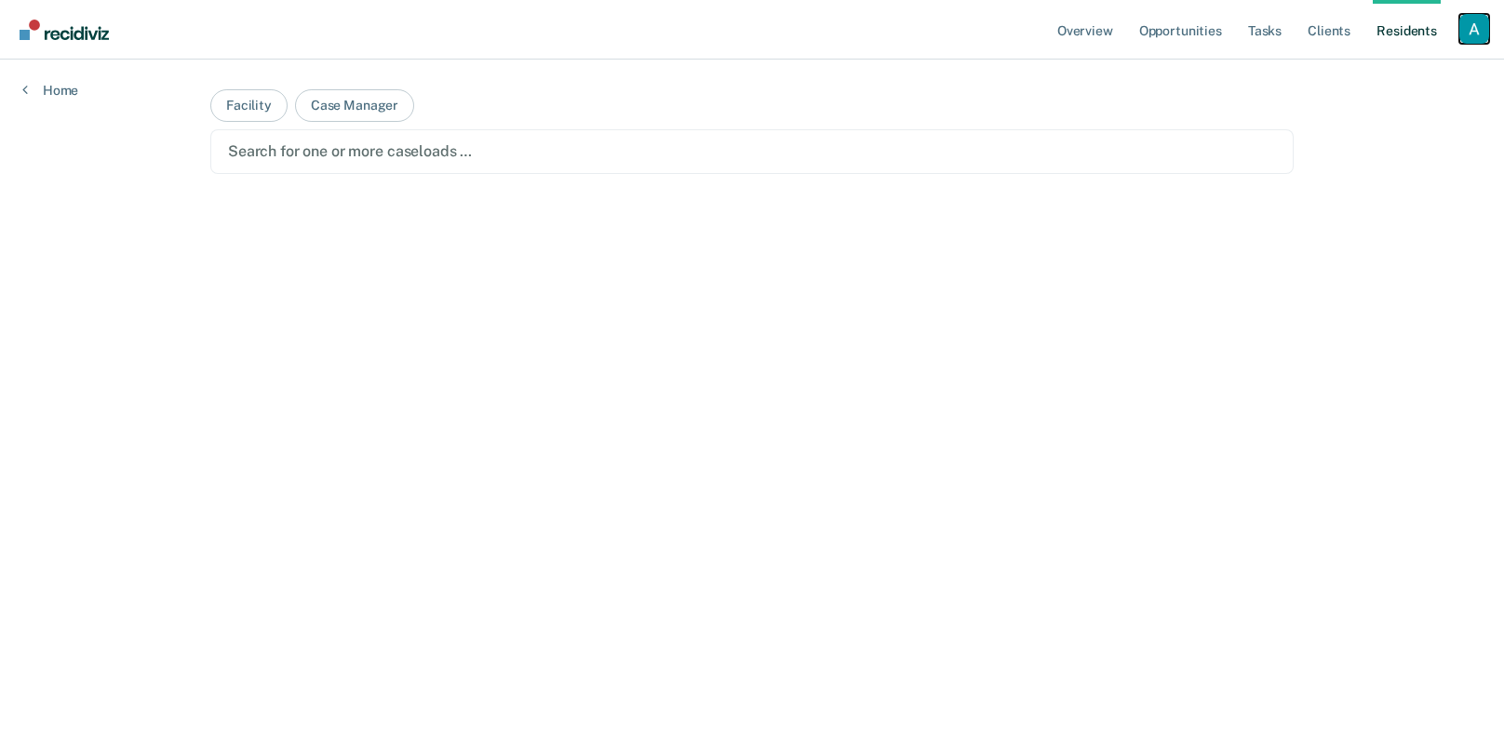
click at [1481, 35] on div "Profile dropdown button" at bounding box center [1475, 29] width 30 height 30
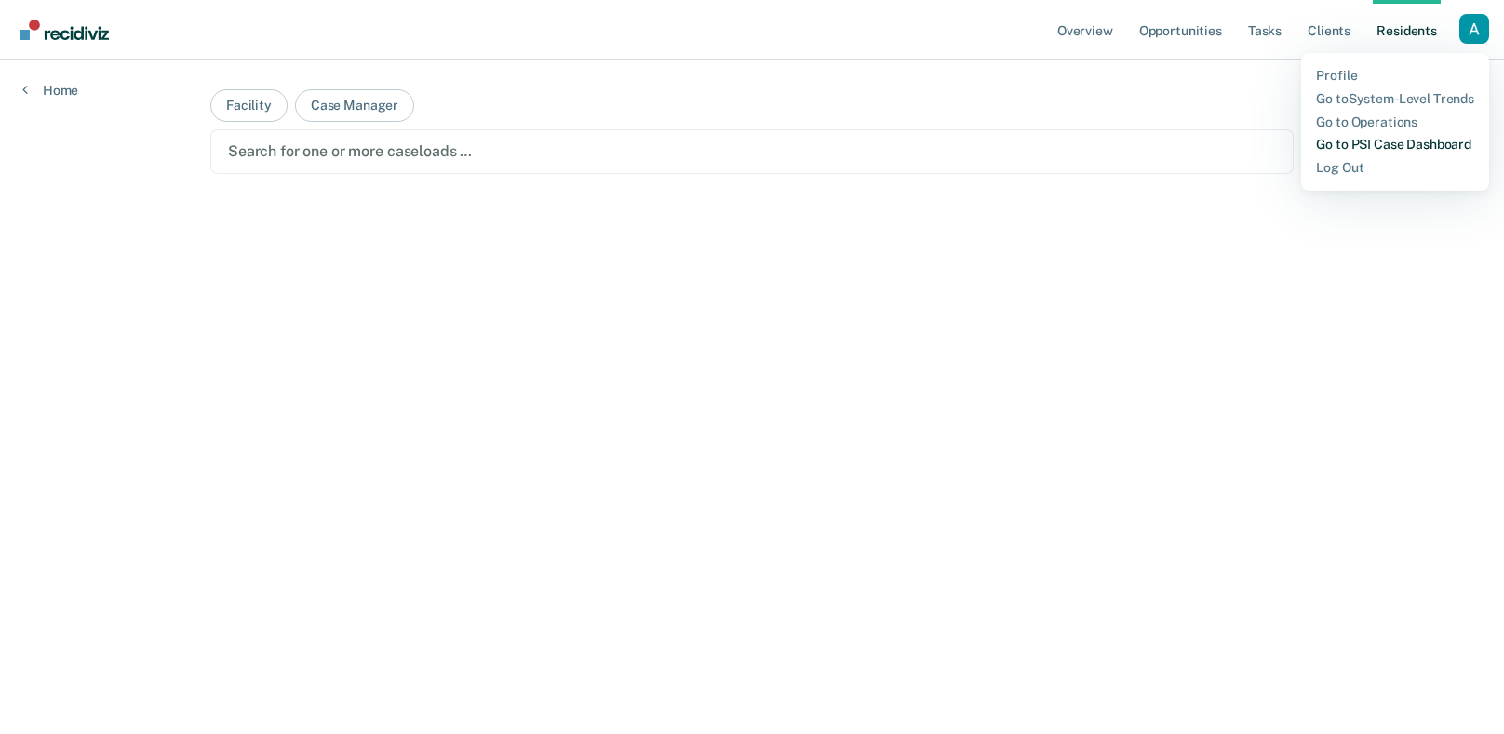
click at [1423, 144] on link "Go to PSI Case Dashboard" at bounding box center [1395, 145] width 158 height 16
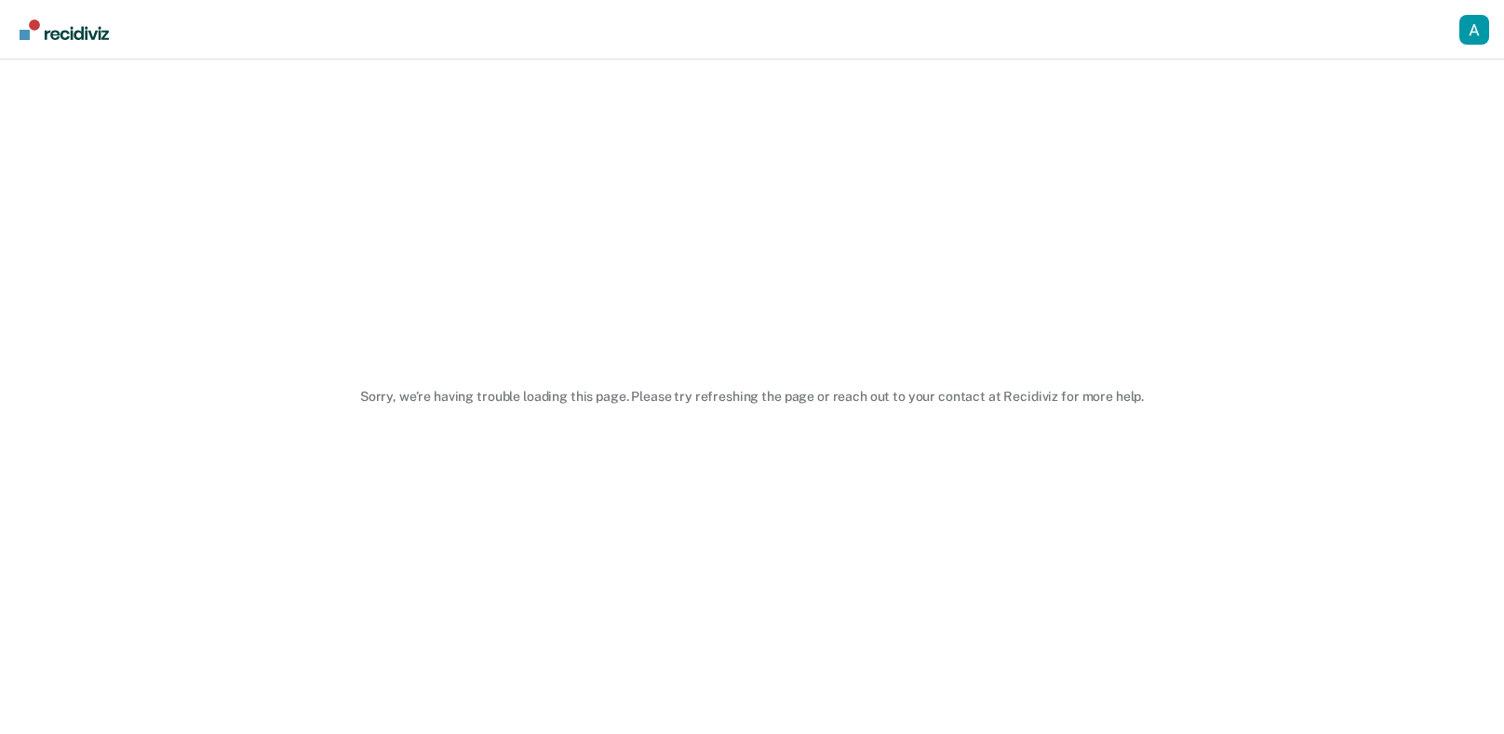
click at [1020, 377] on div "Sorry, we’re having trouble loading this page. Please try refreshing the page o…" at bounding box center [752, 397] width 1504 height 675
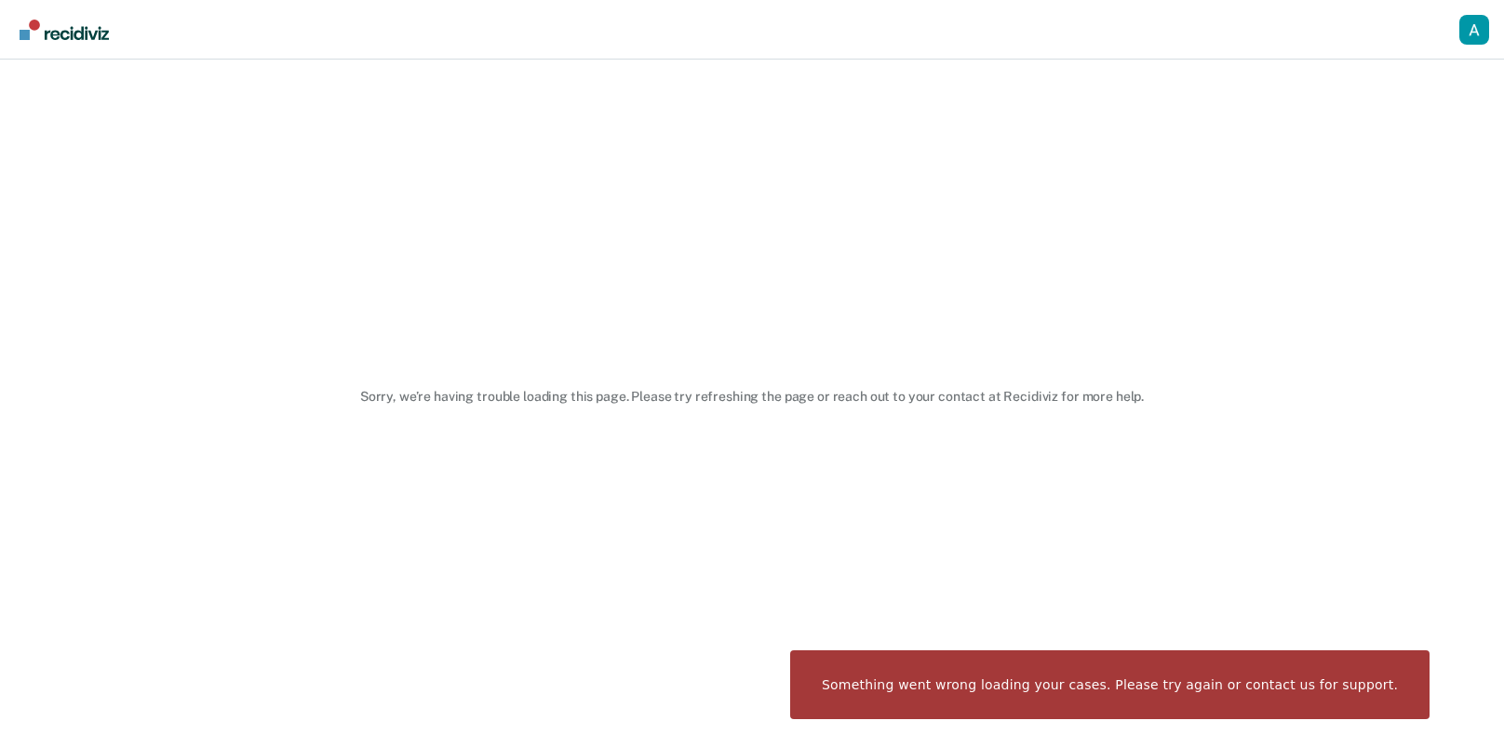
click at [454, 315] on div "Sorry, we’re having trouble loading this page. Please try refreshing the page o…" at bounding box center [752, 397] width 1504 height 675
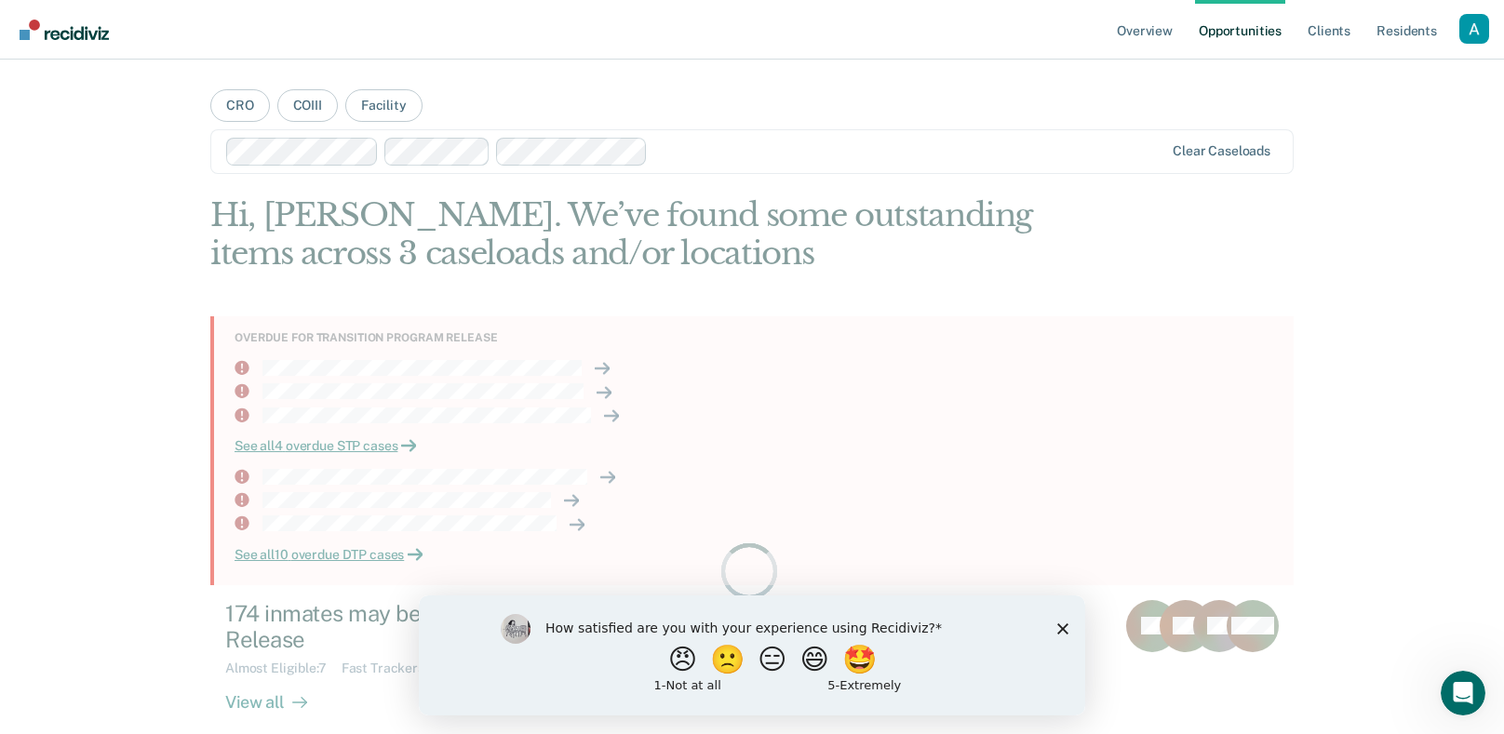
click at [1054, 628] on div "How satisfied are you with your experience using Recidiviz? 😠 🙁 😑 😄 🤩 1 - Not a…" at bounding box center [752, 655] width 667 height 120
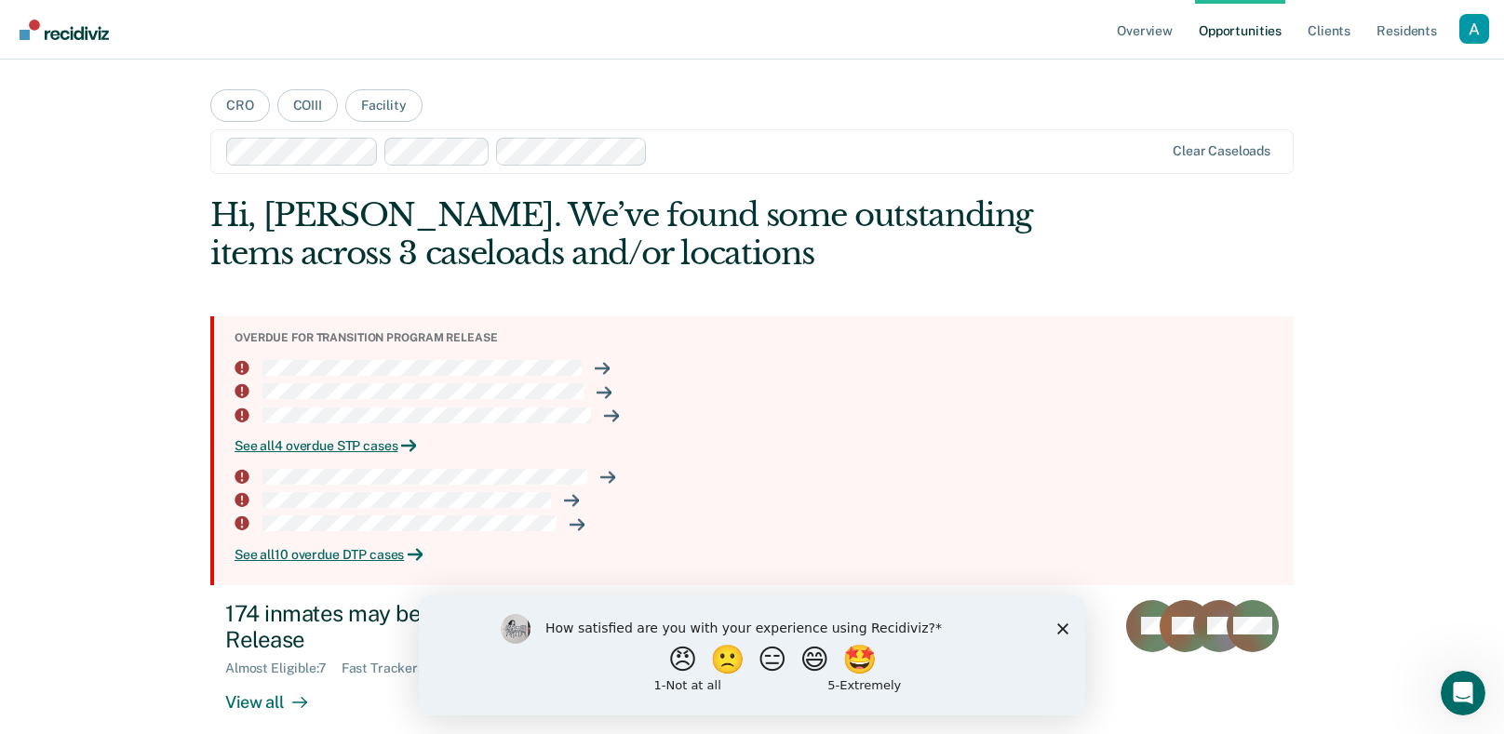
click at [1064, 626] on polygon "Close survey" at bounding box center [1062, 628] width 11 height 11
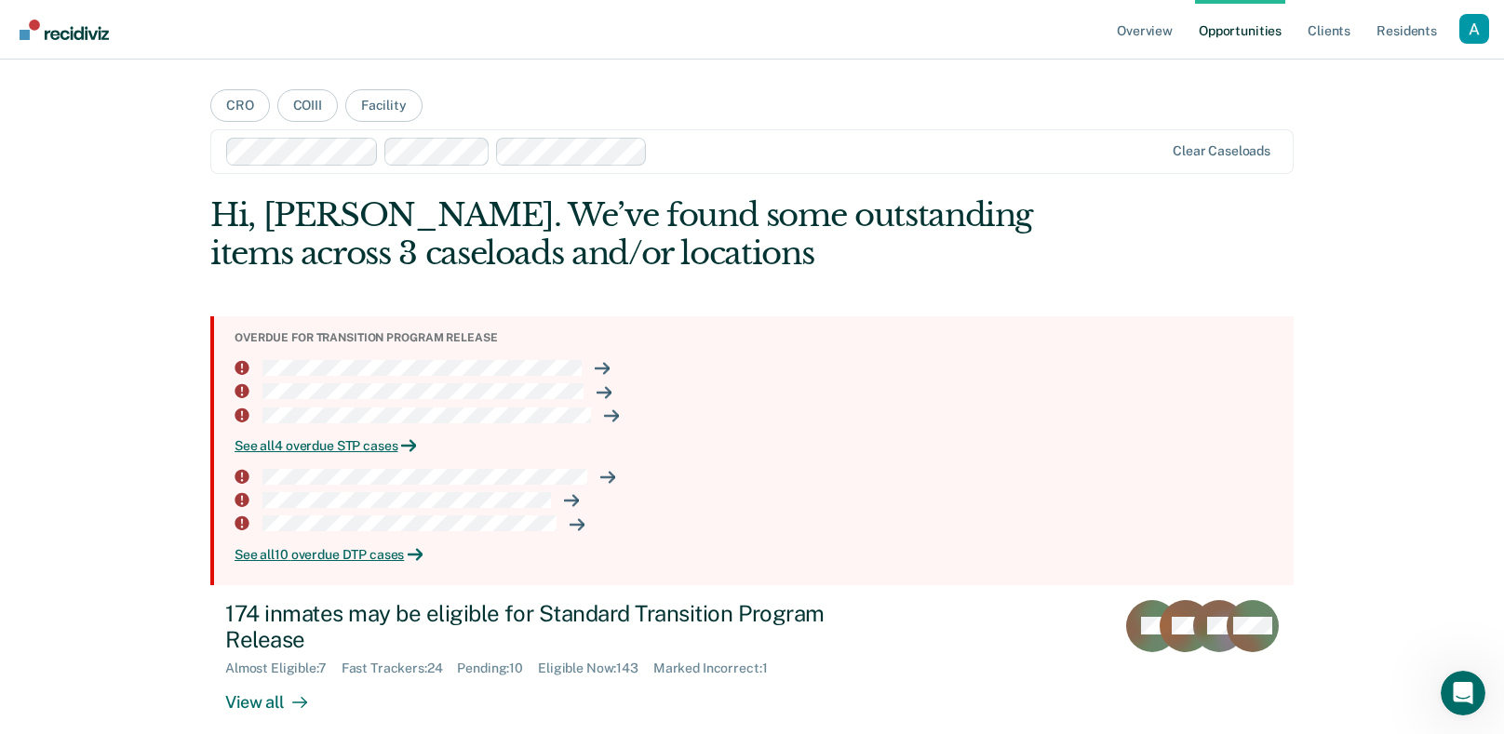
click at [1458, 45] on ul "Overview Opportunities Client s Resident s" at bounding box center [1286, 30] width 346 height 60
click at [1466, 34] on div "Profile dropdown button" at bounding box center [1475, 29] width 30 height 30
click at [1297, 88] on main "CRO COIII Facility Clear caseloads Hi, Andrew. We’ve found some outstanding ite…" at bounding box center [752, 497] width 1128 height 875
click at [1479, 34] on div "Profile dropdown button" at bounding box center [1475, 29] width 30 height 30
click at [1447, 64] on div "Profile How it works Log Out" at bounding box center [1400, 98] width 180 height 91
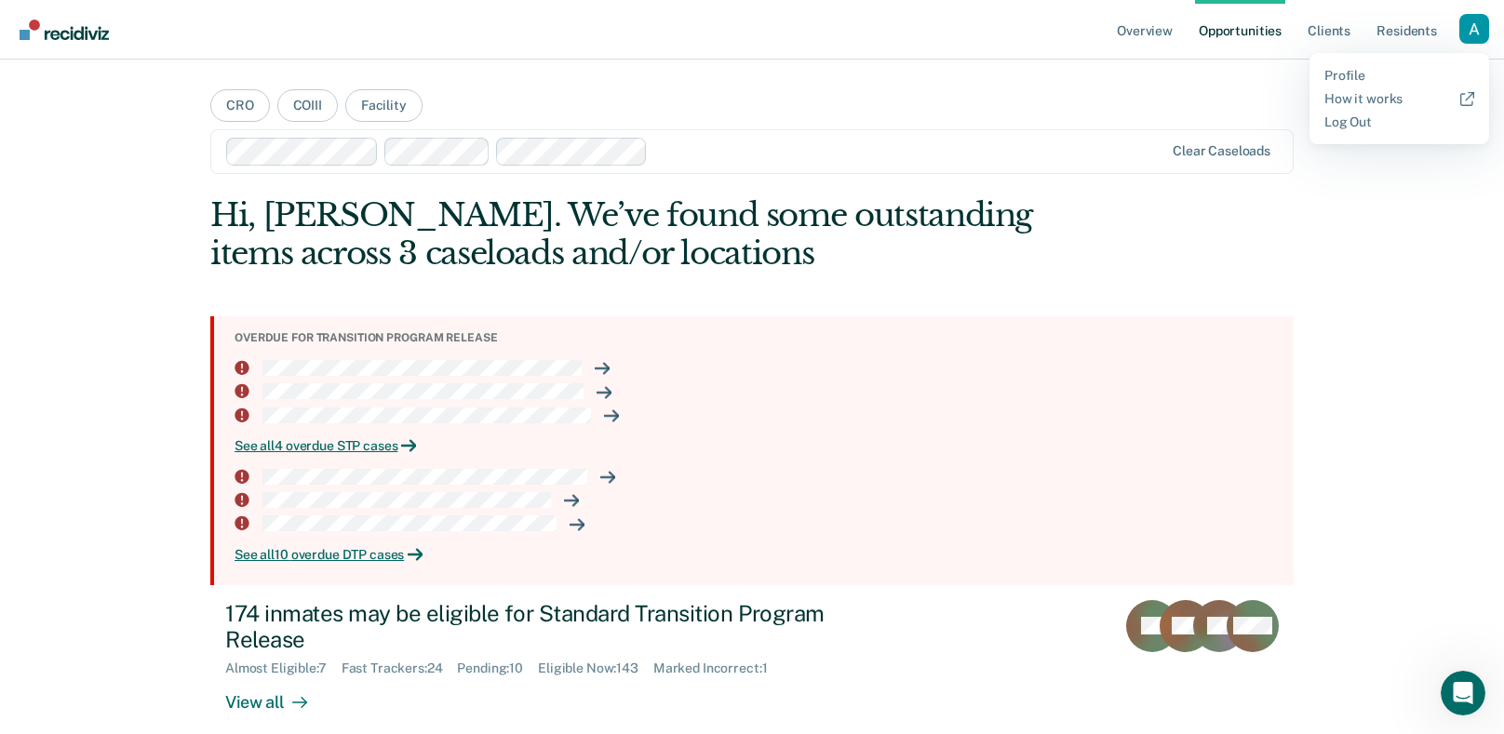
click at [1410, 64] on div "Profile How it works Log Out" at bounding box center [1400, 98] width 180 height 91
click at [1377, 76] on link "Profile" at bounding box center [1400, 76] width 150 height 16
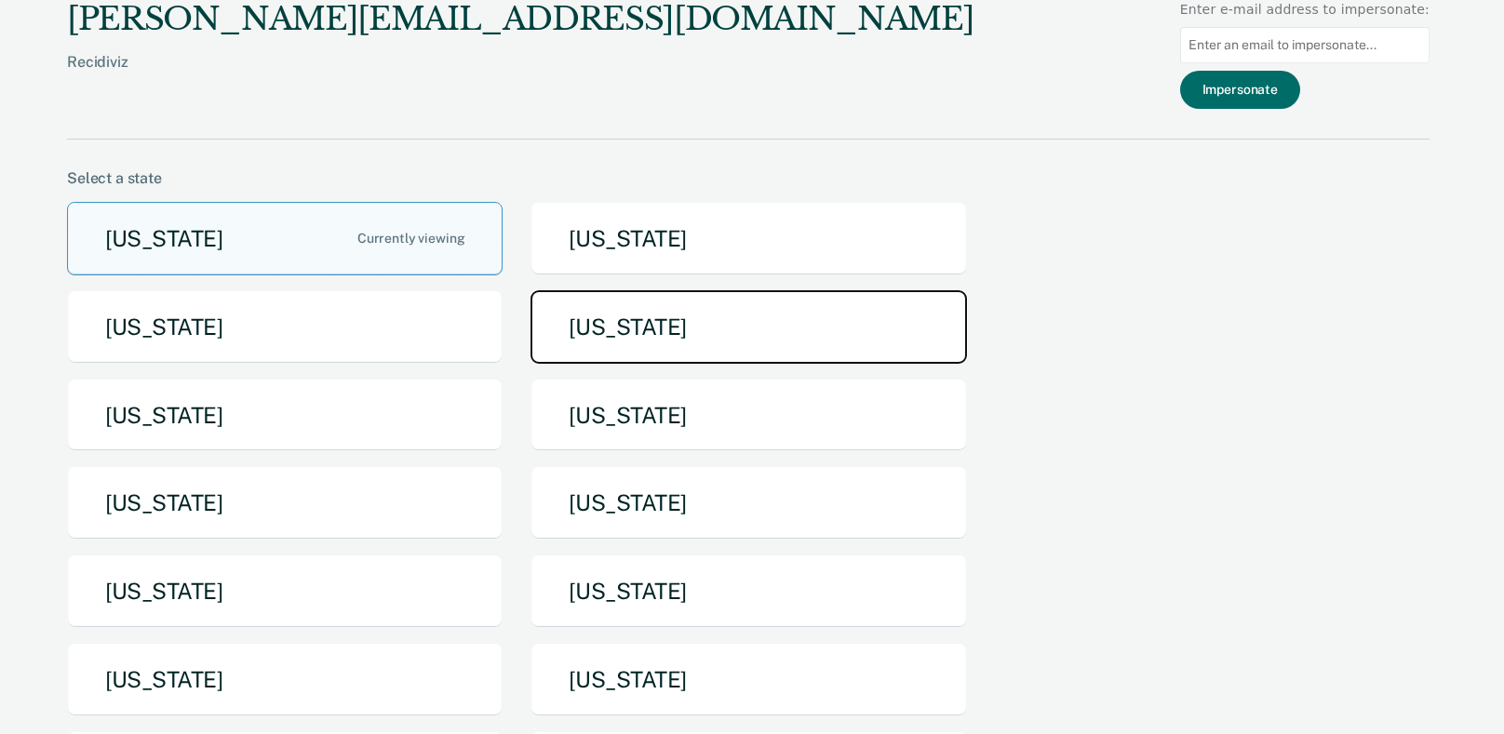
click at [711, 307] on button "Idaho" at bounding box center [749, 327] width 436 height 74
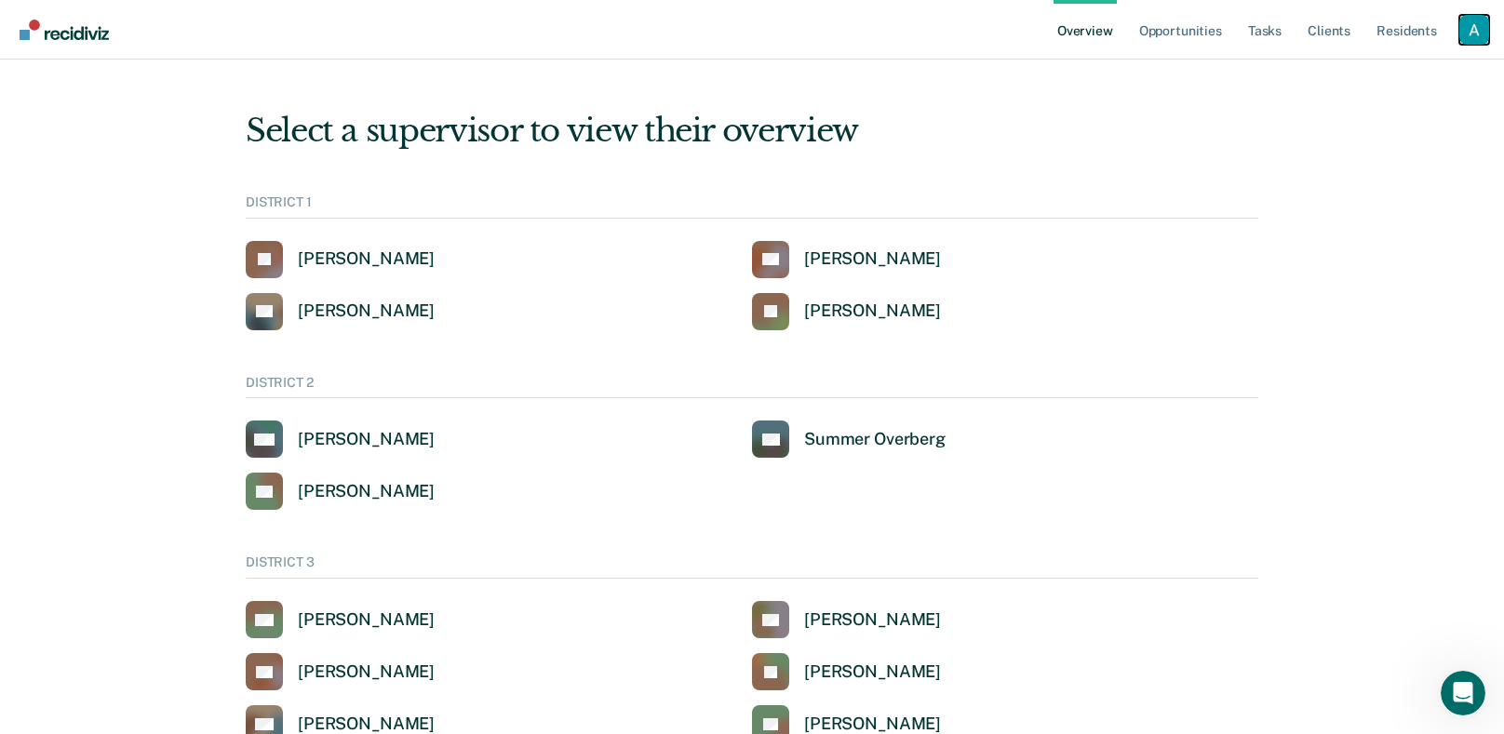
click at [1460, 42] on div "Profile dropdown button" at bounding box center [1475, 30] width 30 height 30
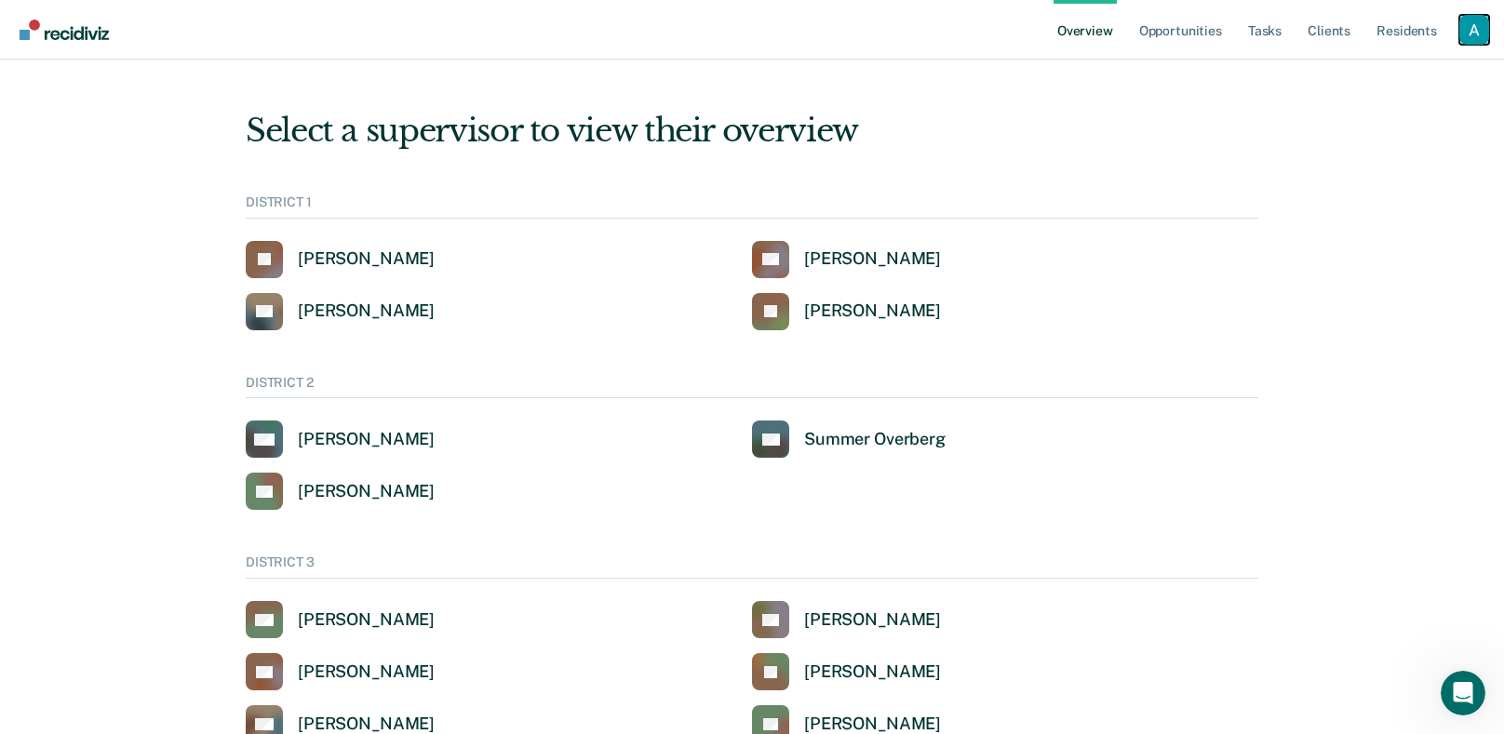
click at [1468, 25] on div "Profile dropdown button" at bounding box center [1475, 30] width 30 height 30
